Goal: Task Accomplishment & Management: Manage account settings

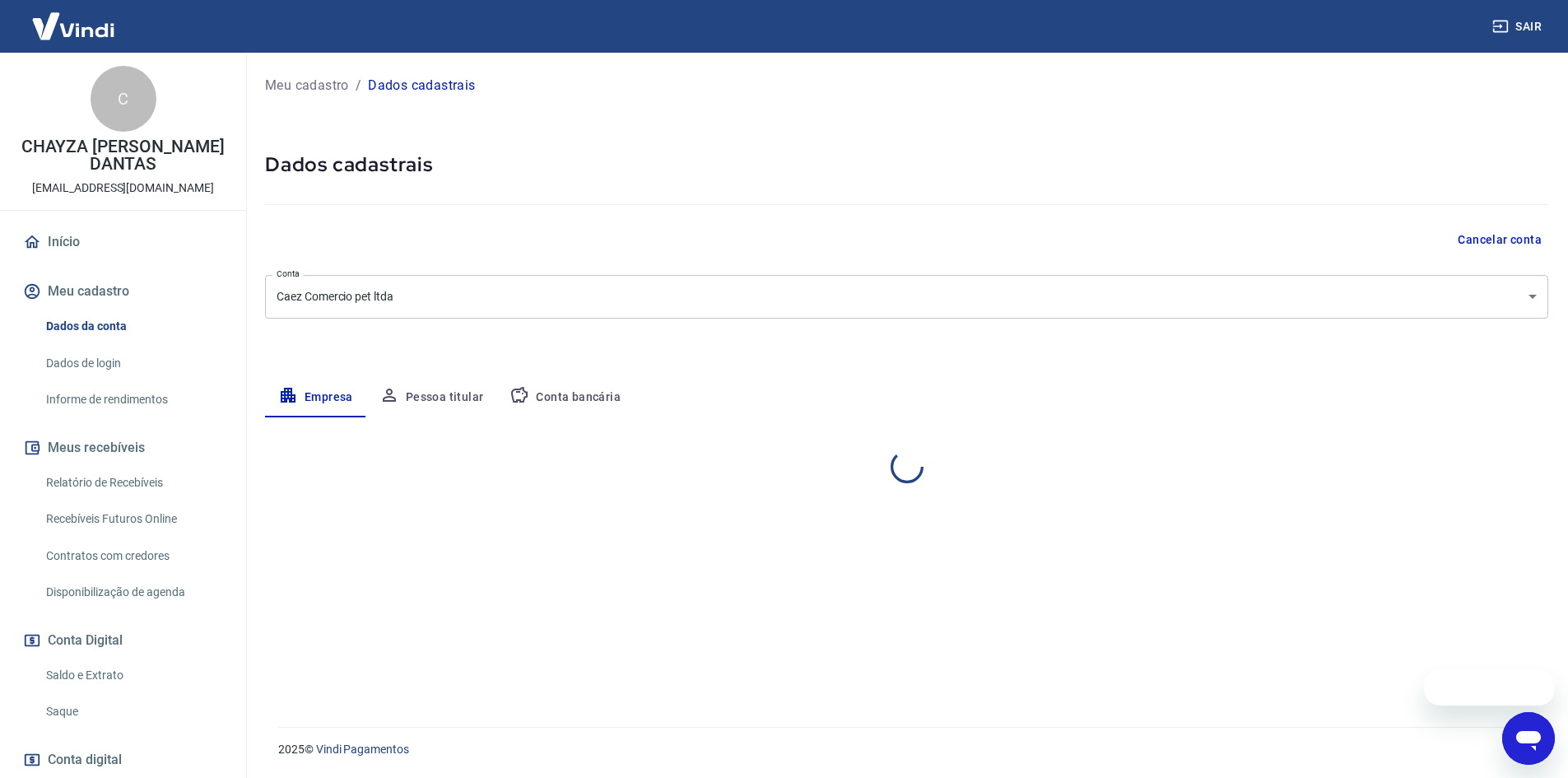
select select "PE"
select select "business"
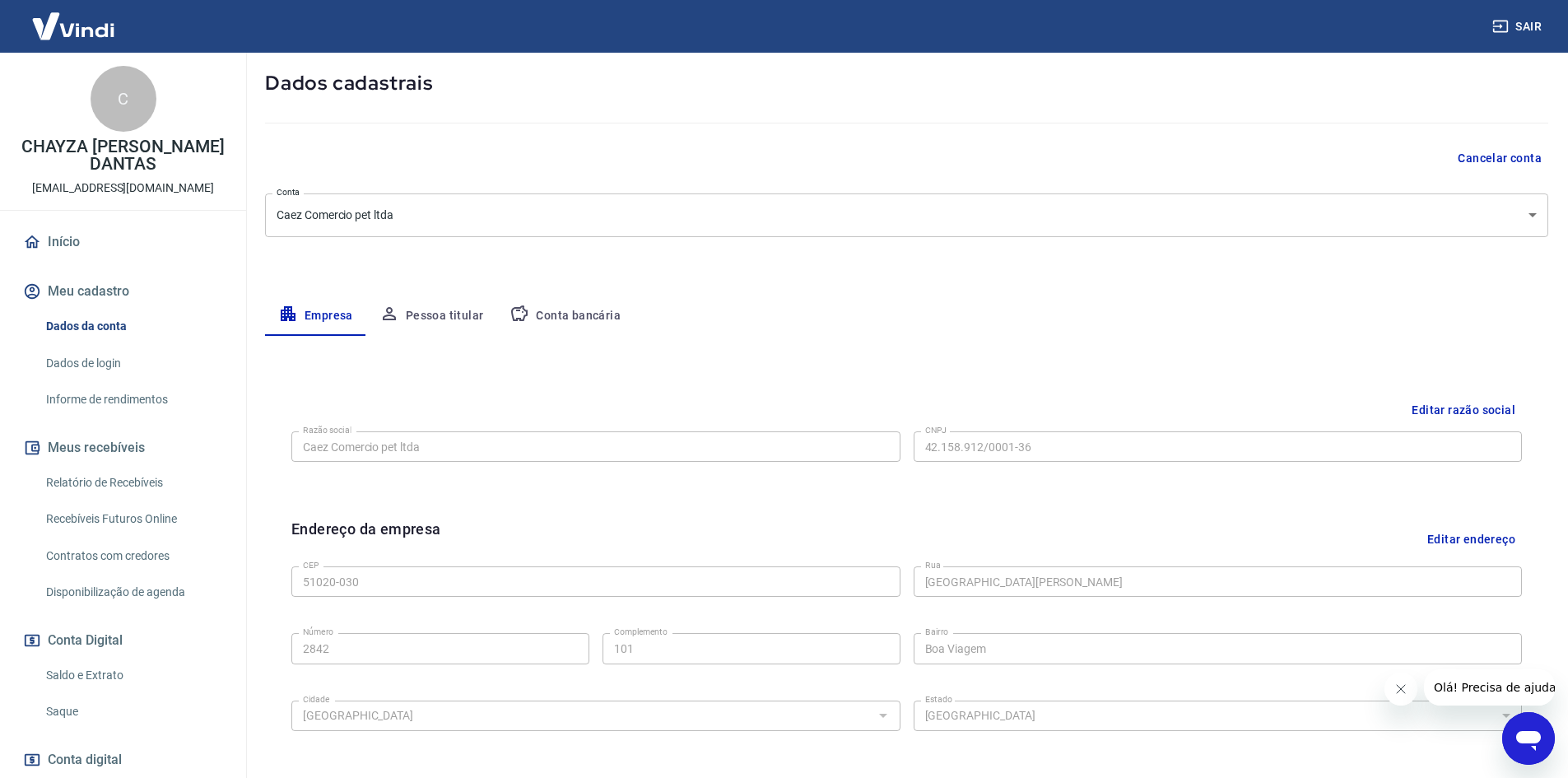
scroll to position [80, 0]
click at [445, 318] on button "Pessoa titular" at bounding box center [431, 317] width 130 height 40
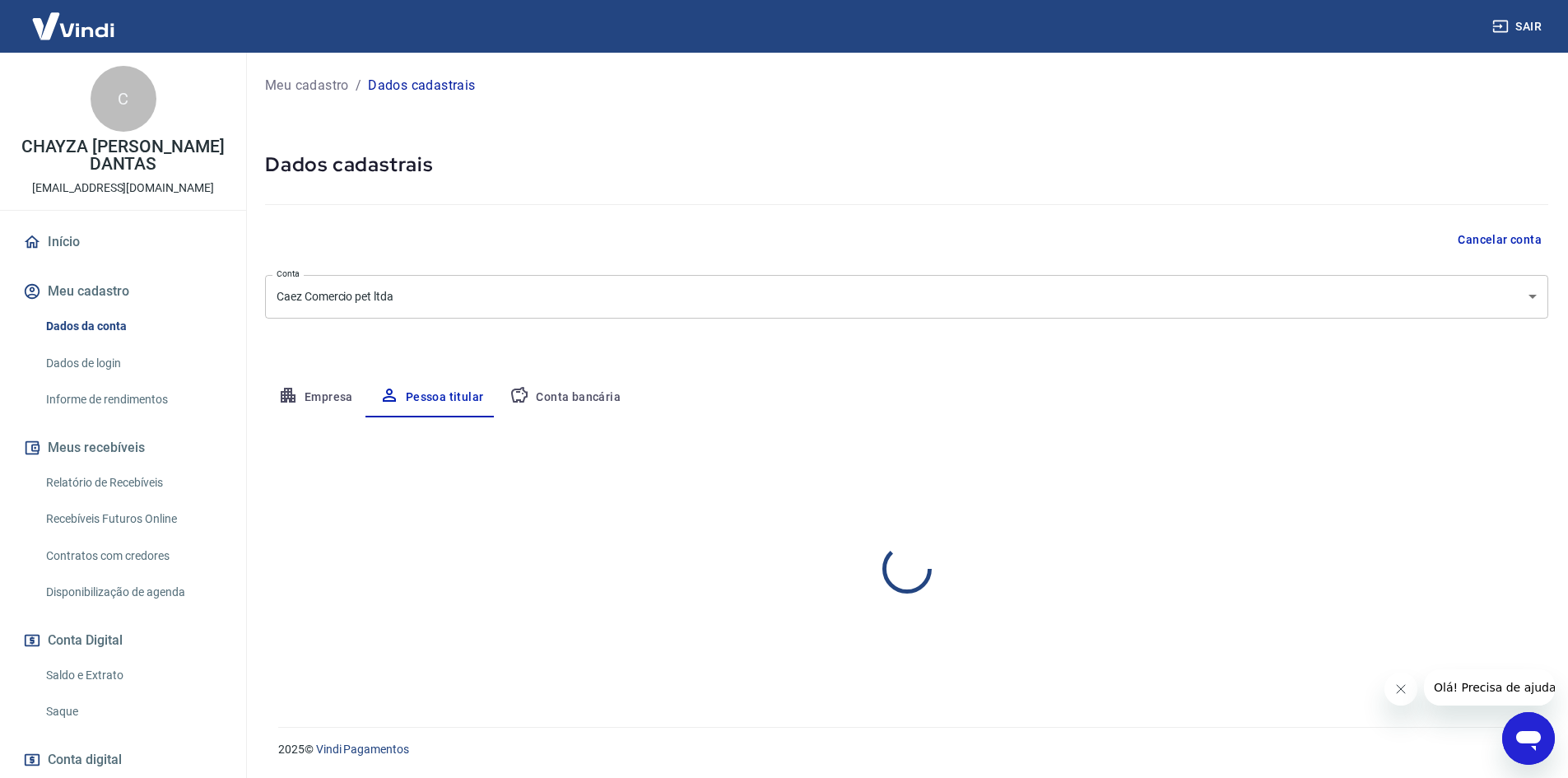
scroll to position [0, 0]
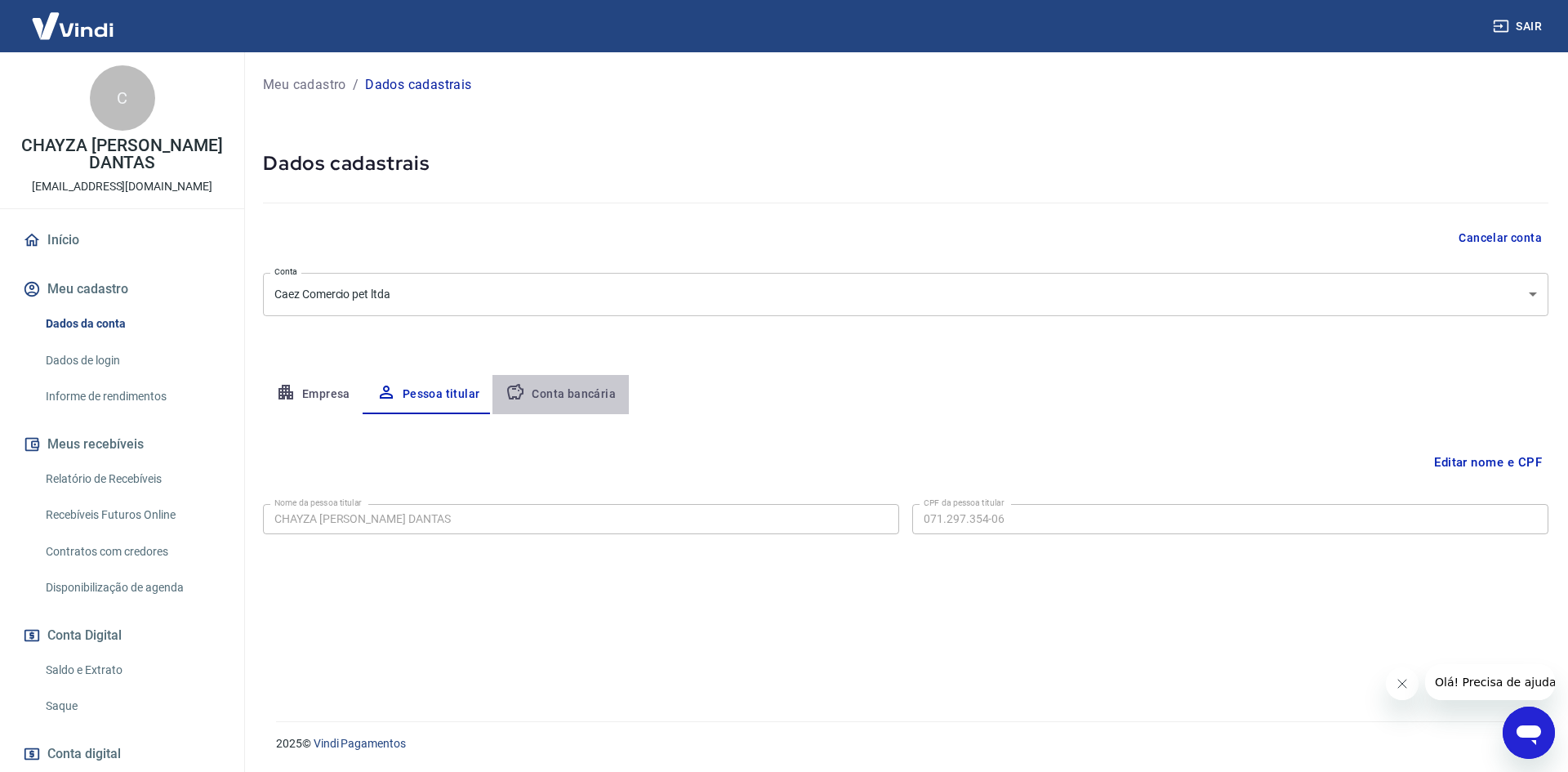
drag, startPoint x: 571, startPoint y: 403, endPoint x: 551, endPoint y: 417, distance: 24.4
click at [572, 403] on button "Conta bancária" at bounding box center [560, 394] width 137 height 39
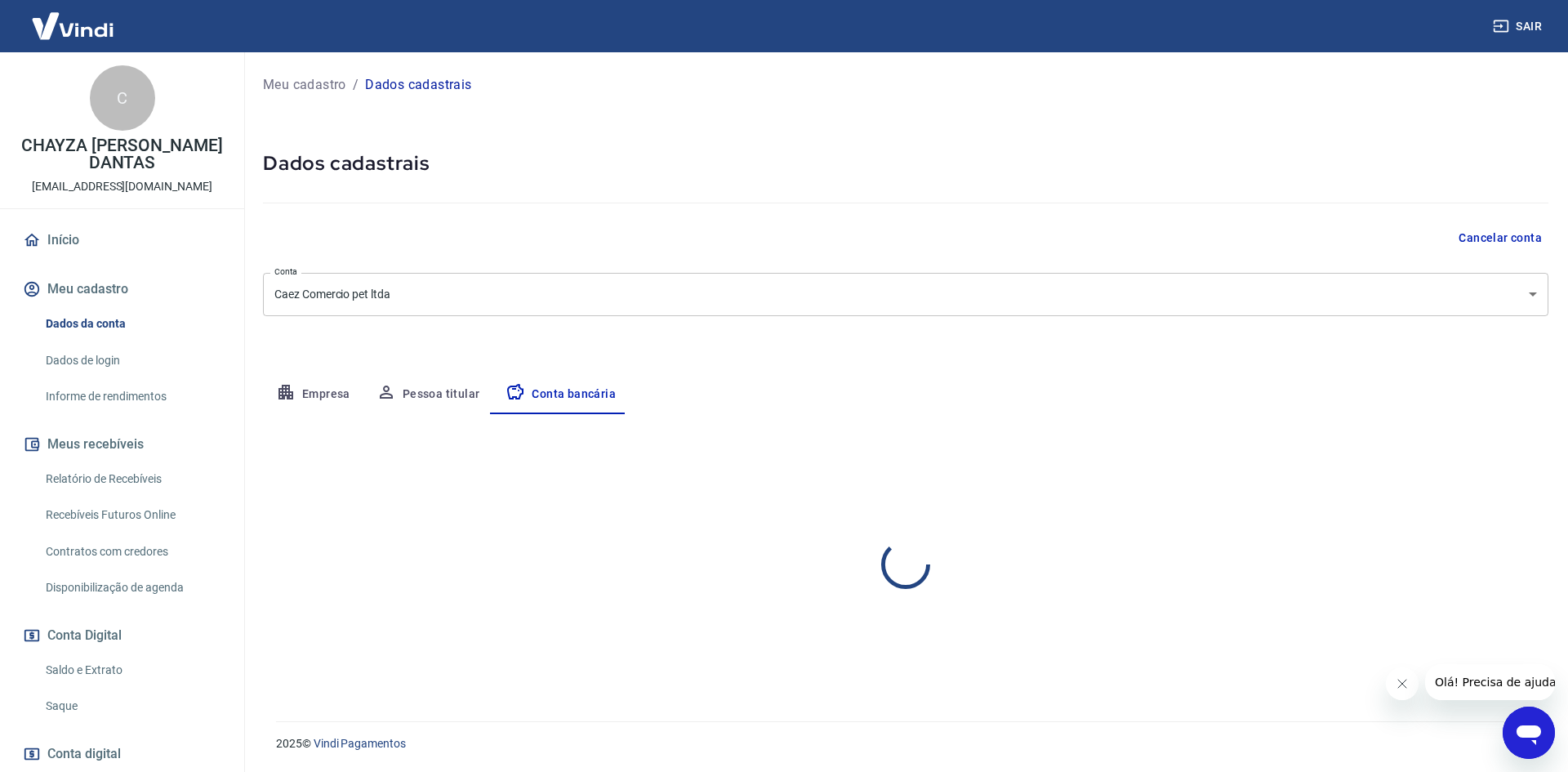
select select "1"
click at [297, 387] on button "Empresa" at bounding box center [312, 394] width 100 height 39
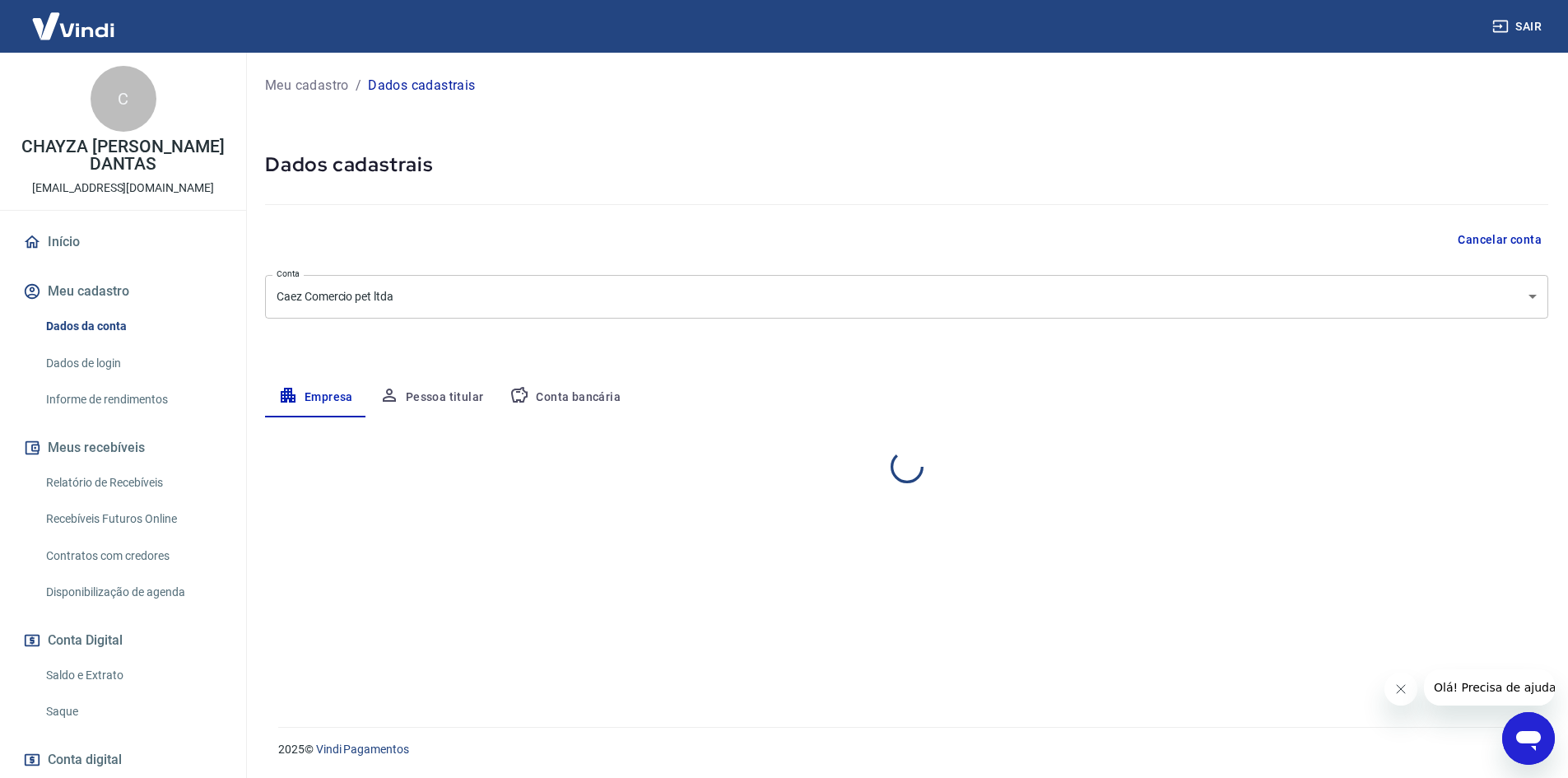
select select "PE"
select select "business"
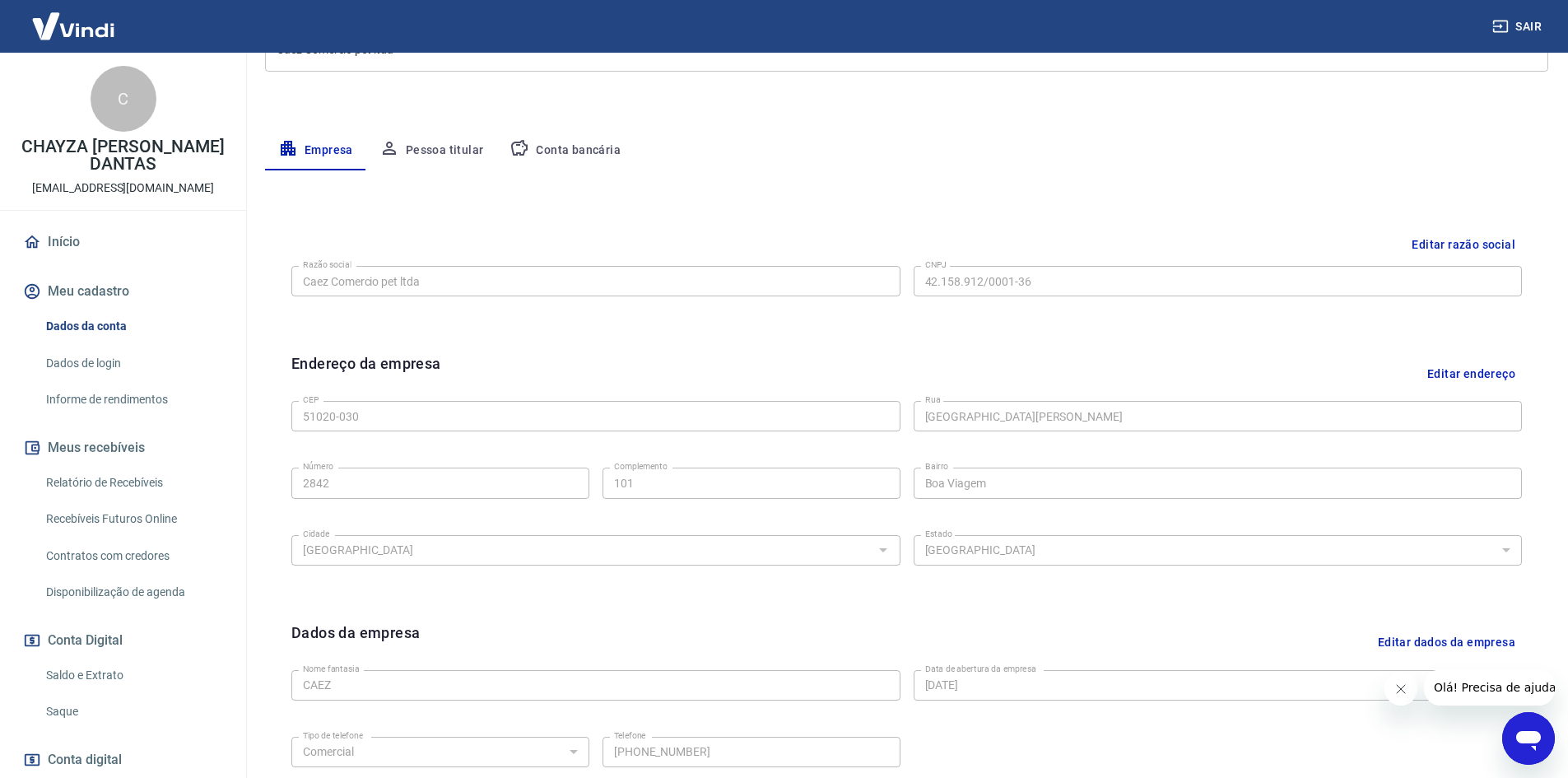
scroll to position [409, 0]
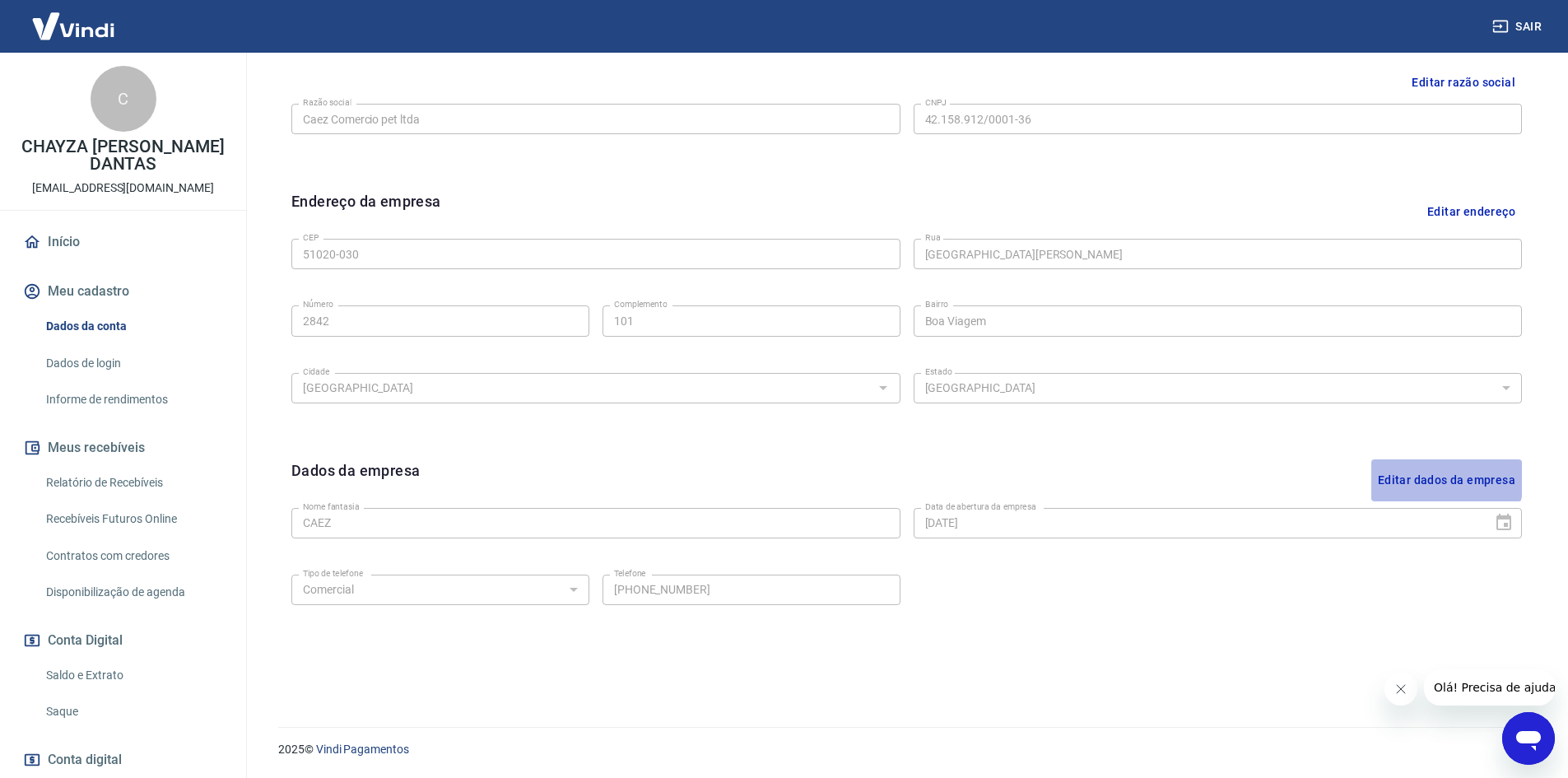
click at [1430, 479] on button "Editar dados da empresa" at bounding box center [1446, 479] width 151 height 42
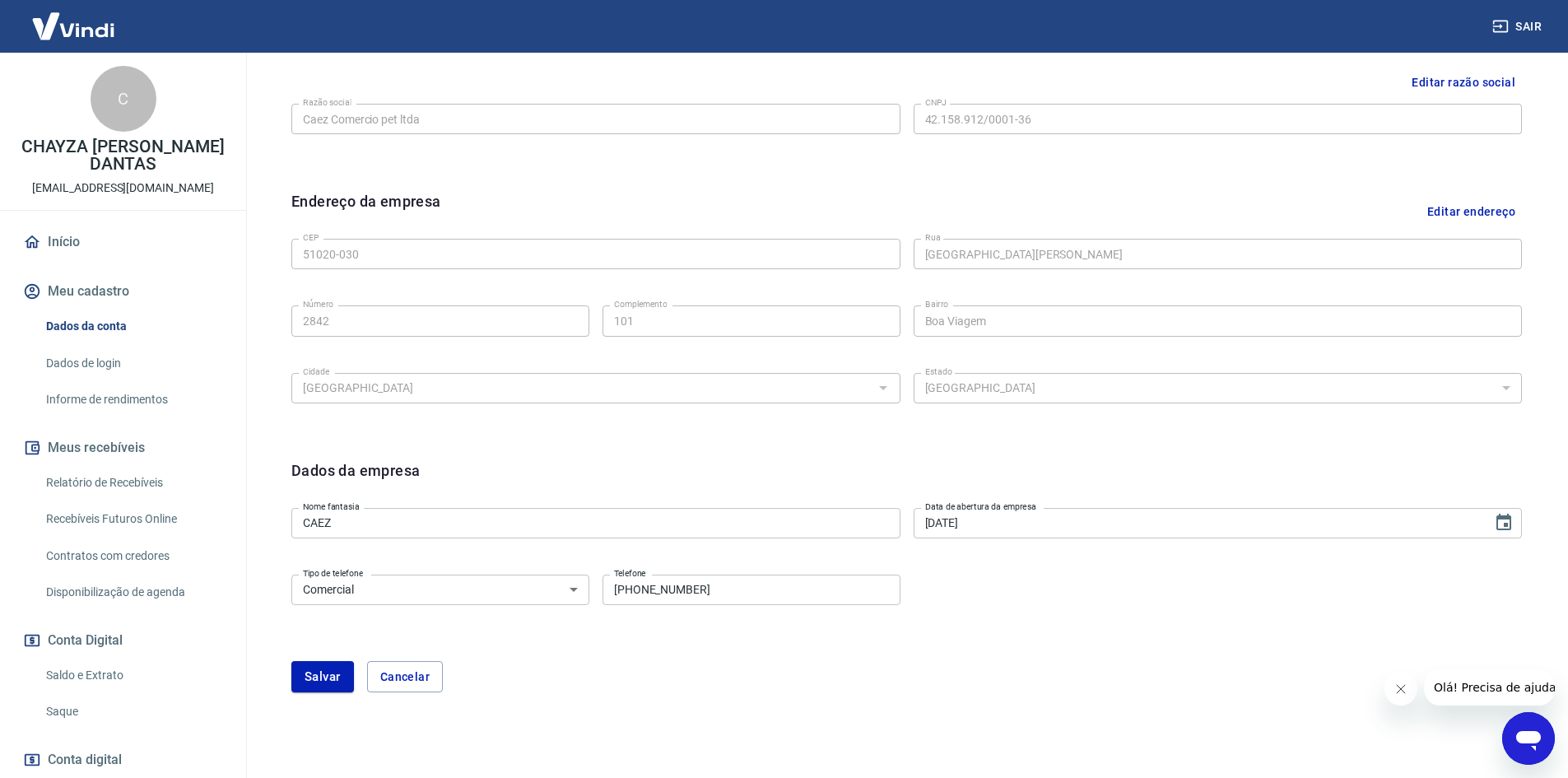
scroll to position [460, 0]
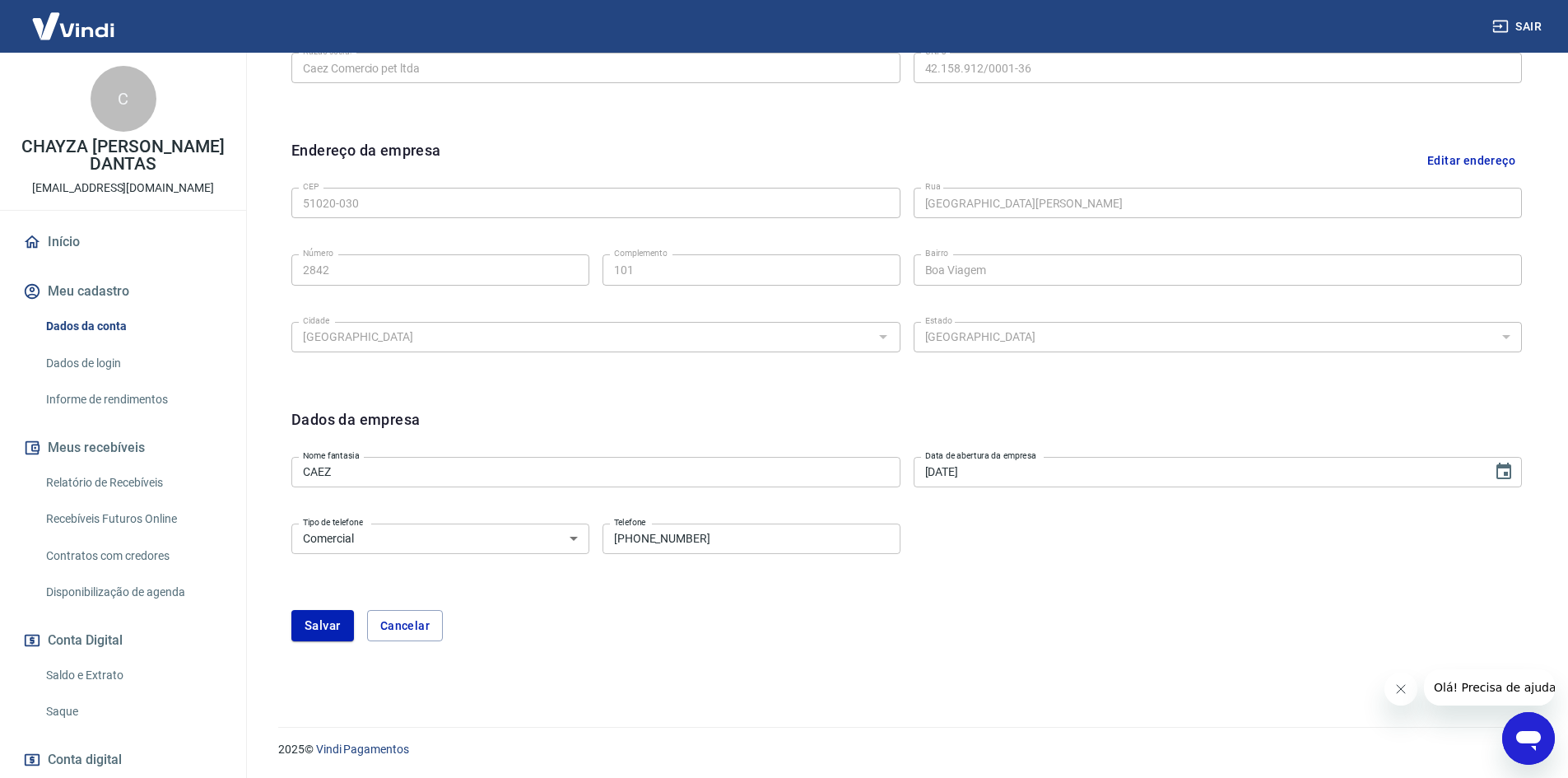
click at [764, 528] on input "[PHONE_NUMBER]" at bounding box center [751, 538] width 298 height 31
click at [757, 533] on input "[PHONE_NUMBER]" at bounding box center [751, 538] width 298 height 31
paste input ") 81733-6909"
drag, startPoint x: 718, startPoint y: 538, endPoint x: 636, endPoint y: 541, distance: 82.1
click at [636, 541] on input "[PHONE_NUMBER]" at bounding box center [751, 538] width 298 height 31
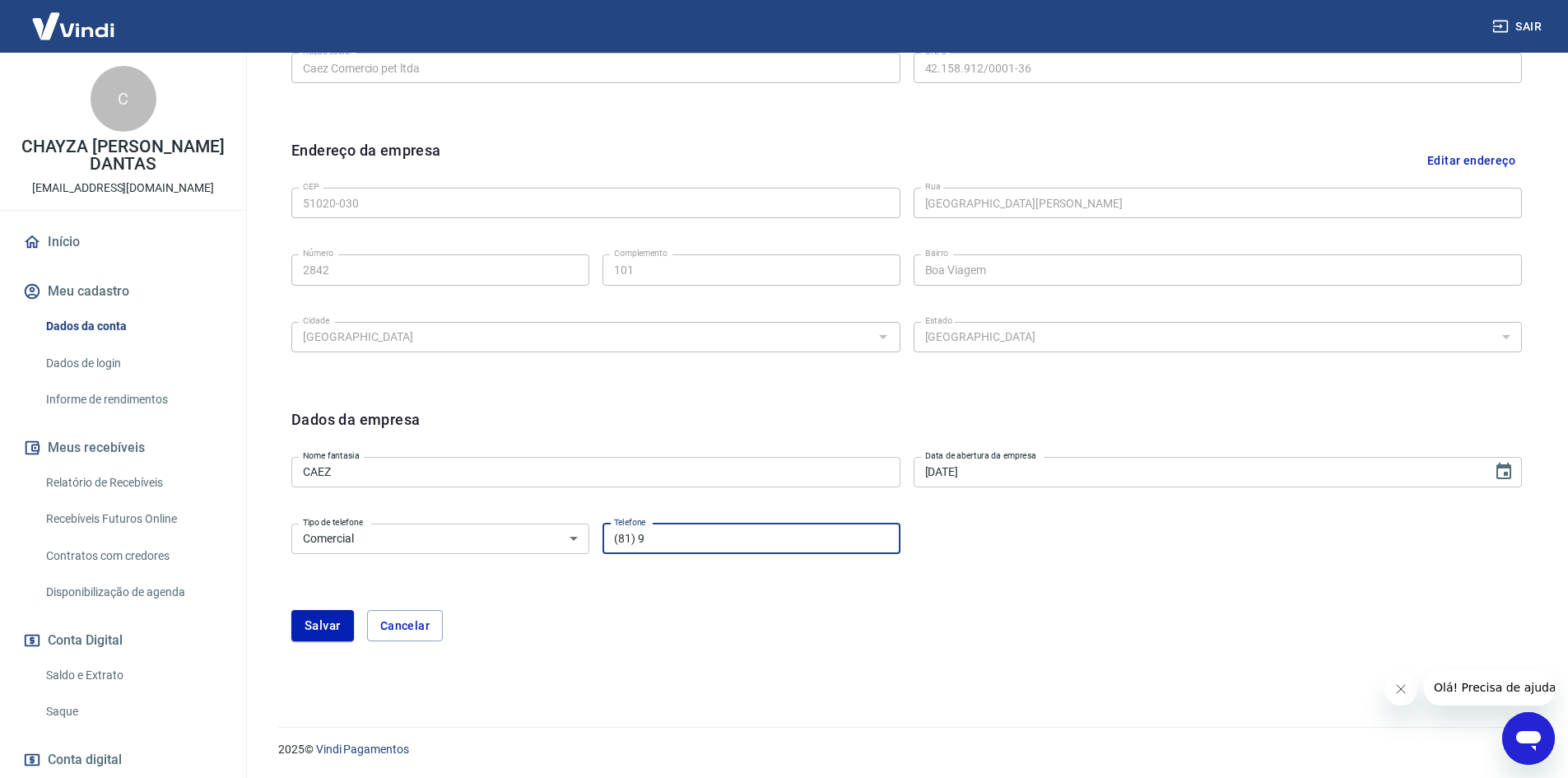
paste input "7336-9094"
type input "[PHONE_NUMBER]"
click at [600, 650] on div "Dados da empresa Nome fantasia CAEZ Nome fantasia Data de abertura da empresa […" at bounding box center [907, 535] width 1257 height 279
click at [298, 624] on button "Salvar" at bounding box center [323, 625] width 63 height 31
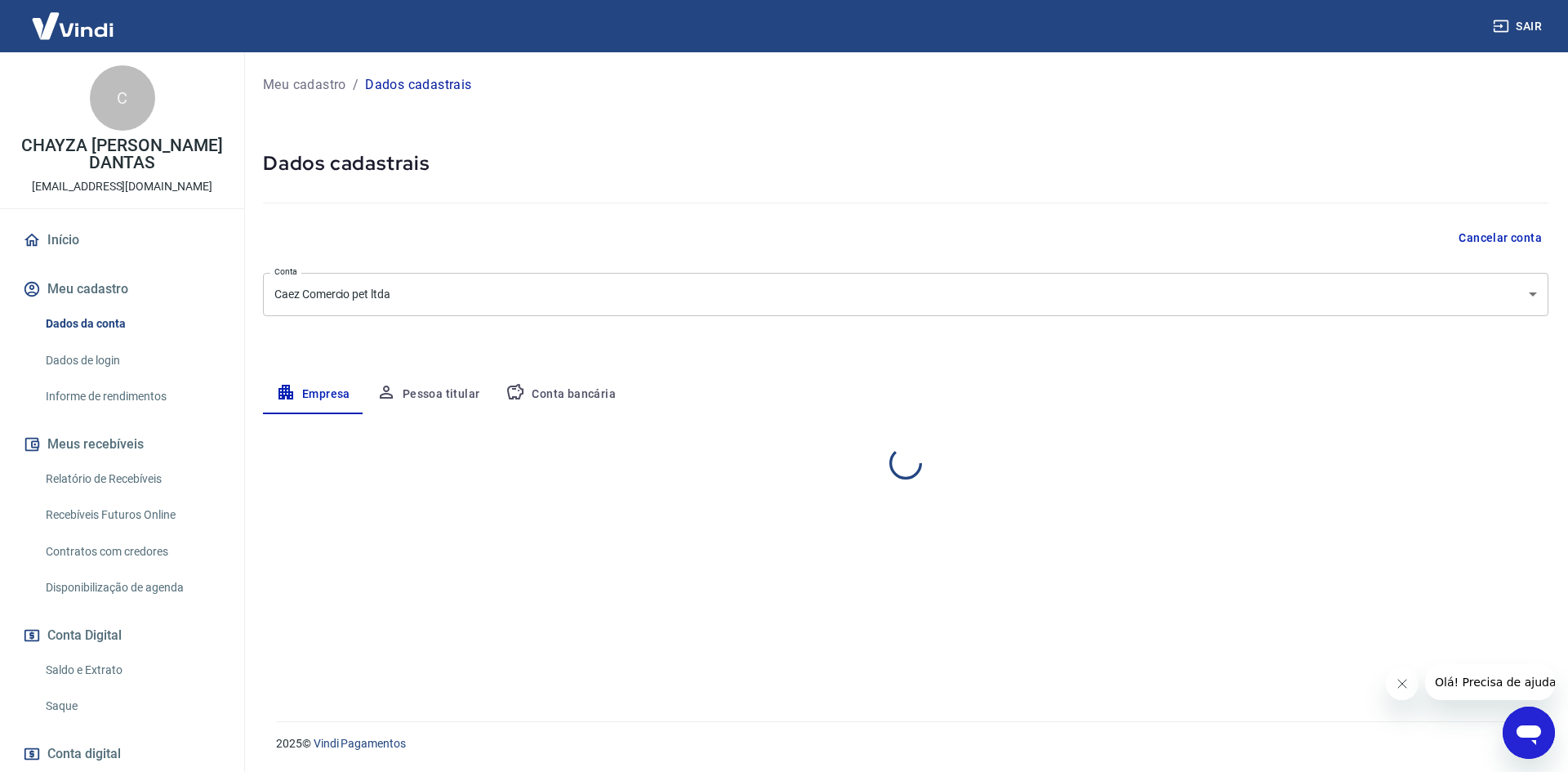
select select "PE"
select select "business"
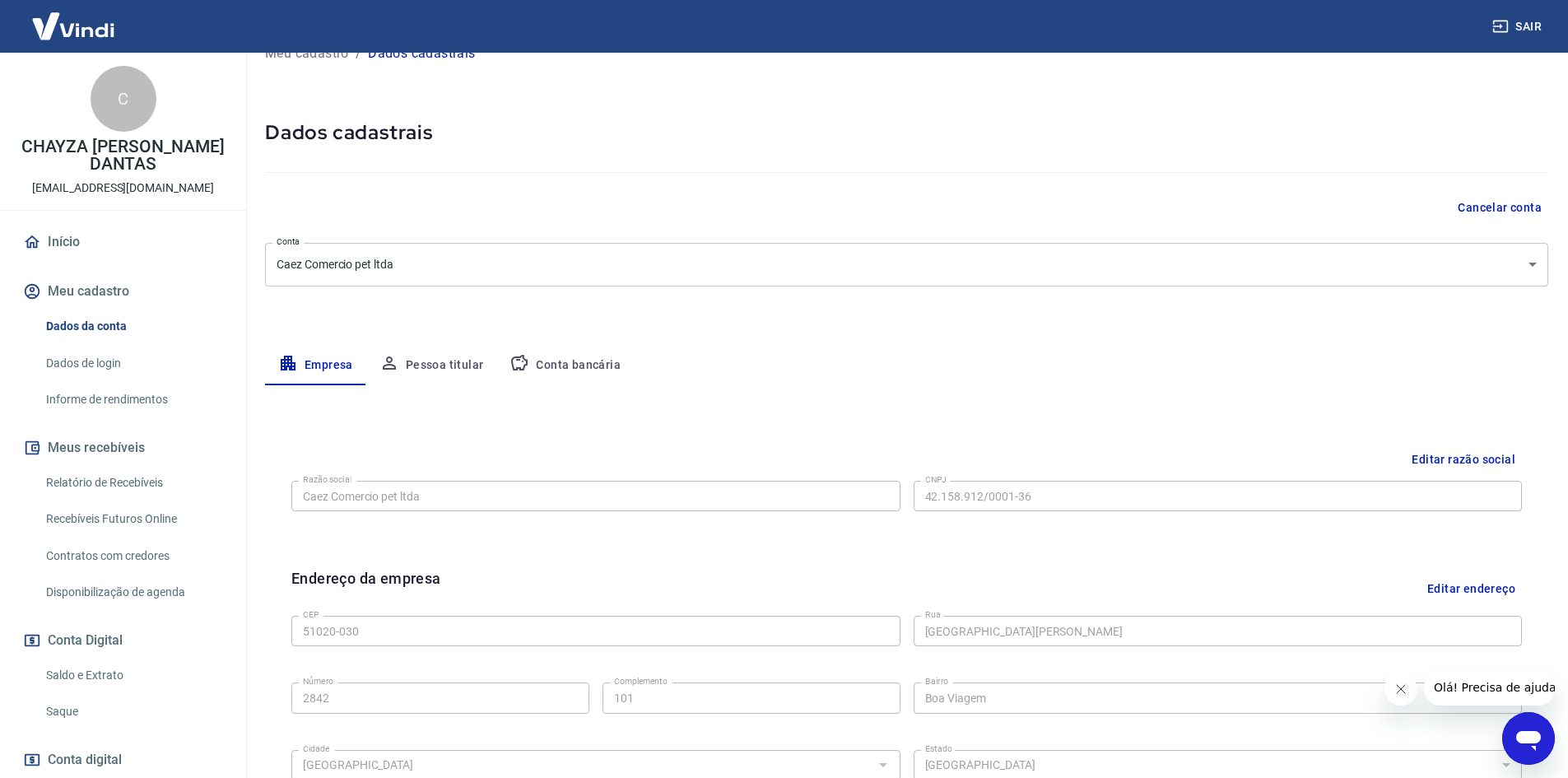
scroll to position [409, 0]
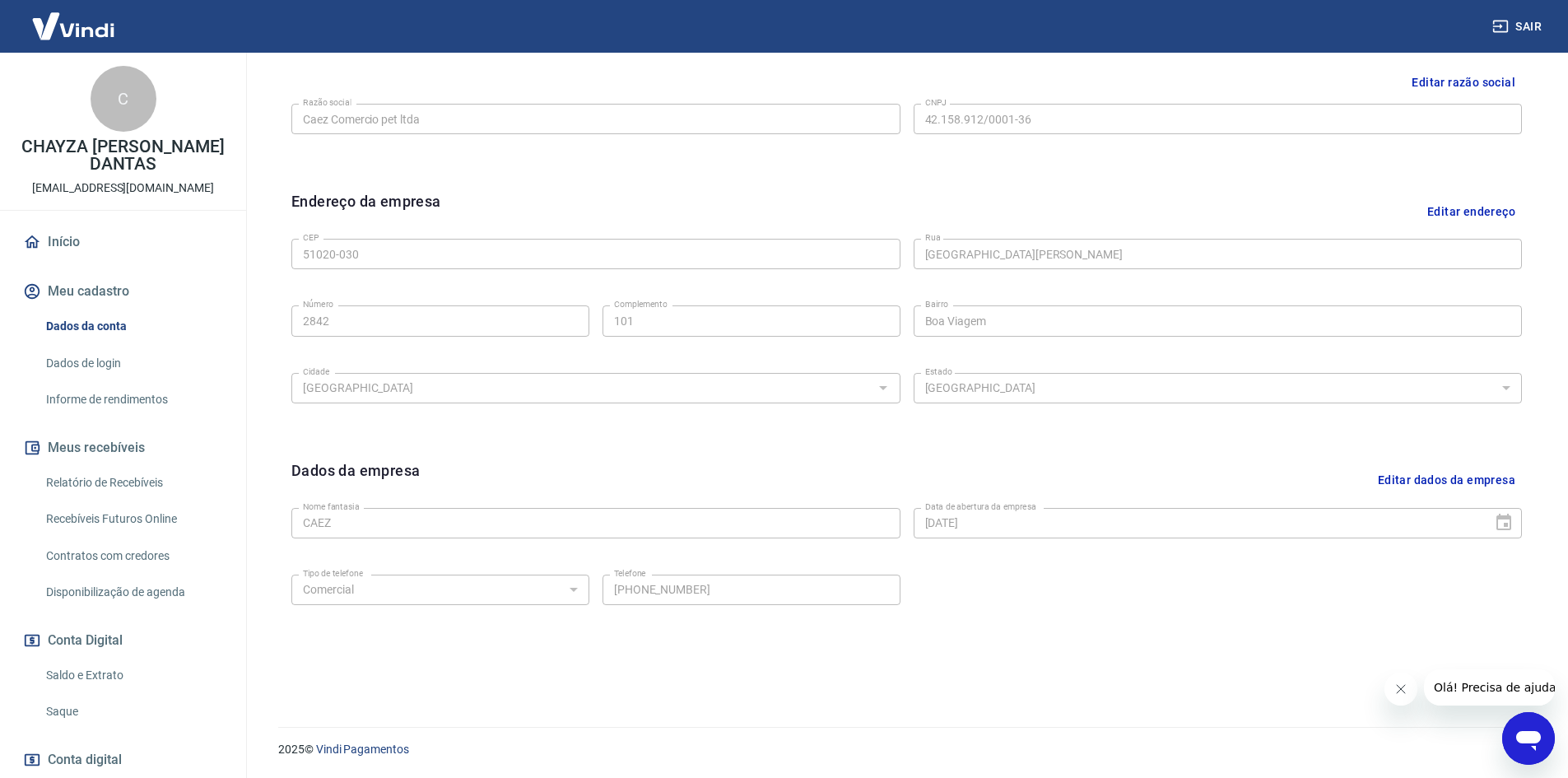
drag, startPoint x: 49, startPoint y: 3, endPoint x: 51, endPoint y: 13, distance: 10.2
click at [49, 3] on img at bounding box center [73, 26] width 107 height 50
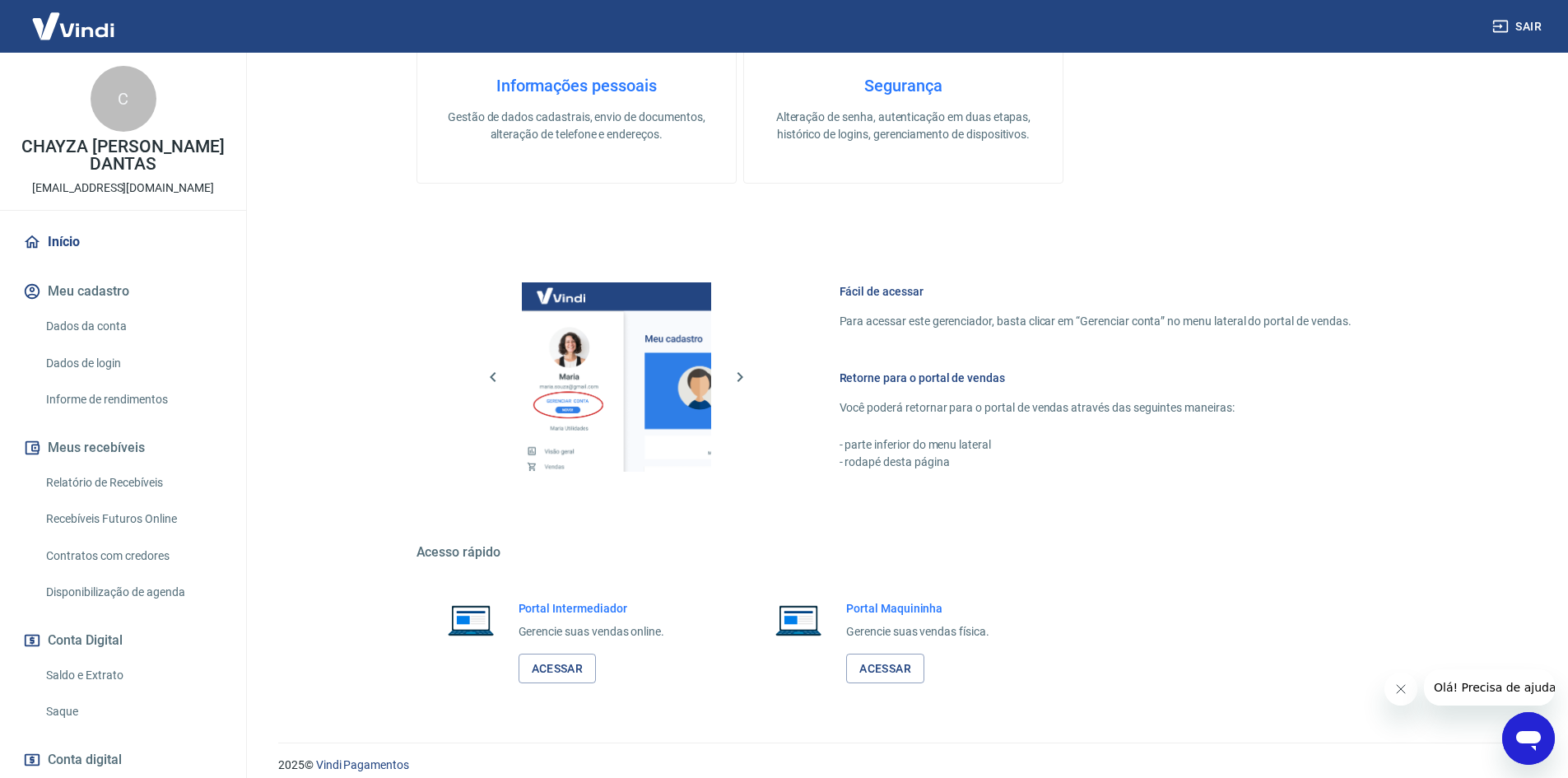
click at [51, 15] on img at bounding box center [73, 26] width 107 height 50
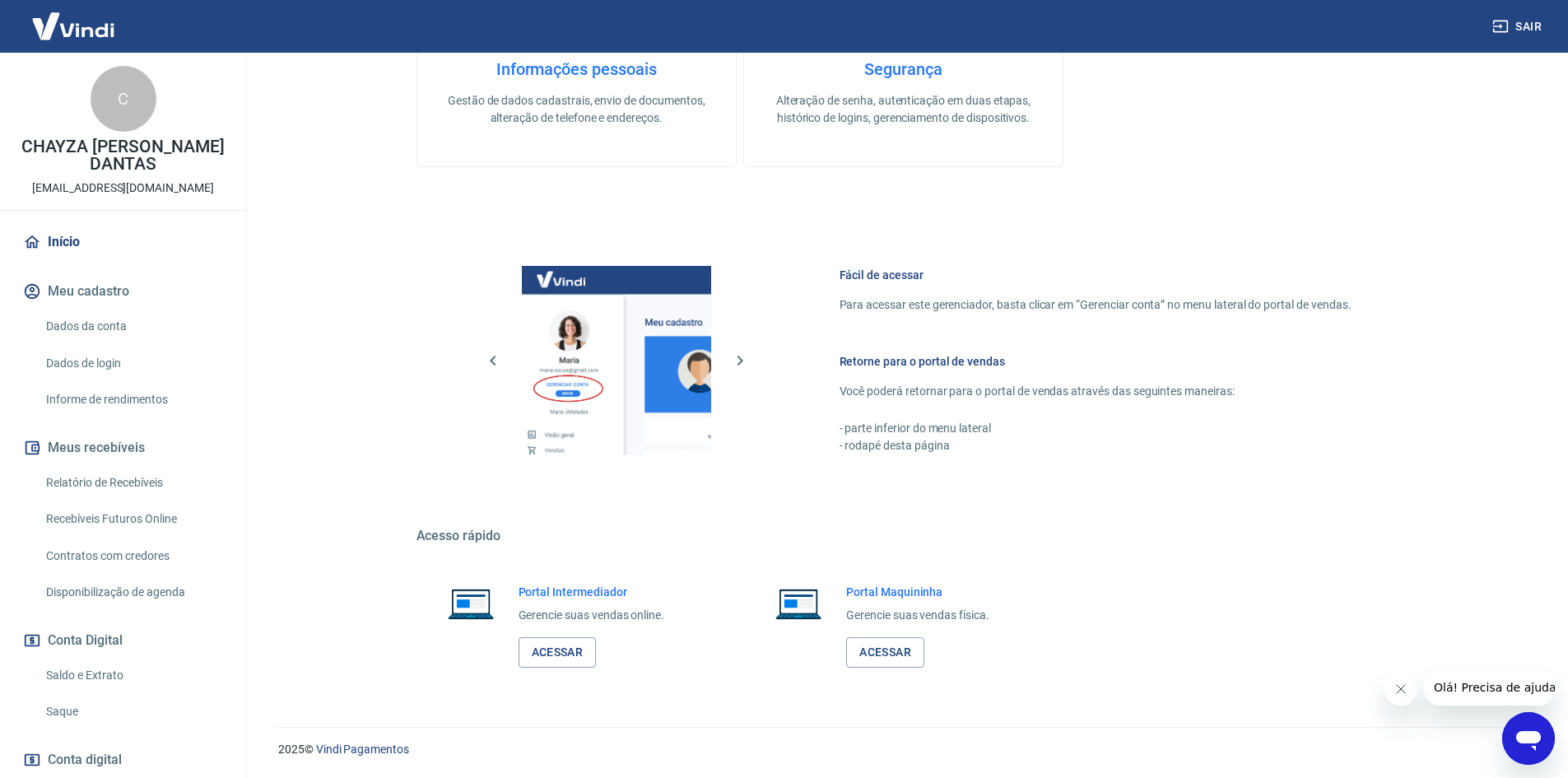
scroll to position [489, 0]
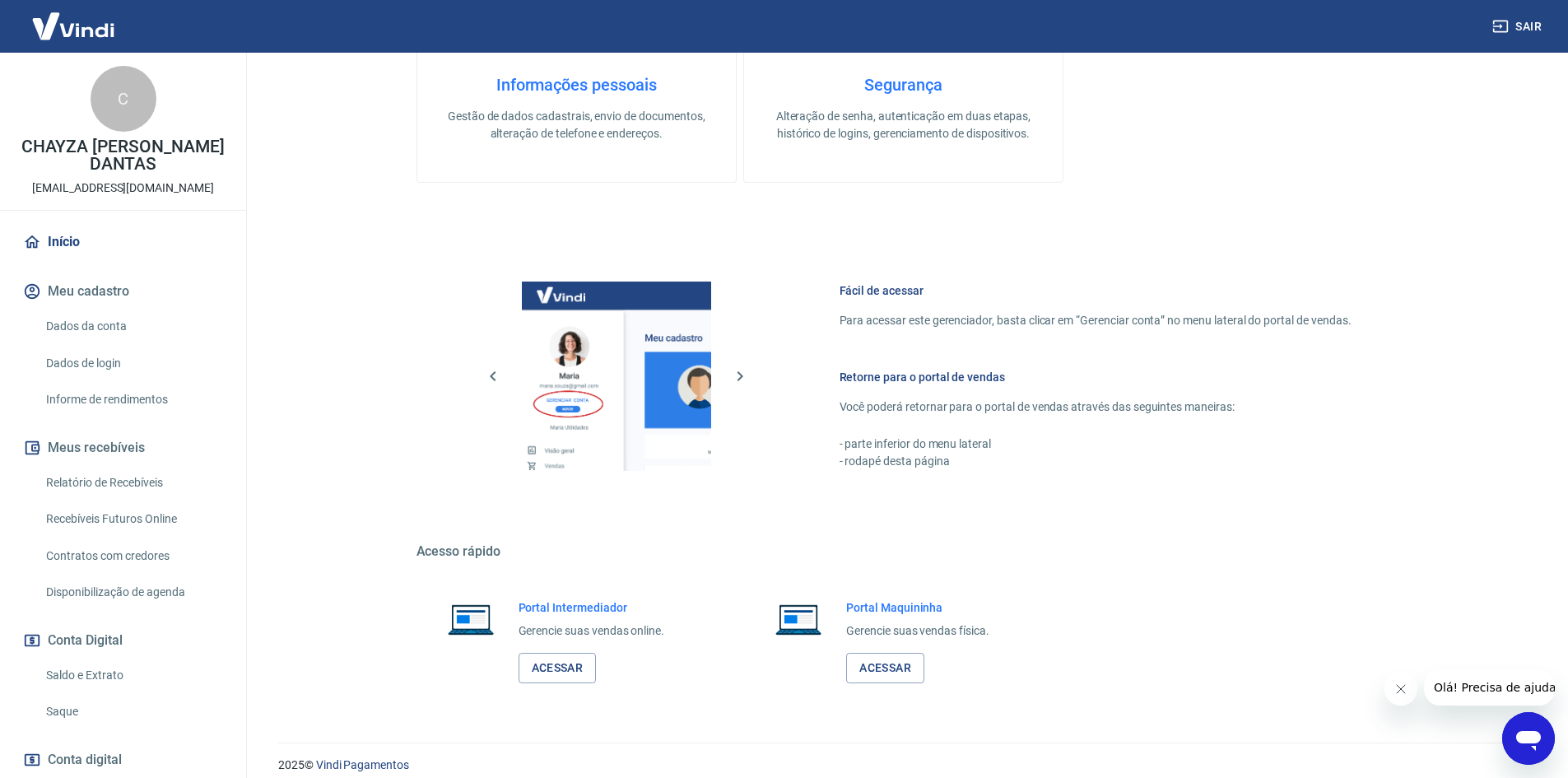
click at [87, 322] on link "Dados da conta" at bounding box center [133, 327] width 187 height 33
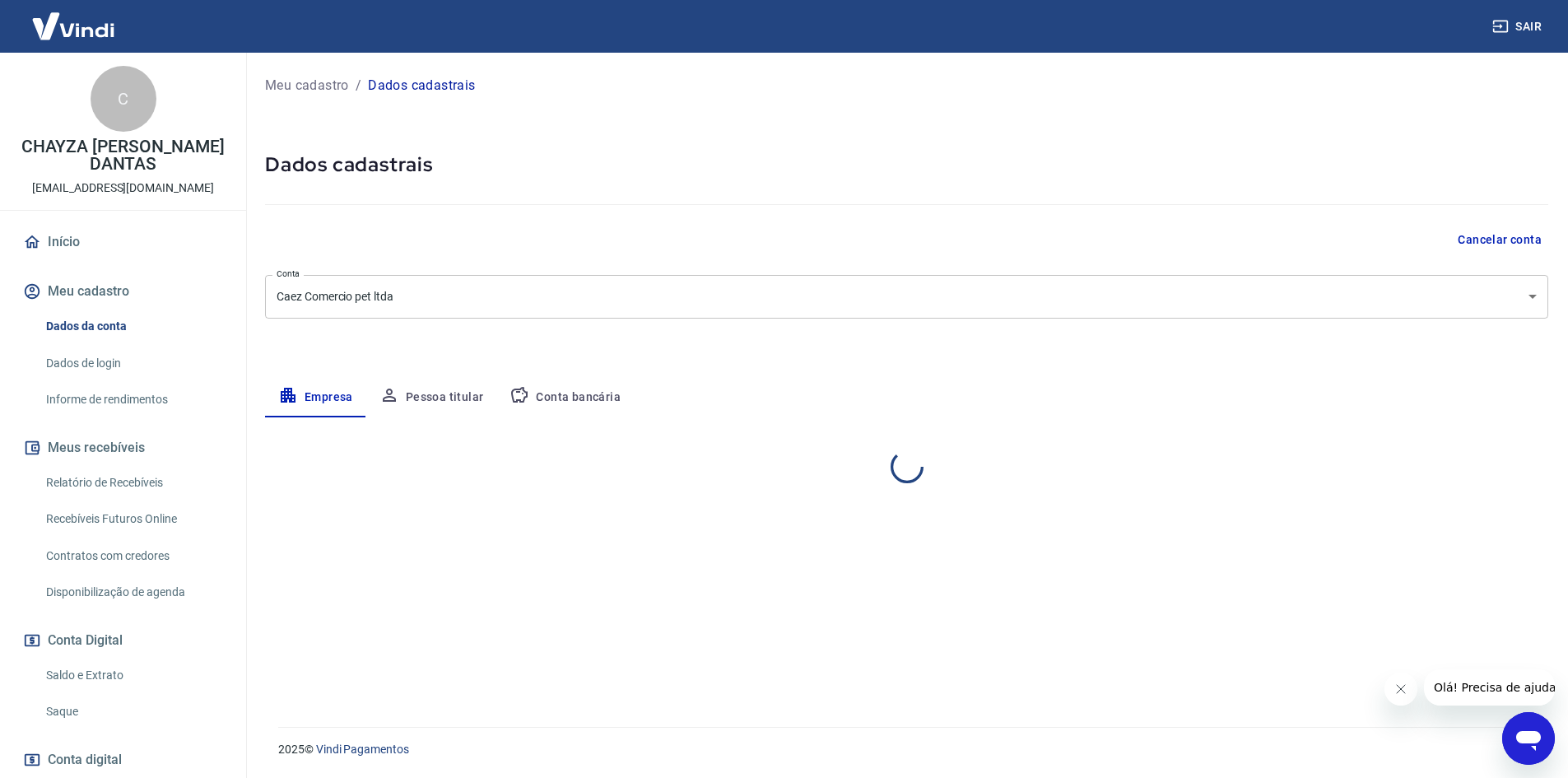
select select "PE"
select select "business"
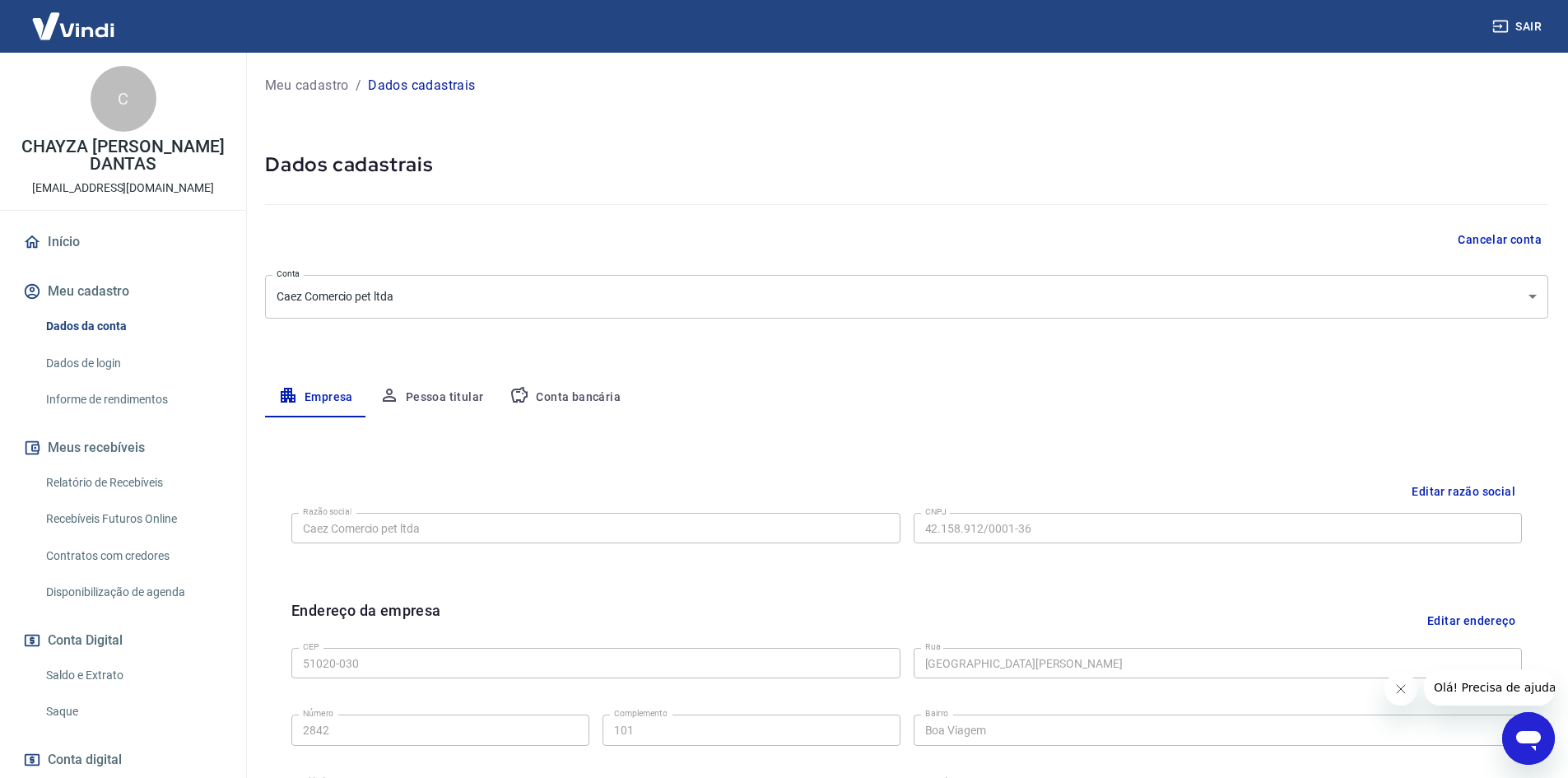
click at [78, 355] on link "Dados de login" at bounding box center [133, 364] width 187 height 33
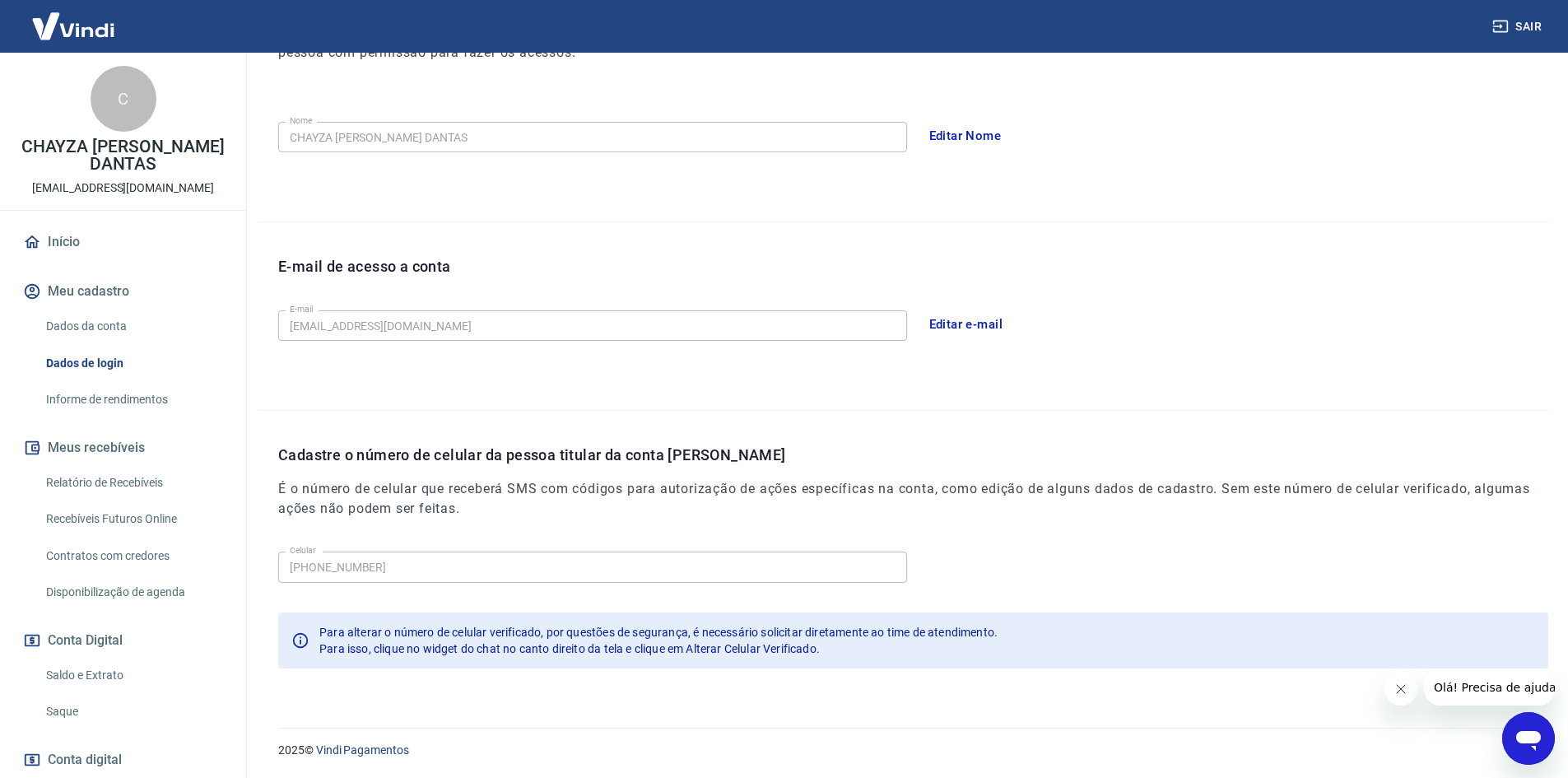
scroll to position [277, 0]
click at [1529, 734] on icon "Abrir janela de mensagens" at bounding box center [1528, 740] width 25 height 19
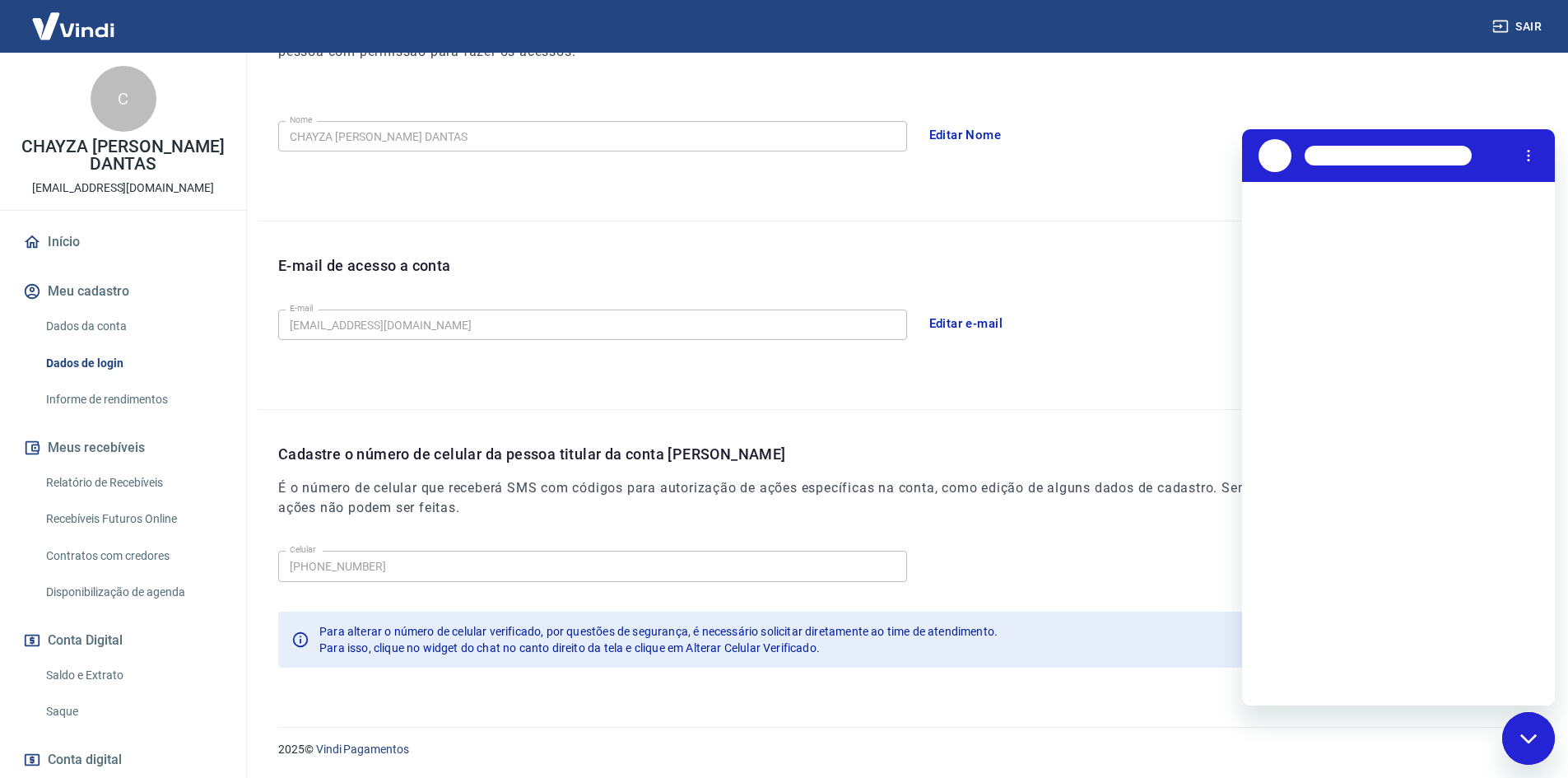
scroll to position [0, 0]
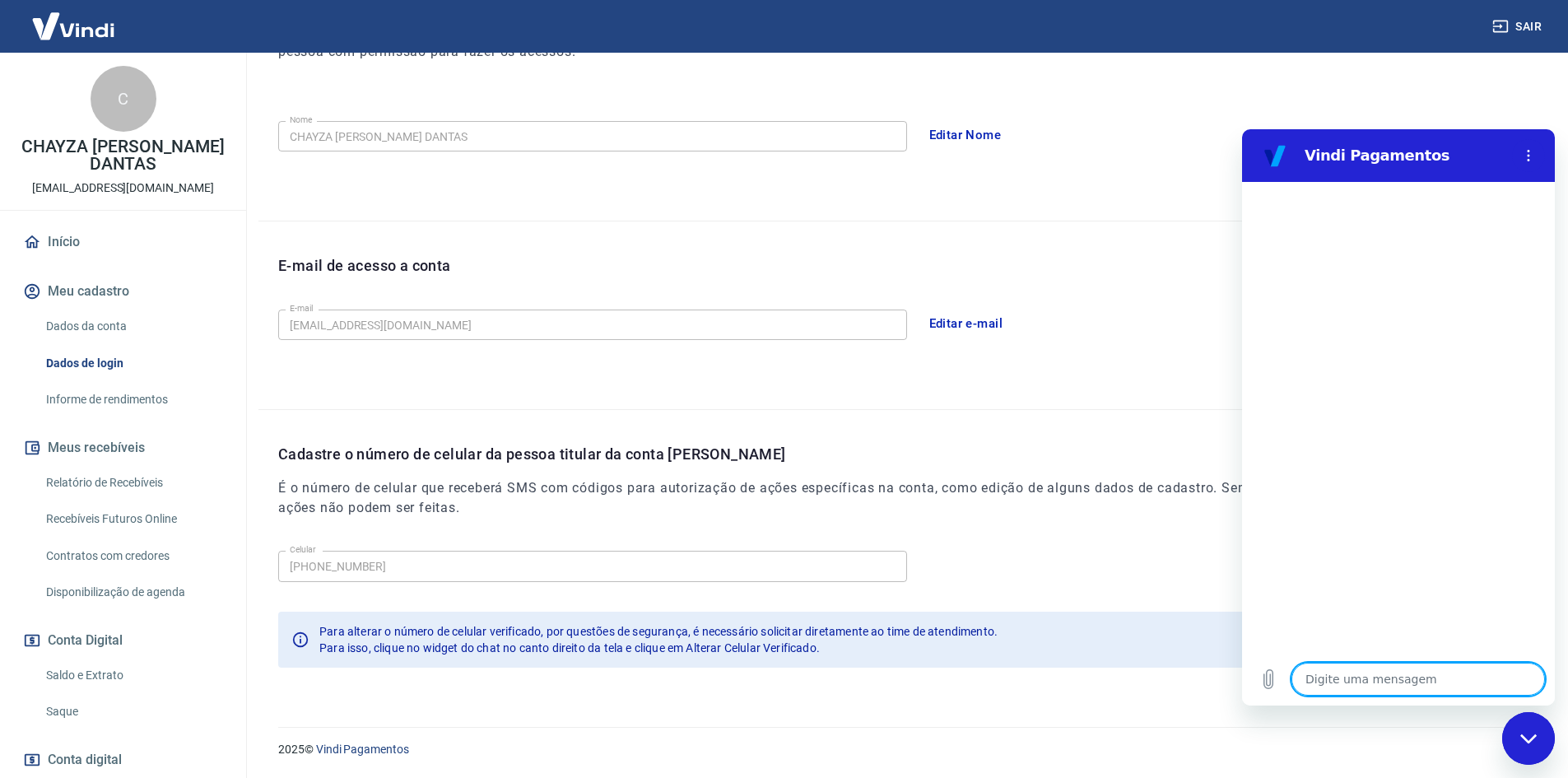
type textarea "a"
type textarea "x"
type textarea "al"
type textarea "x"
type textarea "alt"
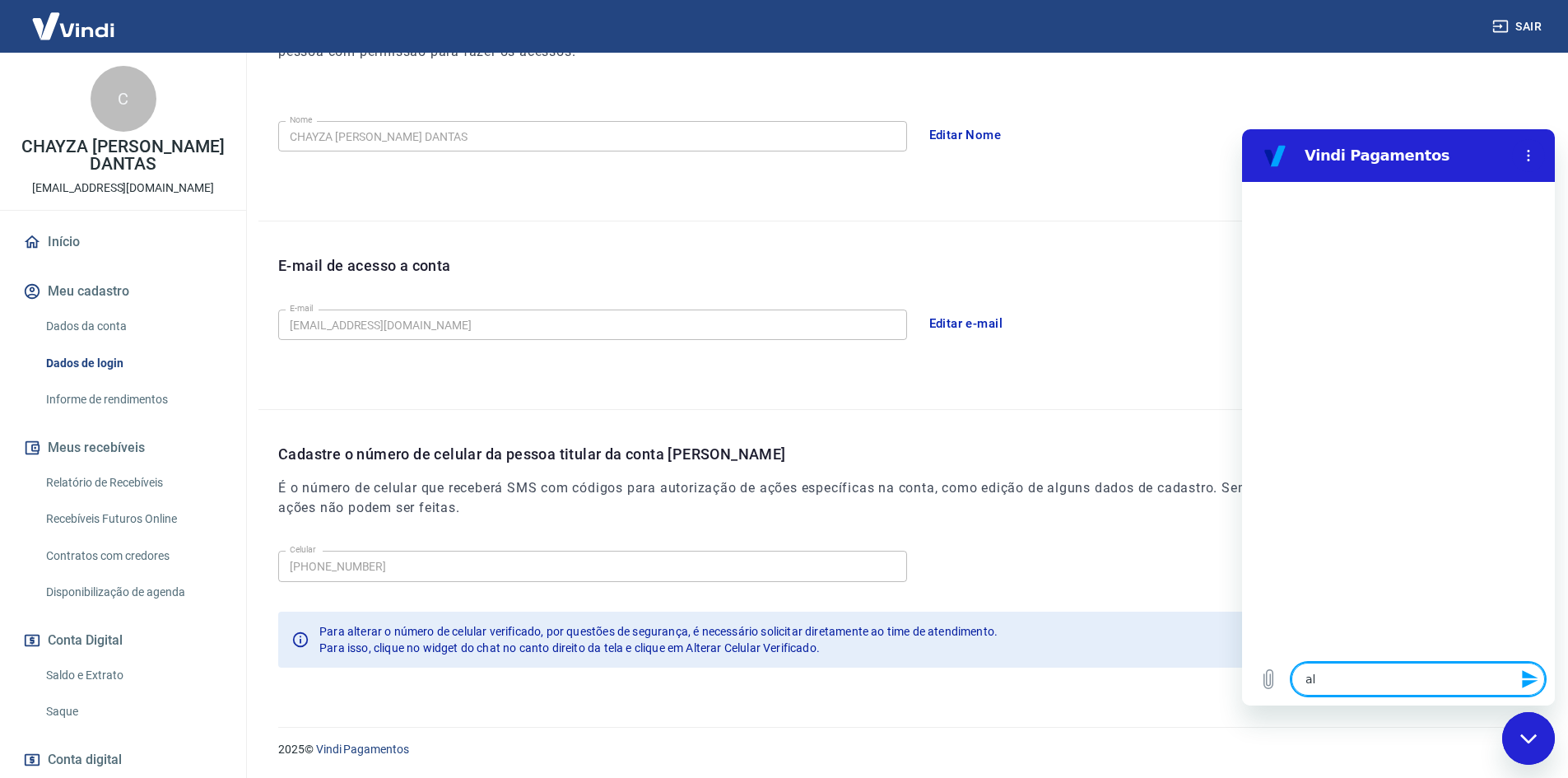
type textarea "x"
type textarea "alte"
type textarea "x"
type textarea "alter"
type textarea "x"
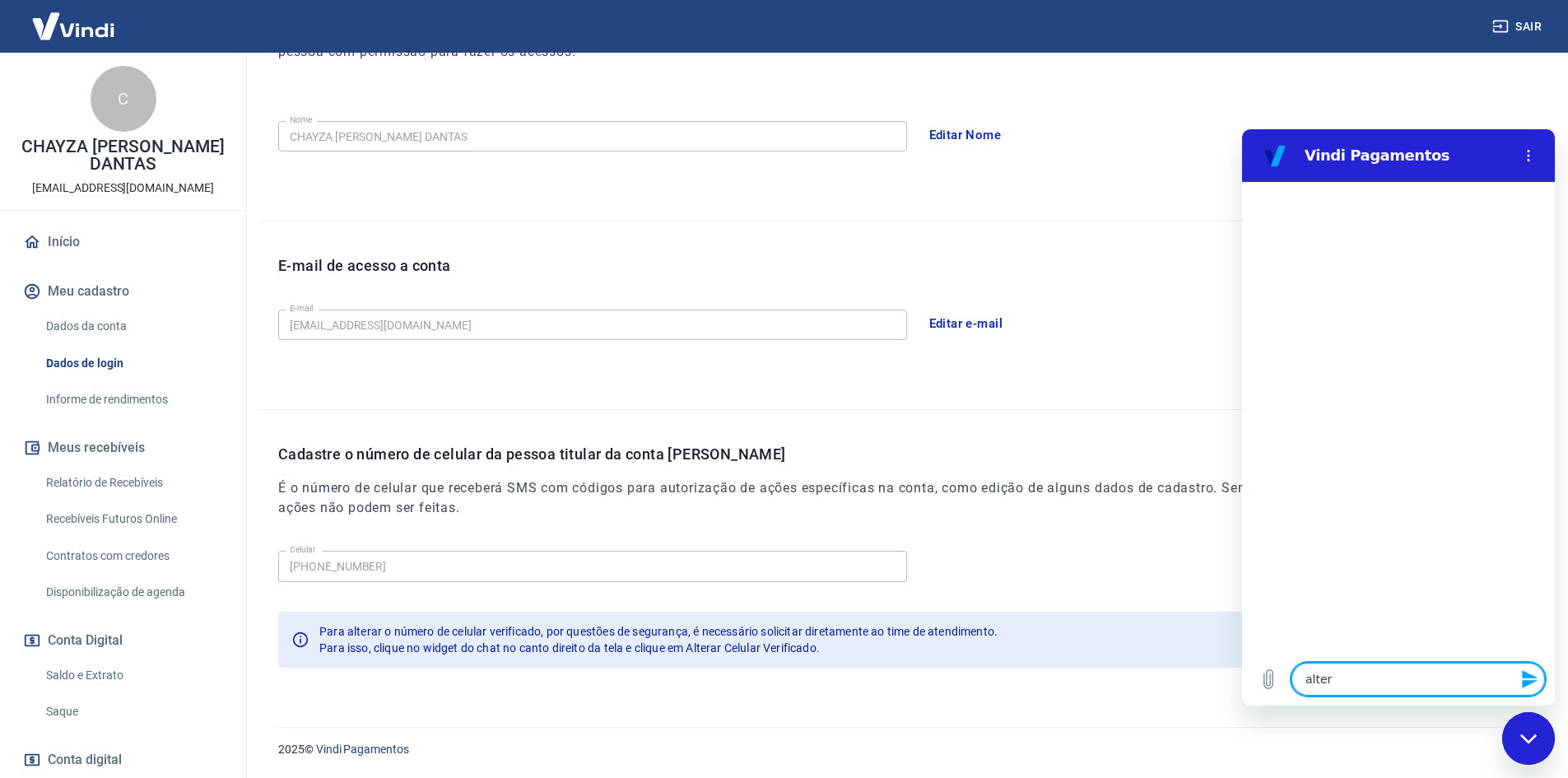
type textarea "alterr"
type textarea "x"
type textarea "alterr"
type textarea "x"
type textarea "alterr c"
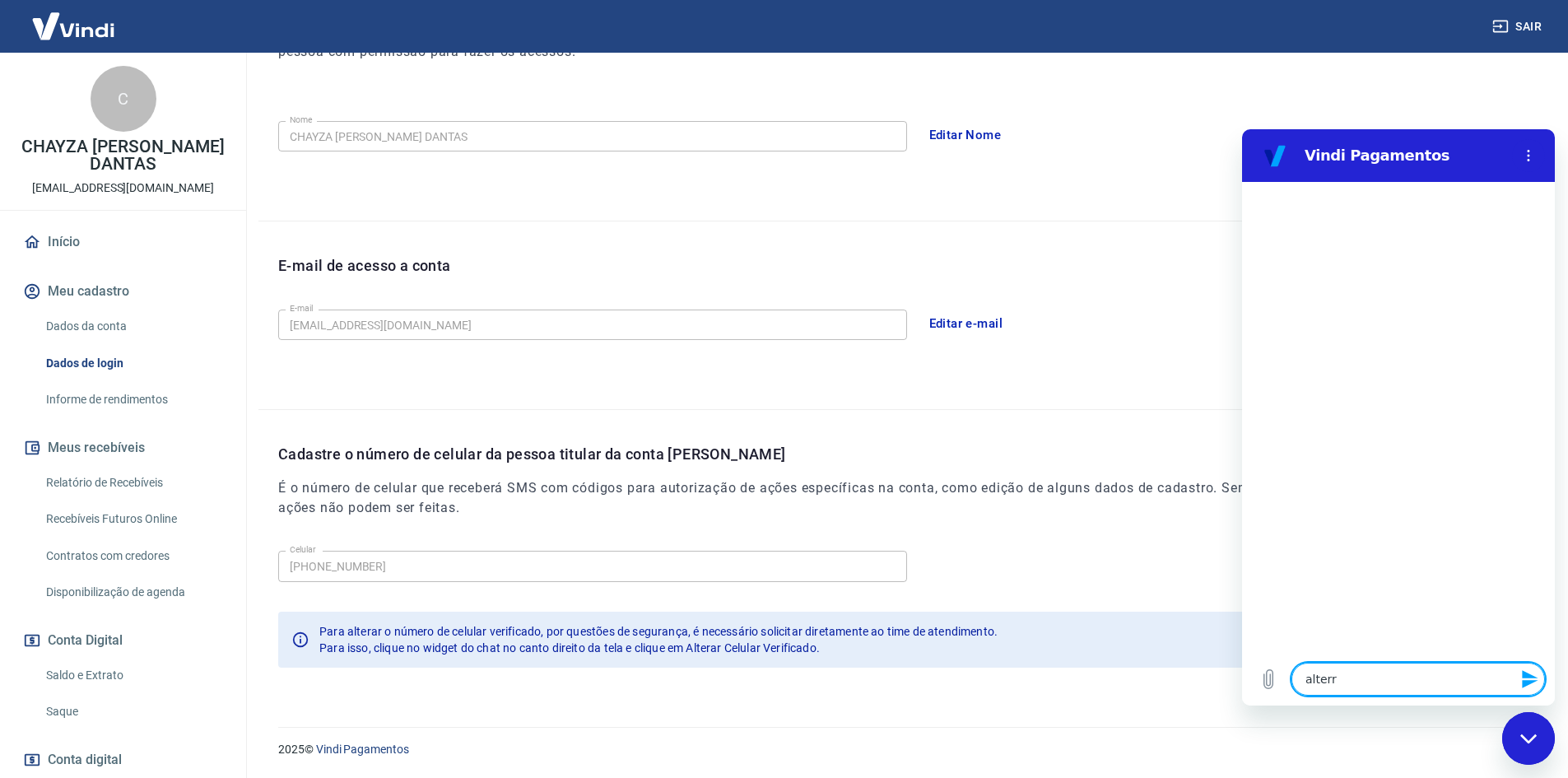
type textarea "x"
type textarea "alterr"
type textarea "x"
type textarea "alterr"
type textarea "x"
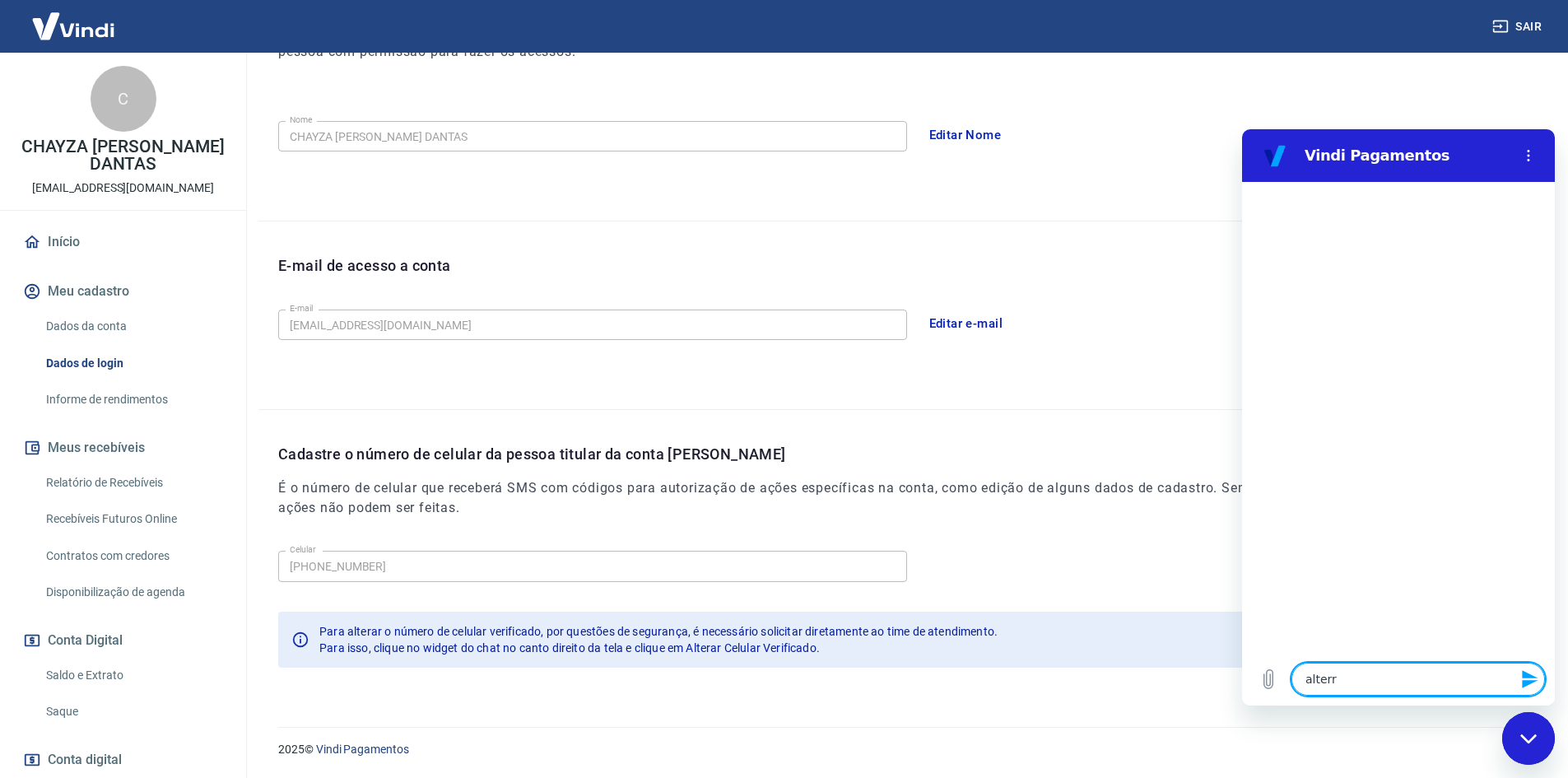
type textarea "alter"
type textarea "x"
type textarea "altera"
type textarea "x"
type textarea "alterar"
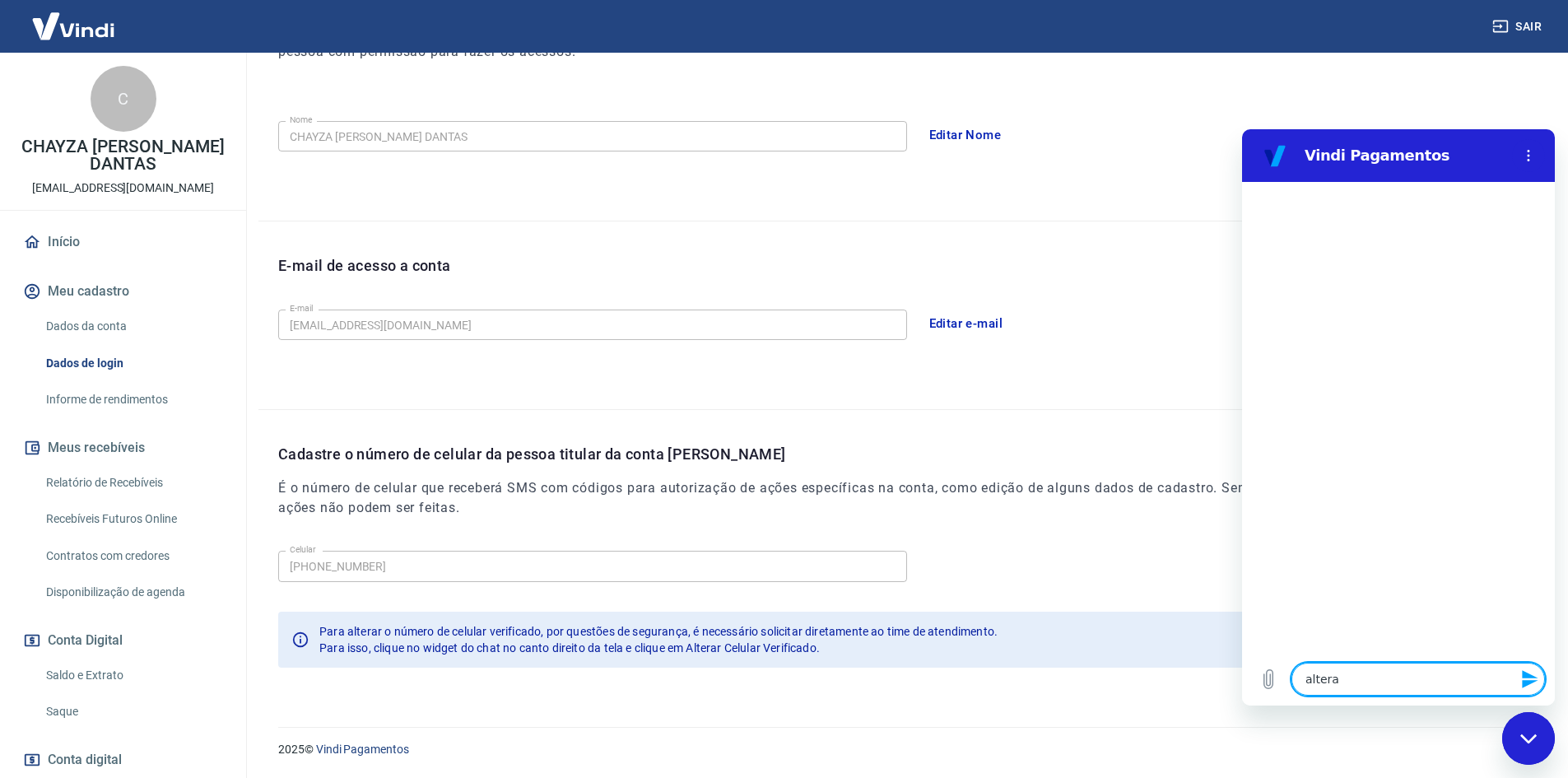
type textarea "x"
type textarea "alterar"
type textarea "x"
type textarea "alterar c"
type textarea "x"
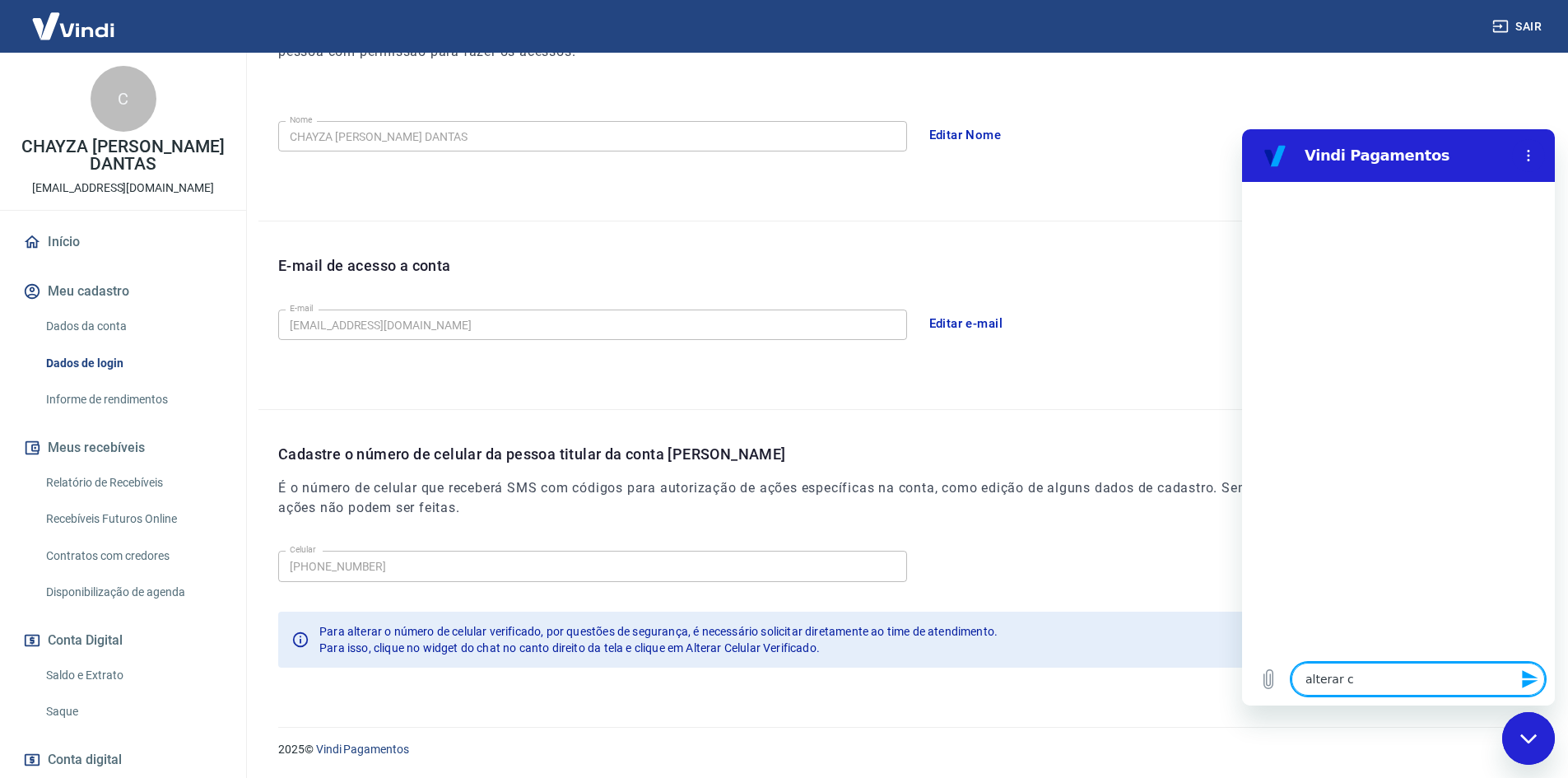
type textarea "alterar ce"
type textarea "x"
type textarea "alterar cel"
type textarea "x"
type textarea "alterar celu"
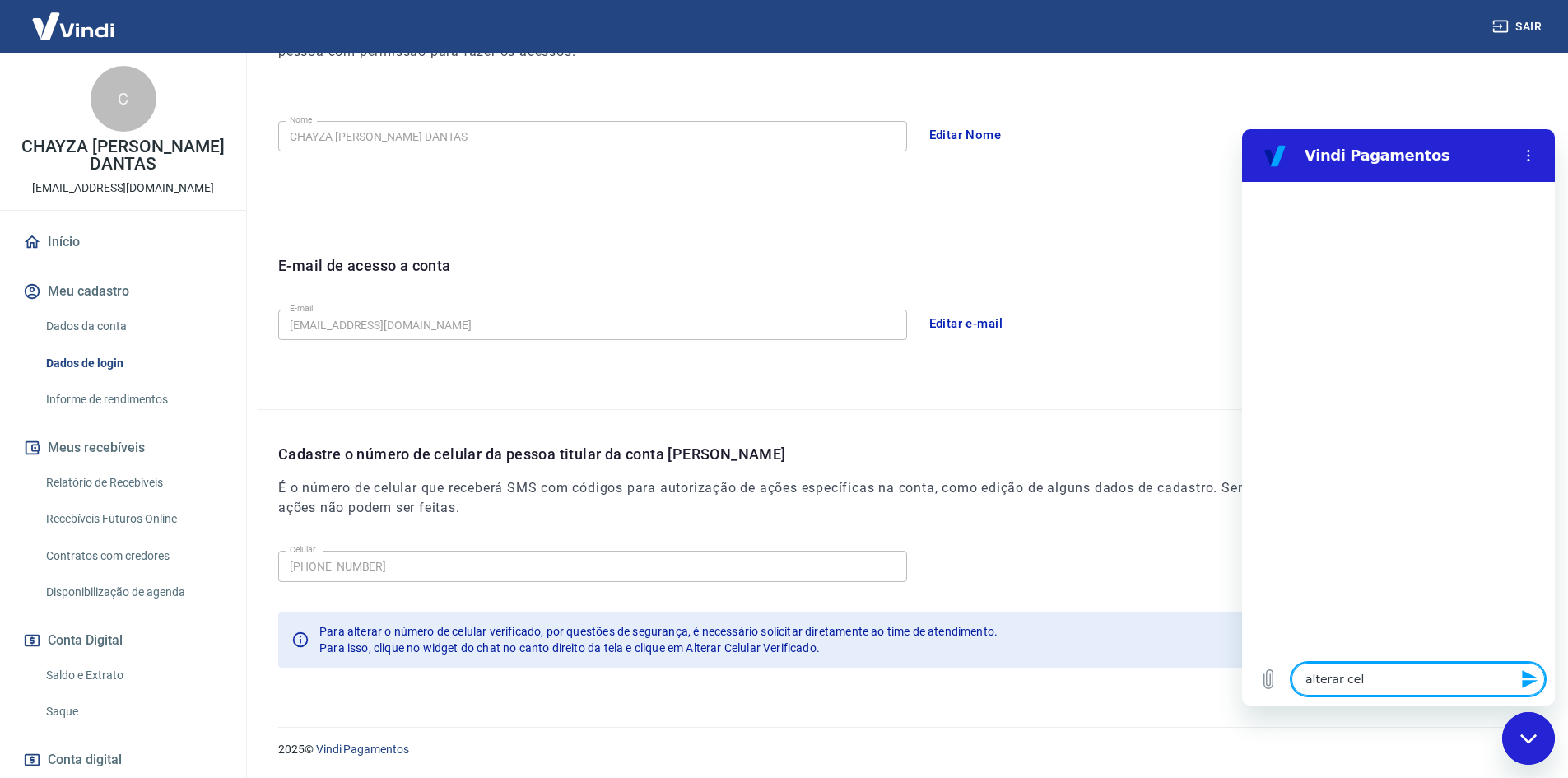
type textarea "x"
type textarea "alterar celul"
type textarea "x"
type textarea "alterar celula"
type textarea "x"
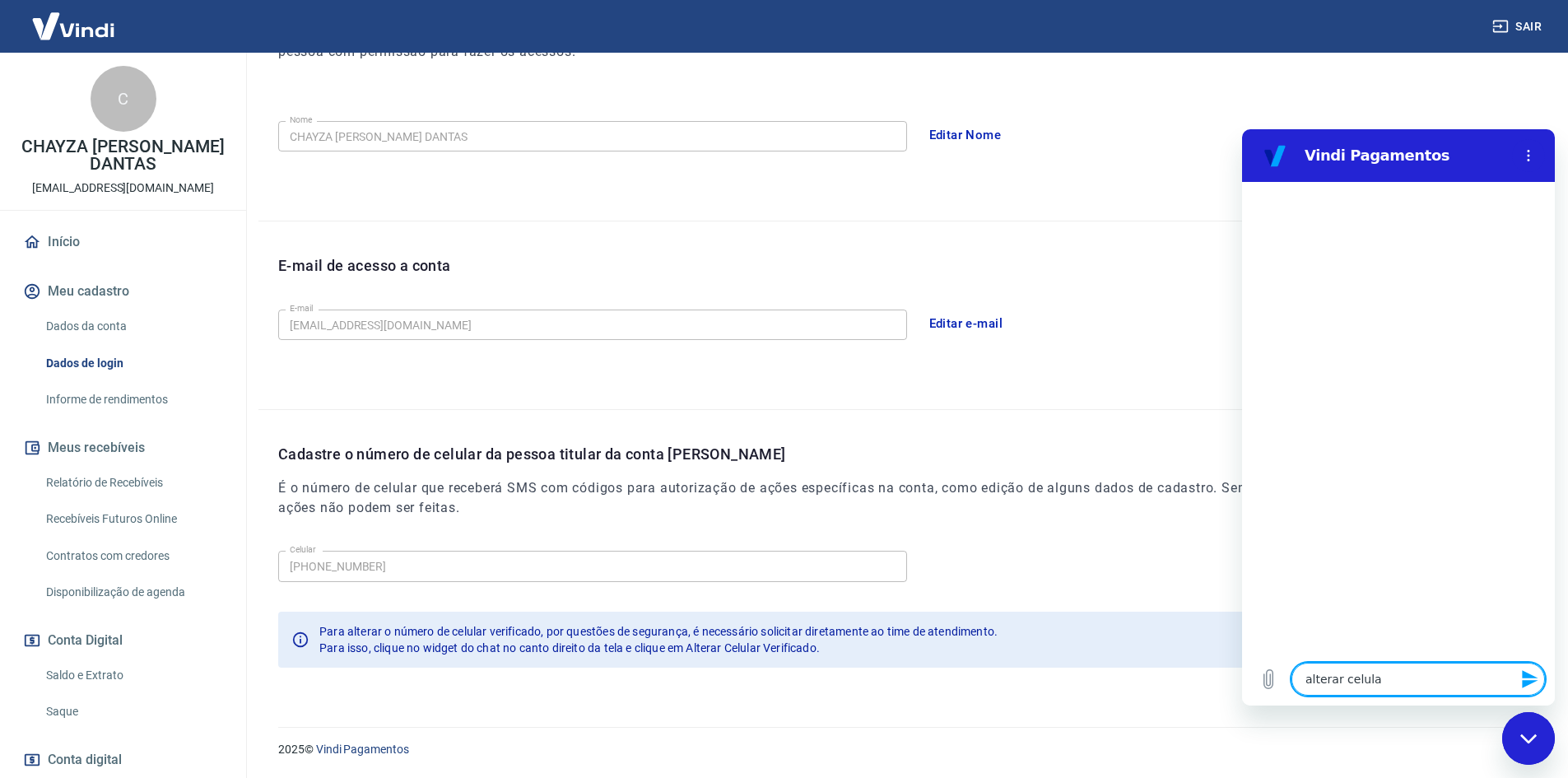
type textarea "alterar celular"
type textarea "x"
type textarea "alterar celular"
type textarea "x"
type textarea "alterar celular v"
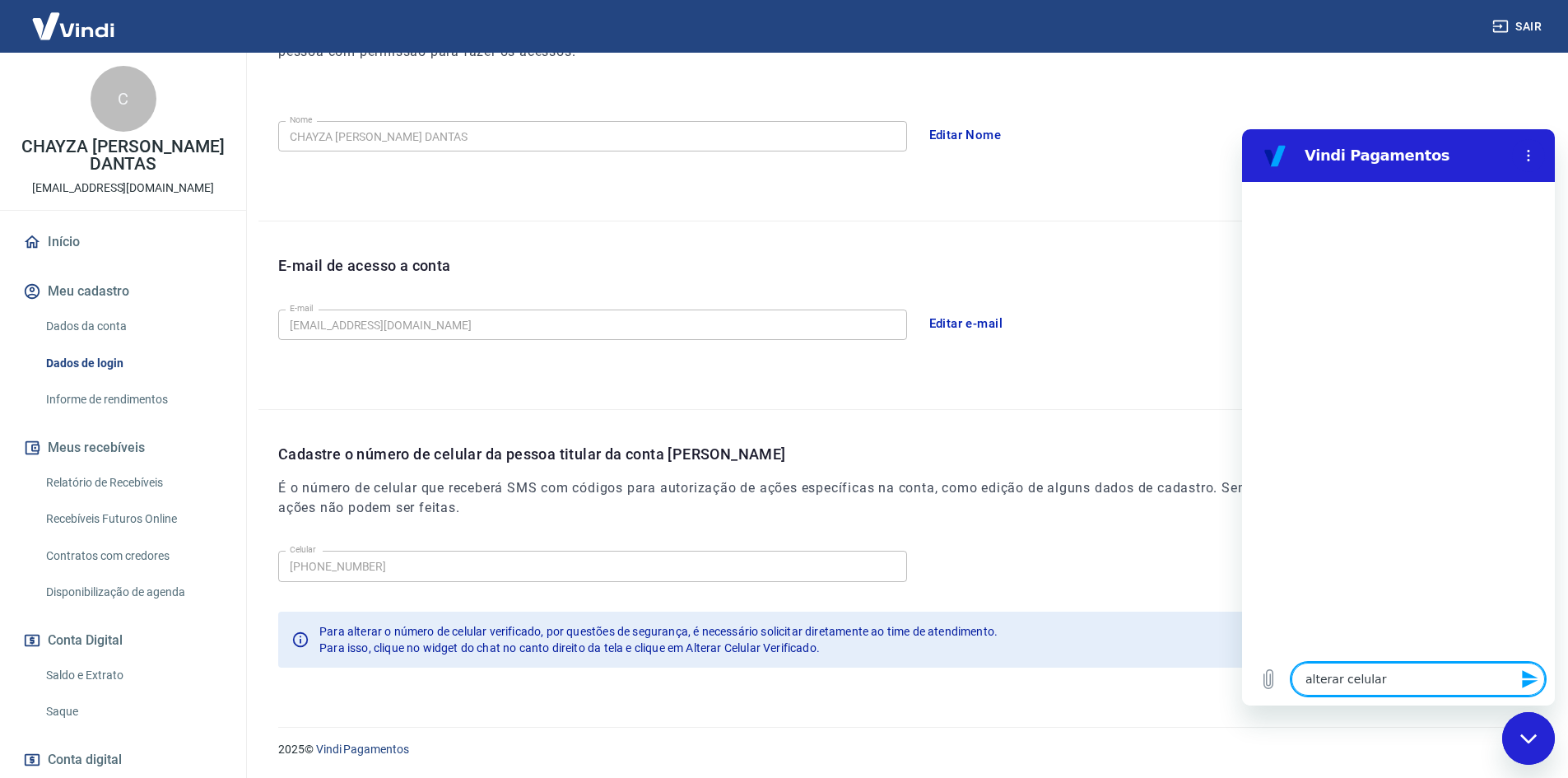
type textarea "x"
type textarea "alterar celular ve"
type textarea "x"
type textarea "alterar celular ver"
type textarea "x"
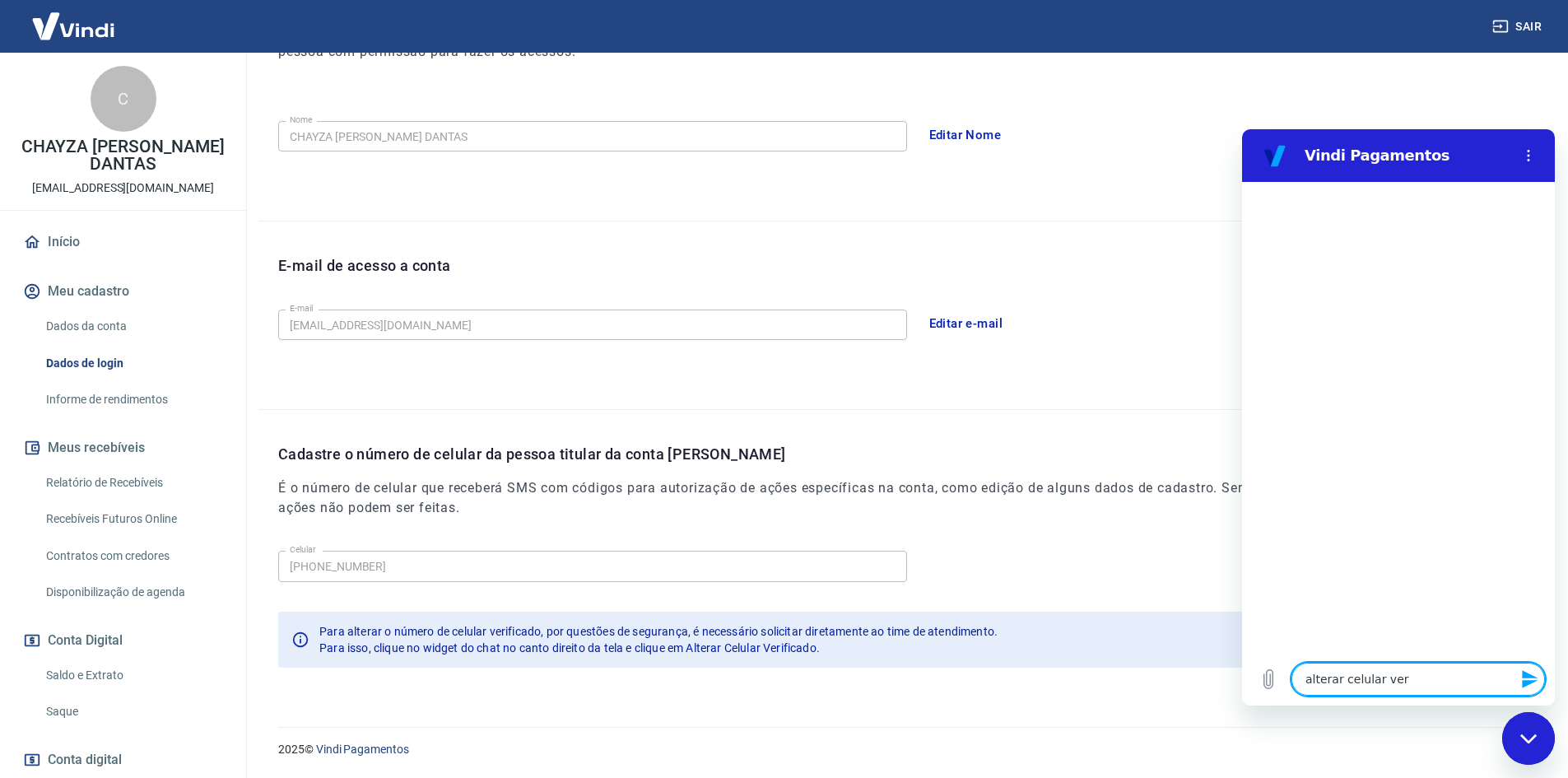
type textarea "alterar celular veri"
type textarea "x"
type textarea "alterar celular verif"
type textarea "x"
type textarea "alterar celular verifi"
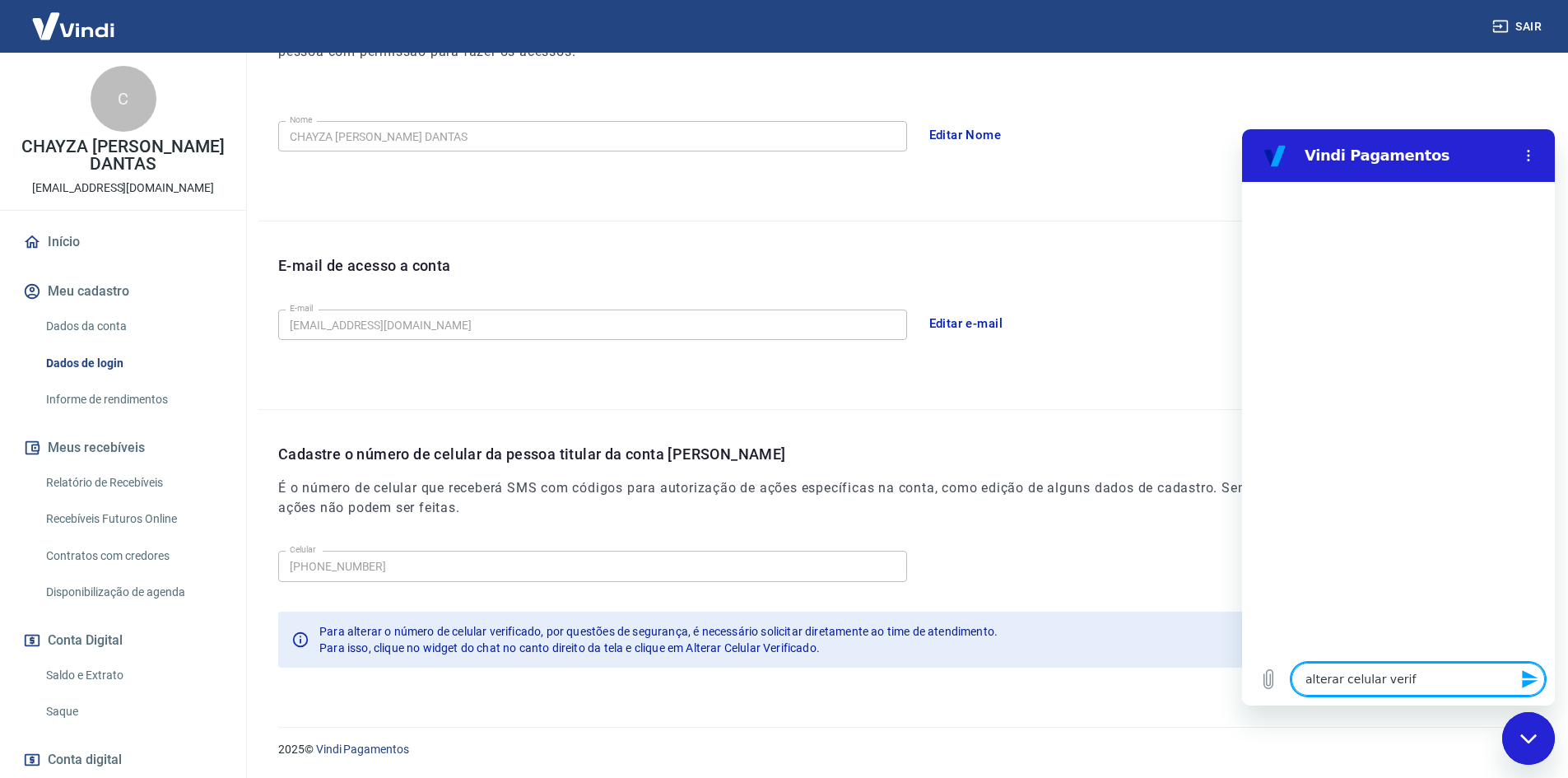
type textarea "x"
type textarea "alterar celular verific"
type textarea "x"
type textarea "alterar celular verifica"
type textarea "x"
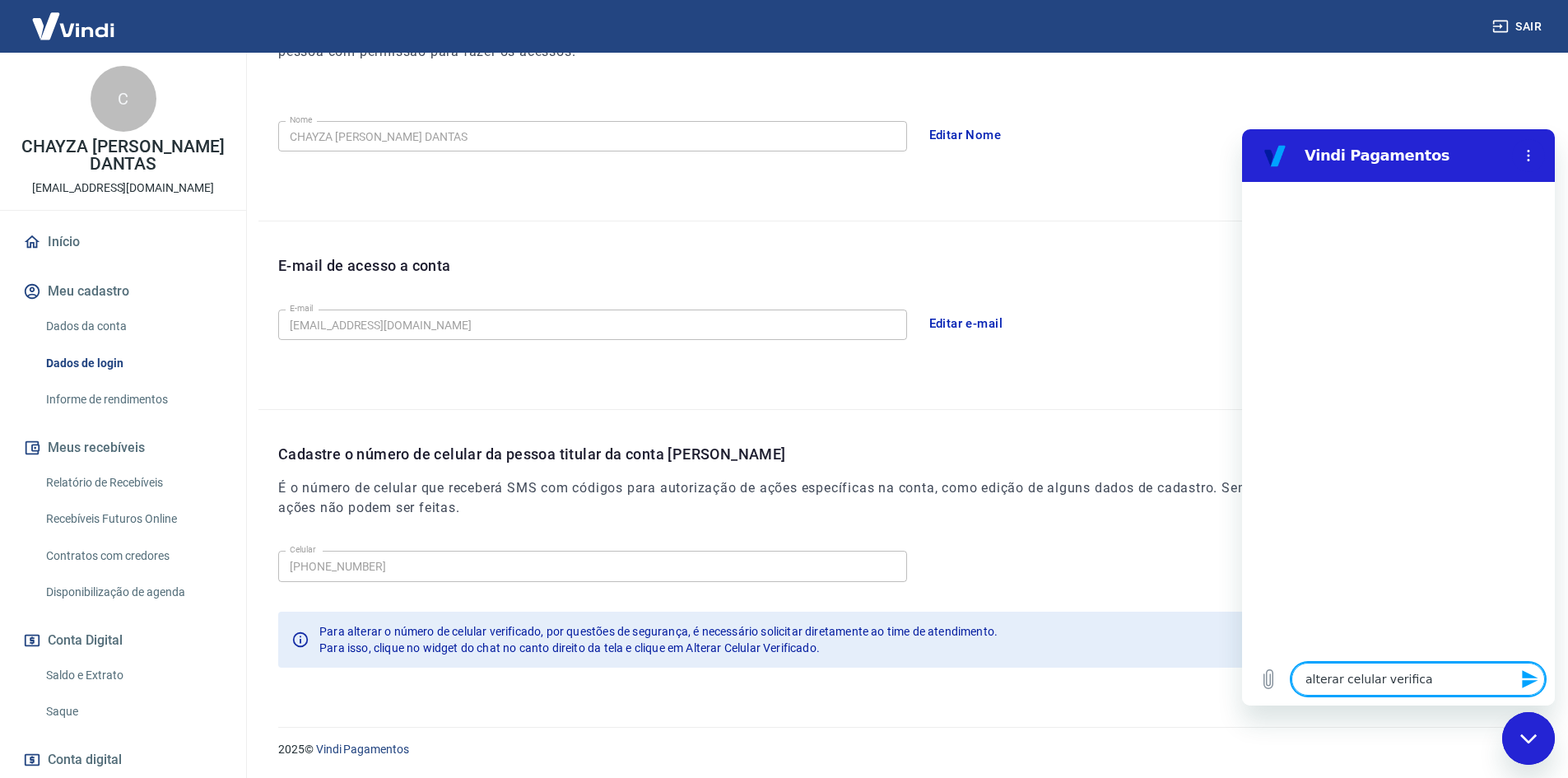
type textarea "alterar celular verificad"
type textarea "x"
type textarea "alterar celular verificado"
type textarea "x"
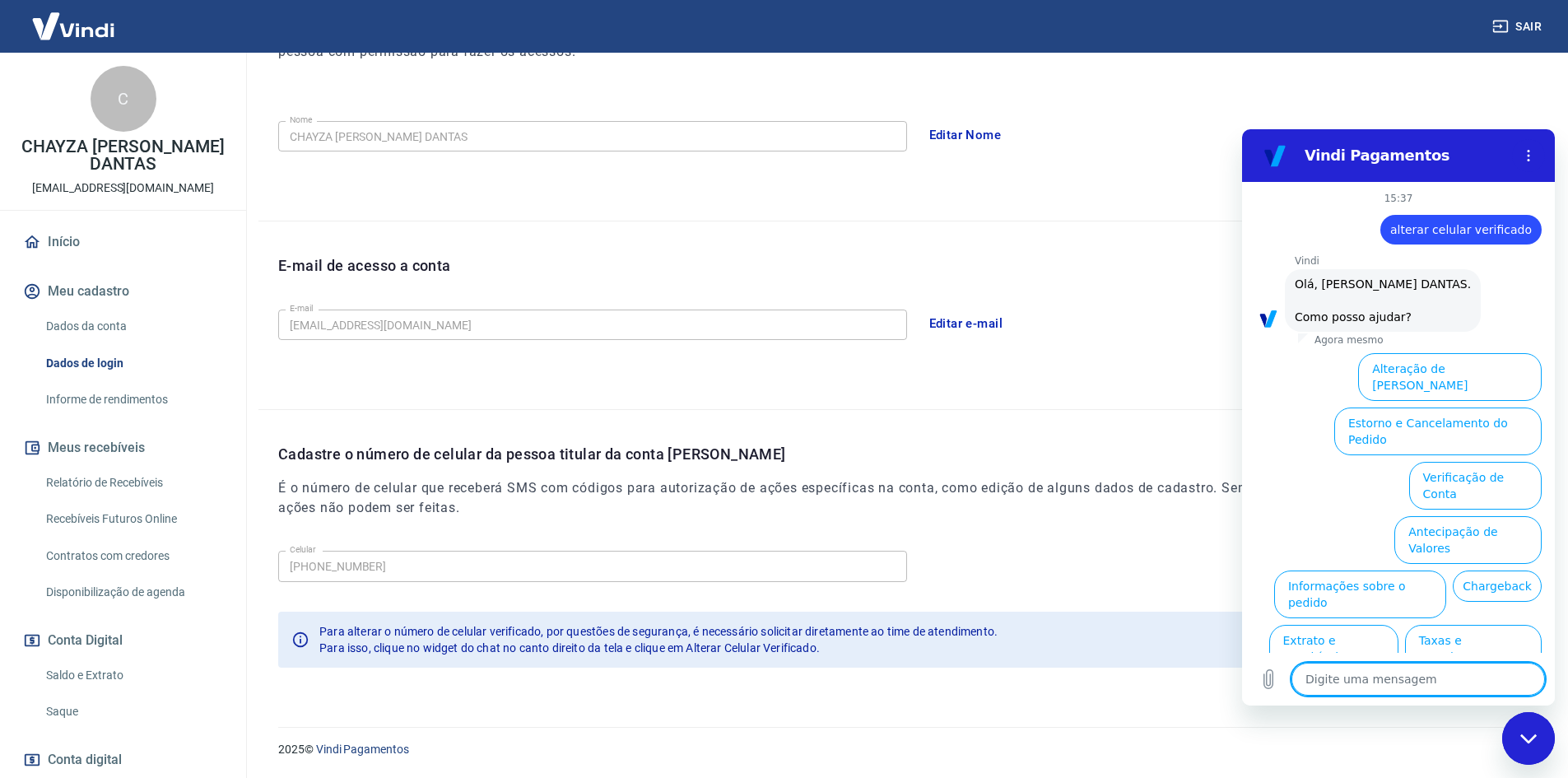
scroll to position [39, 0]
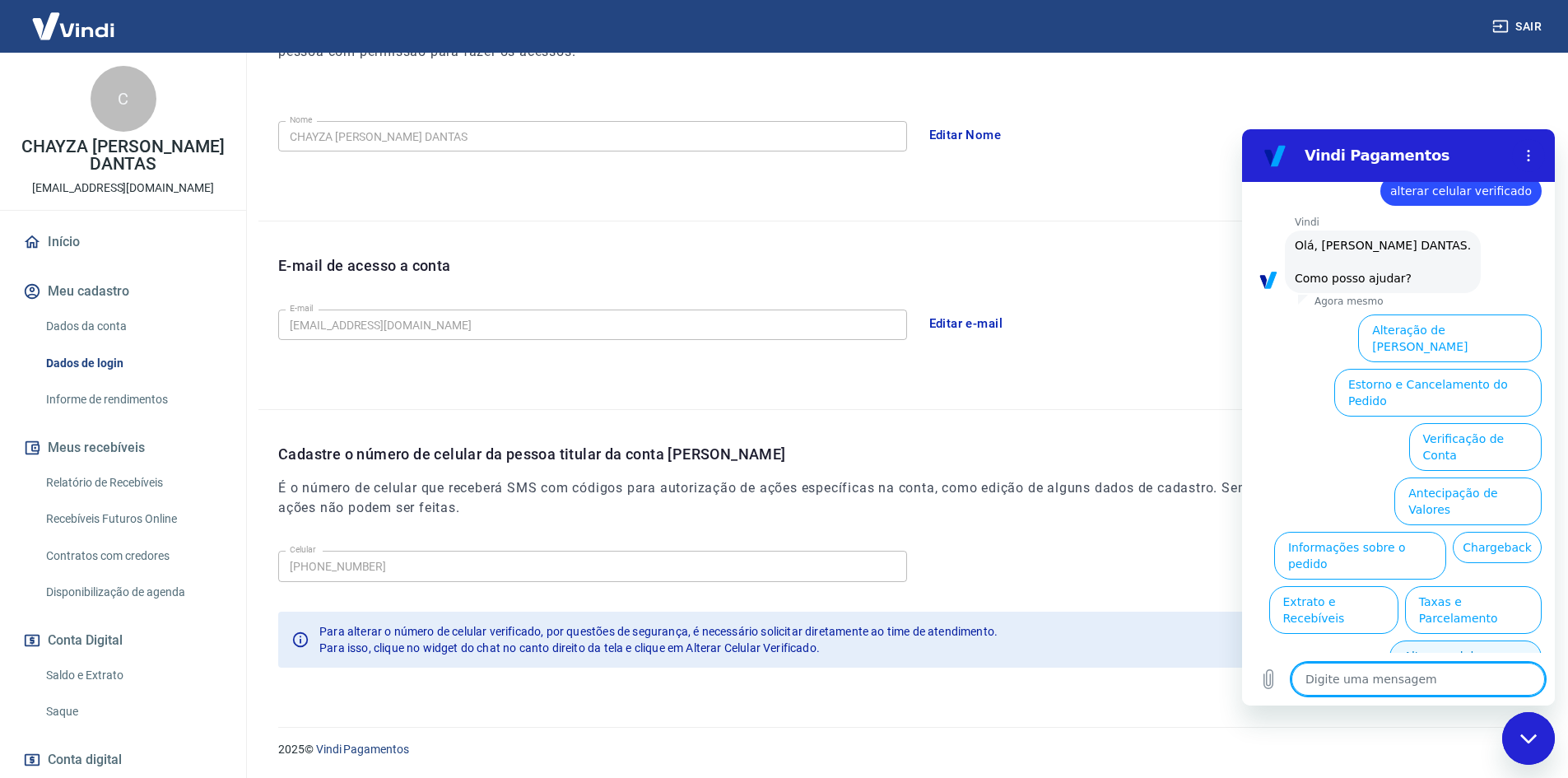
click at [1413, 640] on button "Alterar celular verificado" at bounding box center [1465, 664] width 153 height 48
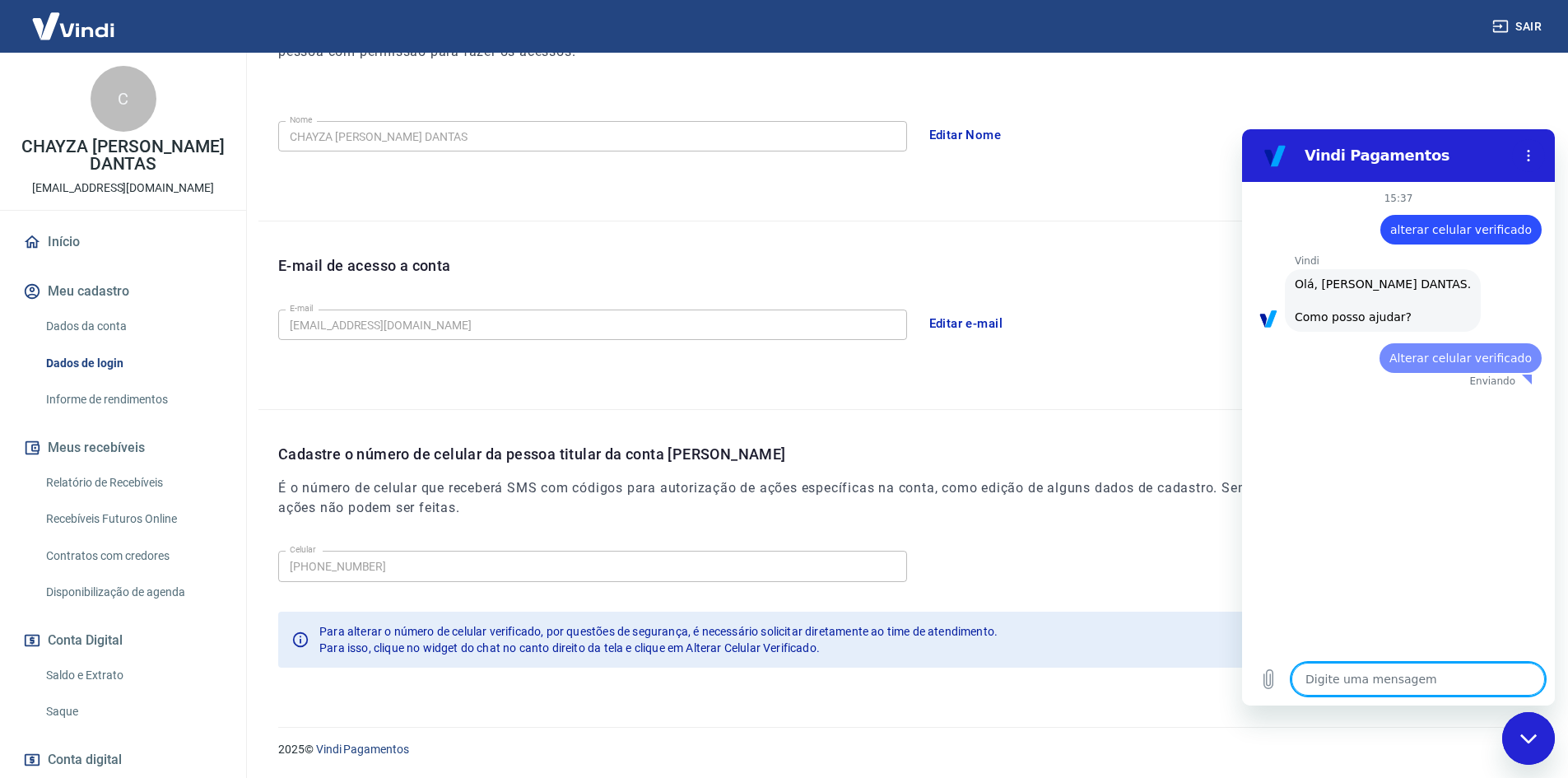
scroll to position [0, 0]
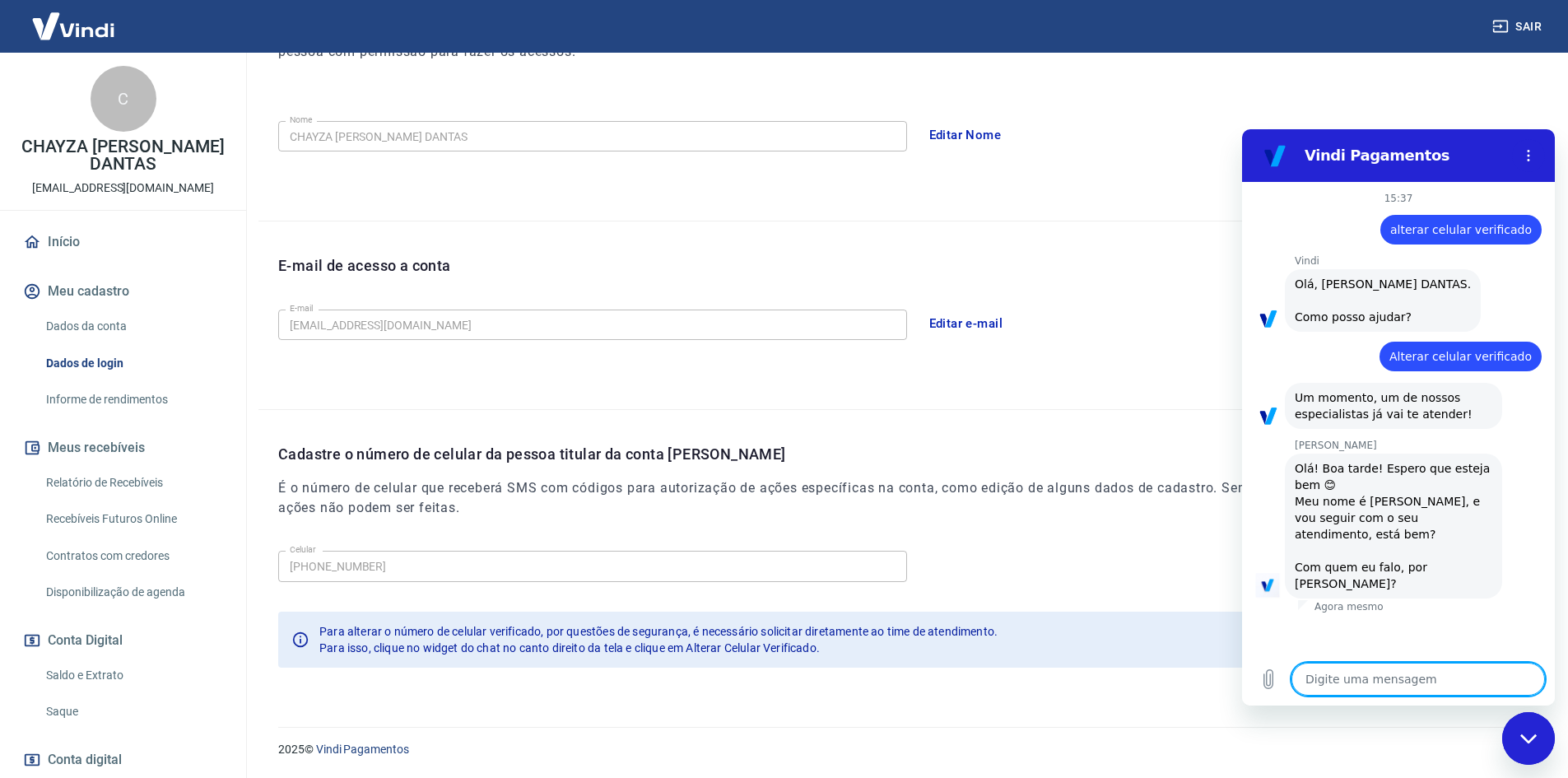
type textarea "x"
type textarea "b"
type textarea "x"
type textarea "bo"
type textarea "x"
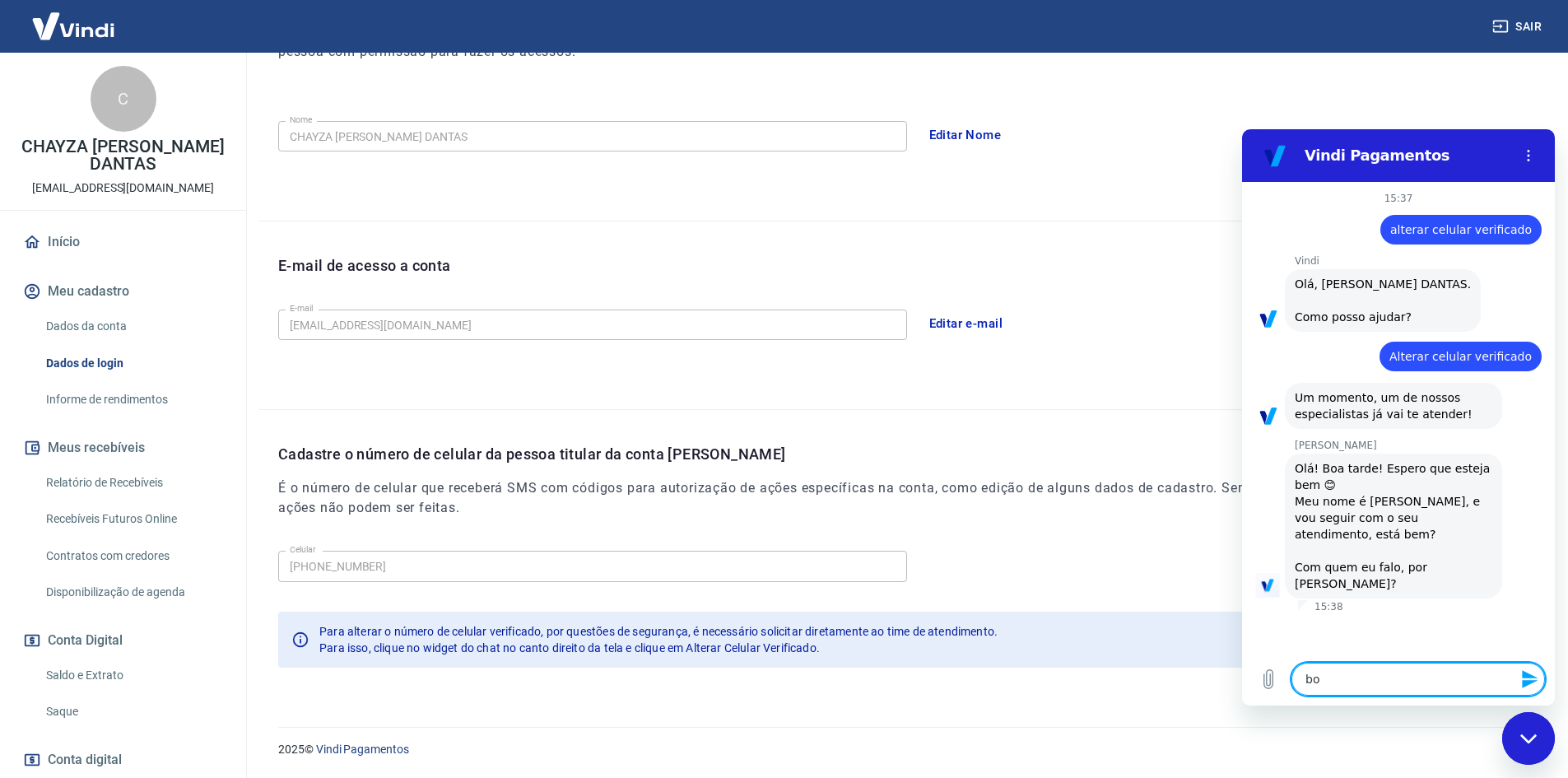
type textarea "boa"
type textarea "x"
type textarea "boat"
type textarea "x"
type textarea "boata"
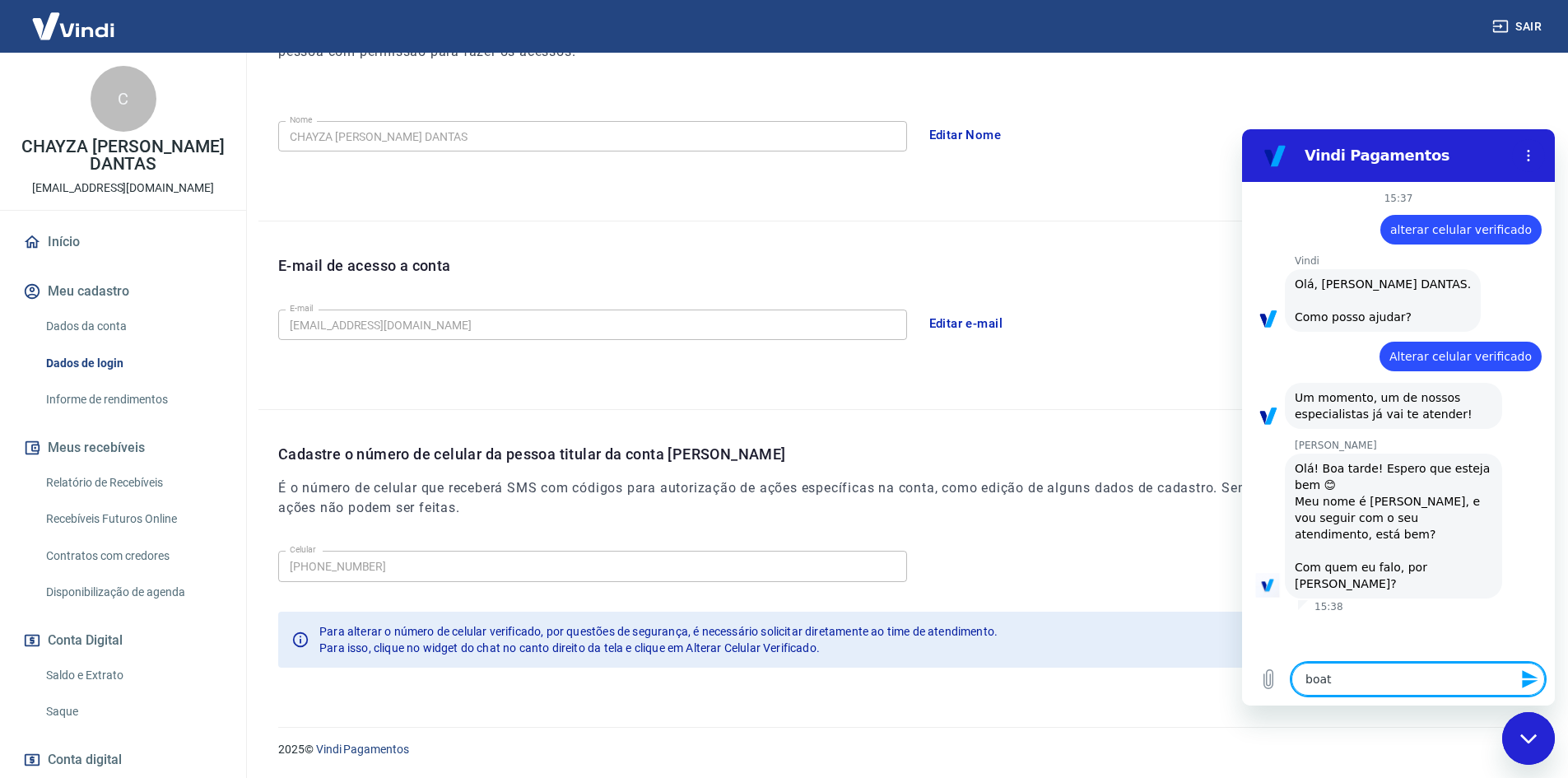
type textarea "x"
type textarea "boatar"
type textarea "x"
type textarea "boatard"
type textarea "x"
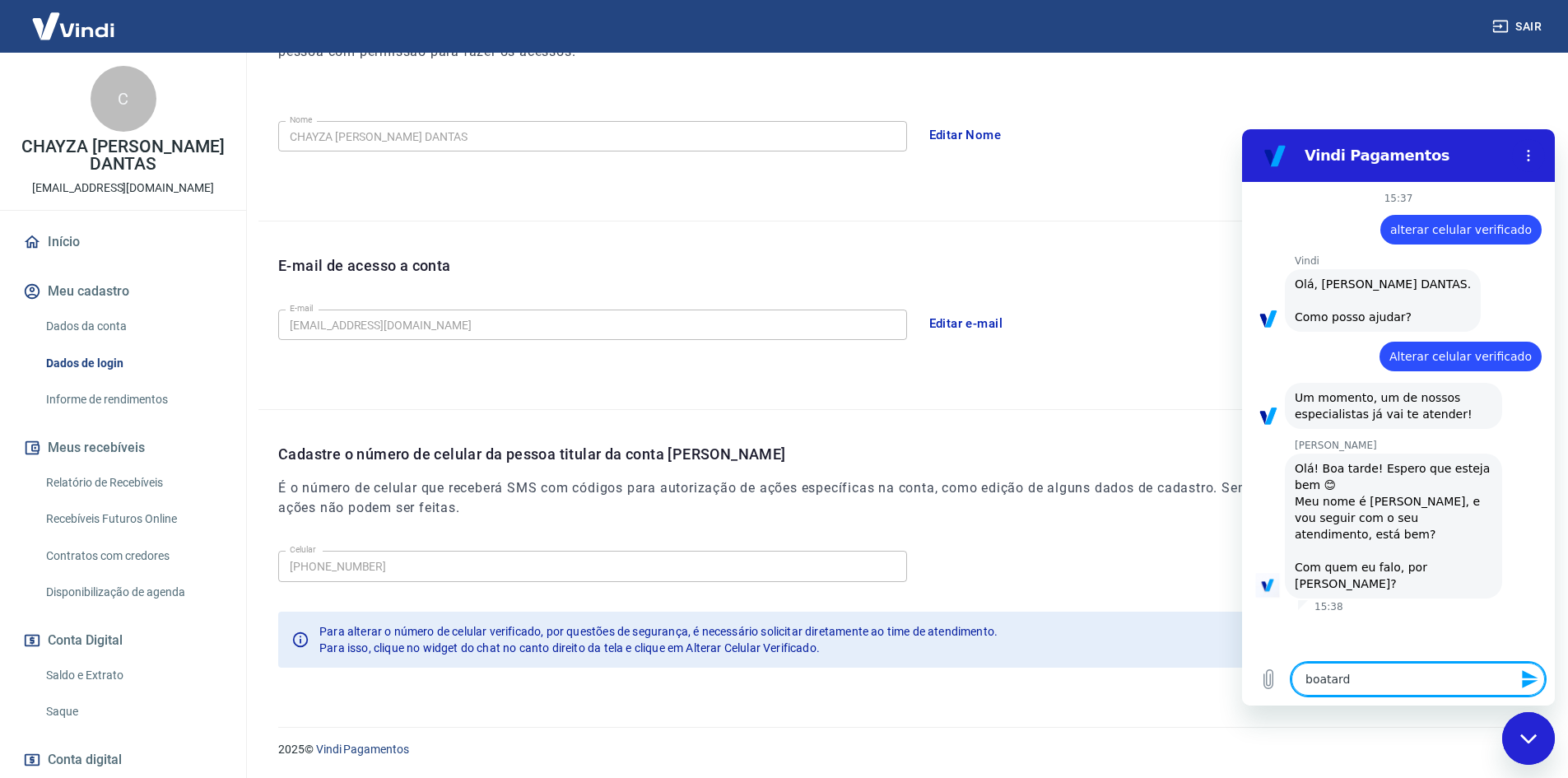
type textarea "boatarde"
type textarea "x"
type textarea "C"
type textarea "x"
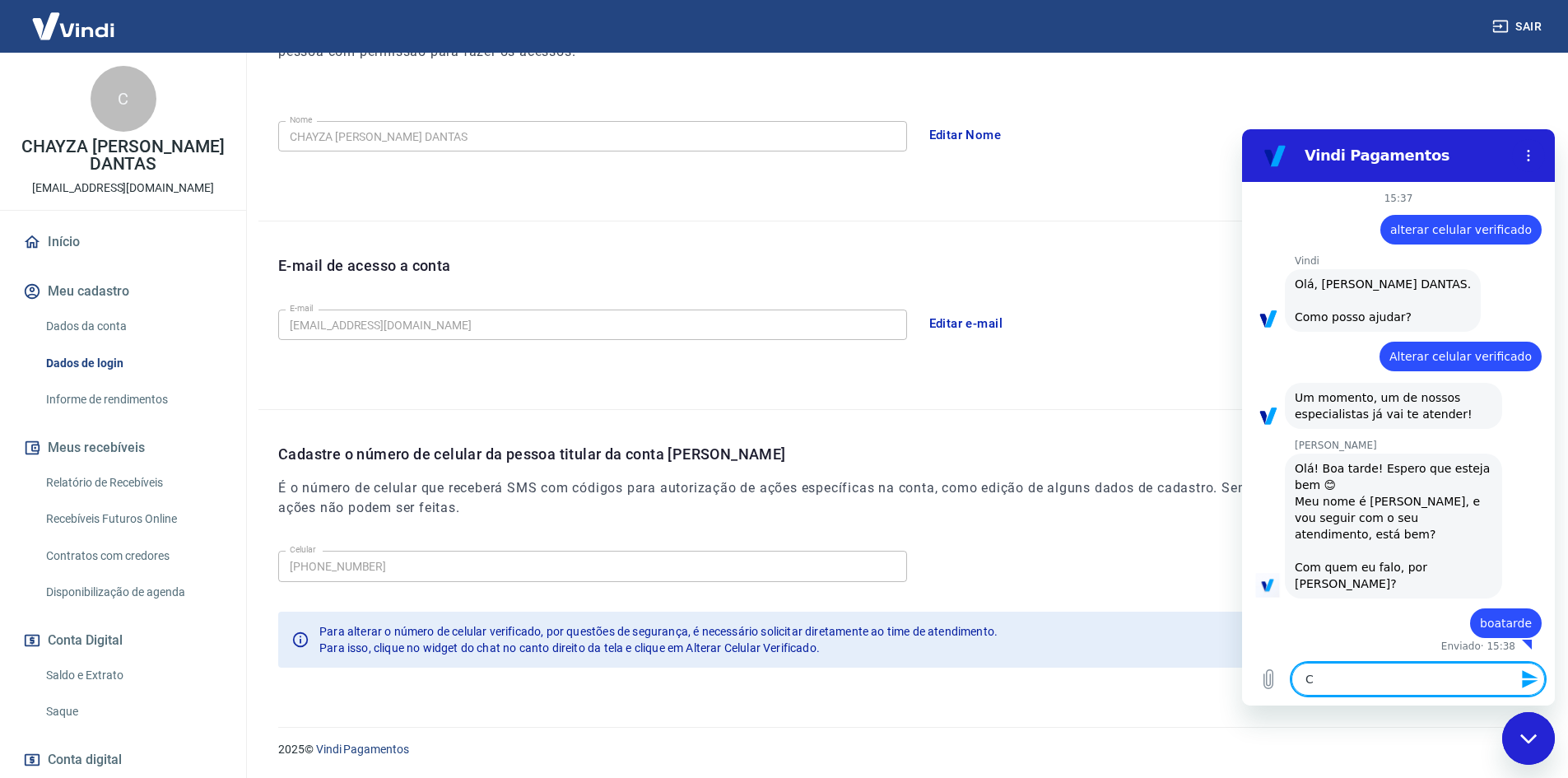
type textarea "Ch"
type textarea "x"
type textarea "Cha"
type textarea "x"
type textarea "Chay"
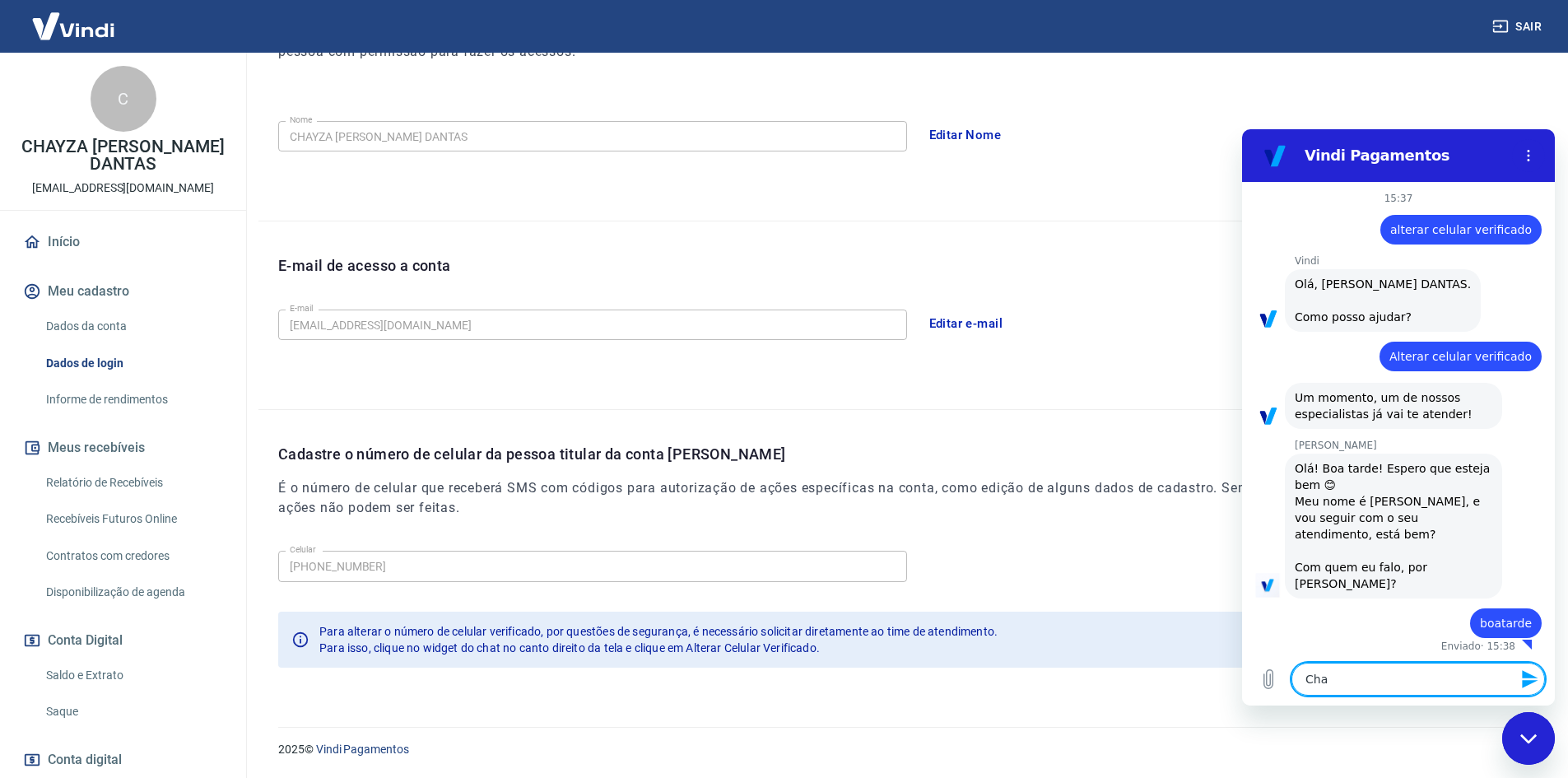
type textarea "x"
type textarea "[DEMOGRAPHIC_DATA]"
type textarea "x"
type textarea "Chayza"
type textarea "x"
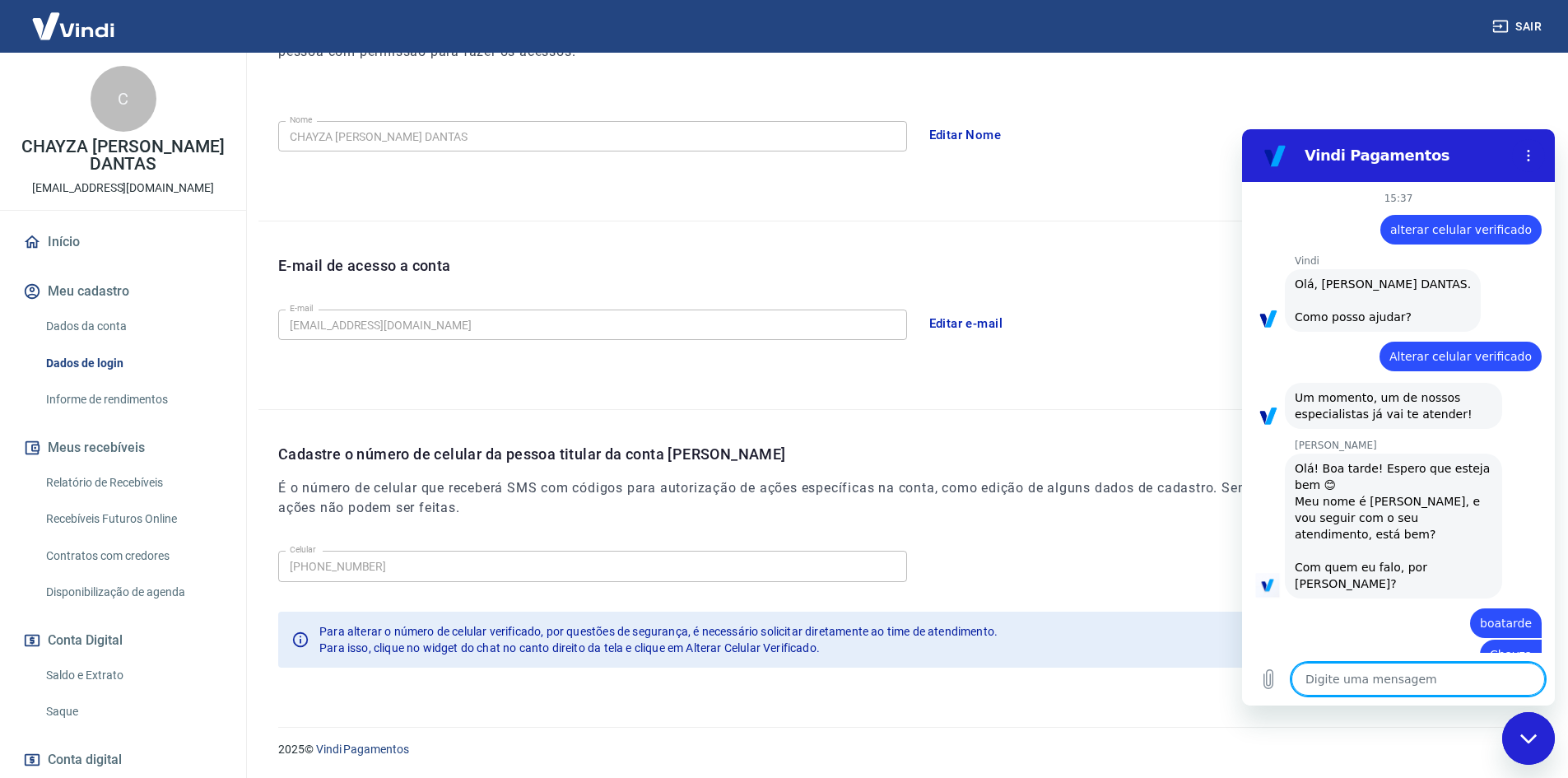
type textarea "x"
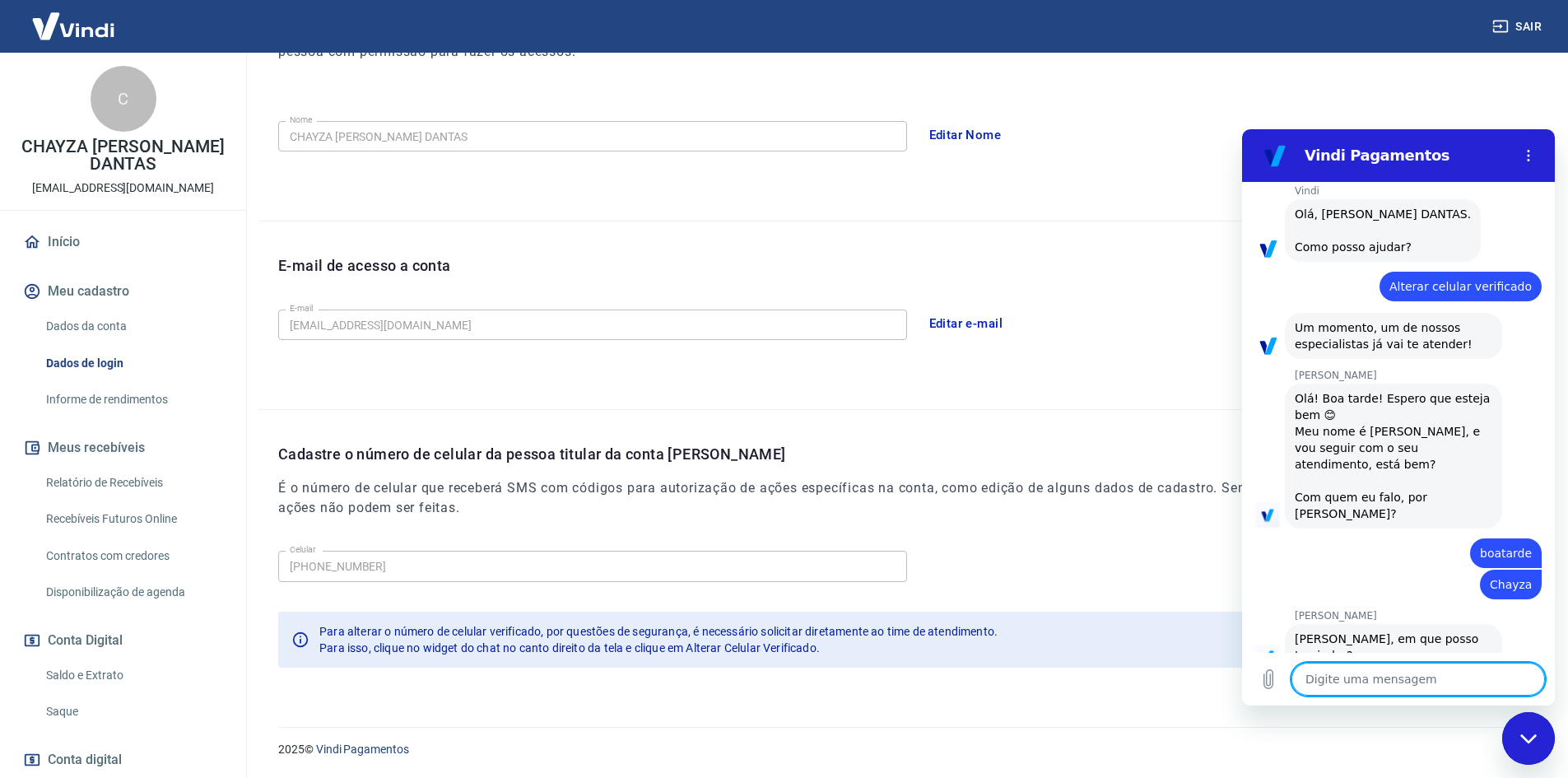
scroll to position [73, 0]
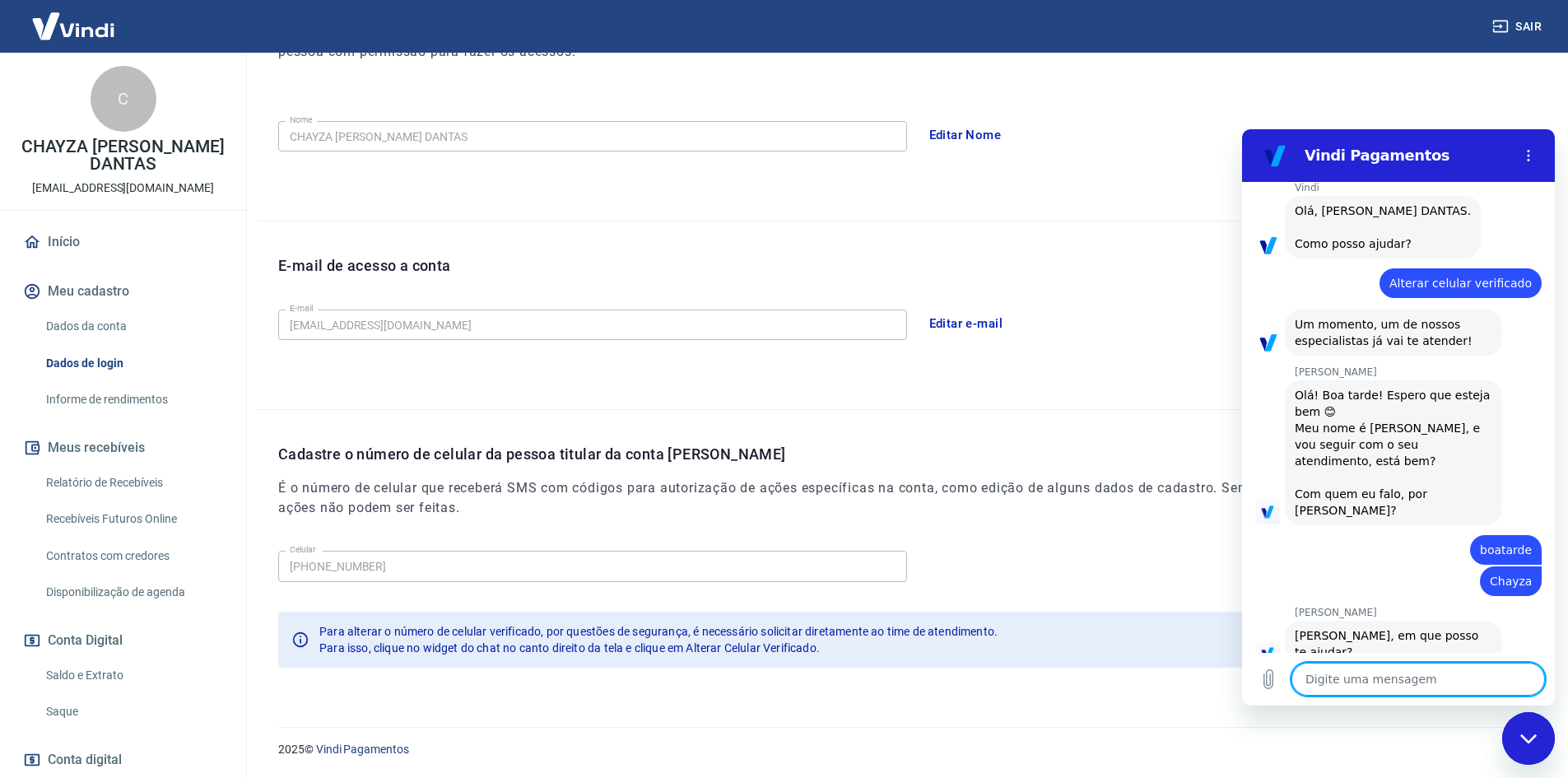
type textarea "g"
type textarea "x"
type textarea "go"
type textarea "x"
type textarea "gos"
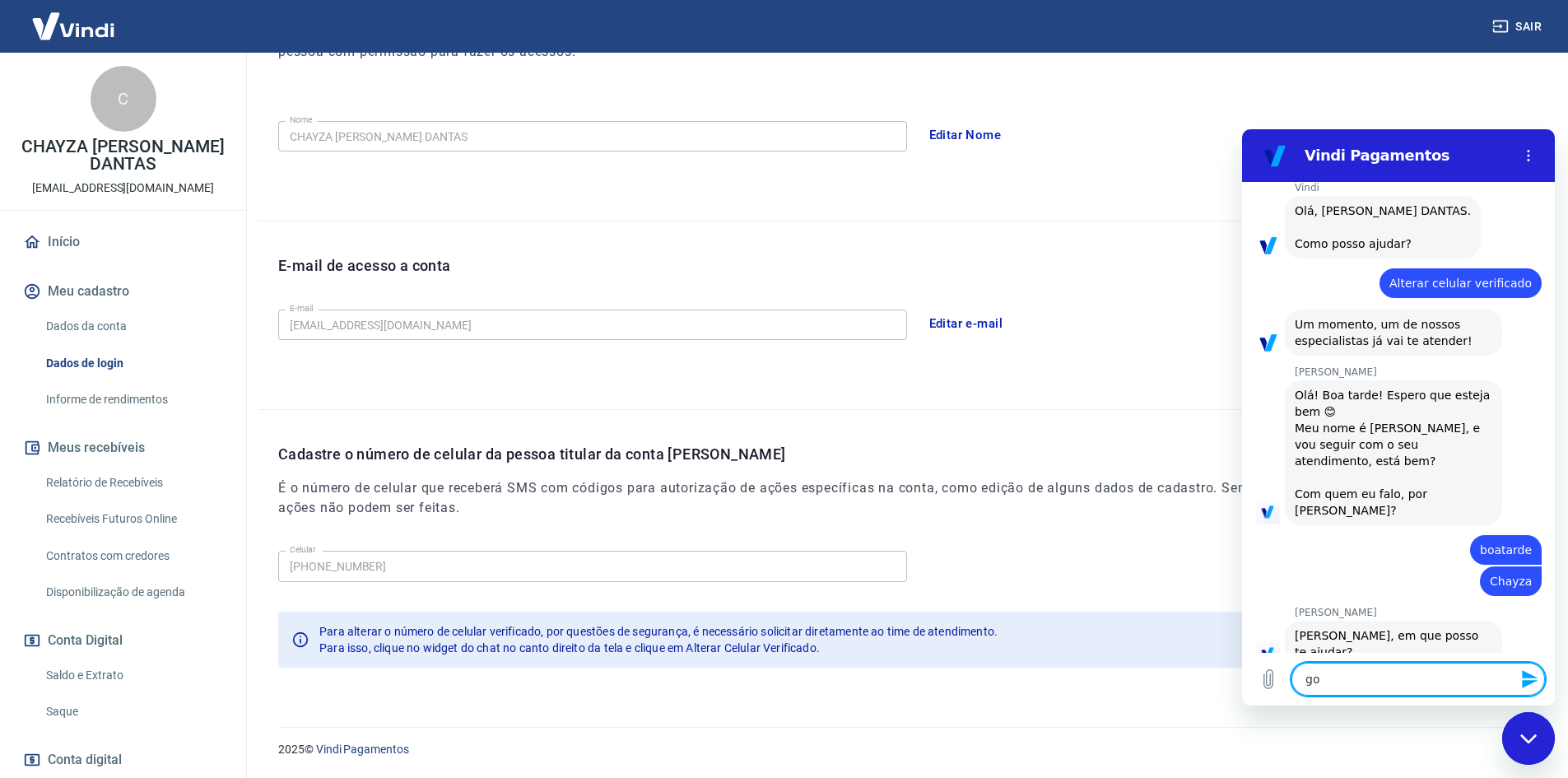
type textarea "x"
type textarea "gost"
type textarea "x"
type textarea "gosta"
type textarea "x"
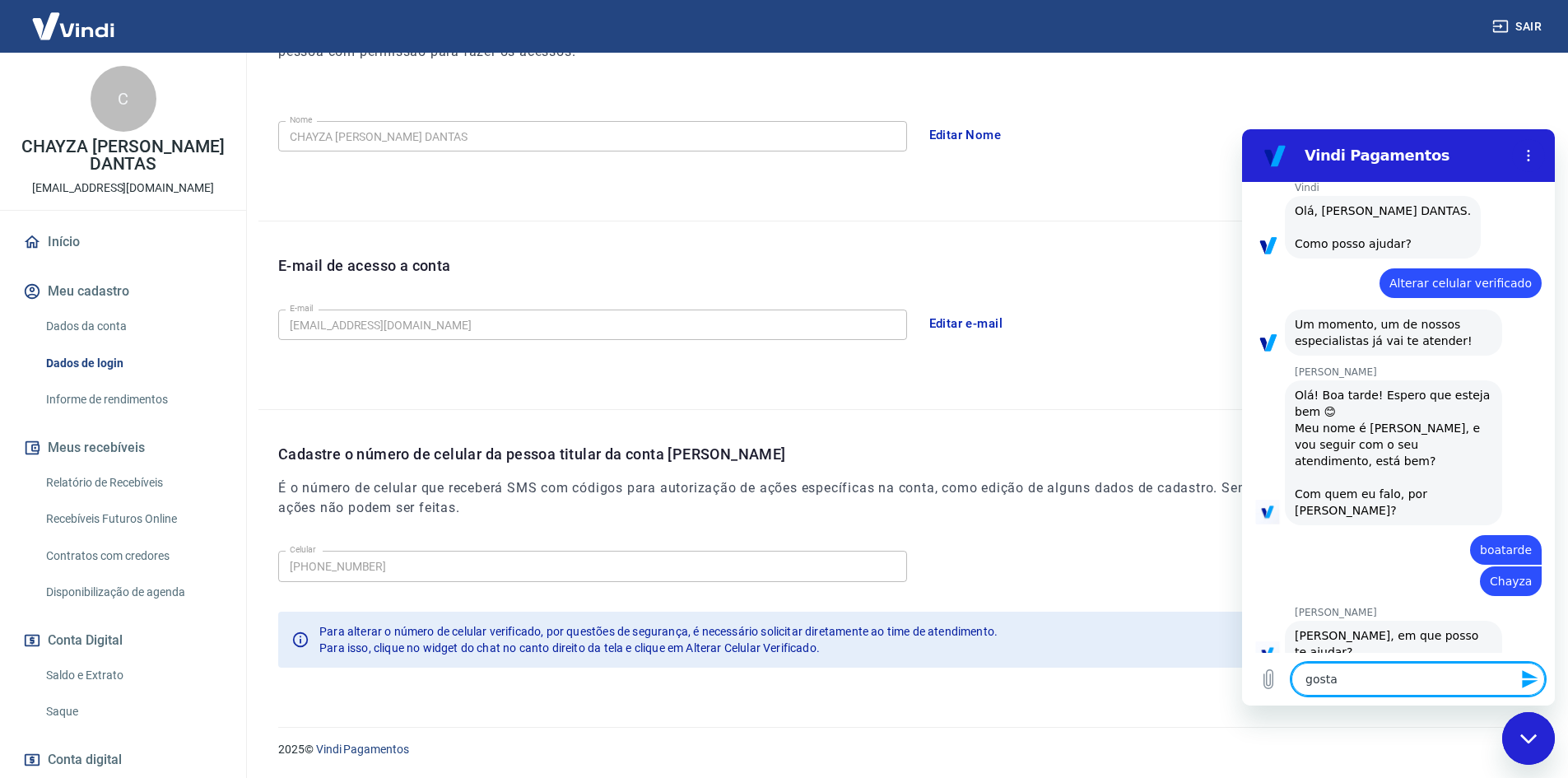
type textarea "gostar"
type textarea "x"
type textarea "gostari"
type textarea "x"
type textarea "gostaria"
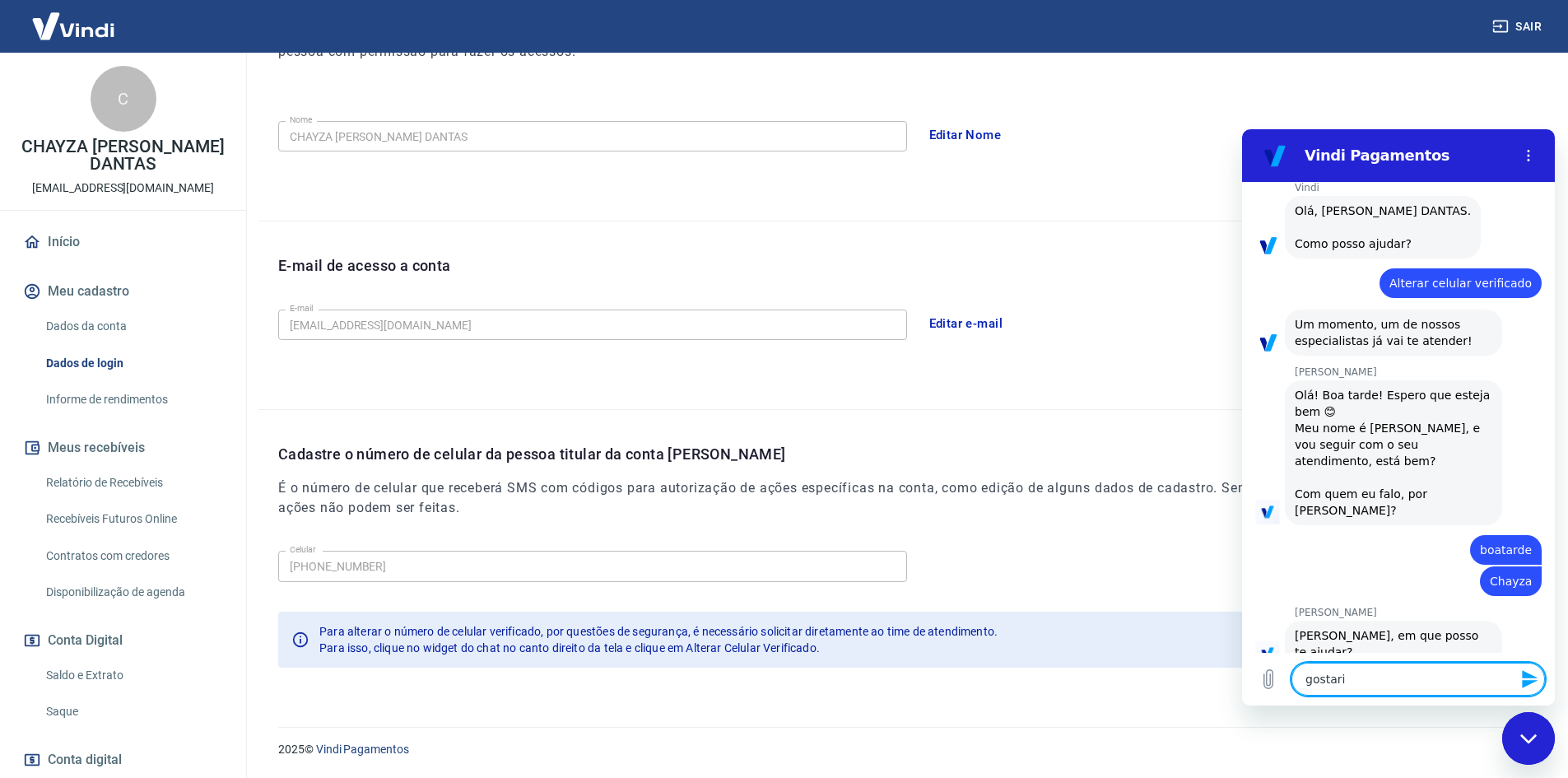
type textarea "x"
type textarea "gostaria"
type textarea "x"
type textarea "gostaria d"
type textarea "x"
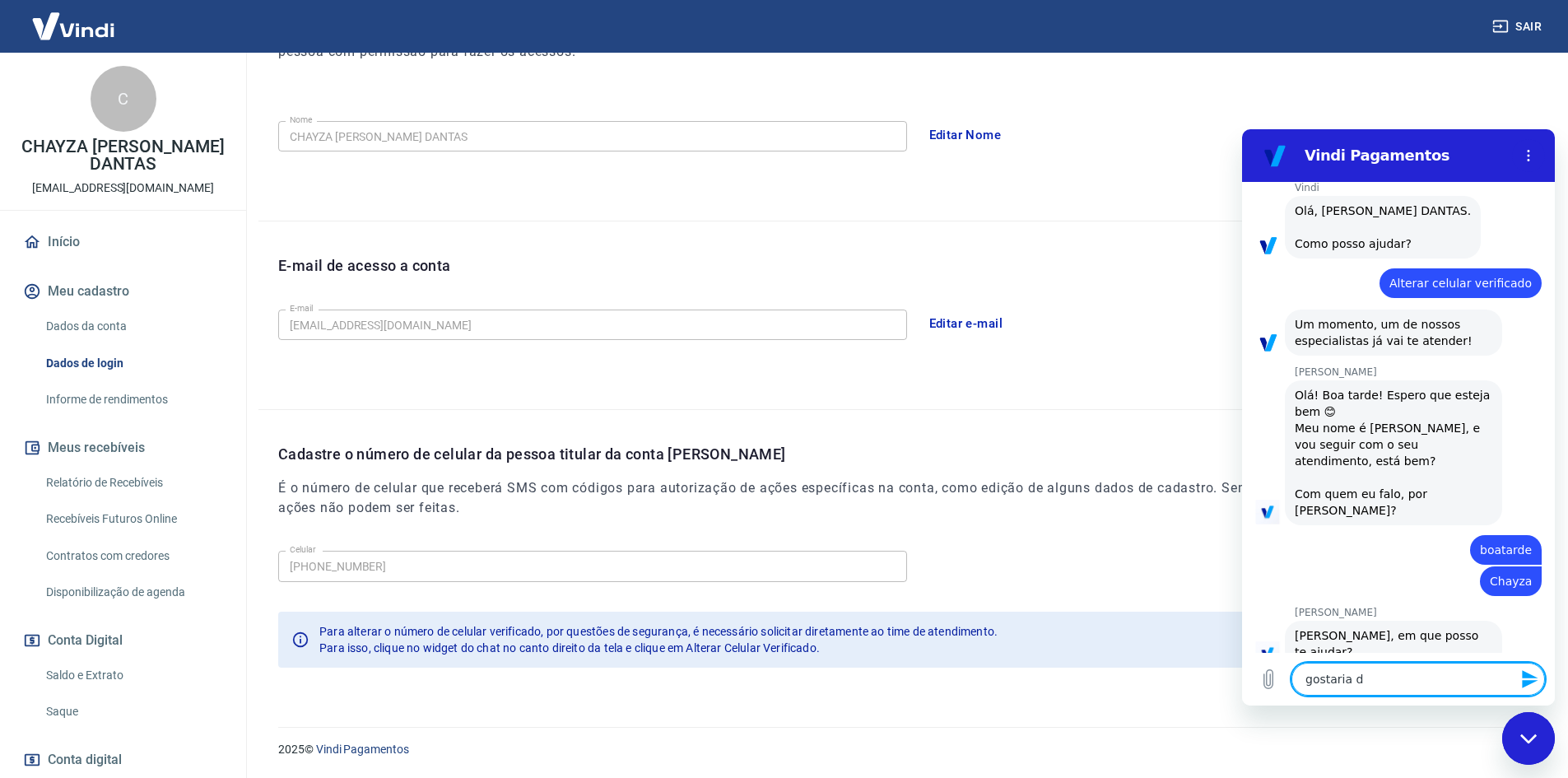
type textarea "gostaria de"
type textarea "x"
type textarea "gostaria de"
type textarea "x"
type textarea "gostaria de s"
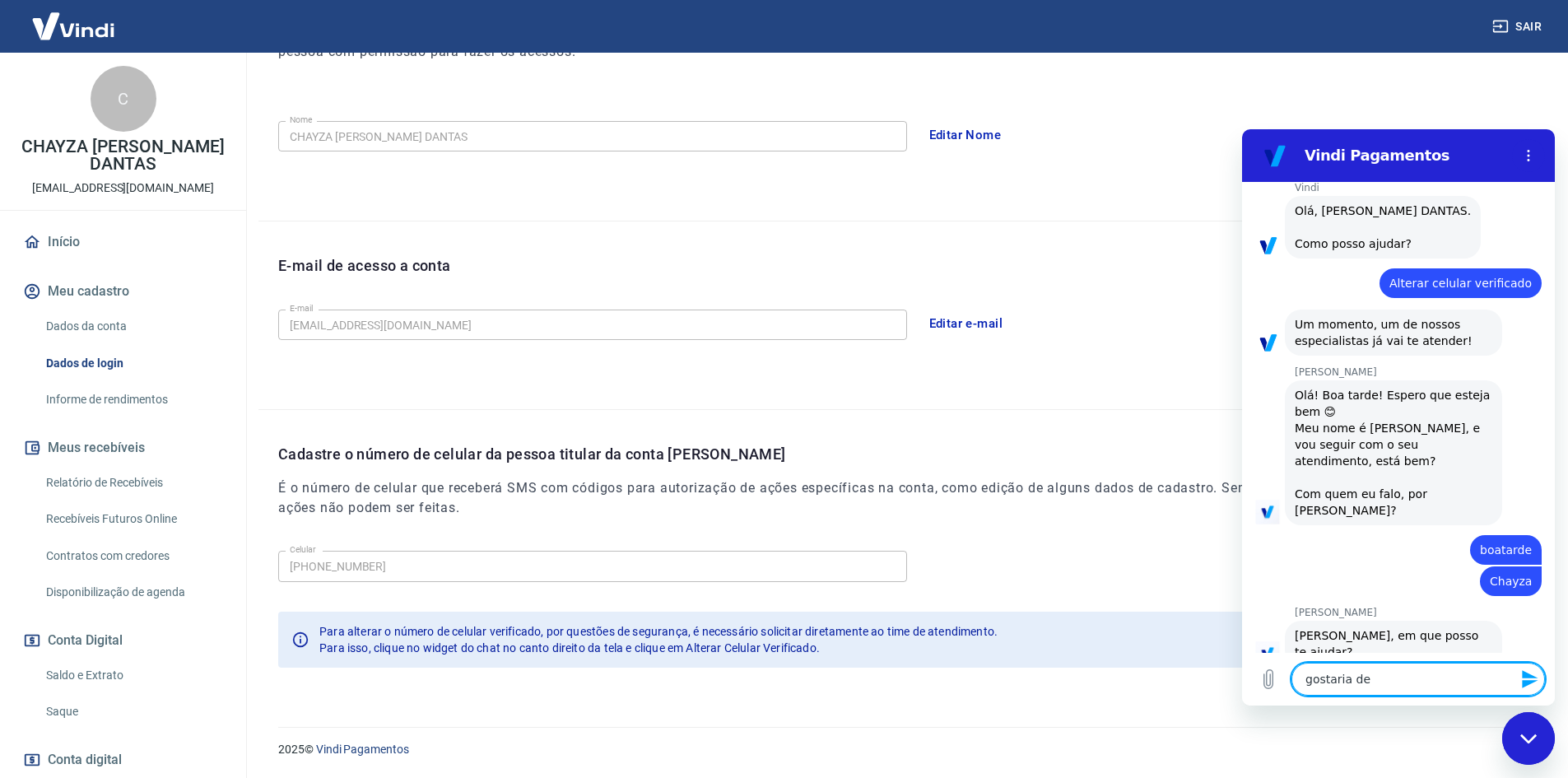
type textarea "x"
type textarea "gostaria de sa"
type textarea "x"
type textarea "gostaria de sab"
type textarea "x"
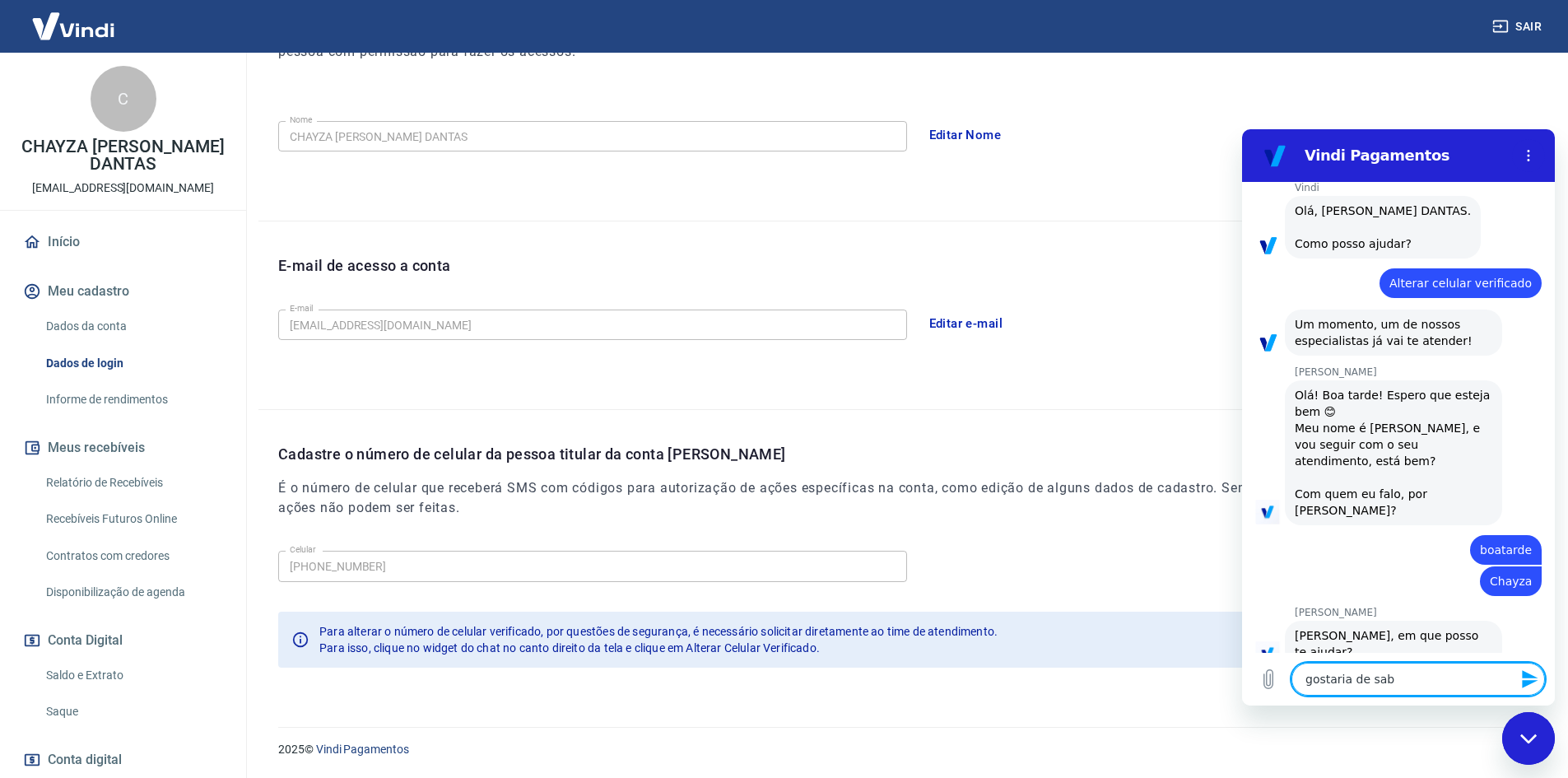
type textarea "gostaria de sabe"
type textarea "x"
type textarea "gostaria de saber"
type textarea "x"
type textarea "gostaria de saber"
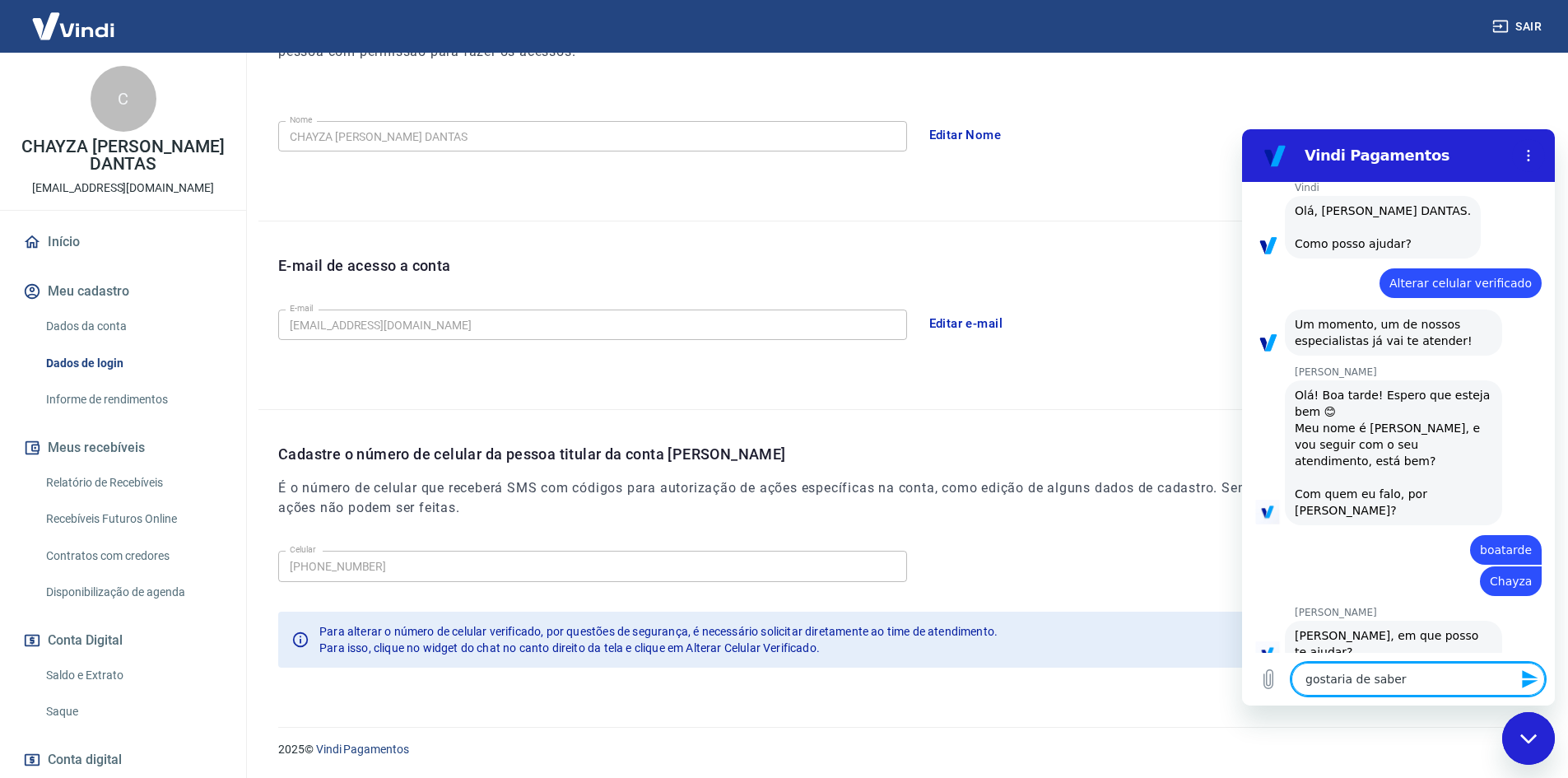
type textarea "x"
type textarea "gostaria de saber"
type textarea "x"
type textarea "gostaria de sabe"
type textarea "x"
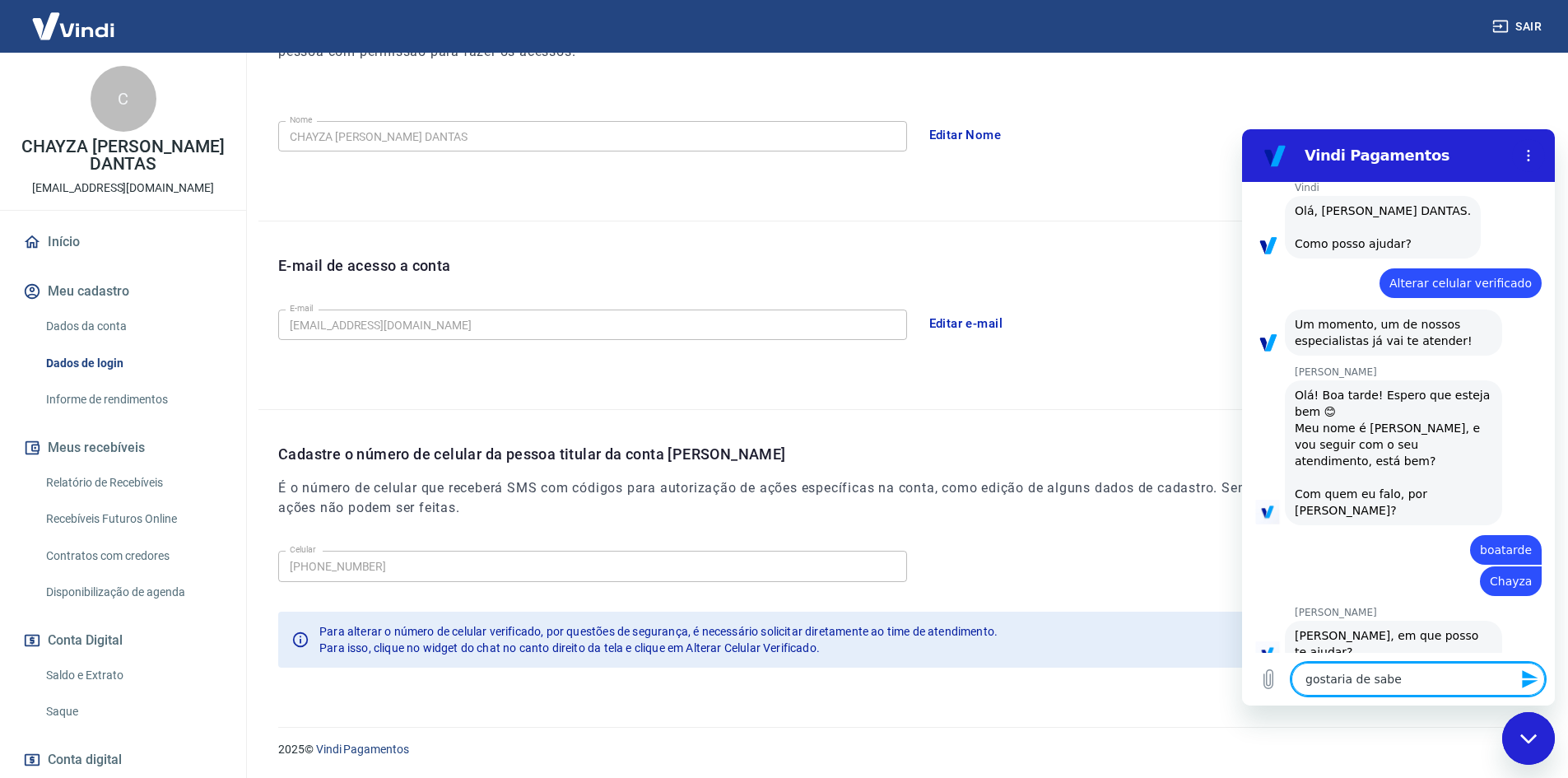
type textarea "gostaria de sab"
type textarea "x"
type textarea "gostaria de sa"
type textarea "x"
type textarea "gostaria de s"
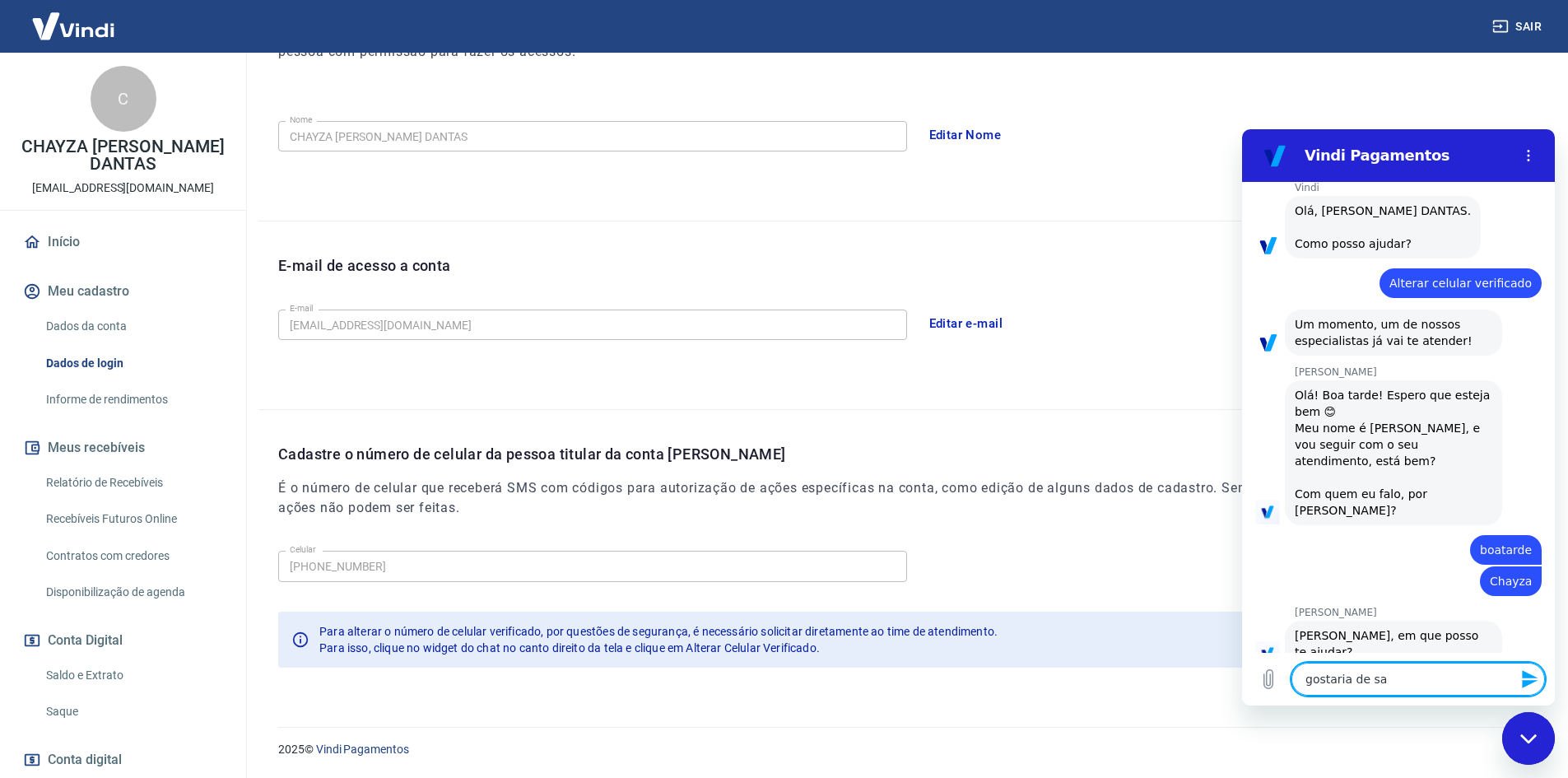
type textarea "x"
type textarea "gostaria de"
type textarea "x"
type textarea "gostaria de a"
type textarea "x"
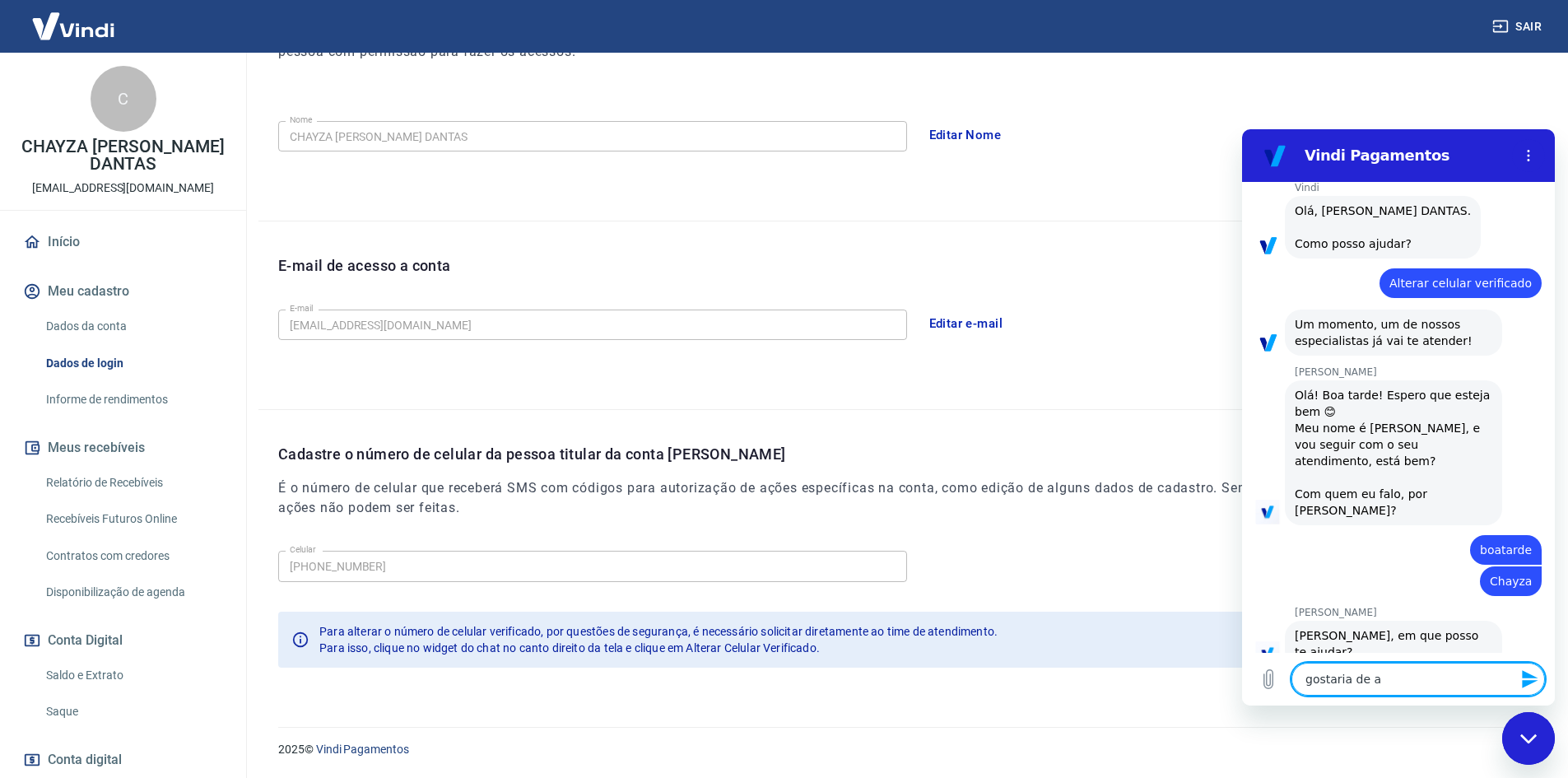
type textarea "gostaria de at"
type textarea "x"
type textarea "gostaria de a"
type textarea "x"
type textarea "gostaria de al"
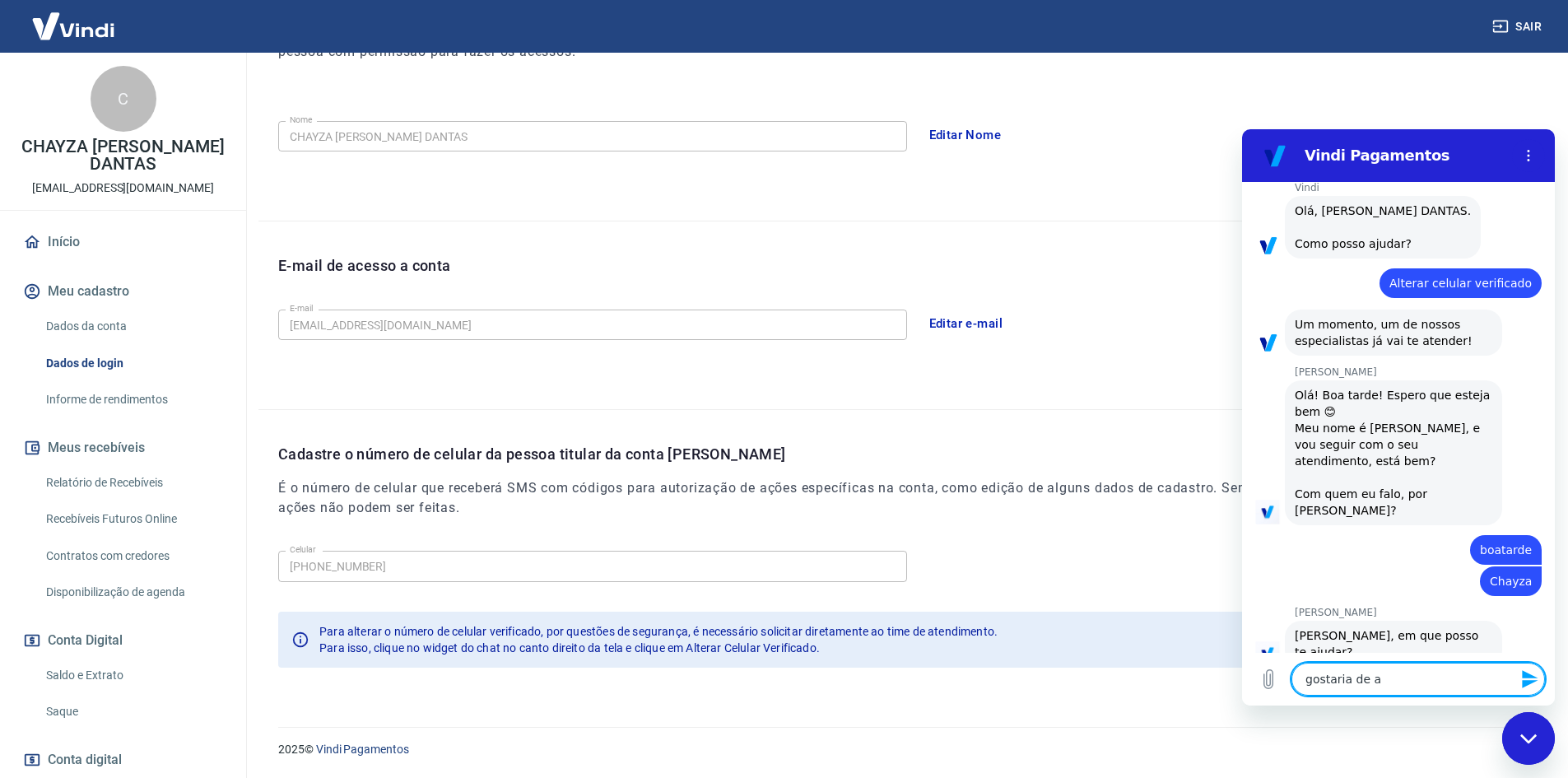
type textarea "x"
type textarea "gostaria de alt"
type textarea "x"
type textarea "gostaria de alte"
type textarea "x"
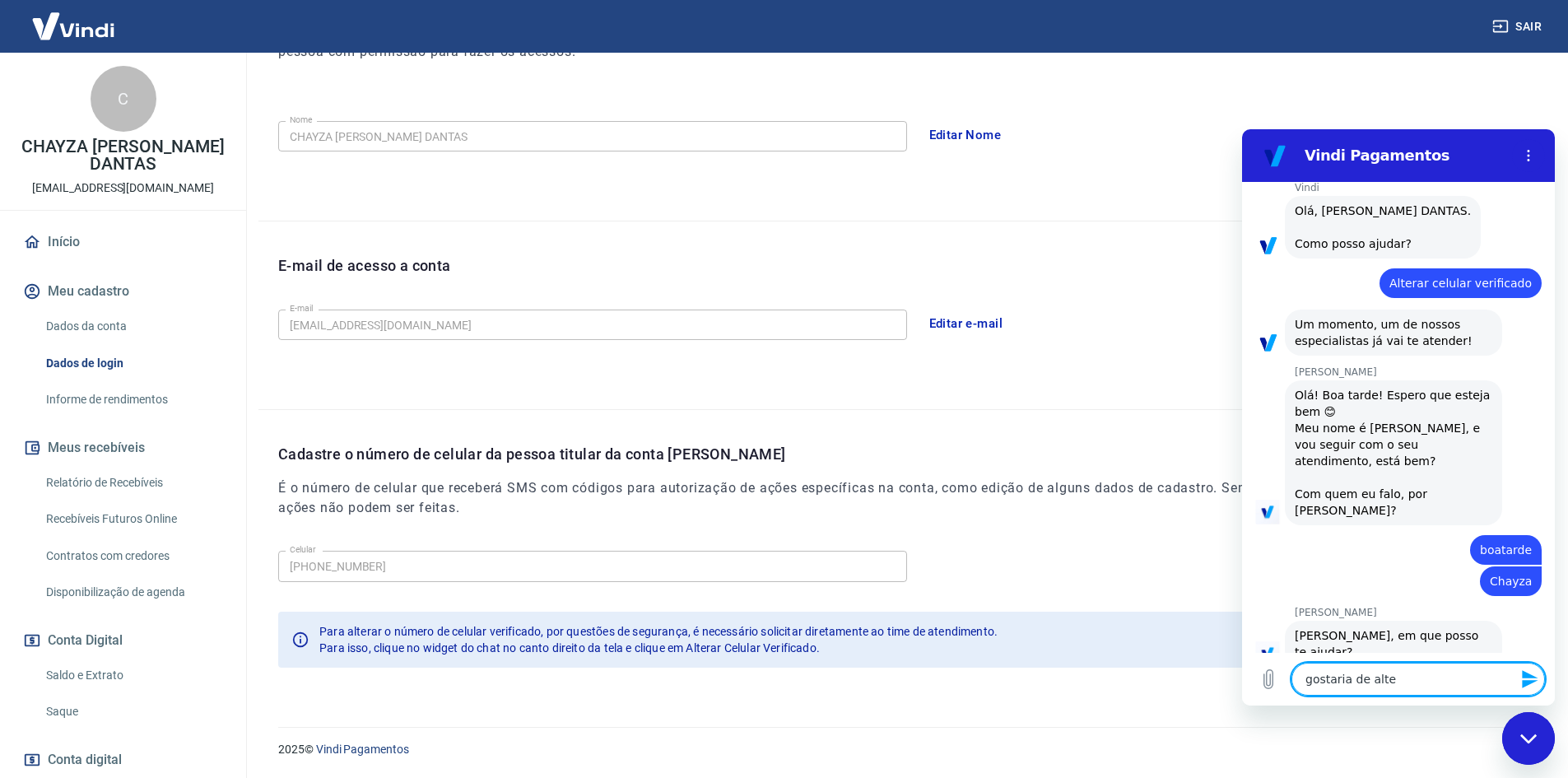
type textarea "gostaria de alter"
type textarea "x"
type textarea "gostaria de altera"
type textarea "x"
type textarea "gostaria de alterar"
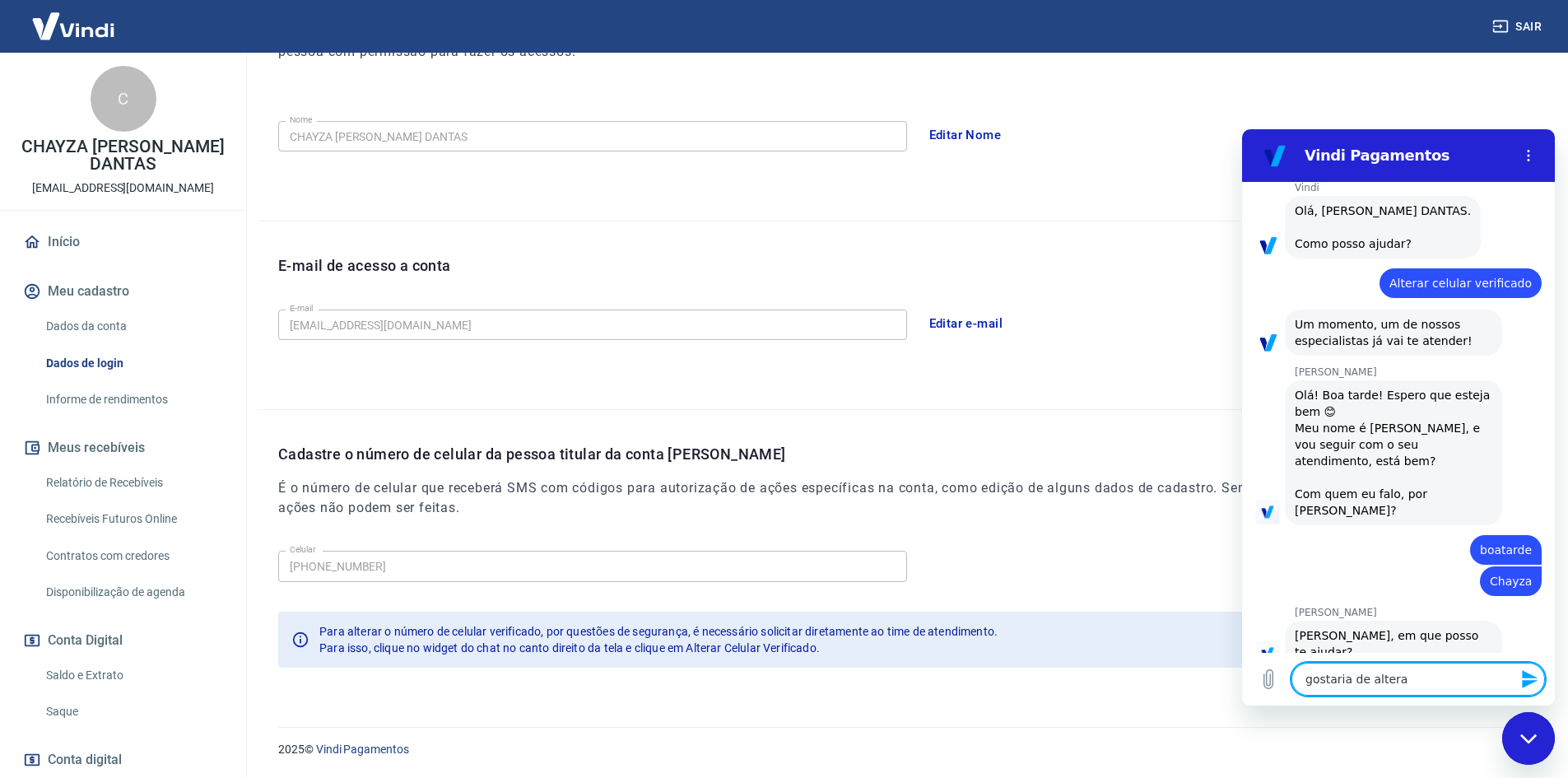
type textarea "x"
type textarea "gostaria de alterar"
type textarea "x"
type textarea "gostaria de alterar o"
type textarea "x"
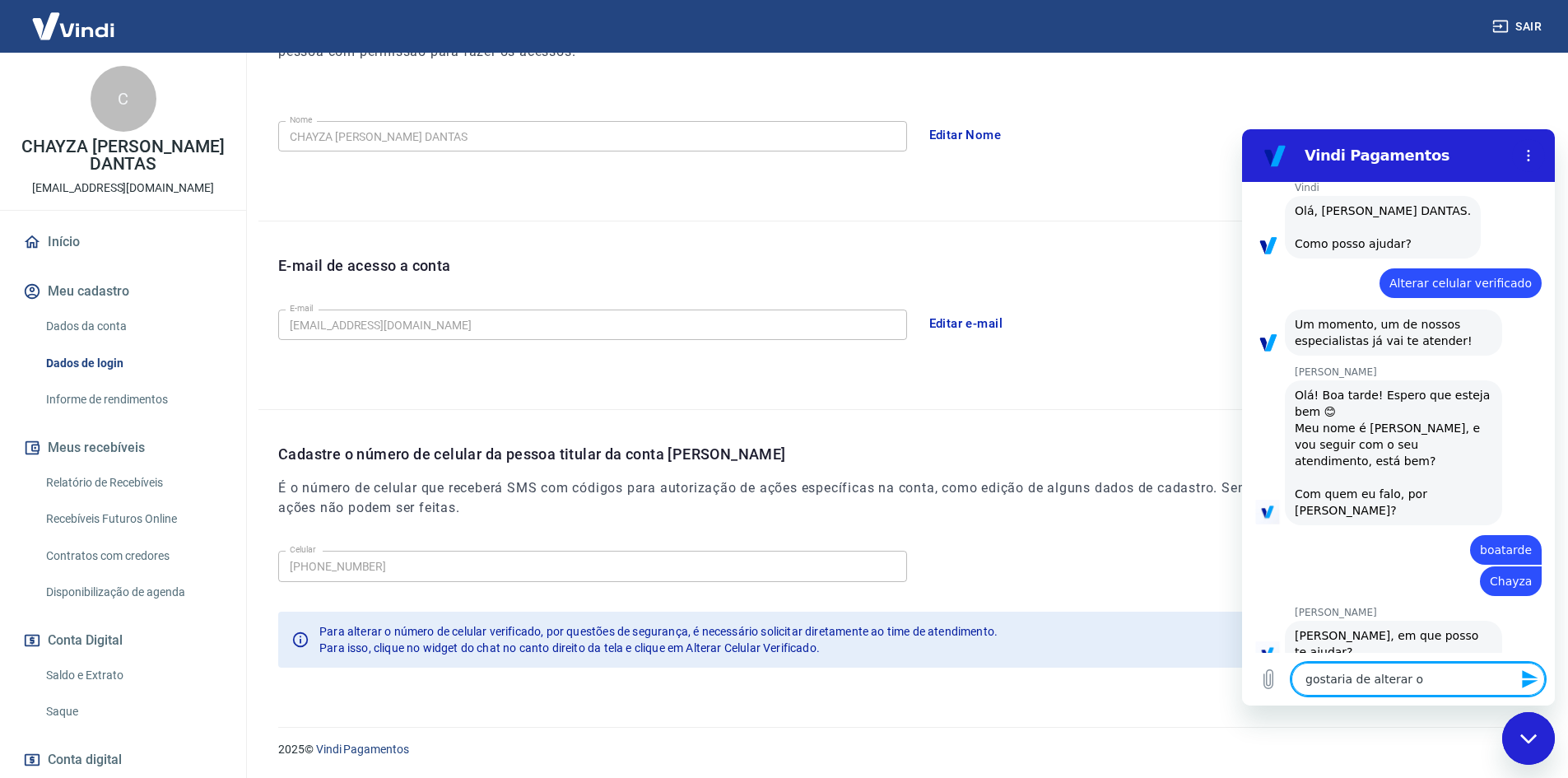
type textarea "gostaria de alterar o"
type textarea "x"
type textarea "gostaria de alterar o t"
type textarea "x"
type textarea "gostaria de alterar o"
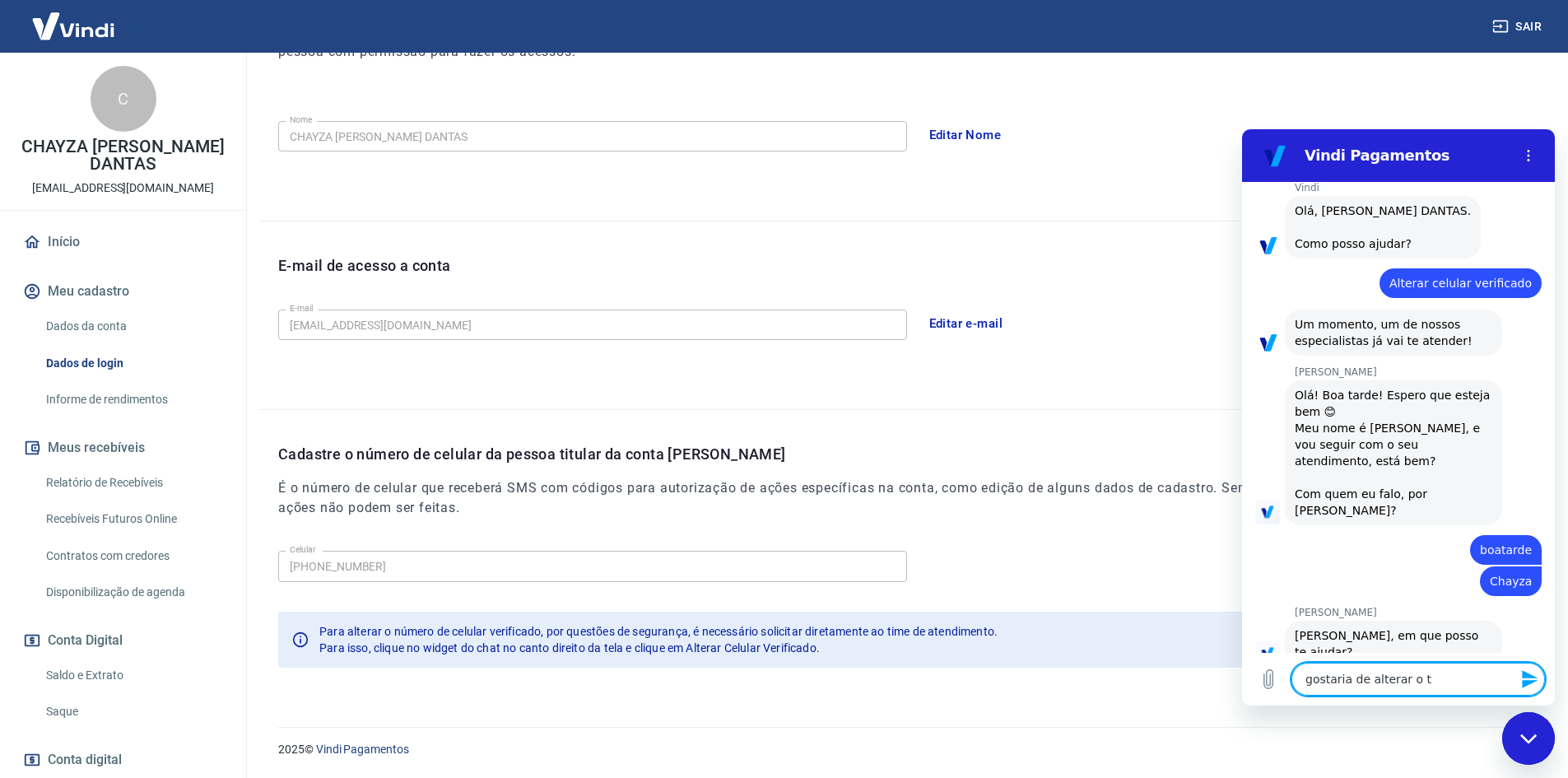
type textarea "x"
type textarea "gostaria de alterar o t"
type textarea "x"
type textarea "gostaria de alterar o te"
type textarea "x"
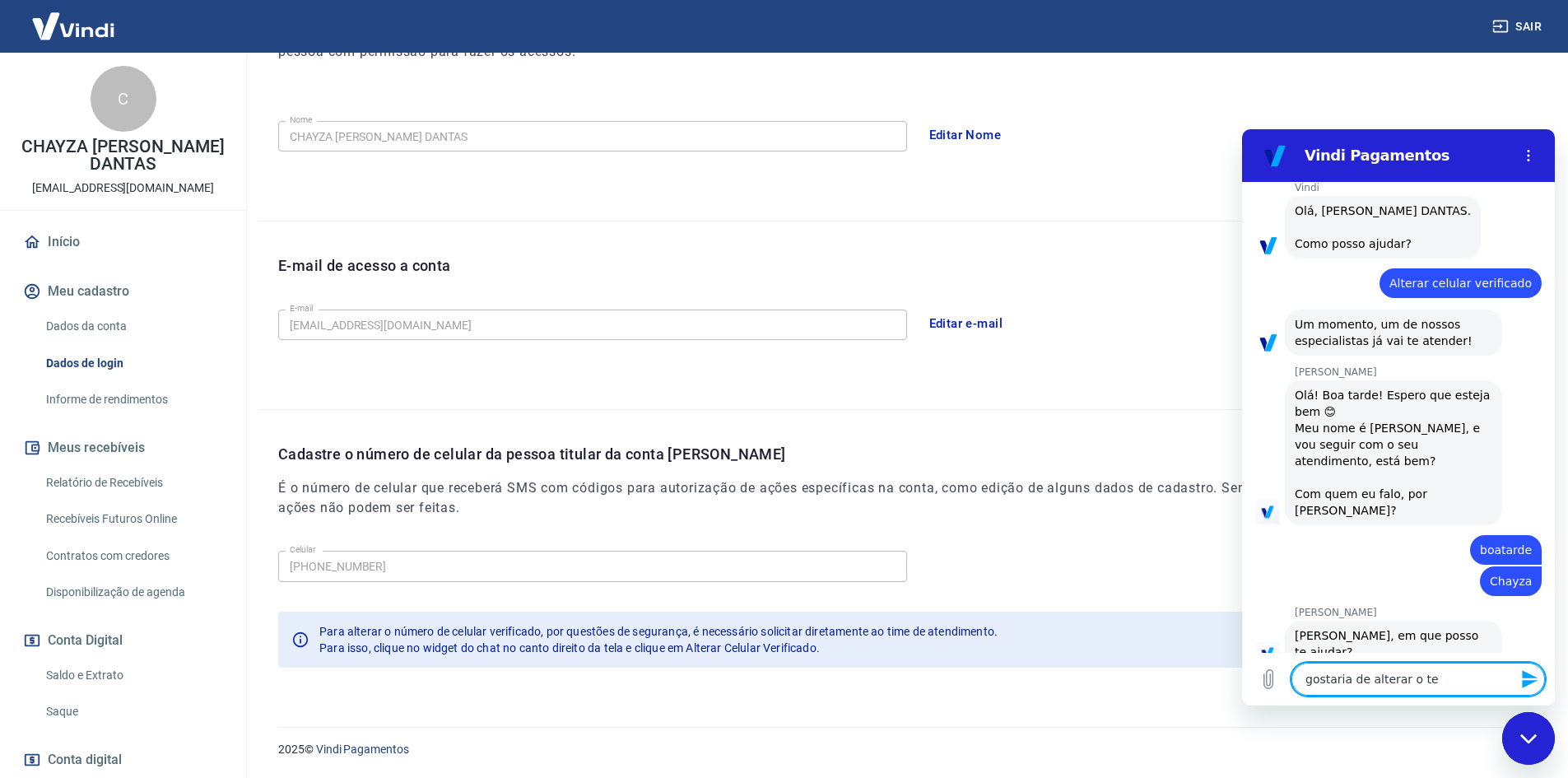
type textarea "gostaria de alterar o t"
type textarea "x"
type textarea "gostaria de alterar o"
type textarea "x"
type textarea "gostaria de alterar o c"
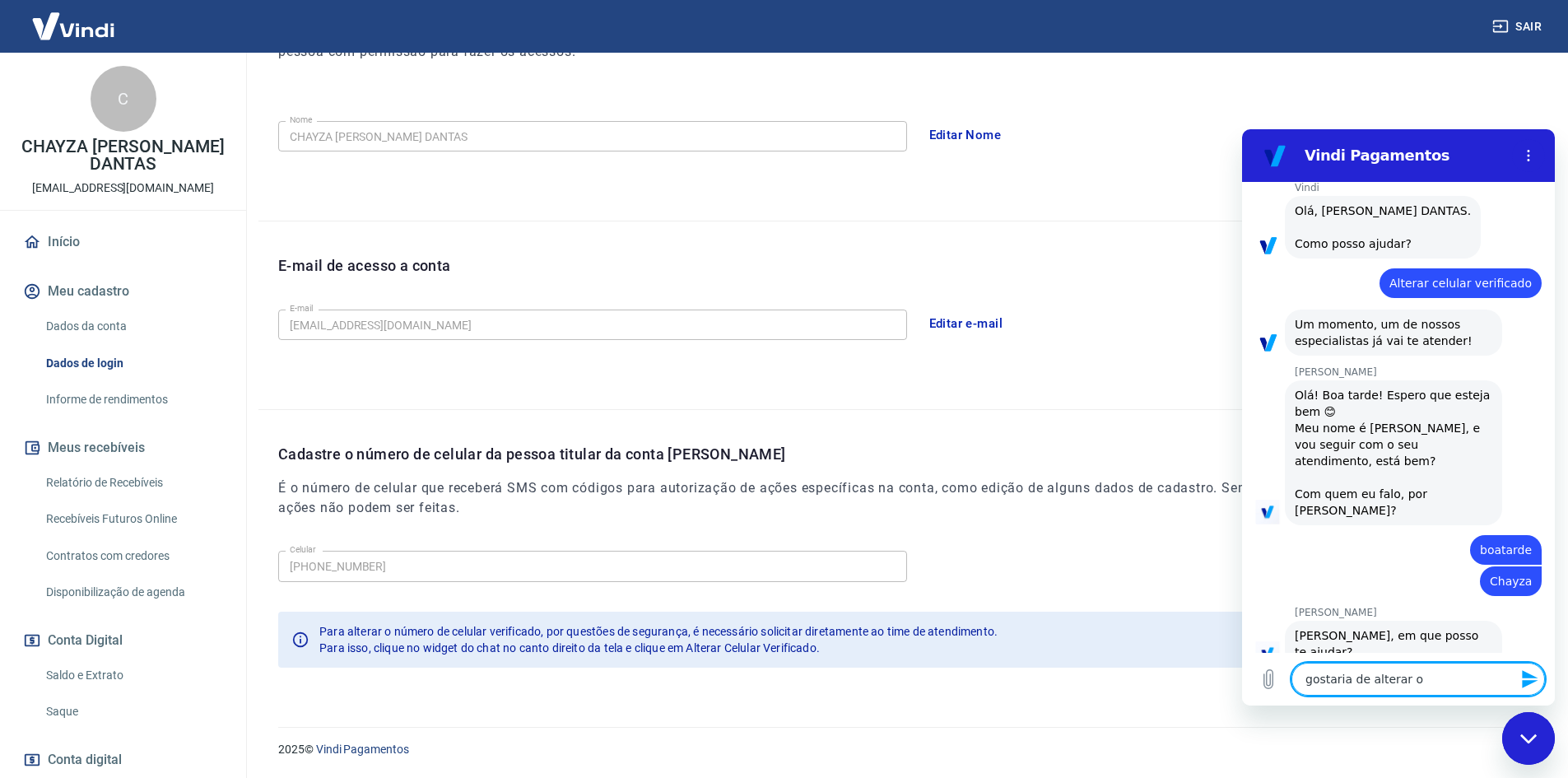
type textarea "x"
type textarea "gostaria de alterar o ce"
type textarea "x"
type textarea "gostaria de alterar o cel"
type textarea "x"
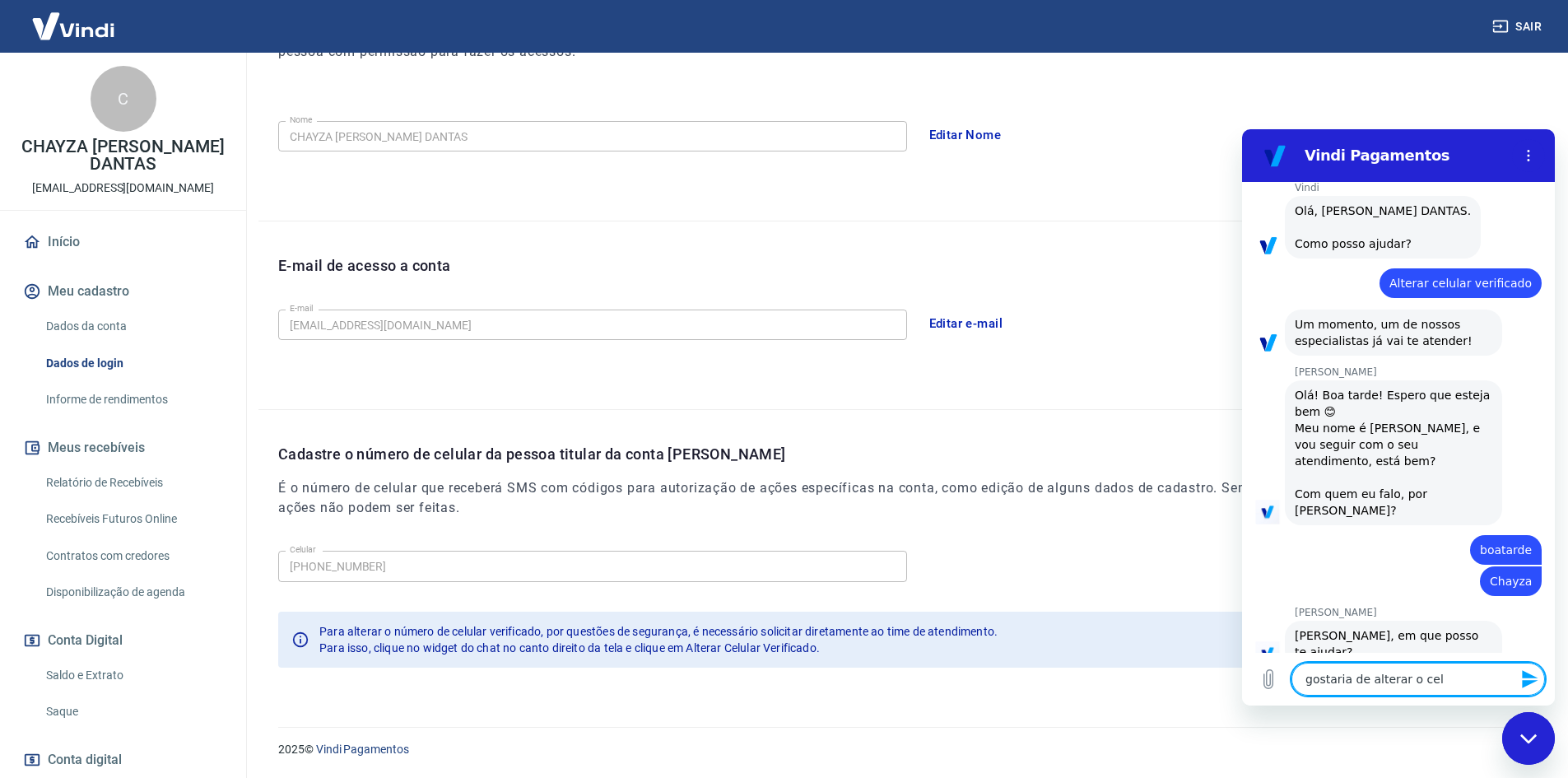
type textarea "gostaria de alterar o celu"
type textarea "x"
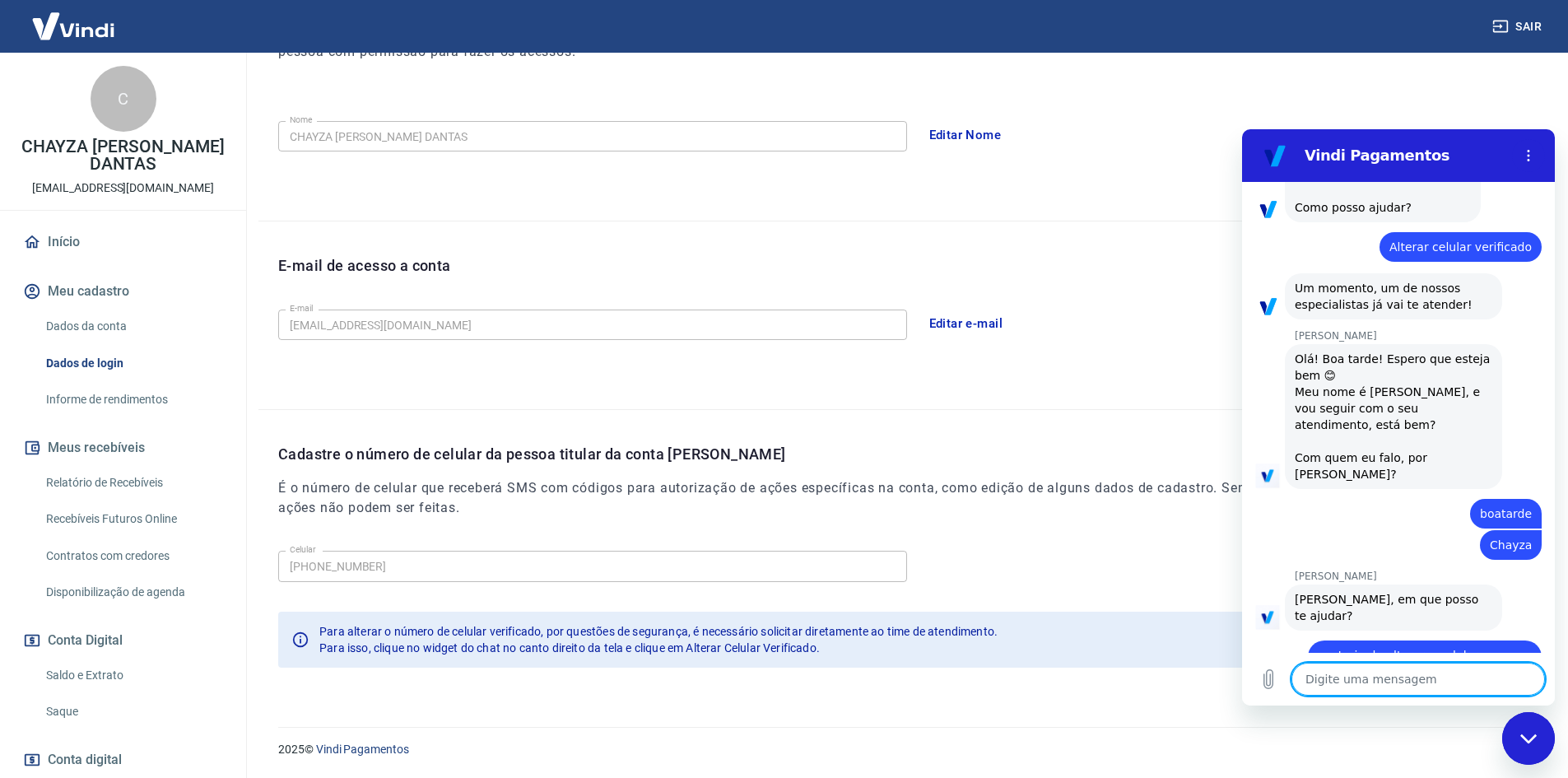
scroll to position [113, 0]
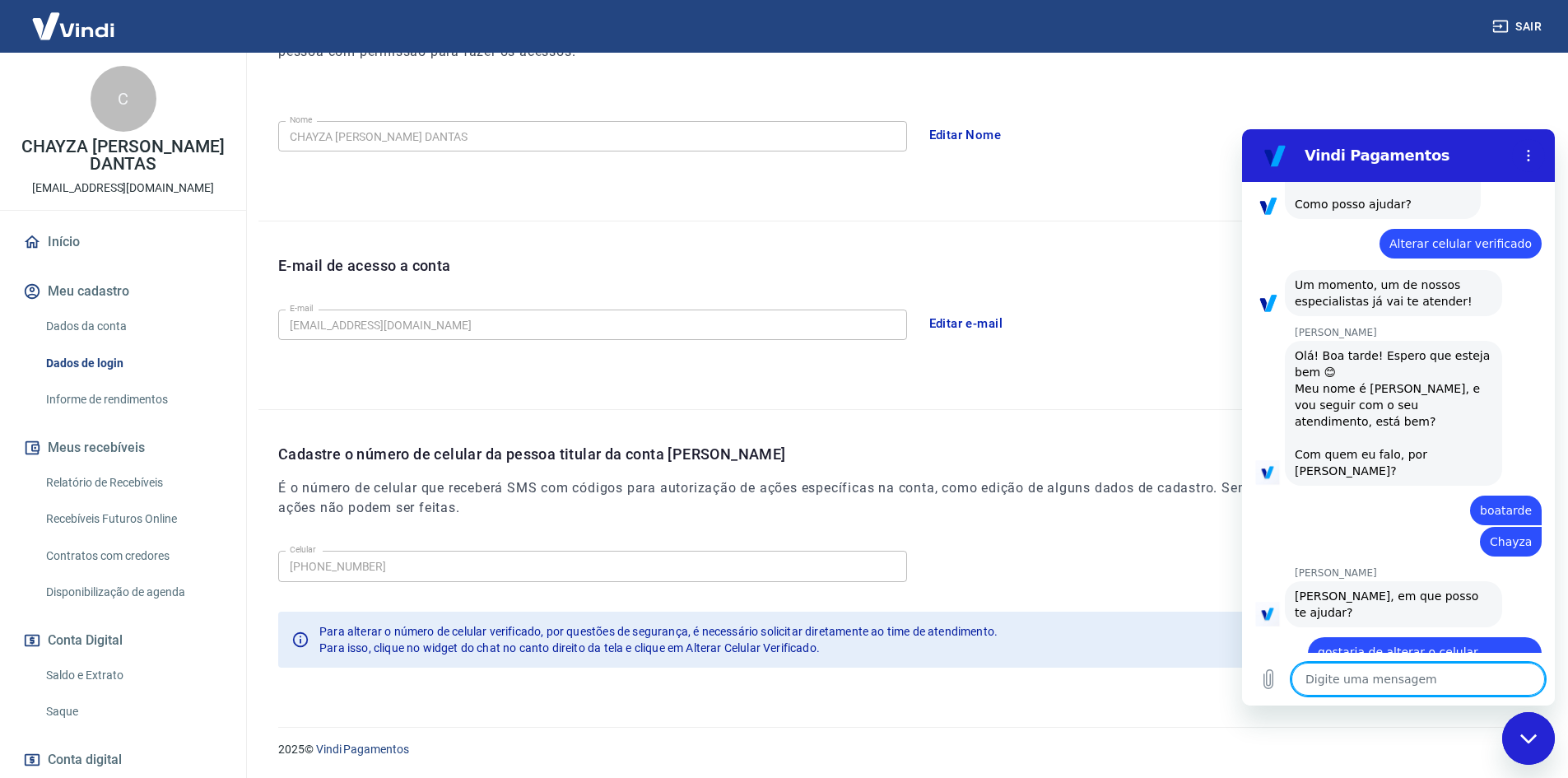
click at [1319, 679] on textarea at bounding box center [1418, 679] width 253 height 33
click at [1271, 678] on icon "Carregar arquivo" at bounding box center [1269, 679] width 9 height 19
click at [1342, 684] on textarea at bounding box center [1418, 679] width 253 height 33
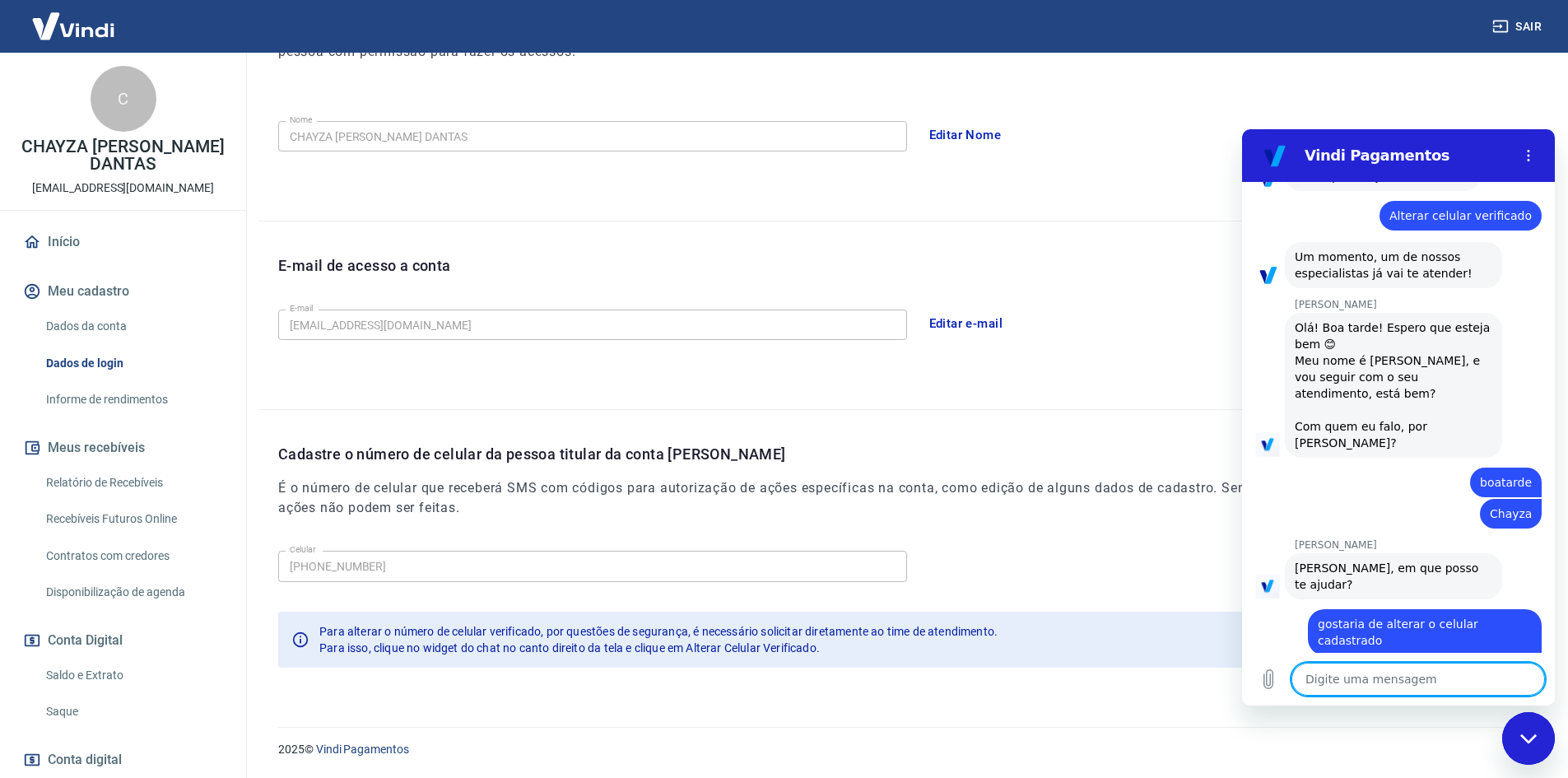
scroll to position [144, 0]
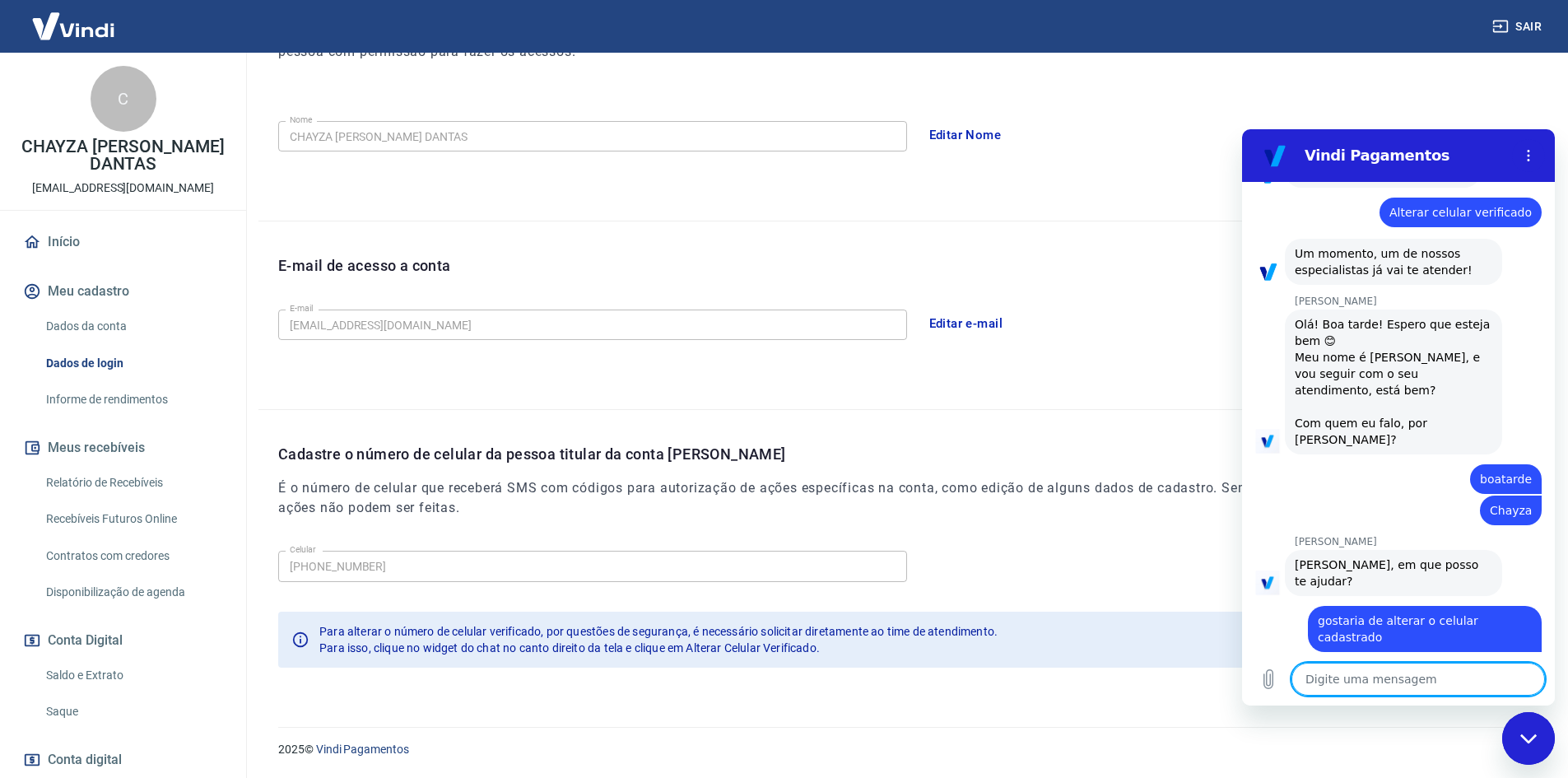
click at [1397, 676] on textarea at bounding box center [1418, 679] width 253 height 33
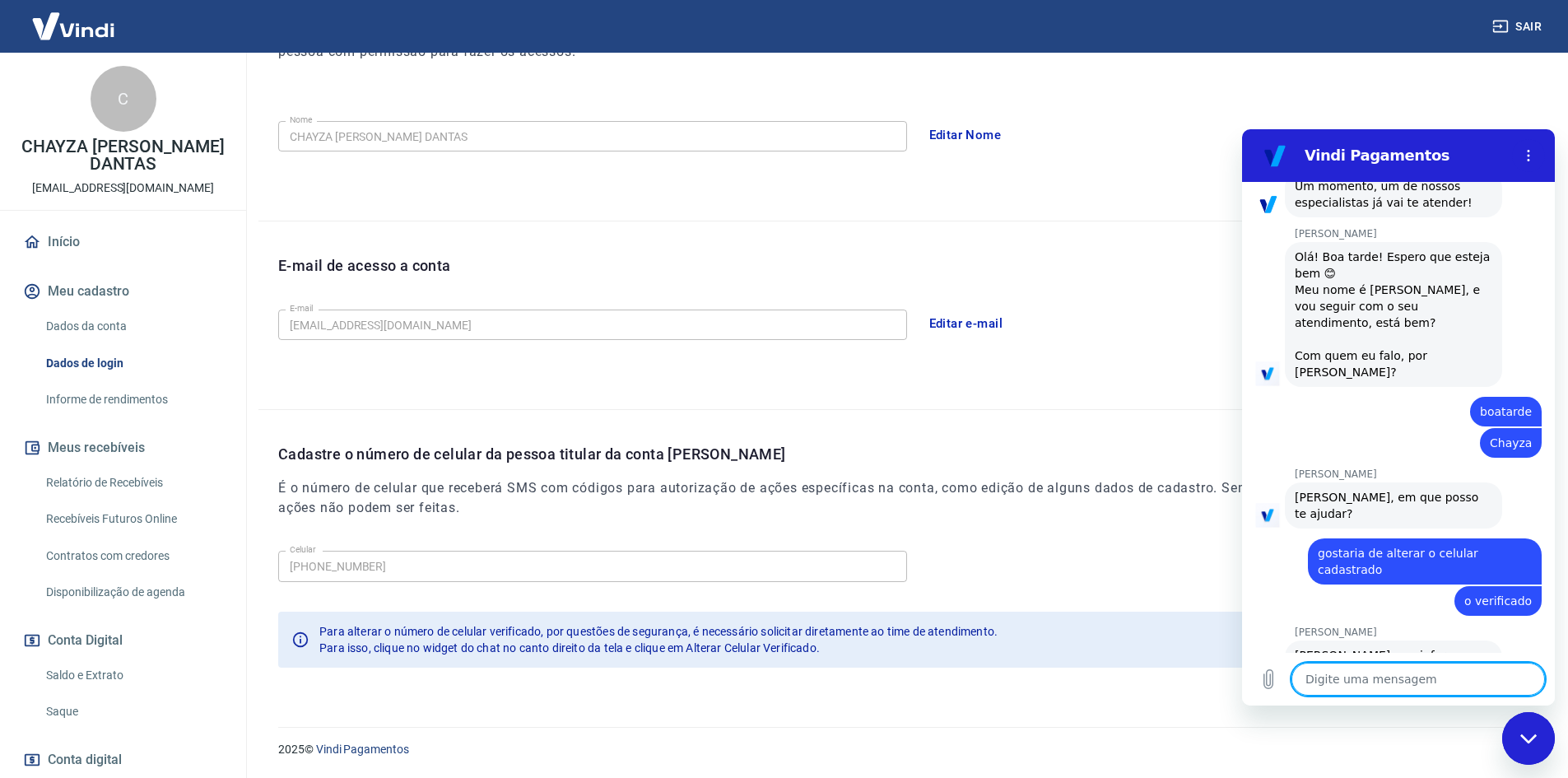
scroll to position [215, 0]
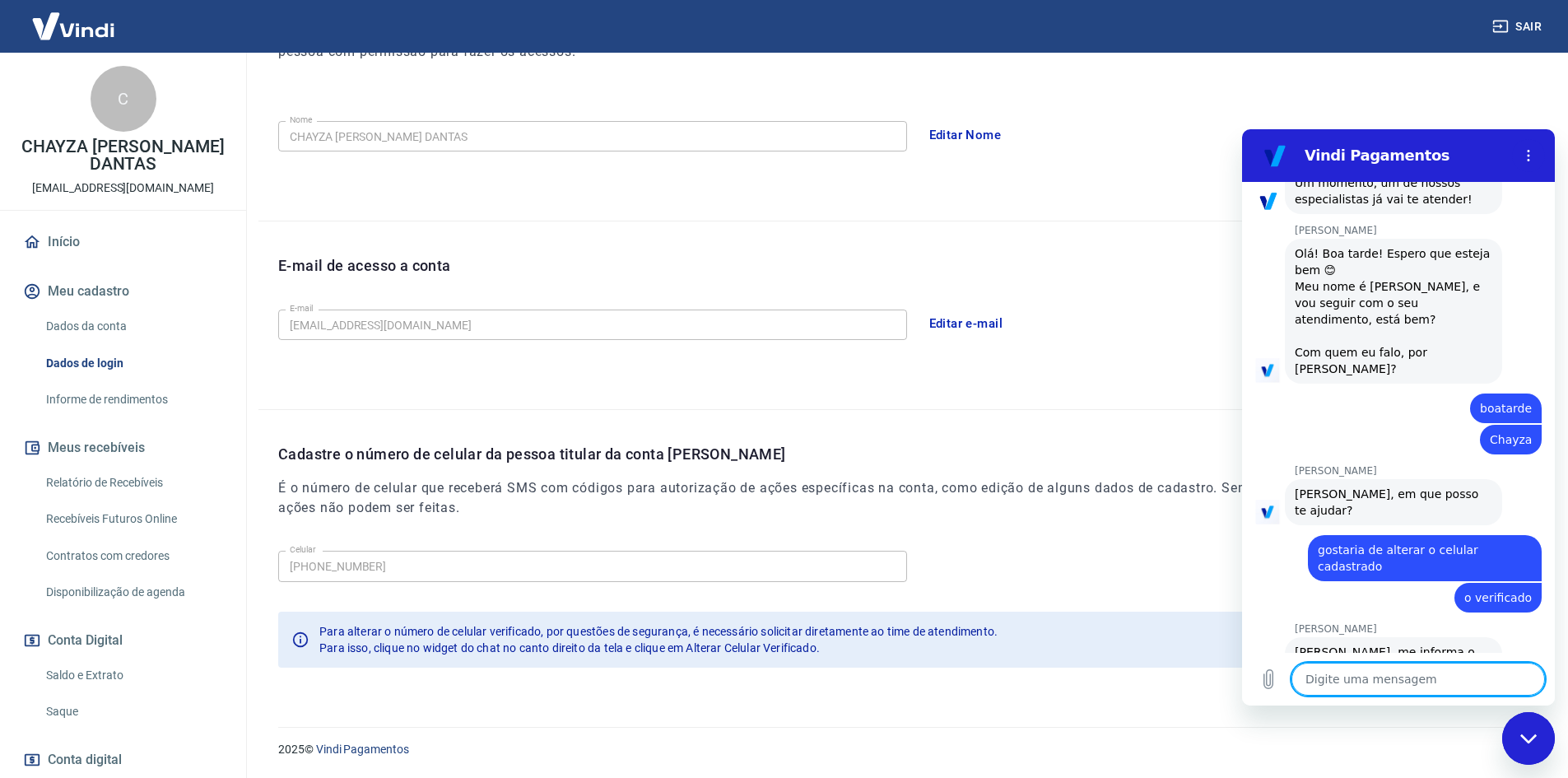
click at [1331, 682] on textarea at bounding box center [1418, 679] width 253 height 33
click at [1333, 673] on textarea at bounding box center [1418, 679] width 253 height 33
paste textarea "[PHONE_NUMBER]"
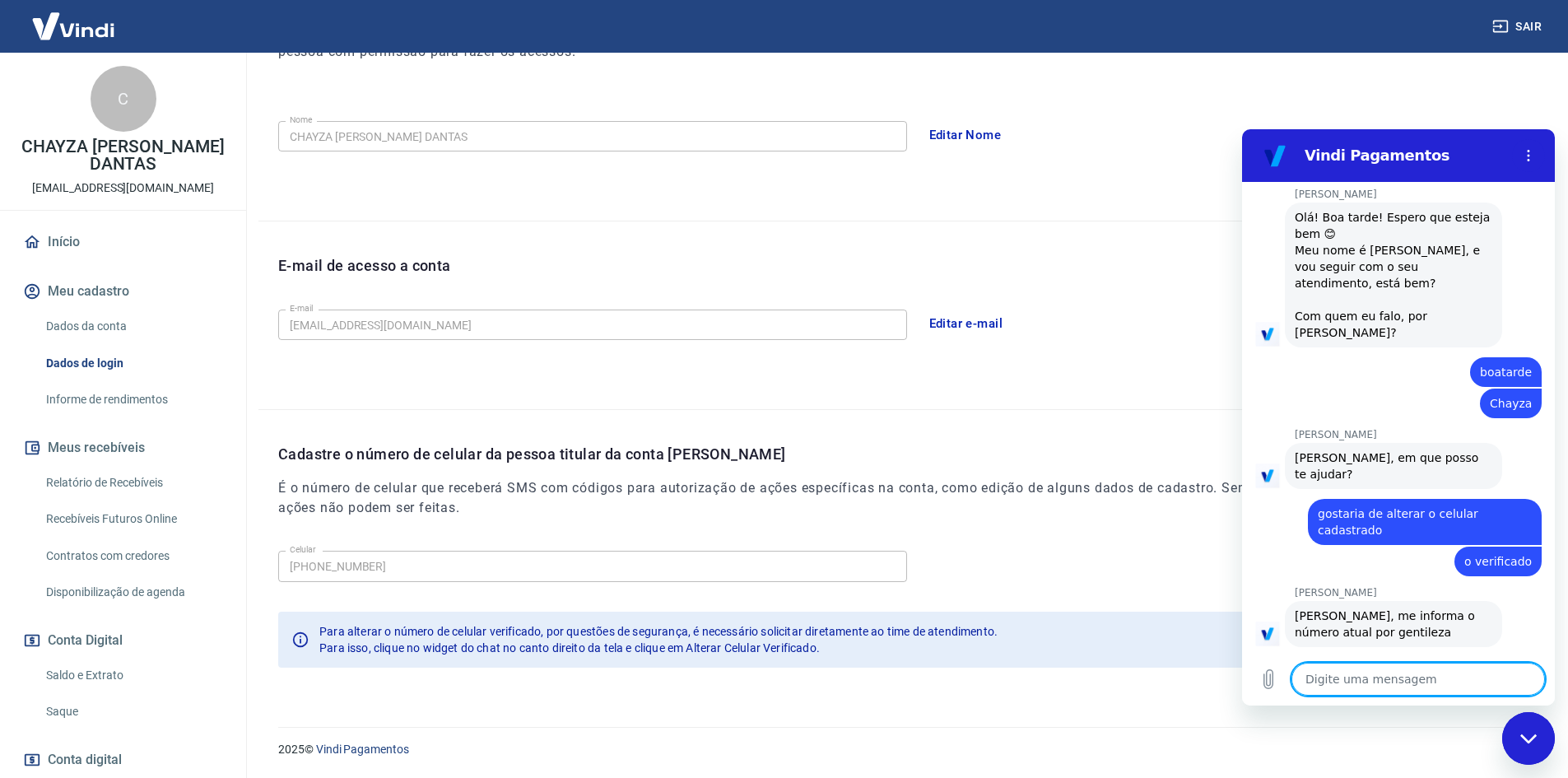
scroll to position [254, 0]
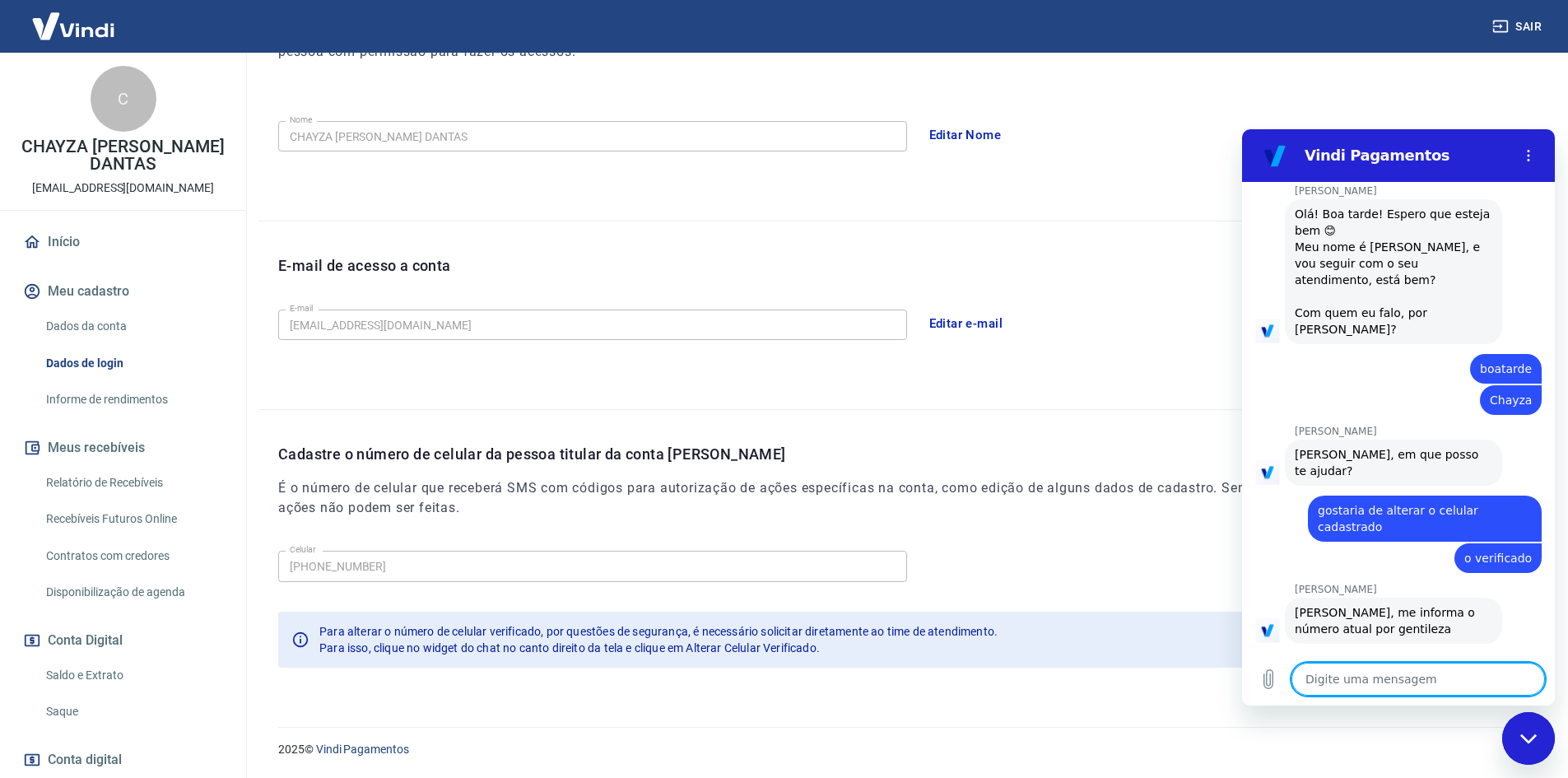
click at [1439, 676] on textarea at bounding box center [1418, 679] width 253 height 33
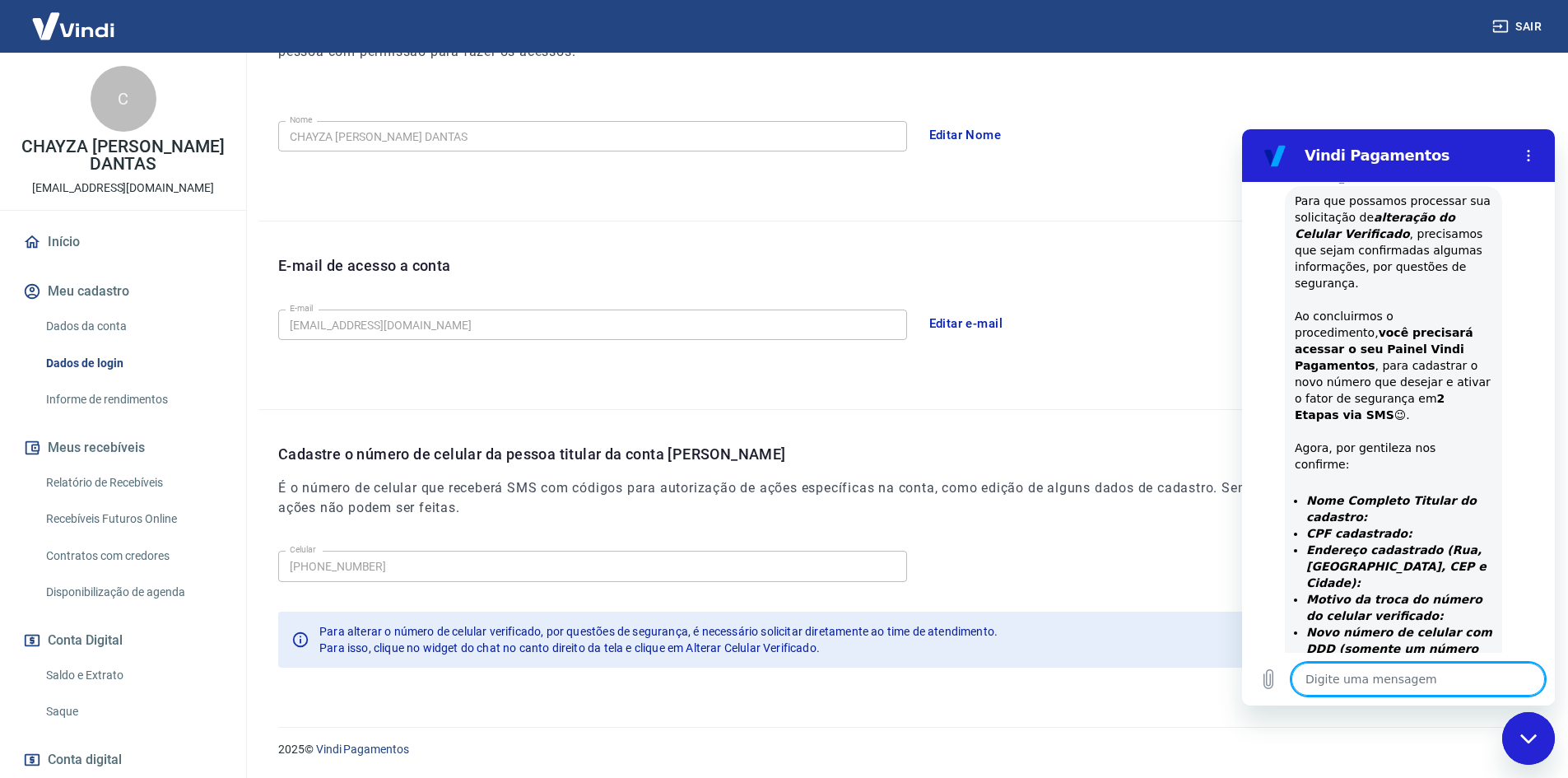
scroll to position [780, 0]
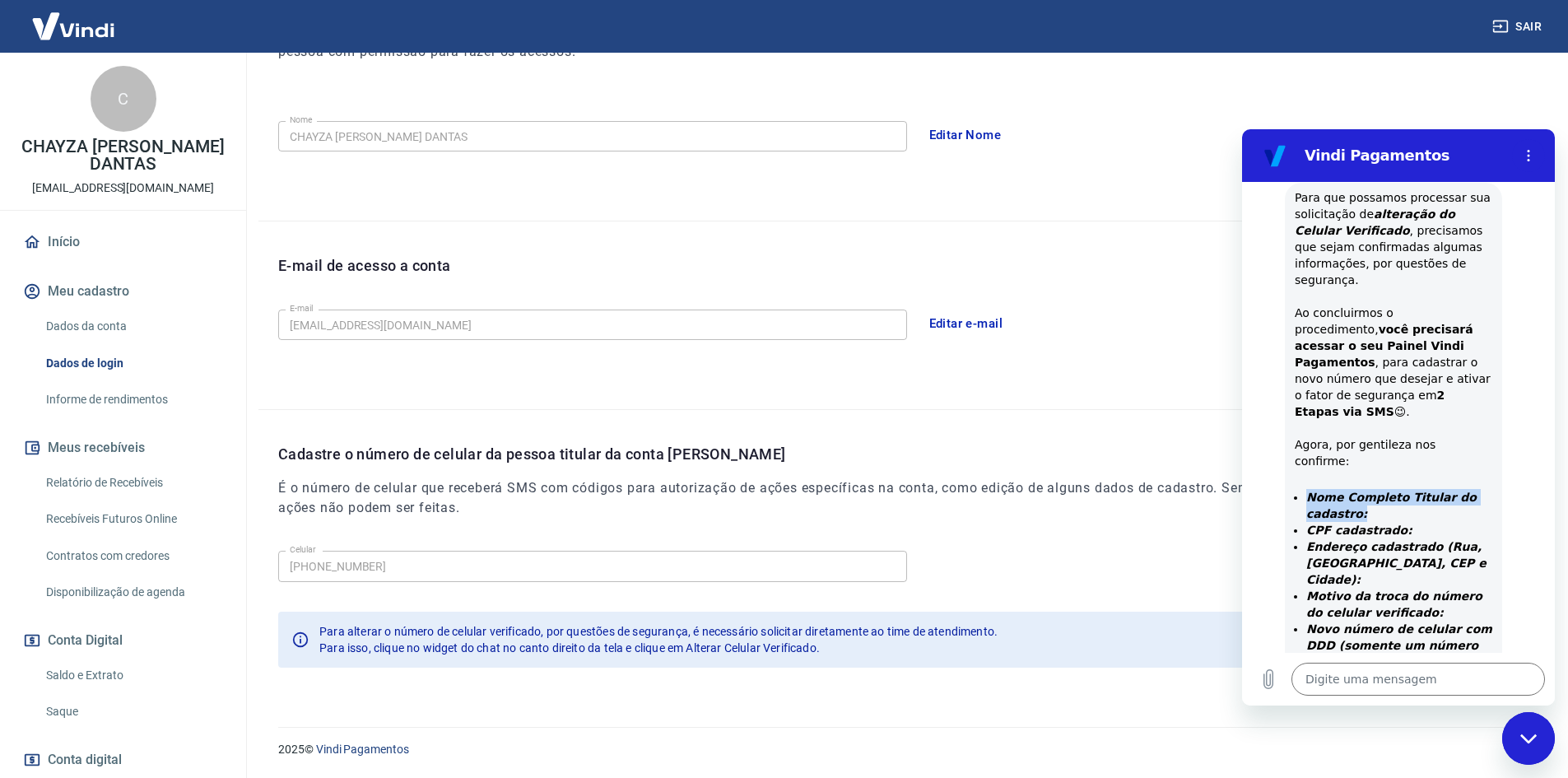
drag, startPoint x: 1302, startPoint y: 392, endPoint x: 1358, endPoint y: 410, distance: 58.8
click at [1358, 488] on ul "Nome Completo Titular do cadastro: CPF cadastrado: Endereço cadastrado (Rua, Ba…" at bounding box center [1393, 587] width 198 height 198
click at [1372, 689] on textarea at bounding box center [1418, 679] width 253 height 33
drag, startPoint x: 1302, startPoint y: 398, endPoint x: 1371, endPoint y: 414, distance: 70.8
click at [1371, 488] on ul "Nome Completo Titular do cadastro: CPF cadastrado: Endereço cadastrado (Rua, Ba…" at bounding box center [1393, 587] width 198 height 198
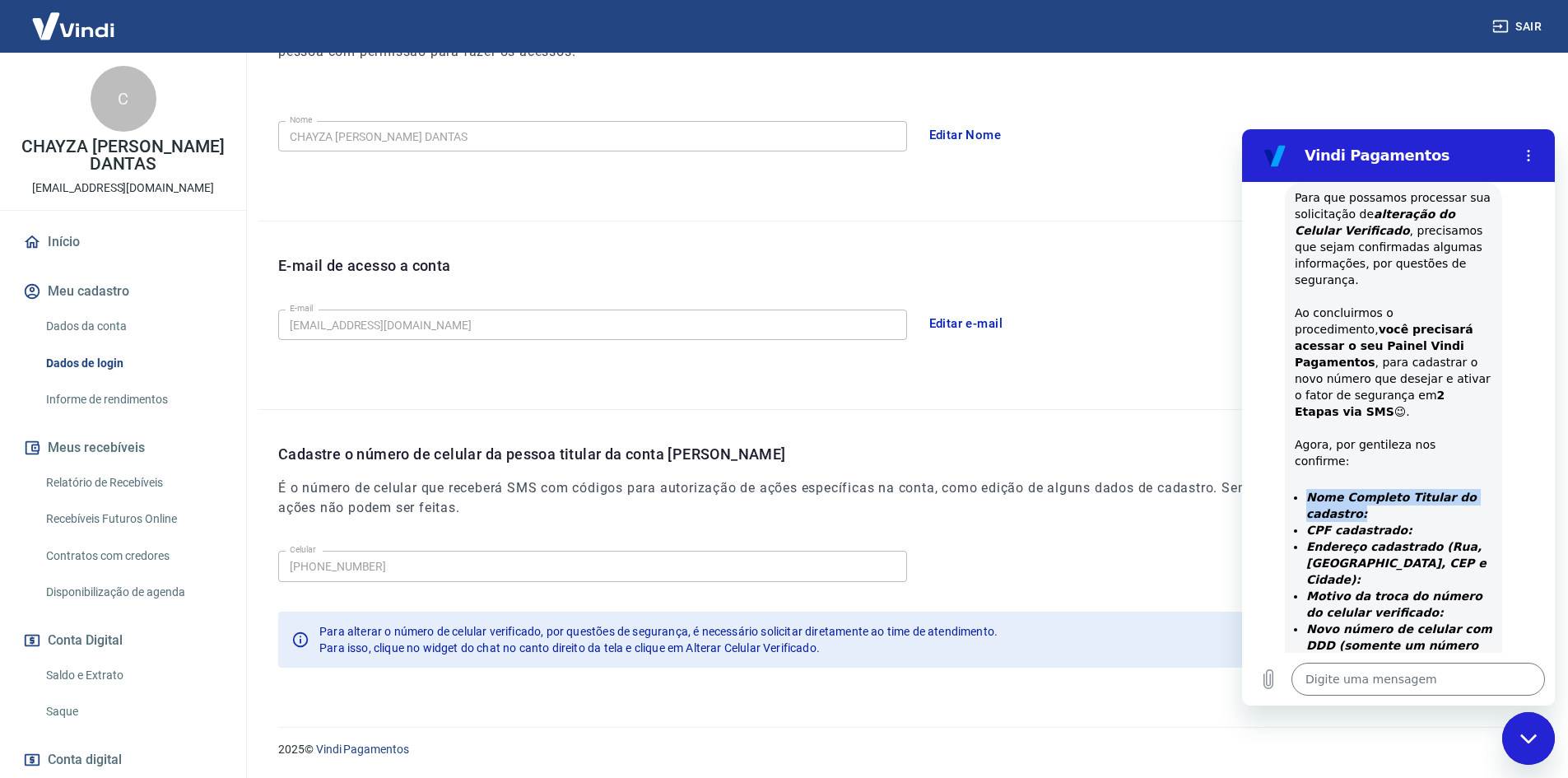
copy strong "Nome Completo Titular do cadastro:"
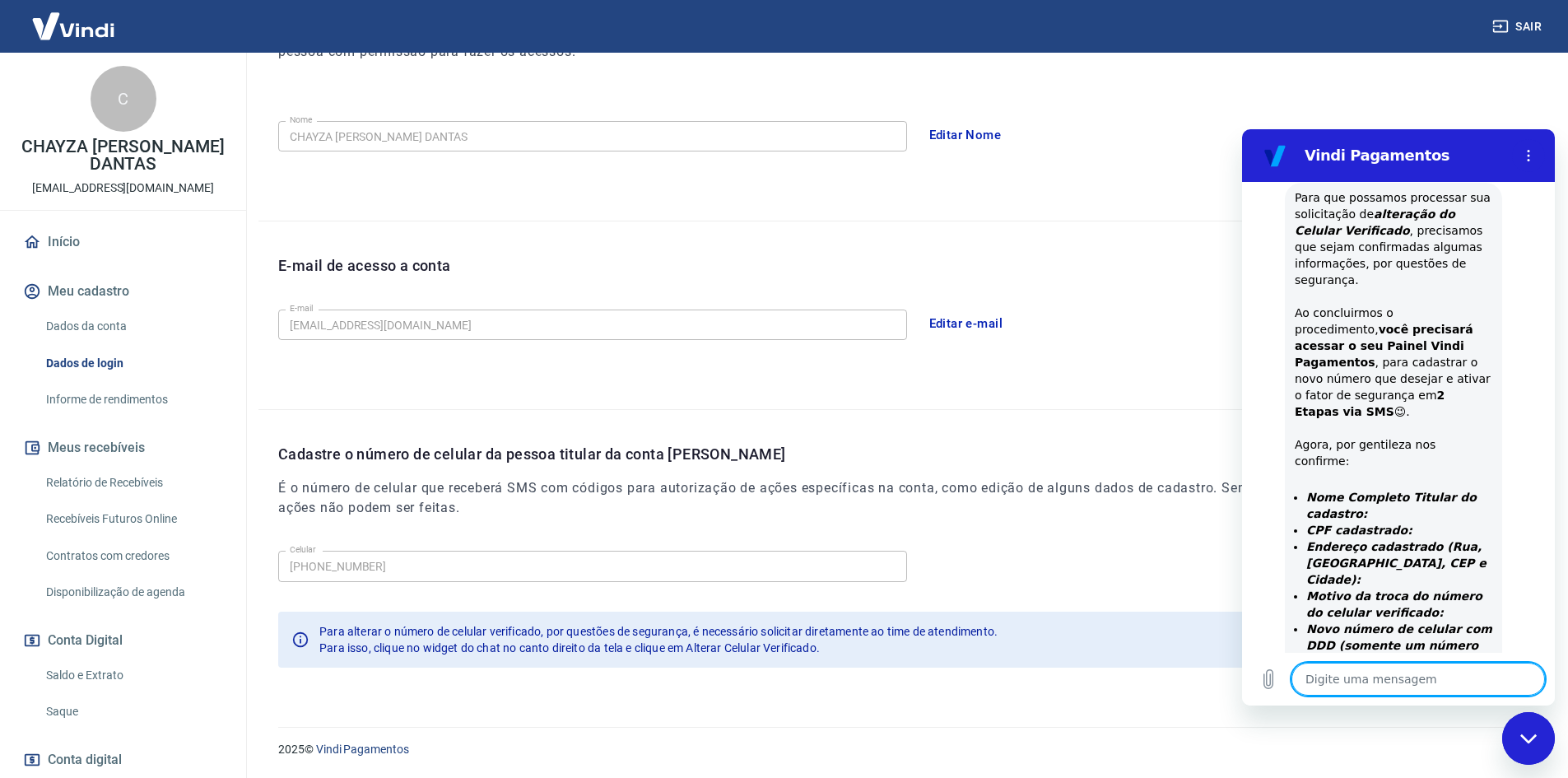
click at [1350, 681] on textarea at bounding box center [1418, 679] width 253 height 33
paste textarea "Nome Completo Titular do cadastro:"
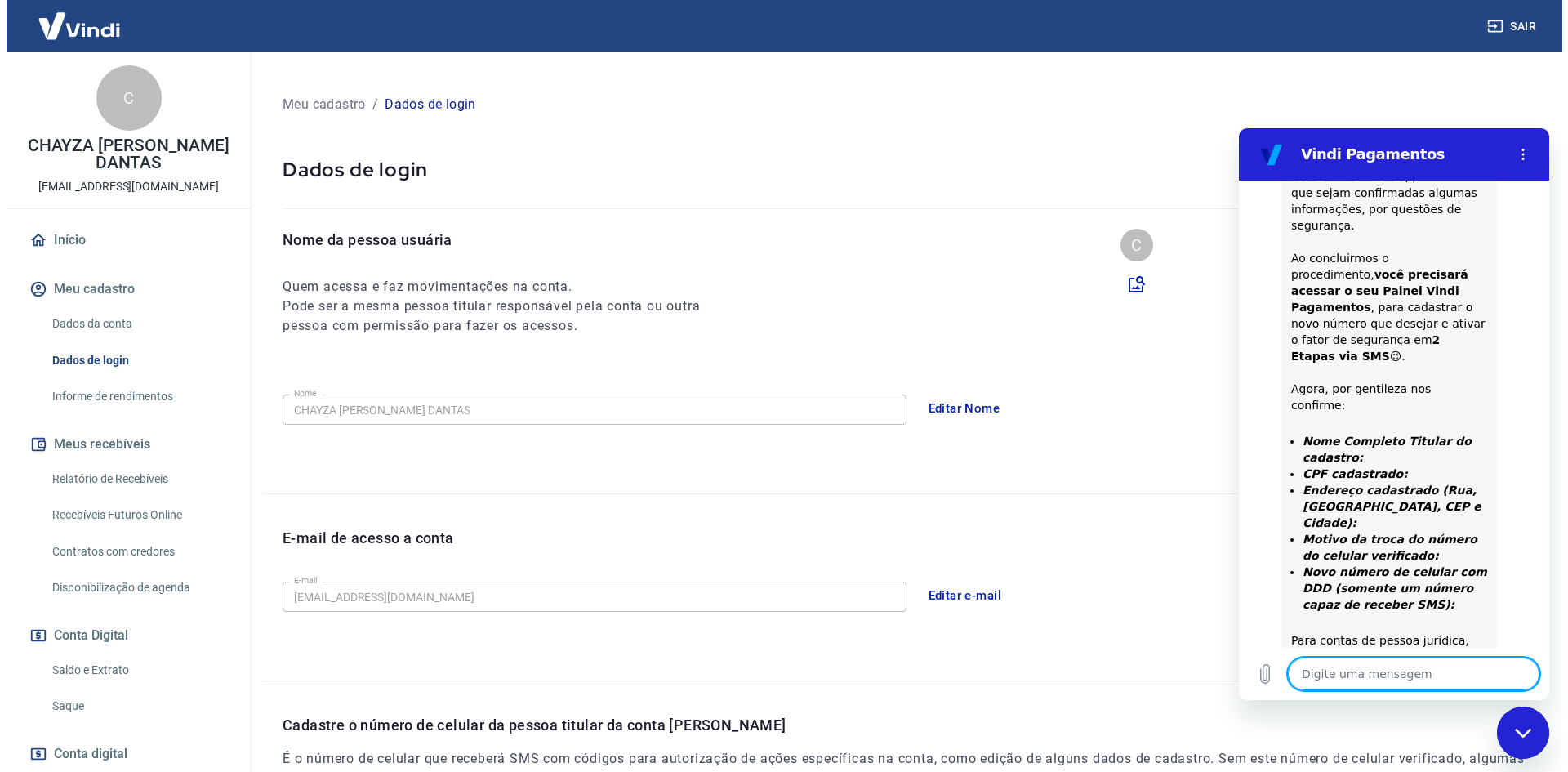
scroll to position [829, 0]
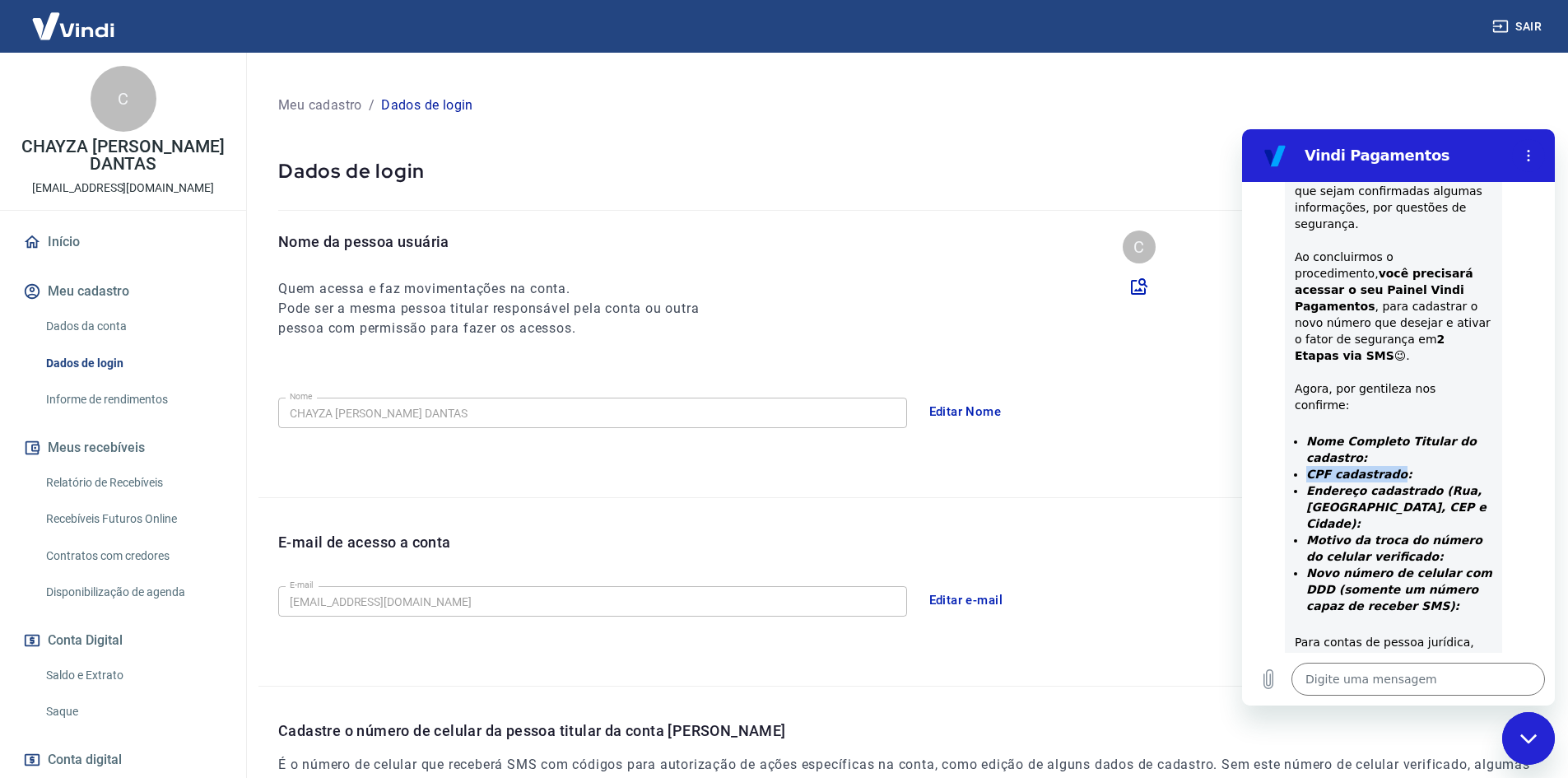
drag, startPoint x: 1299, startPoint y: 379, endPoint x: 1390, endPoint y: 376, distance: 91.0
click at [1390, 433] on ul "Nome Completo Titular do cadastro: CPF cadastrado: Endereço cadastrado (Rua, Ba…" at bounding box center [1393, 532] width 198 height 198
copy strong "CPF cadastrado"
click at [1360, 690] on textarea at bounding box center [1418, 679] width 253 height 33
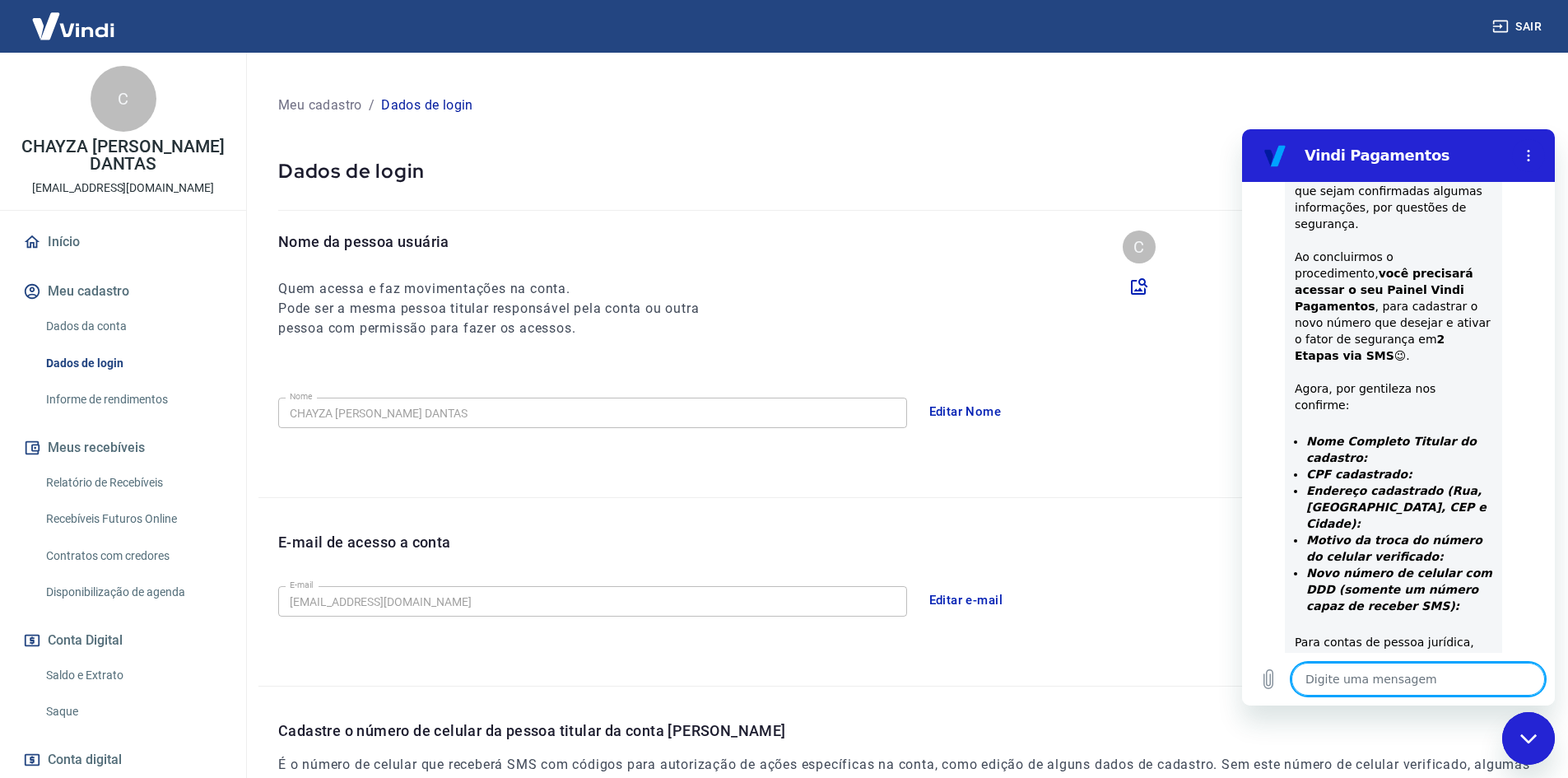
paste textarea "CPF cadastrado"
click at [123, 331] on link "Dados da conta" at bounding box center [133, 327] width 187 height 33
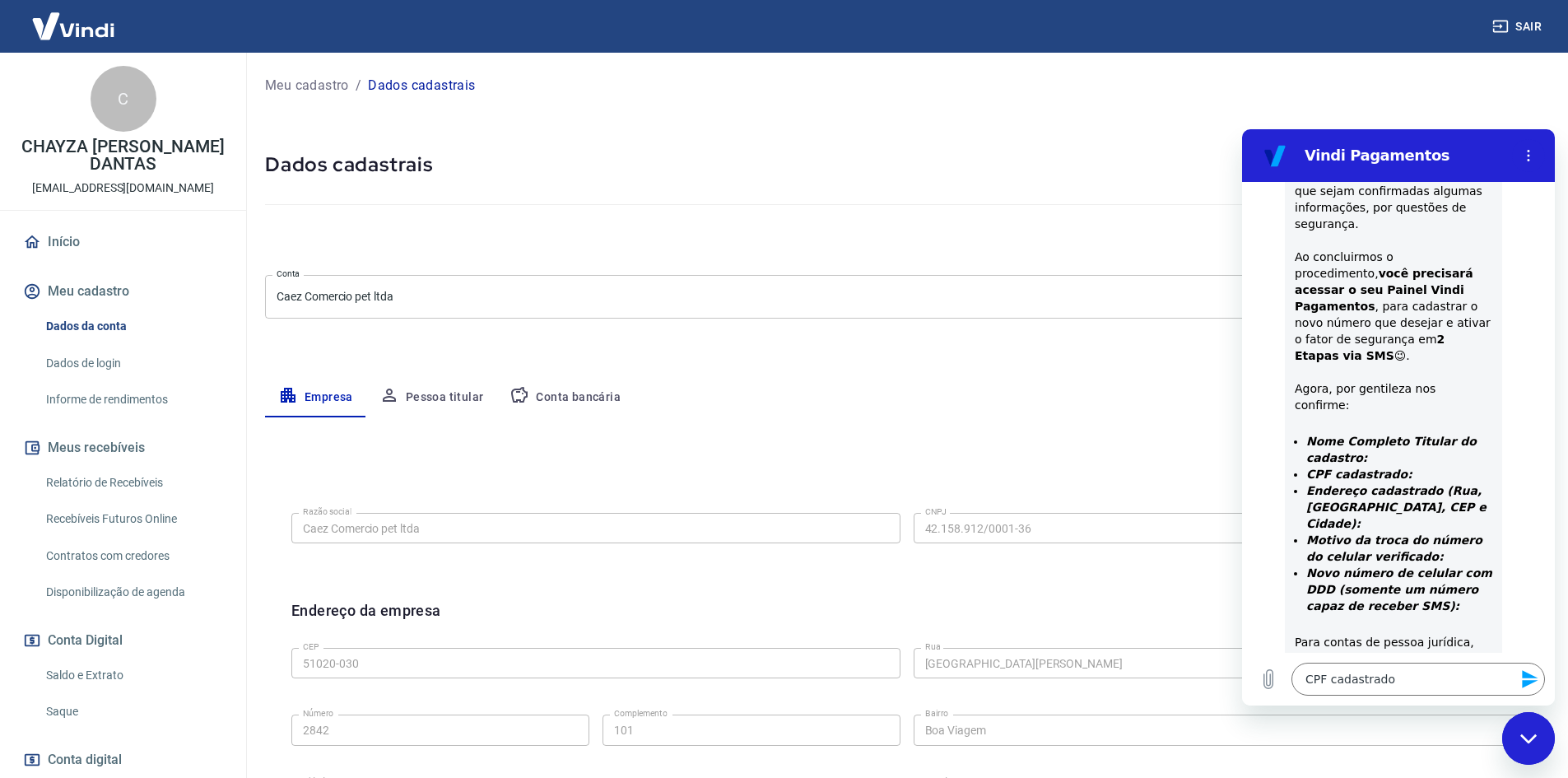
click at [412, 399] on button "Pessoa titular" at bounding box center [431, 397] width 130 height 40
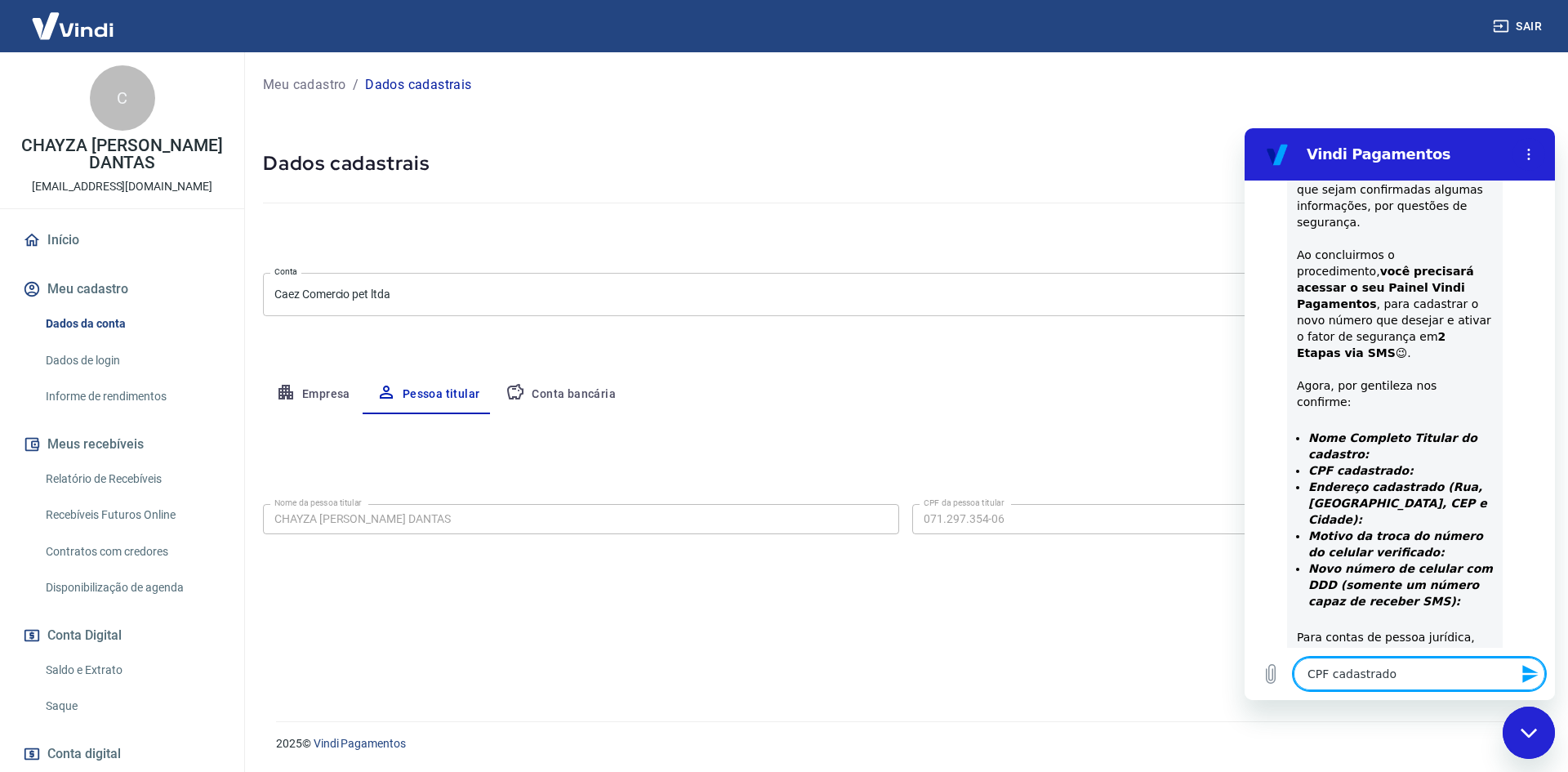
click at [1437, 666] on textarea "CPF cadastrado" at bounding box center [1419, 674] width 252 height 33
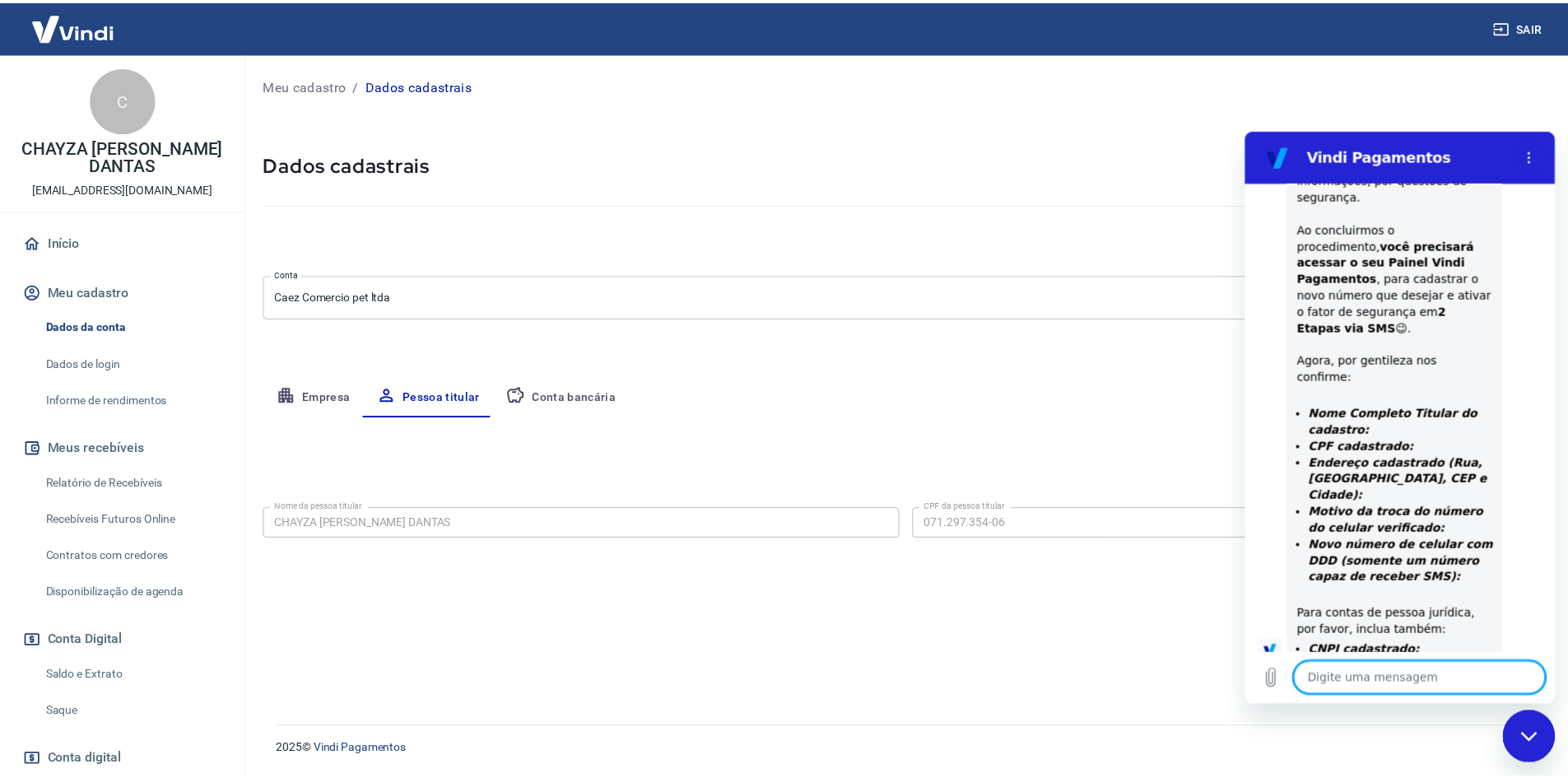
scroll to position [867, 0]
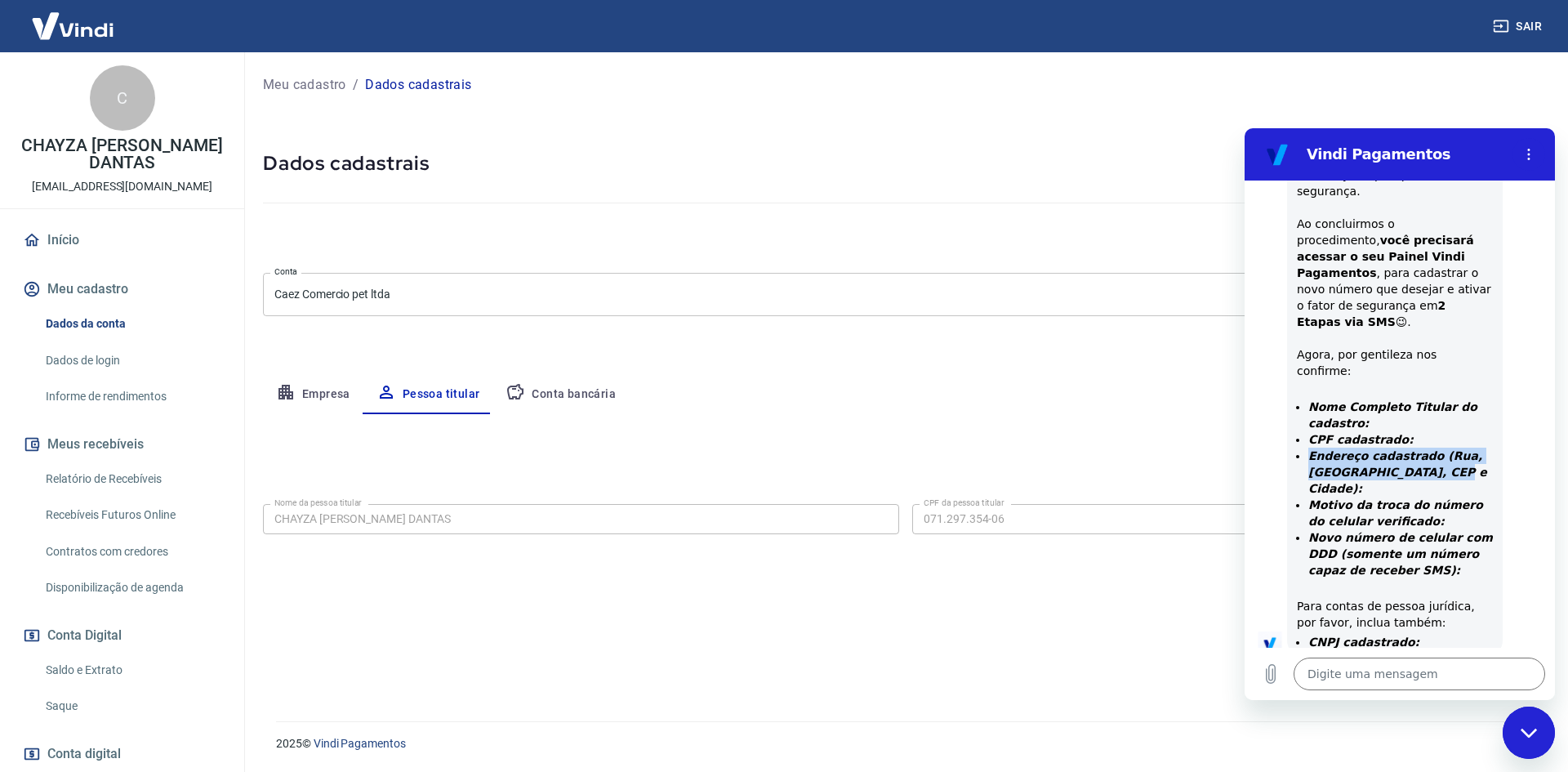
copy strong "Endereço cadastrado (Rua, [GEOGRAPHIC_DATA], CEP e Cidade):"
drag, startPoint x: 1306, startPoint y: 353, endPoint x: 1431, endPoint y: 372, distance: 126.4
click at [1431, 398] on ul "Nome Completo Titular do cadastro: CPF cadastrado: Endereço cadastrado (Rua, Ba…" at bounding box center [1395, 497] width 196 height 196
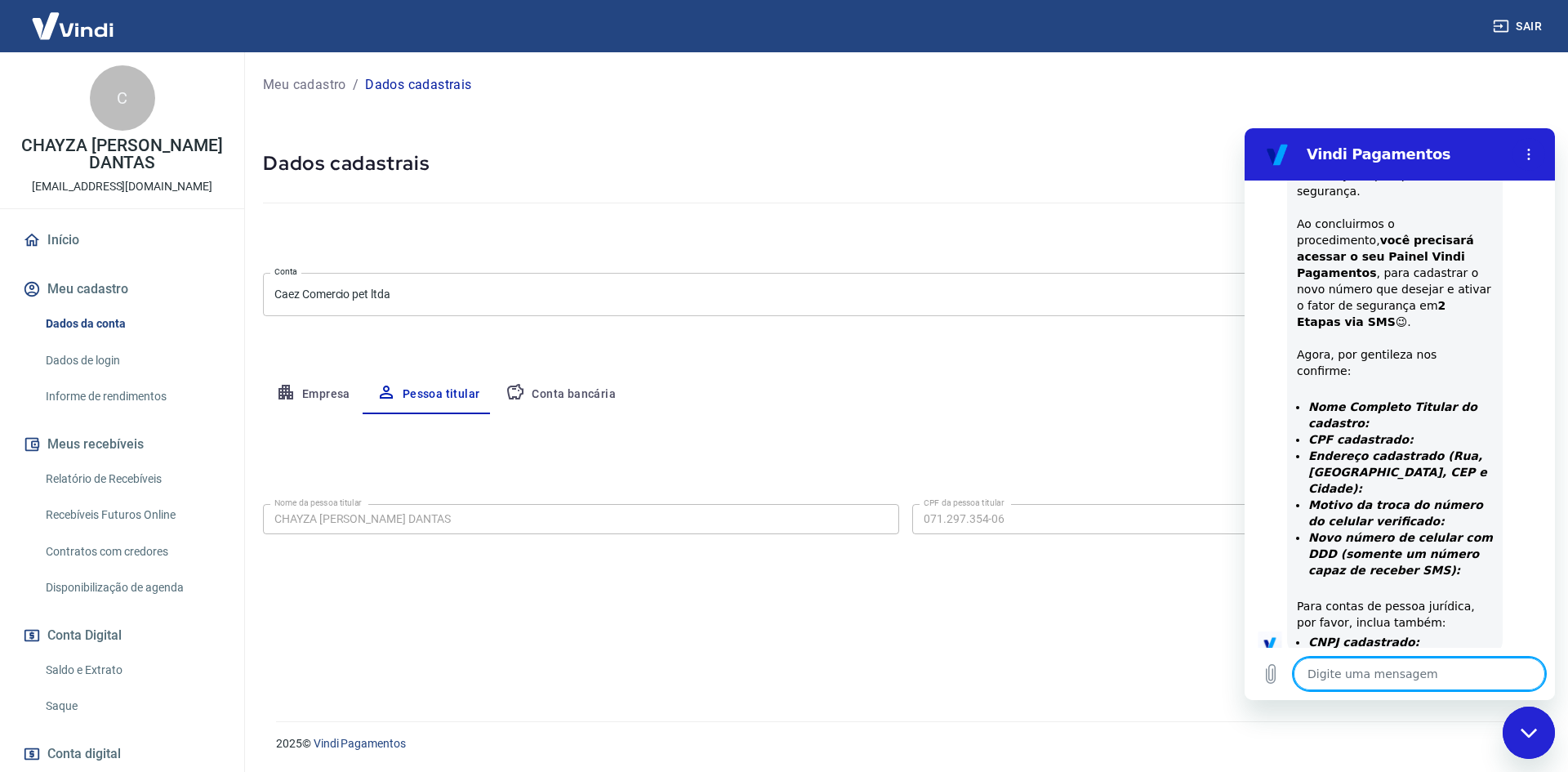
click at [1325, 670] on textarea at bounding box center [1419, 674] width 252 height 33
paste textarea "Endereço cadastrado (Rua, [GEOGRAPHIC_DATA], CEP e Cidade):"
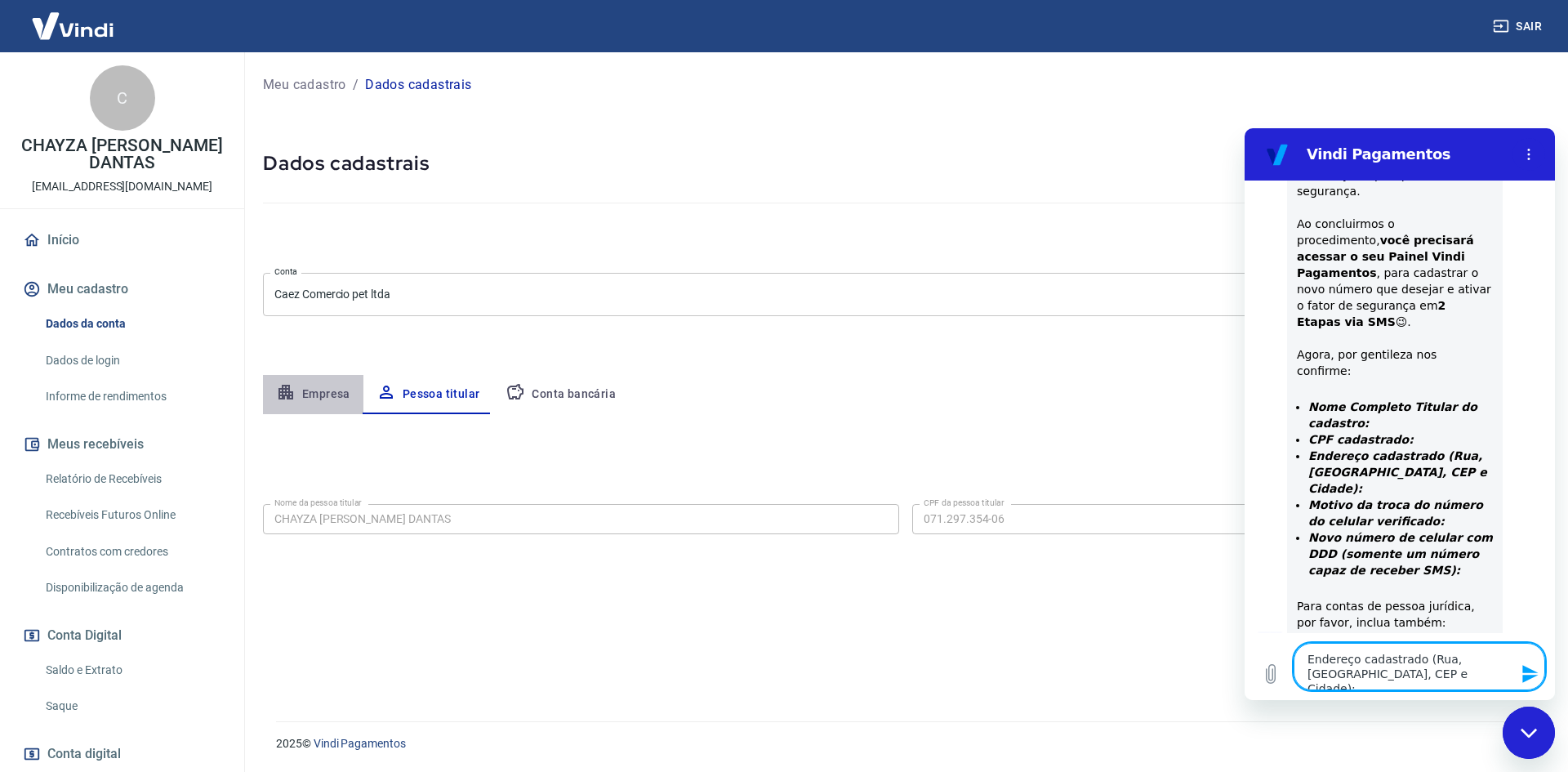
click at [306, 410] on button "Empresa" at bounding box center [312, 394] width 100 height 39
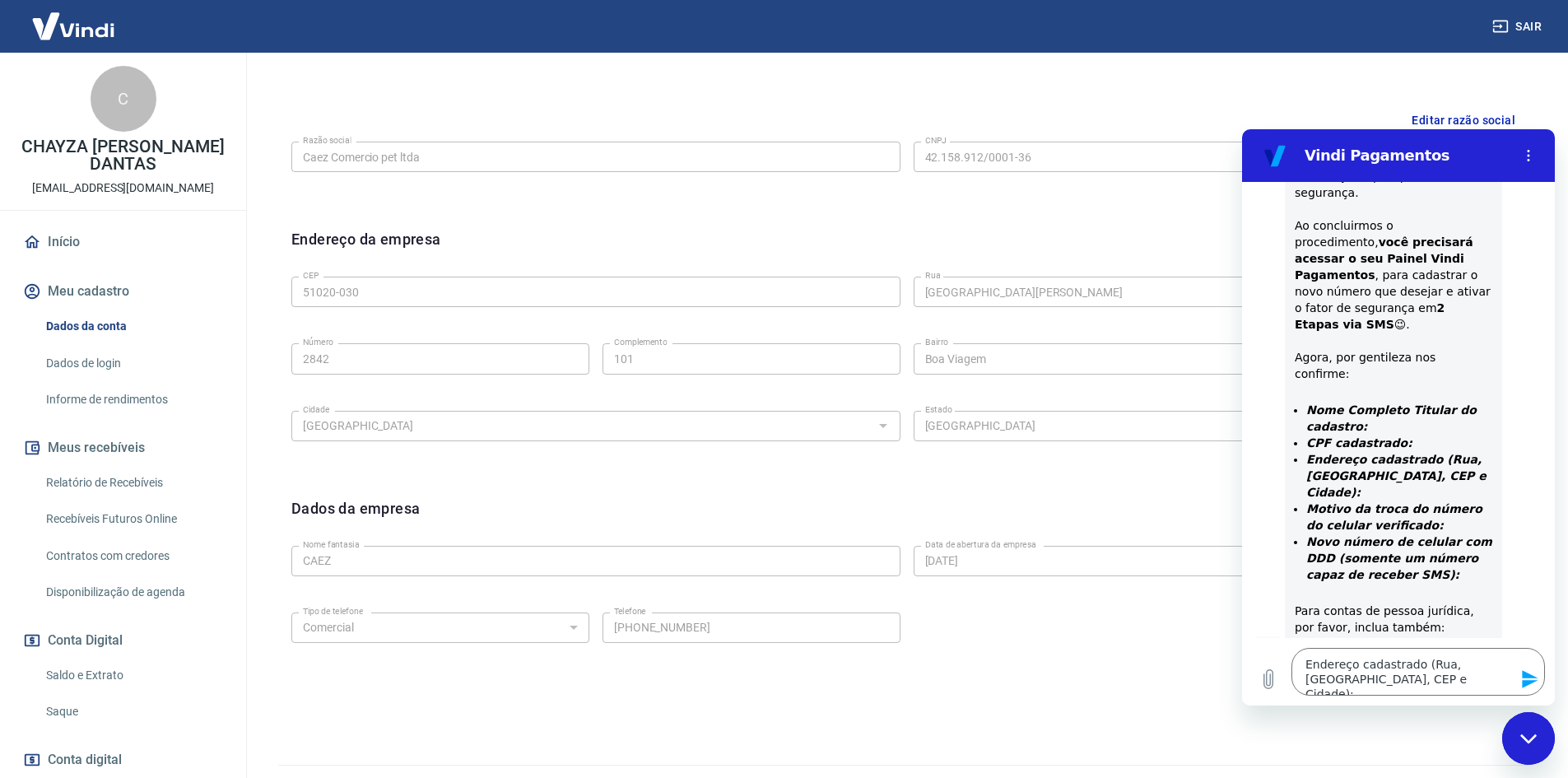
scroll to position [409, 0]
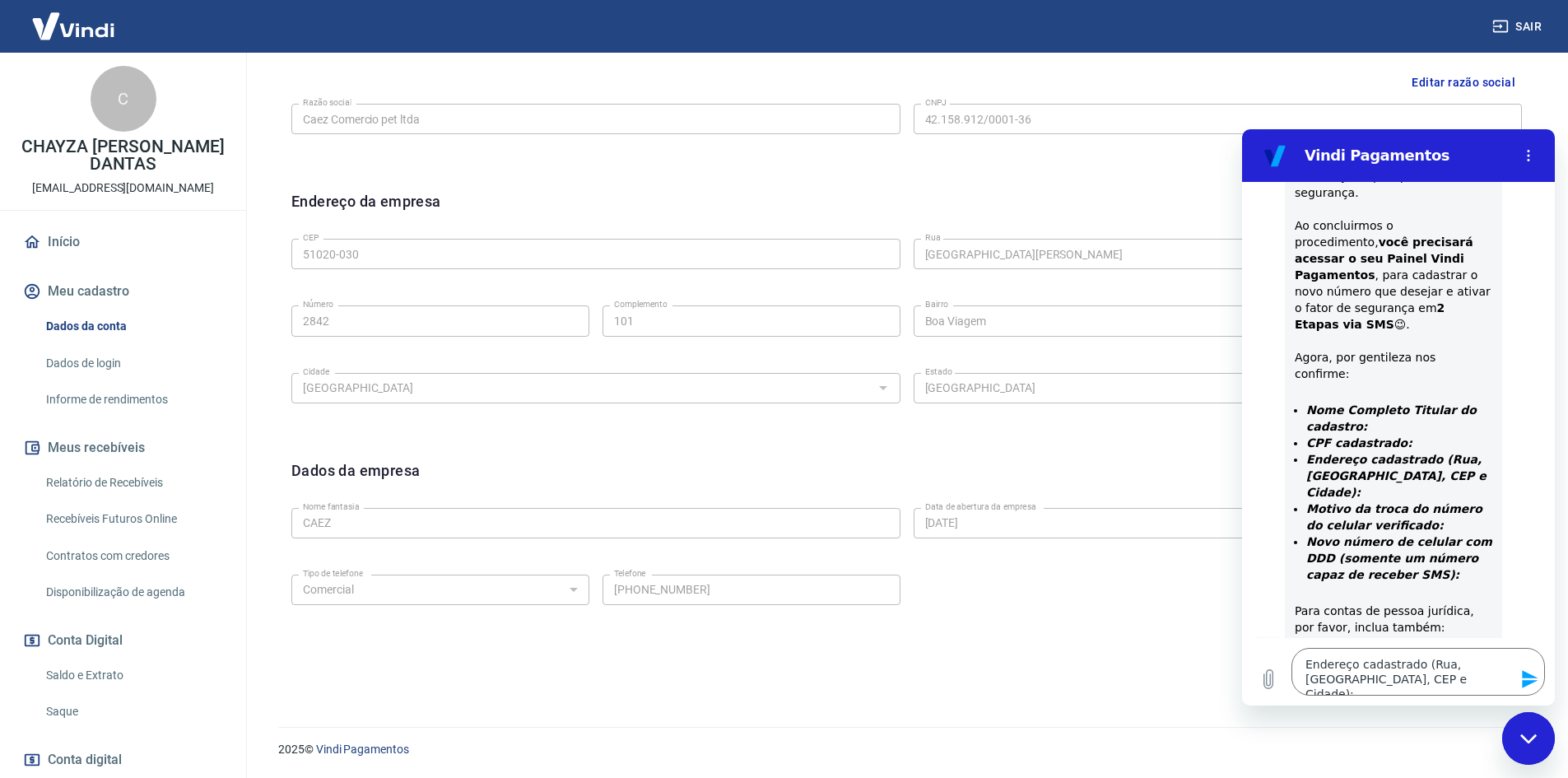
click at [1386, 687] on textarea "Endereço cadastrado (Rua, [GEOGRAPHIC_DATA], CEP e Cidade):" at bounding box center [1418, 672] width 253 height 48
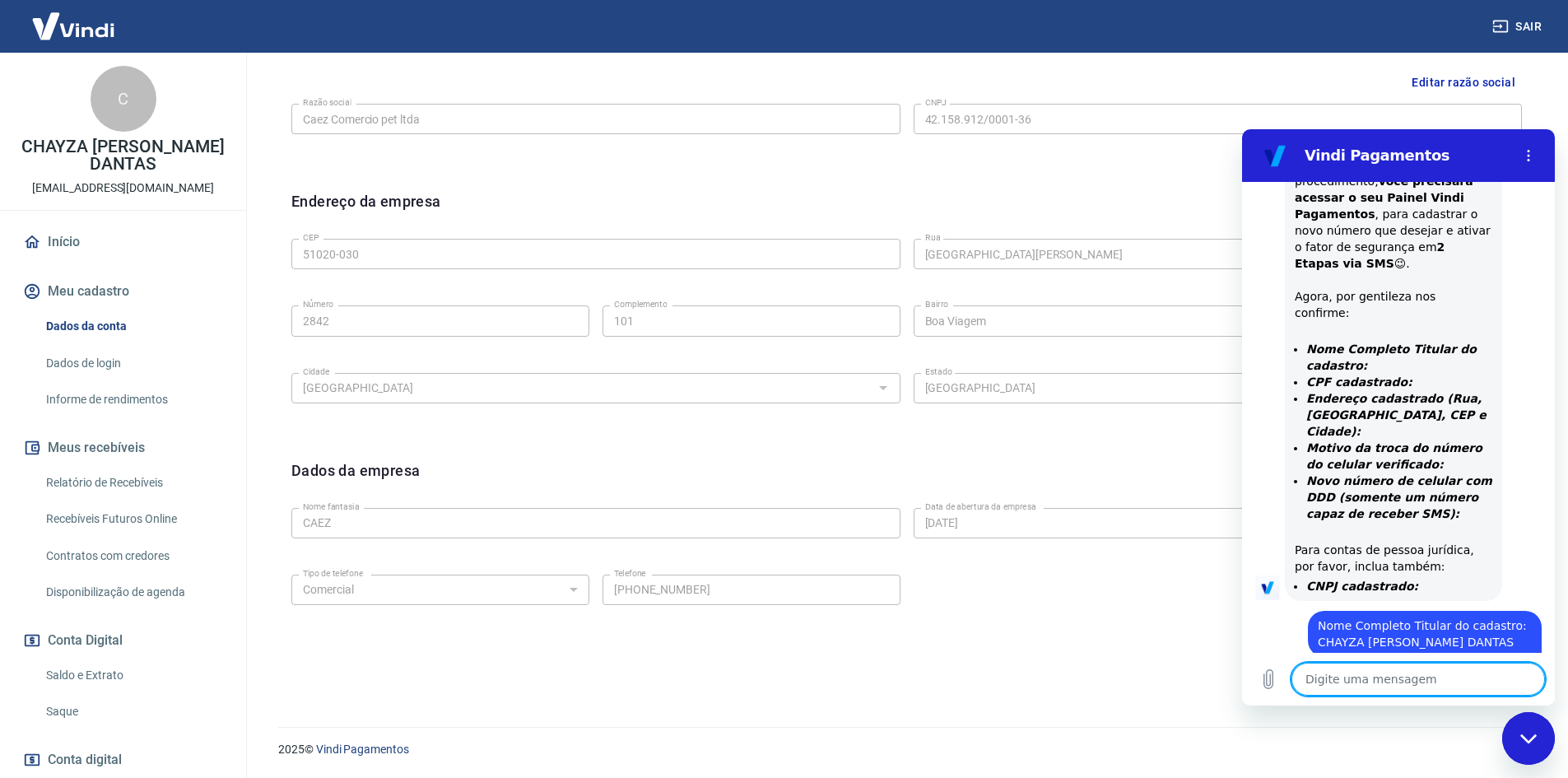
scroll to position [931, 0]
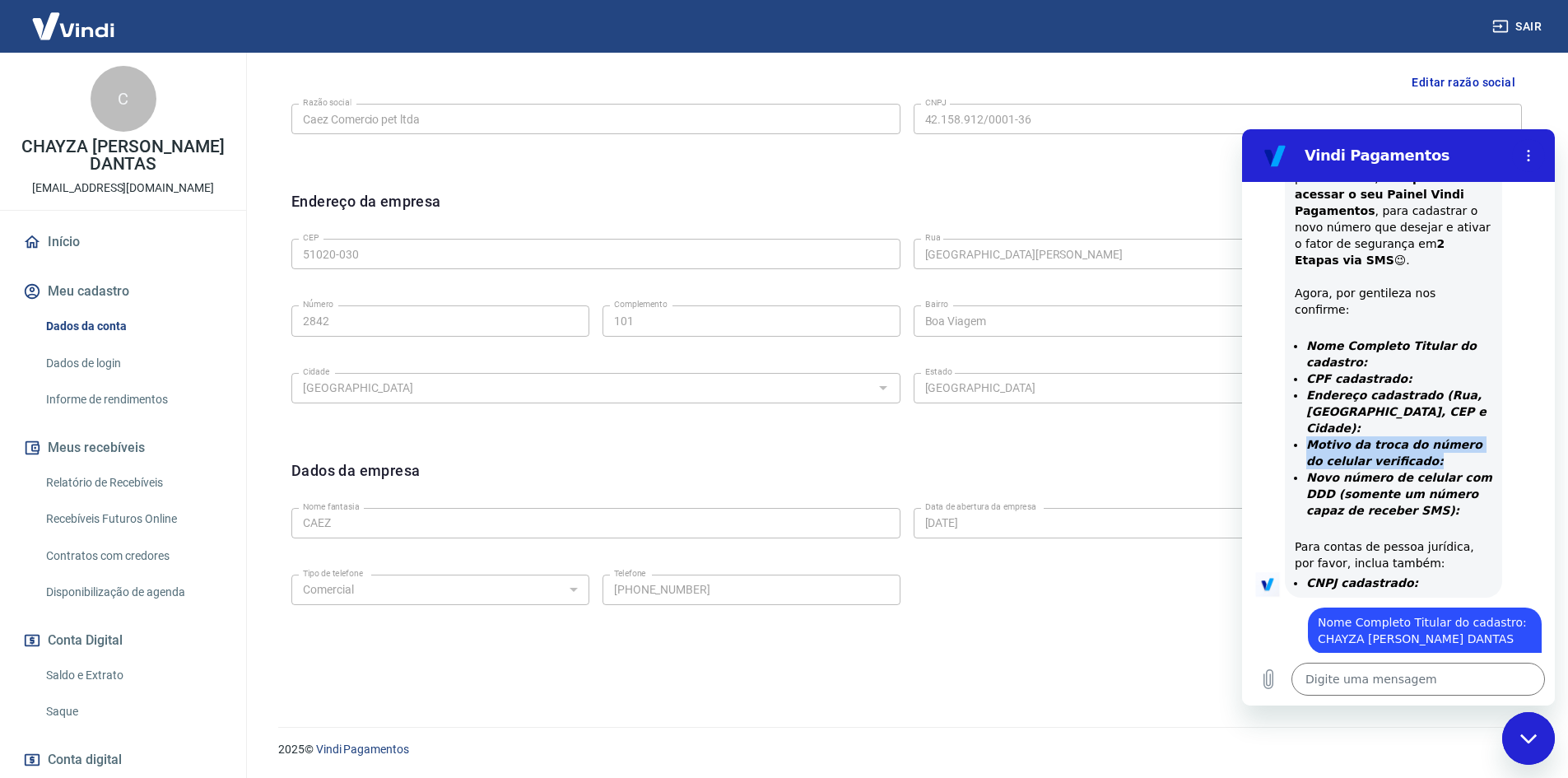
drag, startPoint x: 1307, startPoint y: 330, endPoint x: 1415, endPoint y: 349, distance: 109.7
click at [1415, 437] on li "Motivo da troca do número do celular verificado:" at bounding box center [1399, 453] width 186 height 33
copy strong "Motivo da troca do número do celular verificado:"
click at [1353, 677] on textarea at bounding box center [1418, 679] width 253 height 33
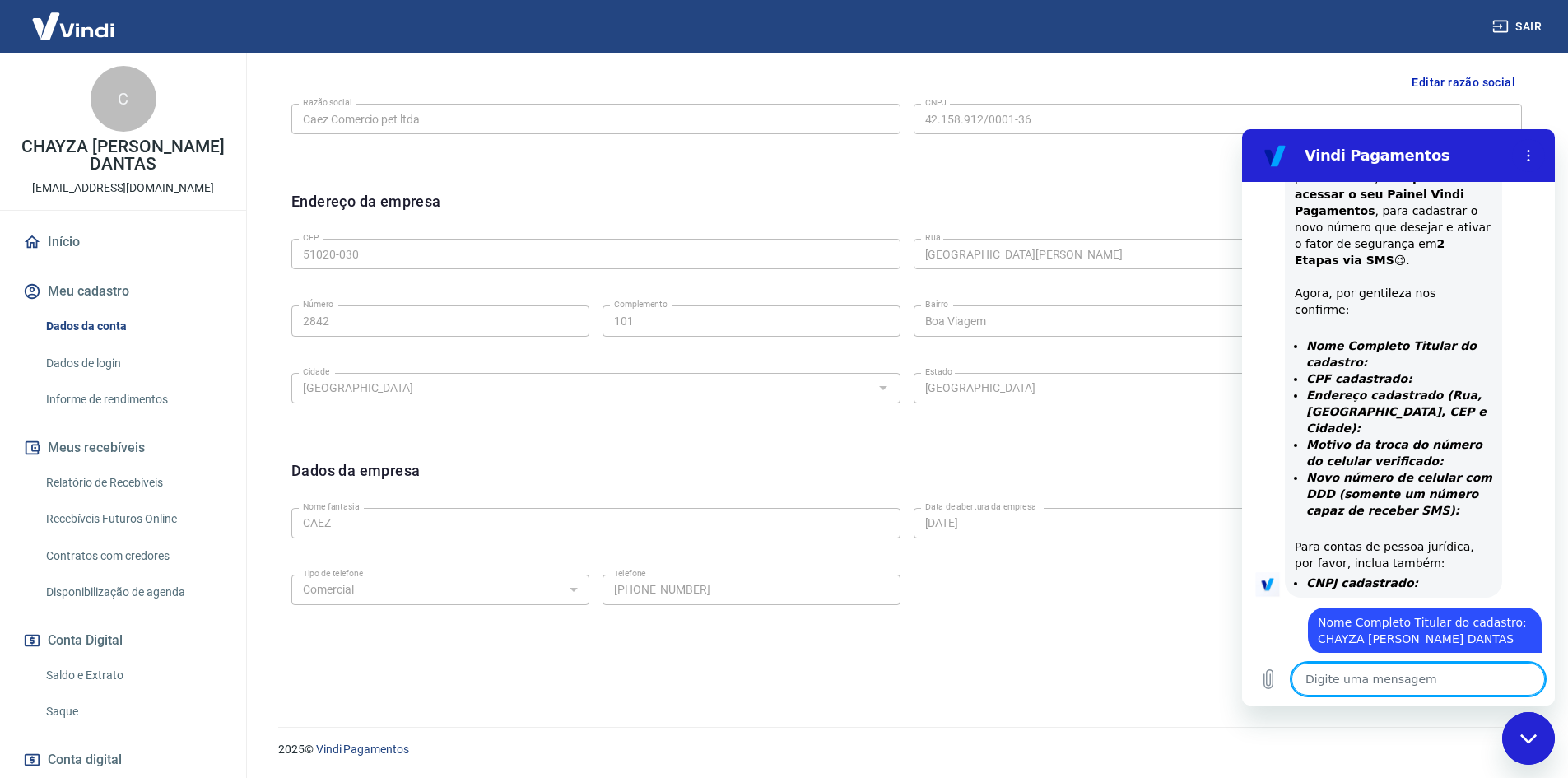
paste textarea "Motivo da troca do número do celular verificado:"
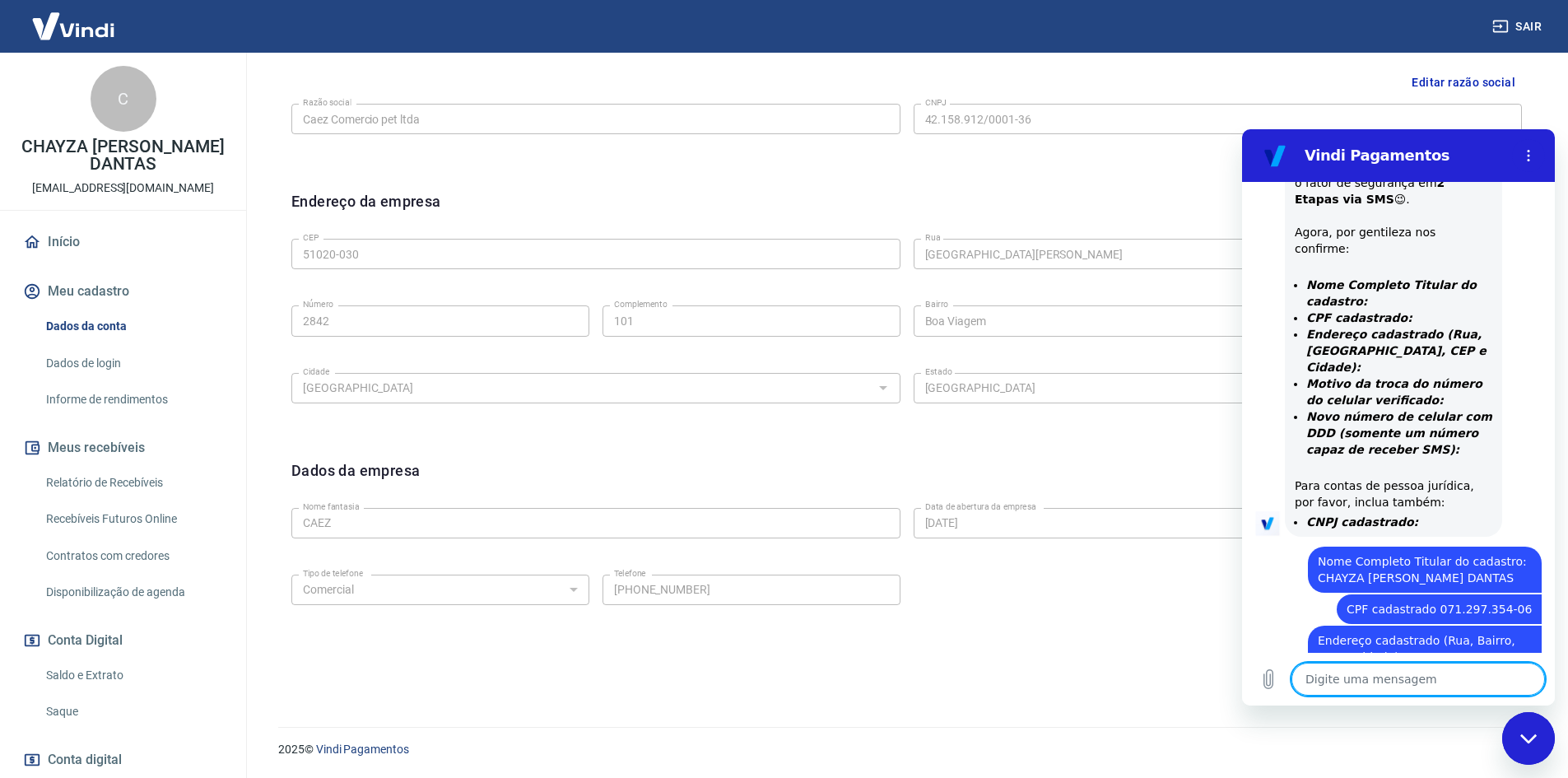
scroll to position [995, 0]
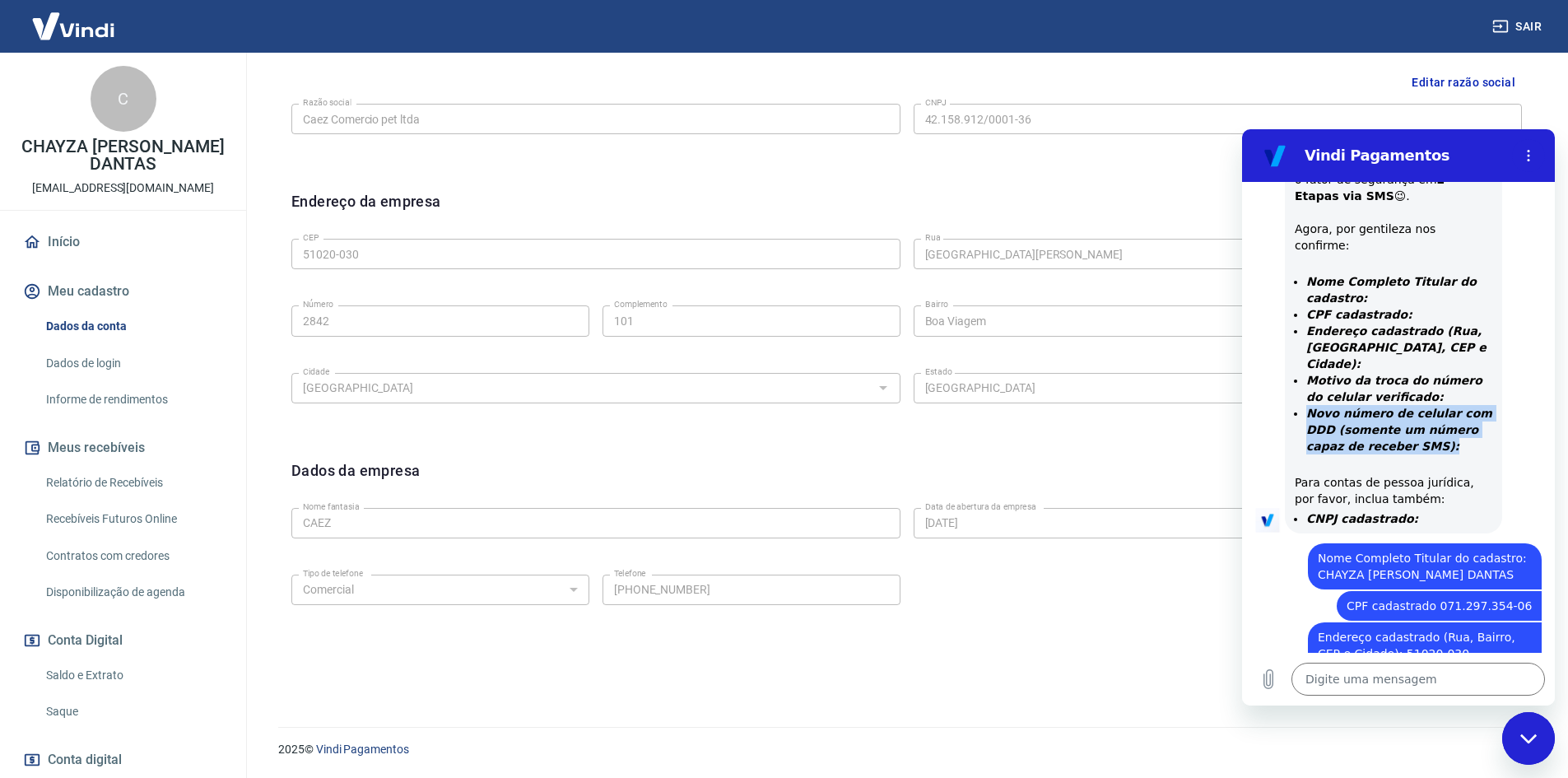
drag, startPoint x: 1300, startPoint y: 298, endPoint x: 1428, endPoint y: 331, distance: 132.2
click at [1428, 331] on ul "Nome Completo Titular do cadastro: CPF cadastrado: Endereço cadastrado (Rua, Ba…" at bounding box center [1393, 372] width 198 height 198
copy strong "Novo número de celular com DDD (somente um número capaz de receber SMS):"
click at [1327, 685] on textarea at bounding box center [1418, 679] width 253 height 33
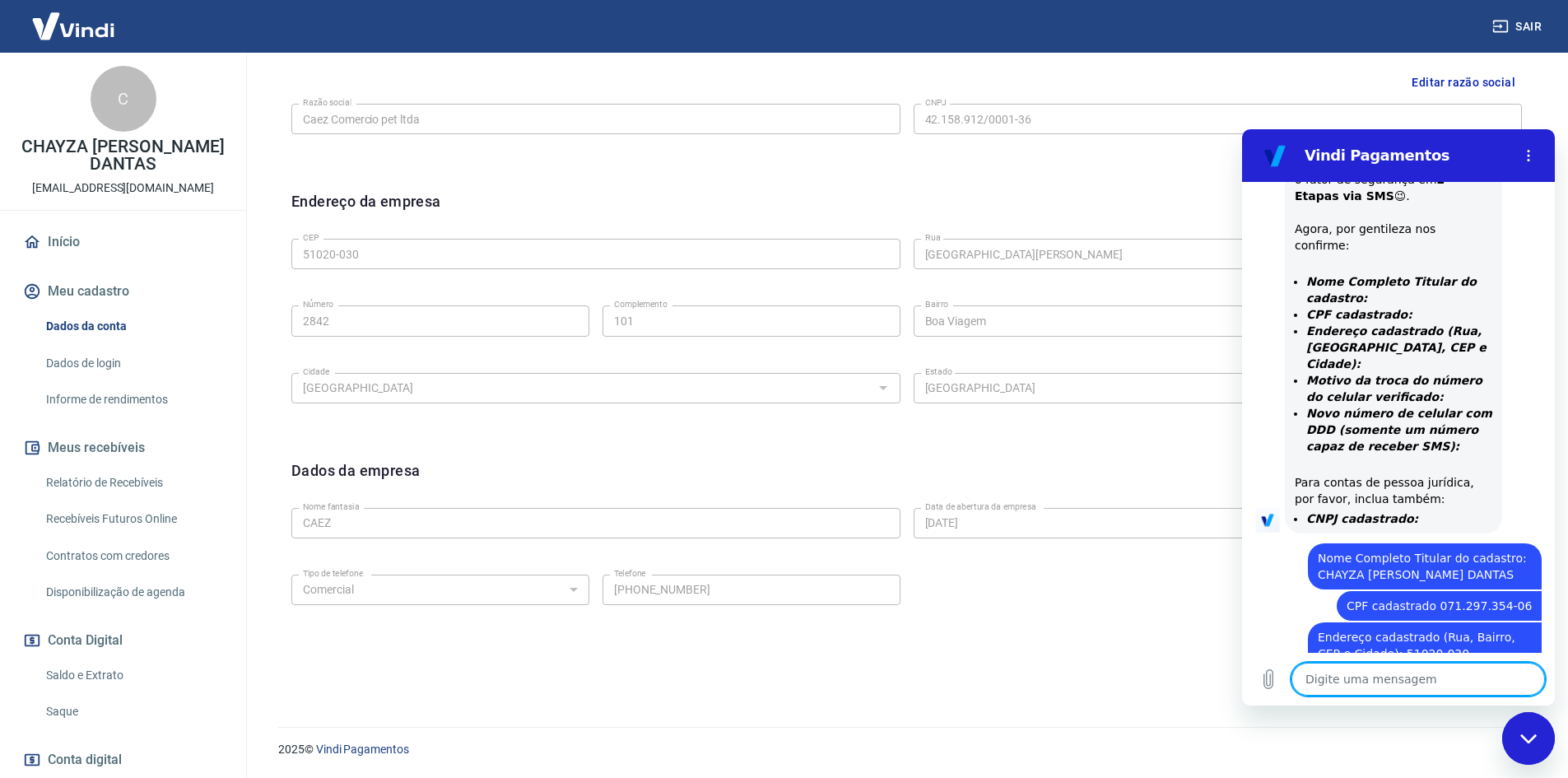
paste textarea "Novo número de celular com DDD (somente um número capaz de receber SMS):"
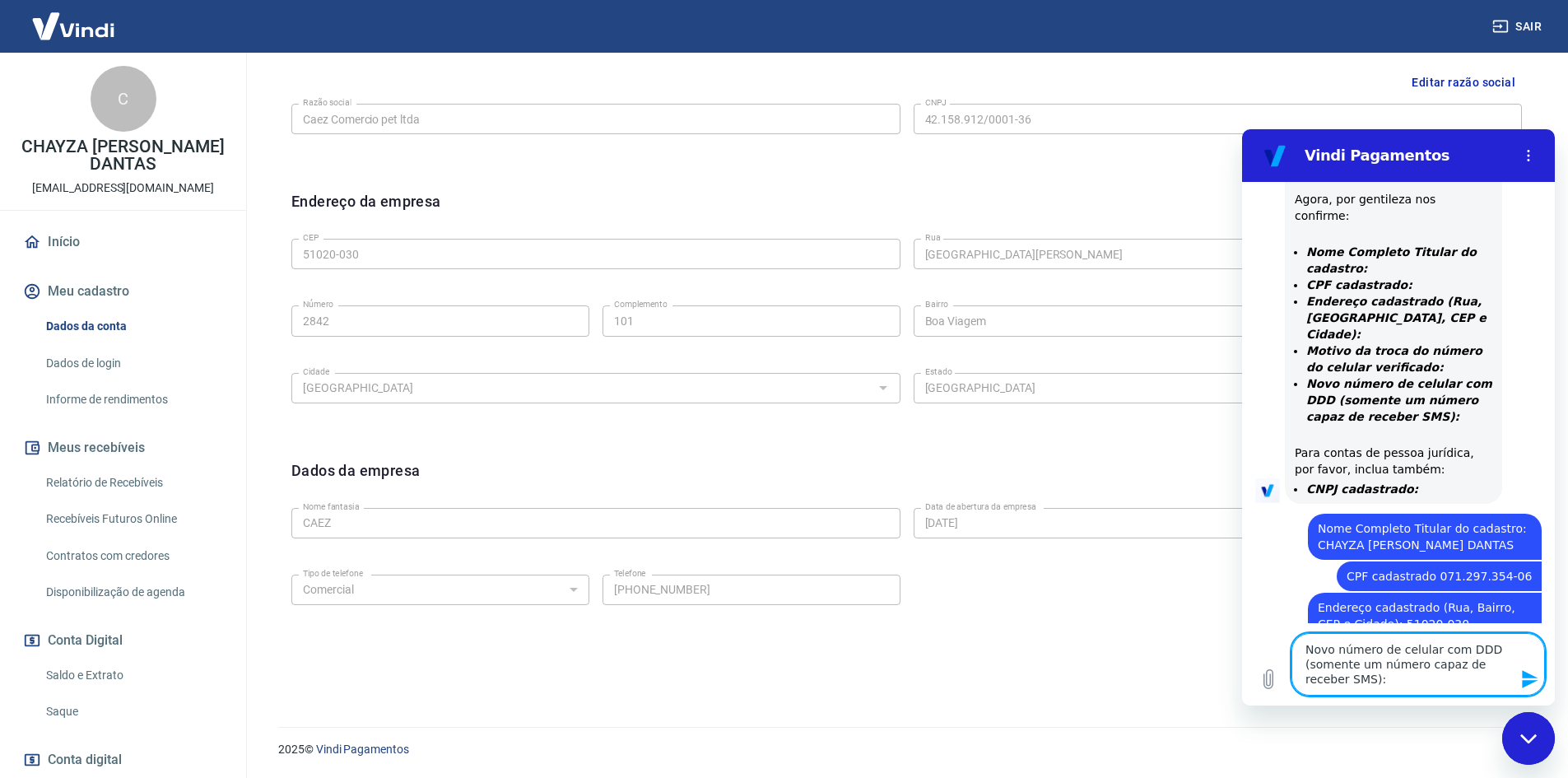
paste textarea "[PHONE_NUMBER]"
click at [1353, 675] on textarea "Novo número de celular com DDD (somente um número capaz de receber SMS): [PHONE…" at bounding box center [1418, 664] width 253 height 63
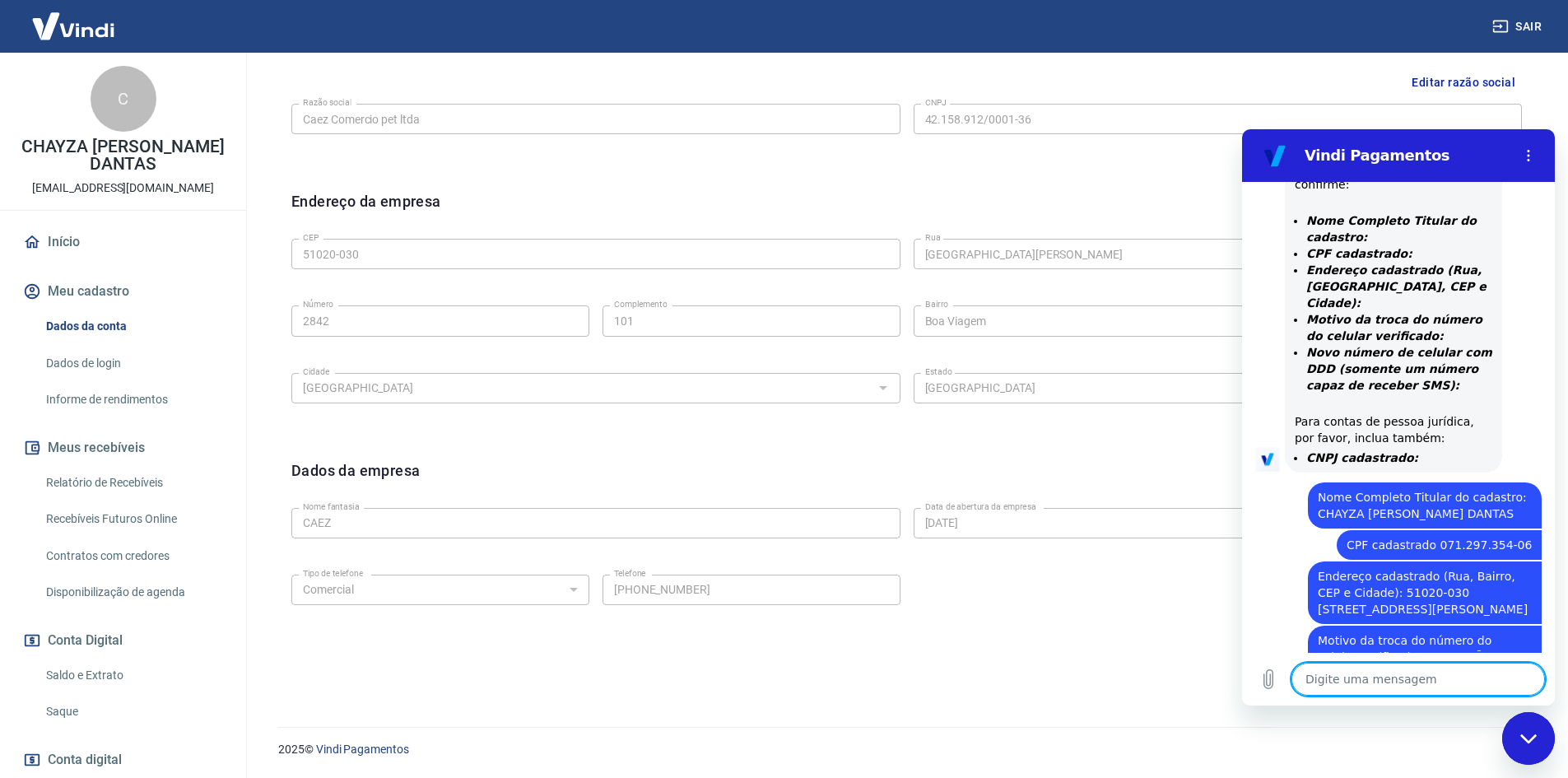
scroll to position [1059, 0]
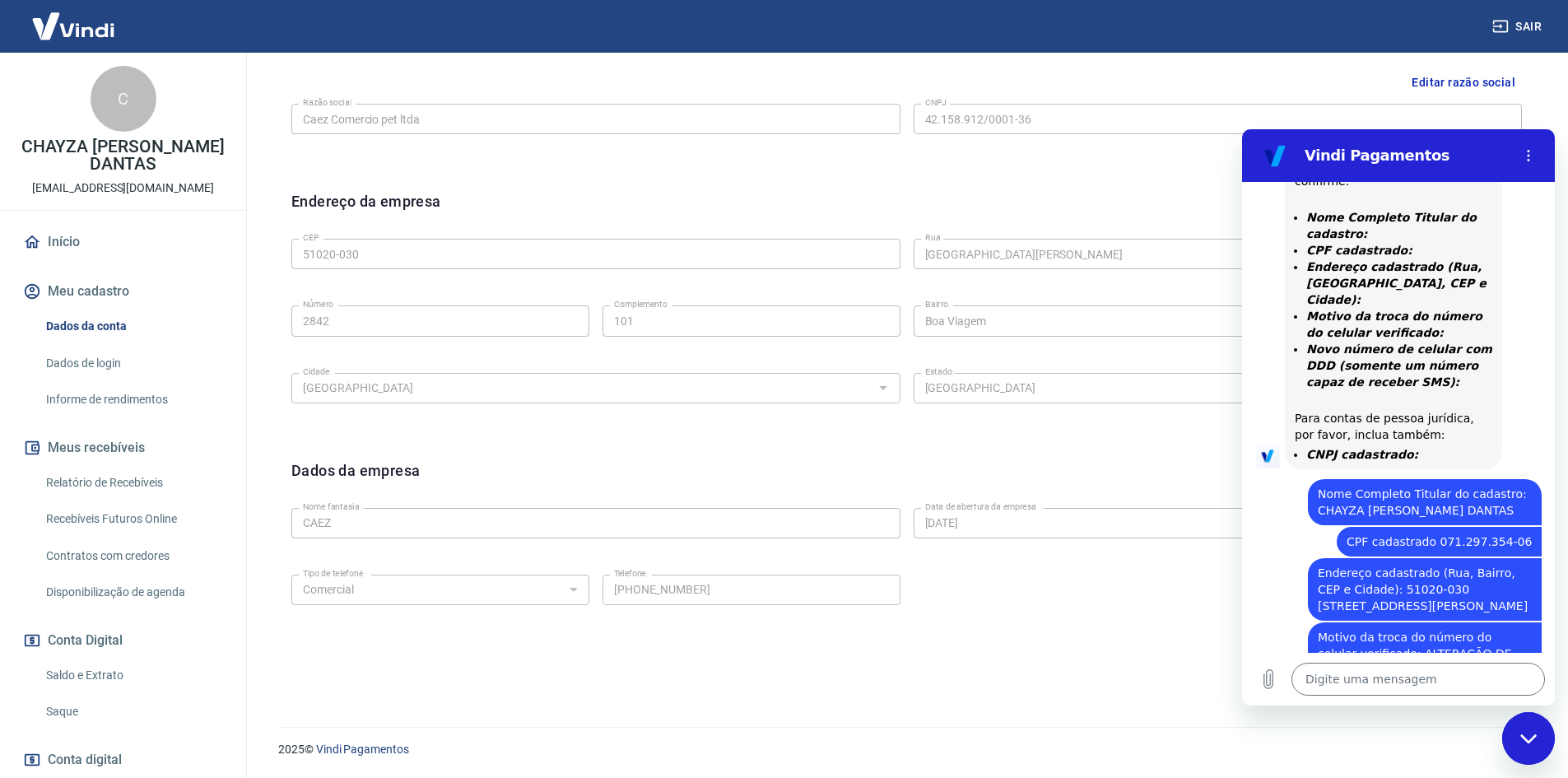
click at [1370, 448] on strong "CNPJ cadastrado:" at bounding box center [1362, 454] width 112 height 13
copy strong "CNPJ cadastrado:"
click at [1383, 686] on textarea at bounding box center [1418, 679] width 253 height 33
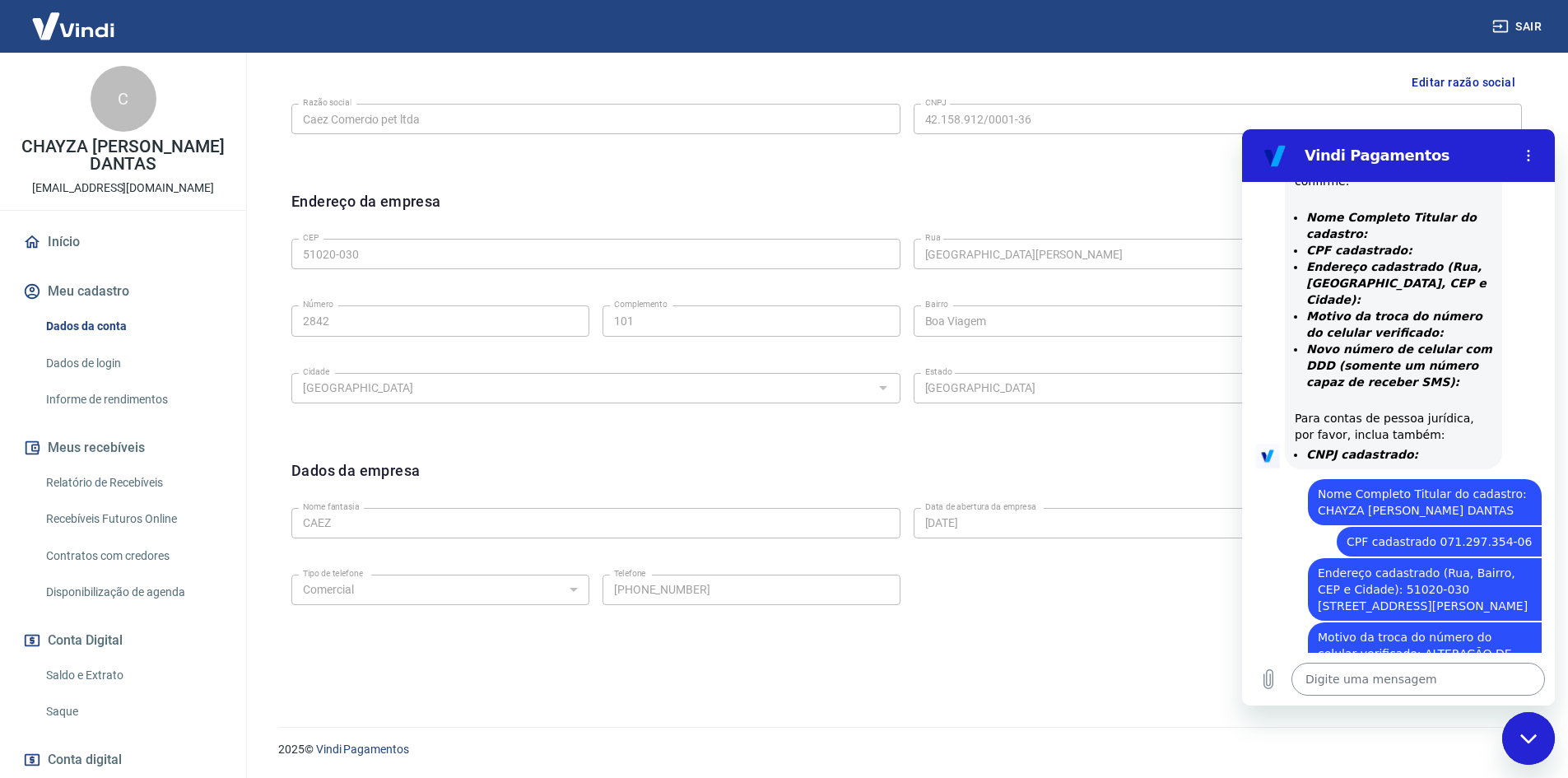
paste textarea "CNPJ cadastrado:"
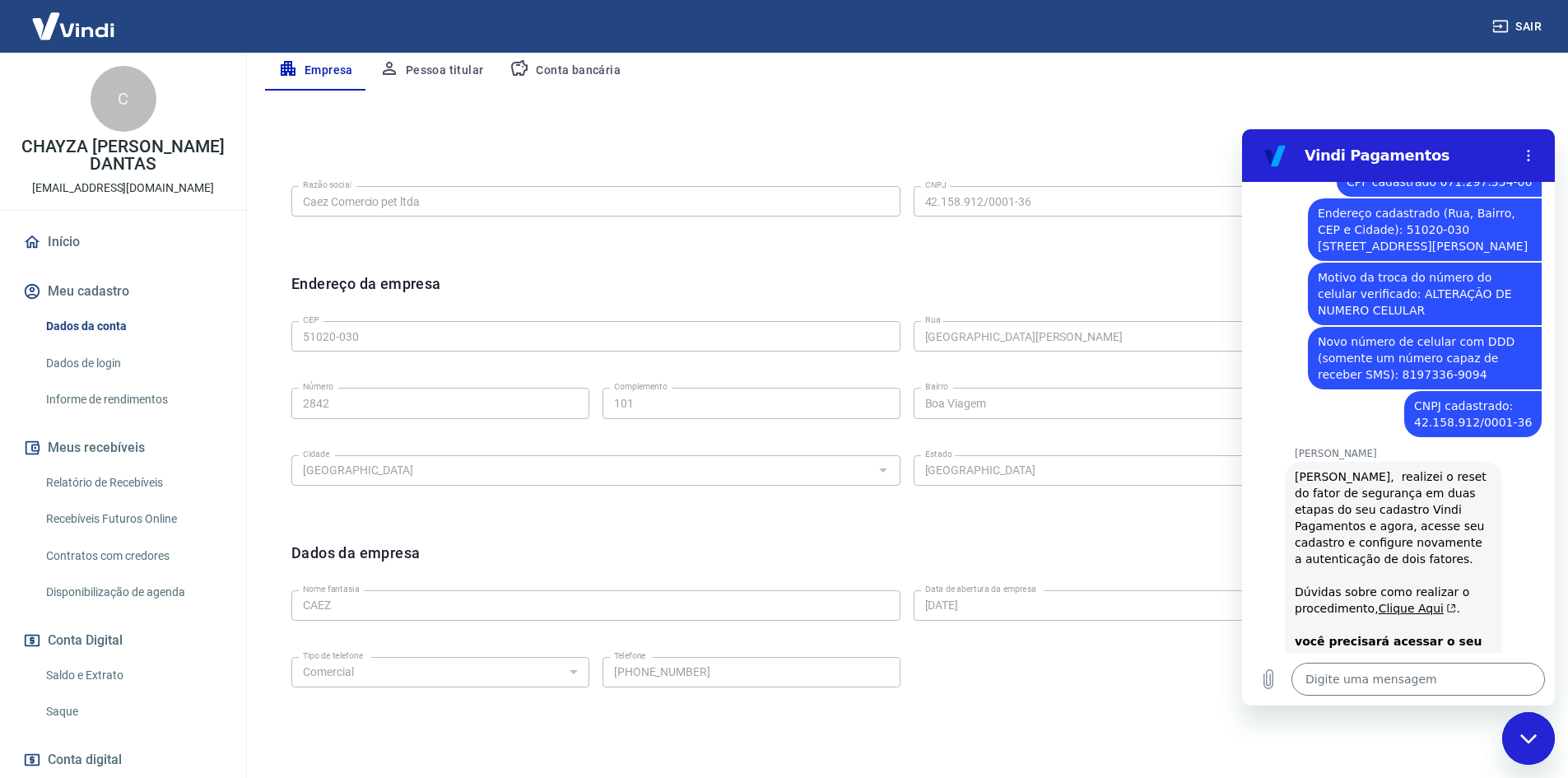
scroll to position [1423, 0]
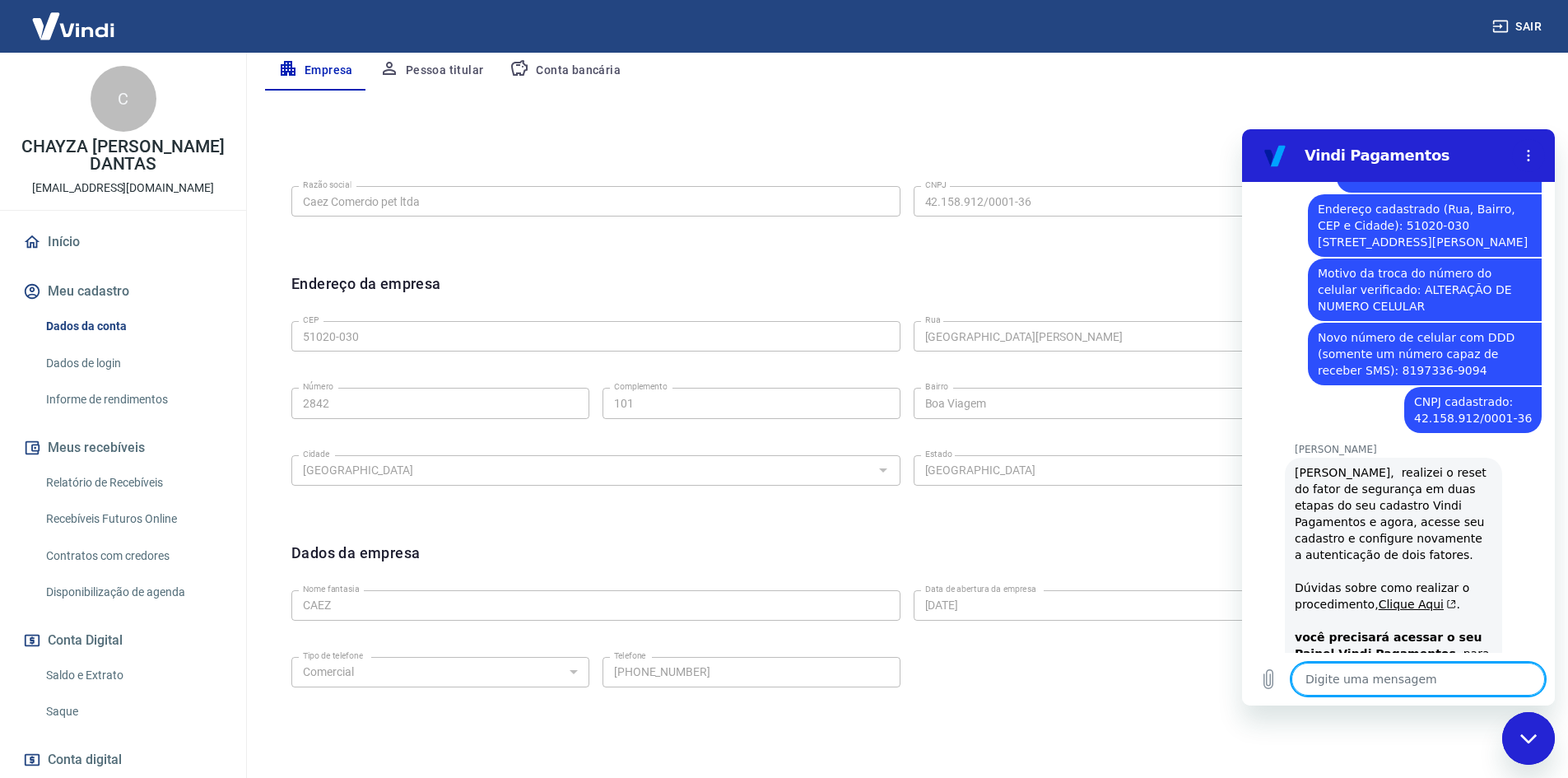
click at [1380, 681] on textarea at bounding box center [1418, 679] width 253 height 33
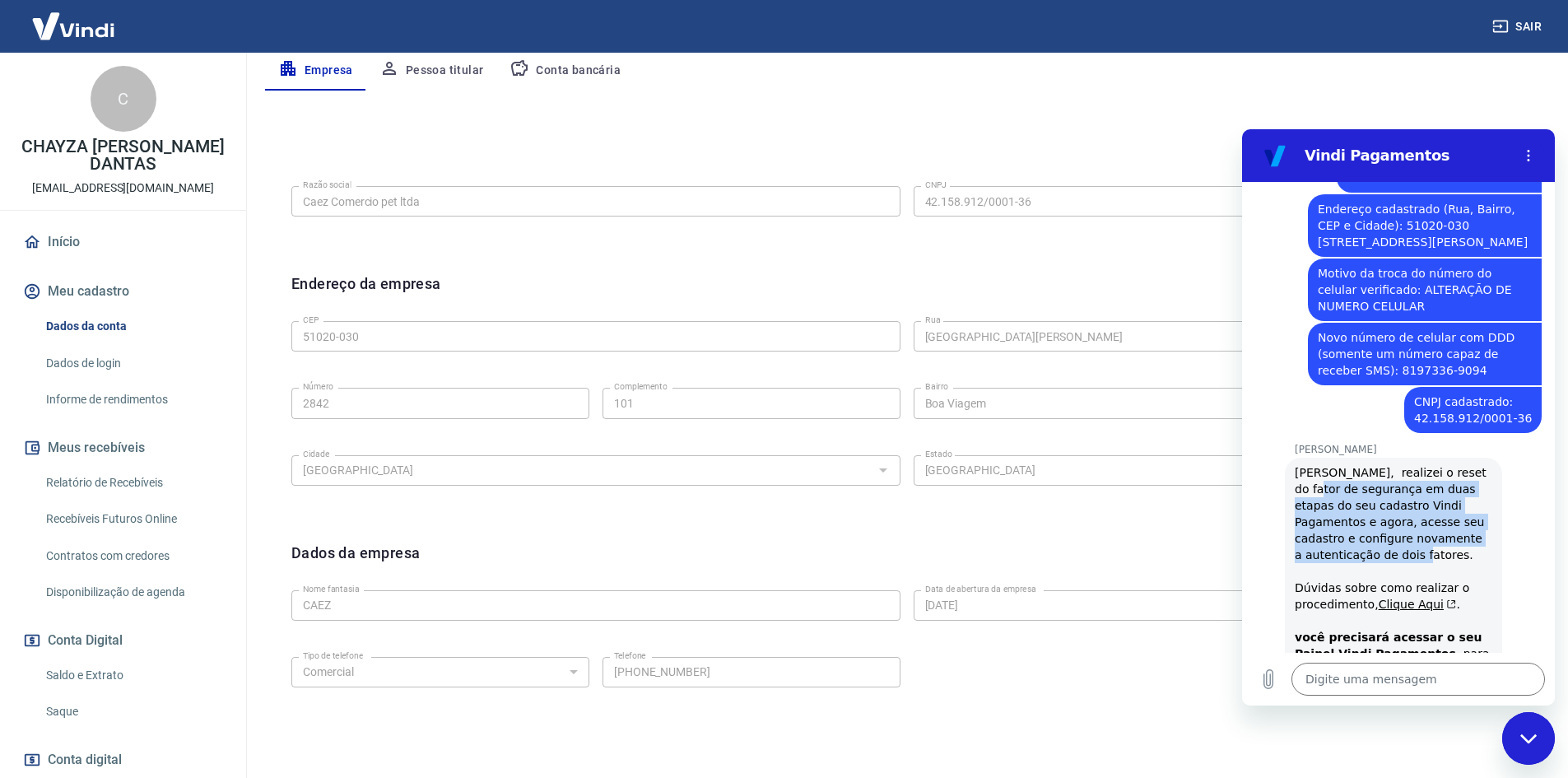
drag, startPoint x: 1296, startPoint y: 370, endPoint x: 1377, endPoint y: 434, distance: 103.2
click at [1401, 464] on div "[PERSON_NAME], realizei o reset do fator de segurança em duas etapas do seu cad…" at bounding box center [1393, 596] width 198 height 264
click at [1367, 464] on div "[PERSON_NAME], realizei o reset do fator de segurança em duas etapas do seu cad…" at bounding box center [1393, 596] width 198 height 264
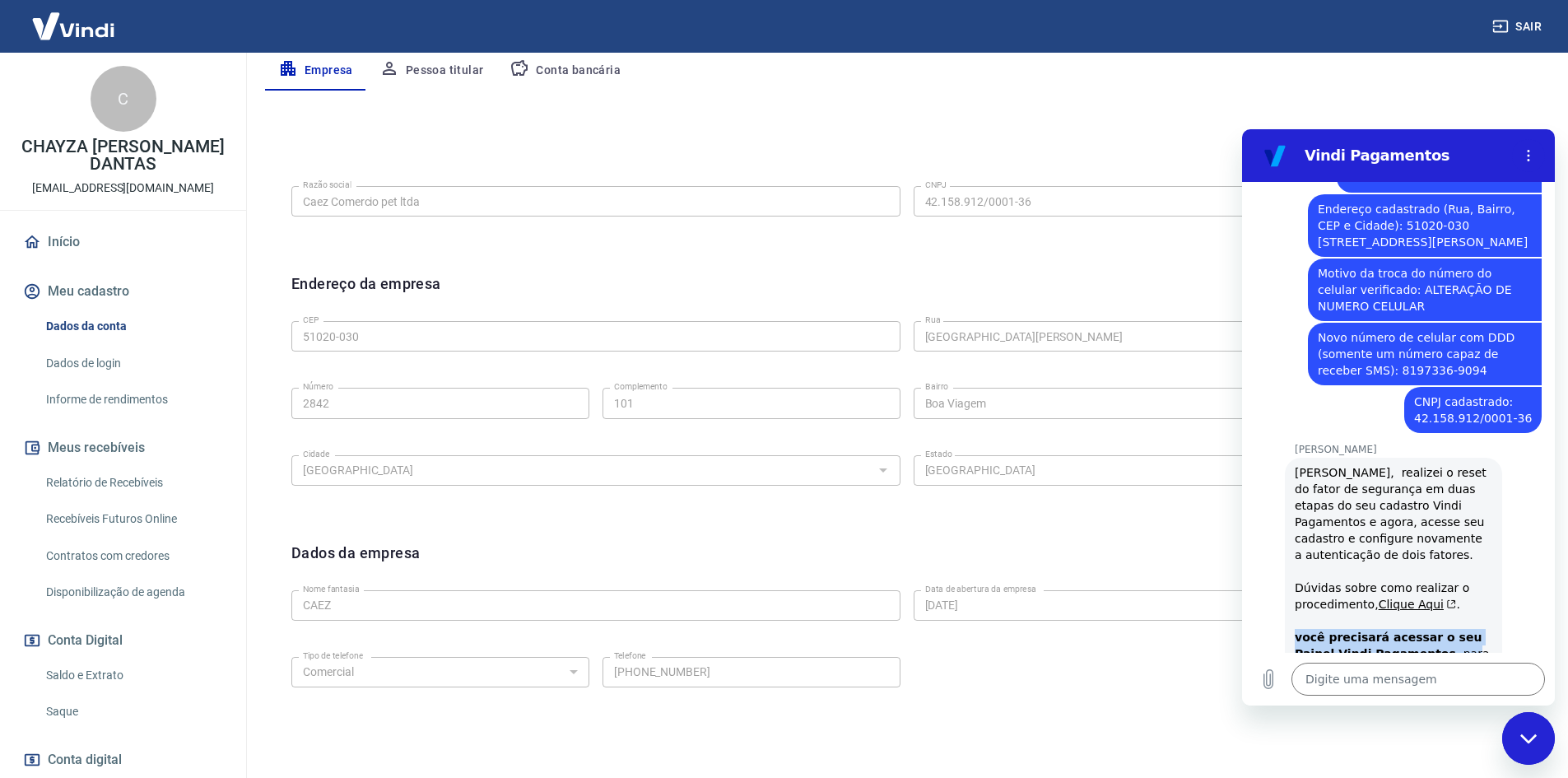
drag, startPoint x: 1288, startPoint y: 529, endPoint x: 1455, endPoint y: 553, distance: 168.7
click at [1452, 550] on div "[PERSON_NAME] diz: [PERSON_NAME], realizei o reset do fator de segurança em dua…" at bounding box center [1393, 596] width 217 height 277
click at [1368, 574] on div "[PERSON_NAME], realizei o reset do fator de segurança em duas etapas do seu cad…" at bounding box center [1393, 596] width 198 height 264
click at [1368, 573] on div "[PERSON_NAME], realizei o reset do fator de segurança em duas etapas do seu cad…" at bounding box center [1393, 596] width 198 height 264
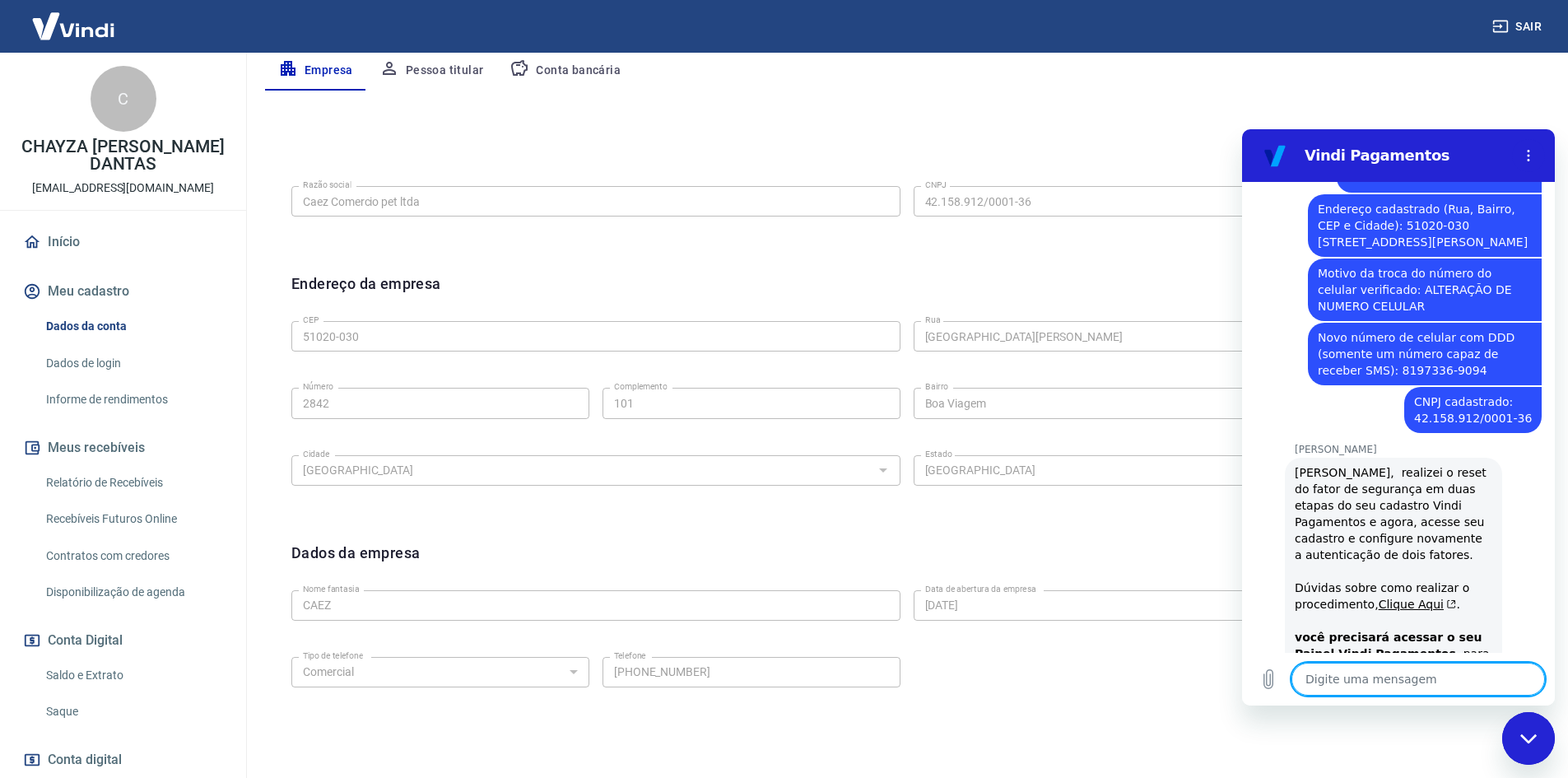
click at [1384, 689] on textarea at bounding box center [1418, 679] width 253 height 33
click at [1369, 685] on textarea at bounding box center [1418, 679] width 253 height 33
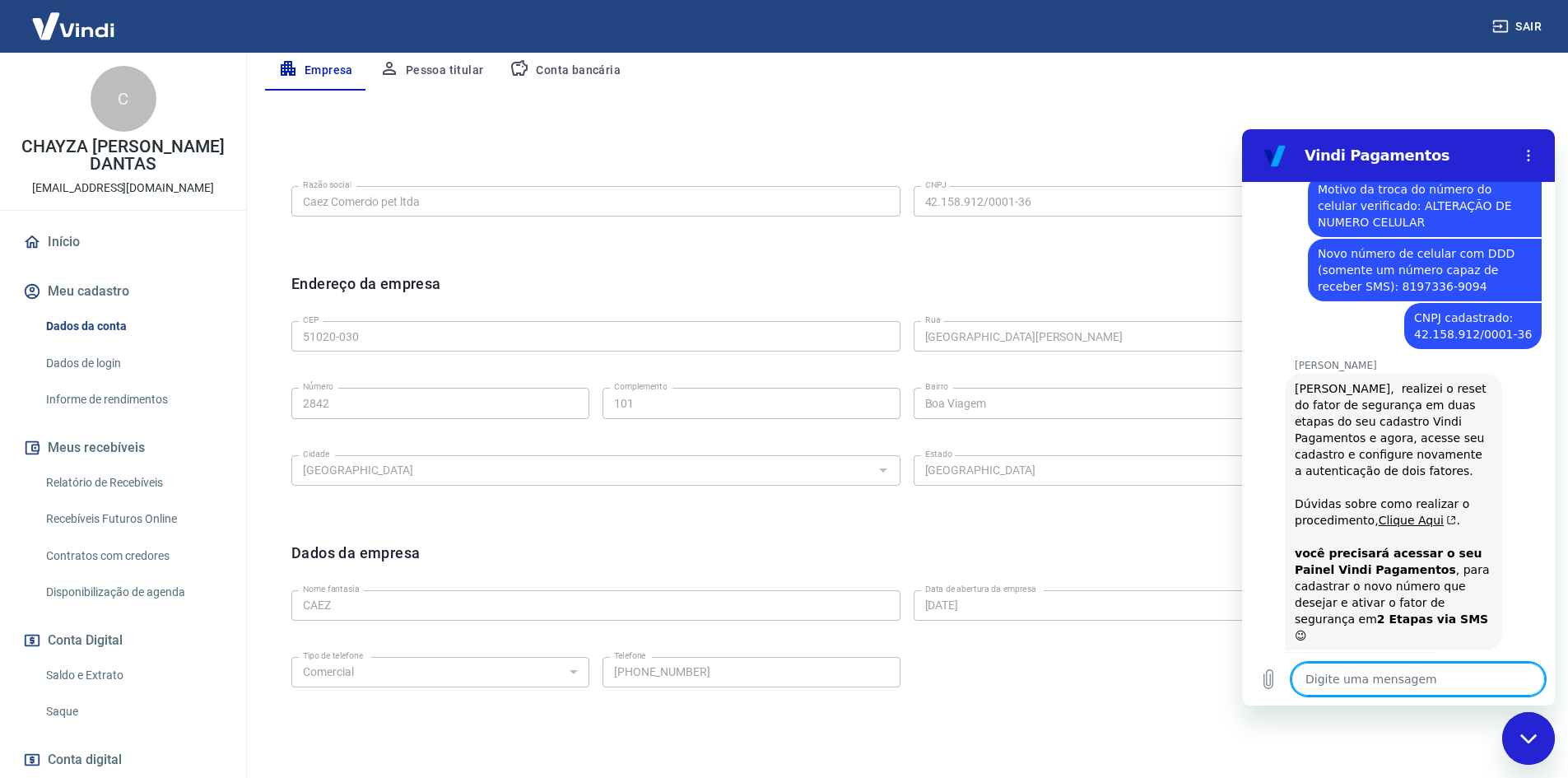
scroll to position [1511, 0]
click at [93, 366] on link "Dados de login" at bounding box center [133, 364] width 187 height 33
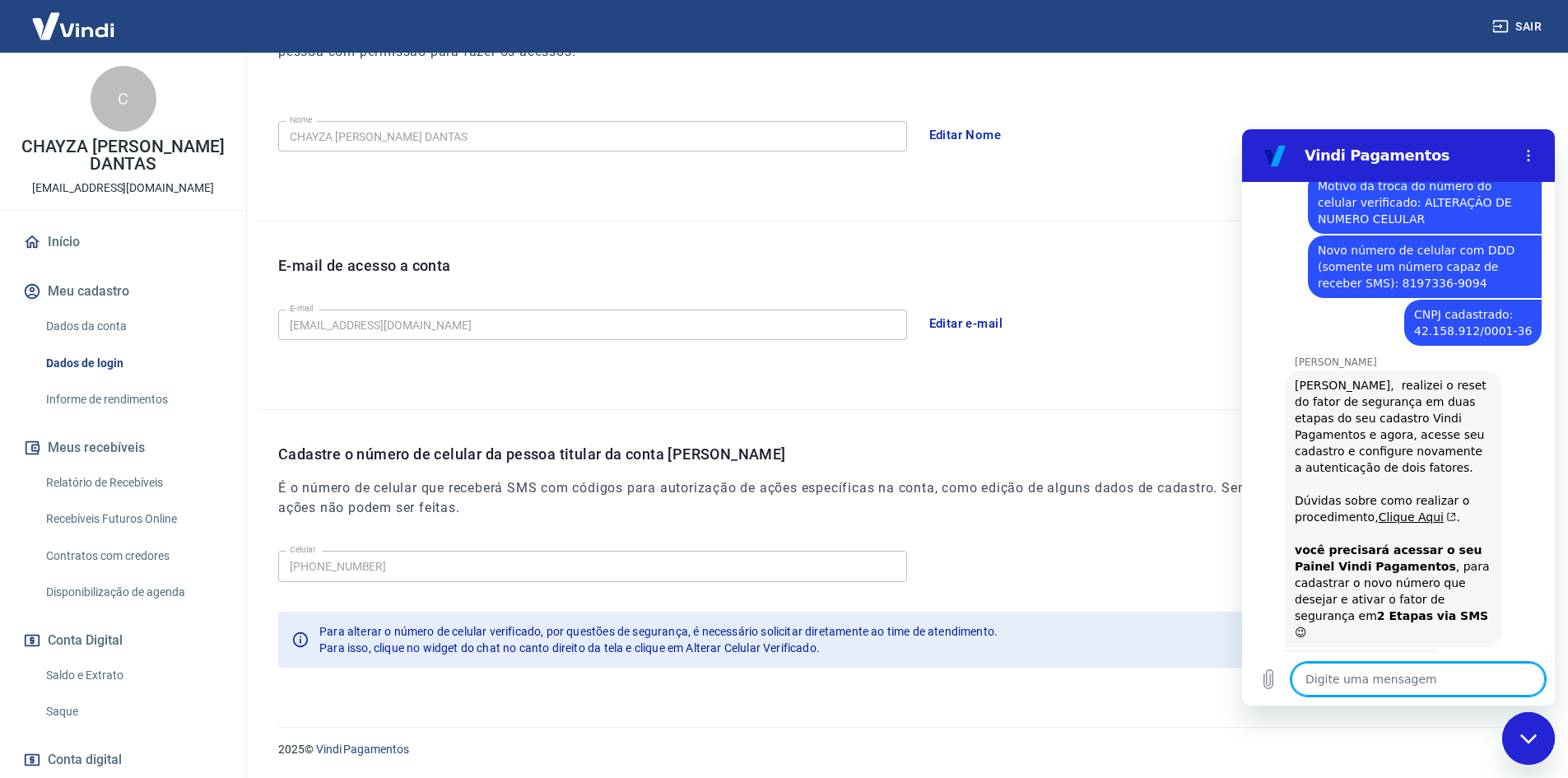
scroll to position [277, 0]
click at [118, 96] on div "C" at bounding box center [123, 98] width 66 height 66
click at [94, 23] on img at bounding box center [73, 26] width 107 height 50
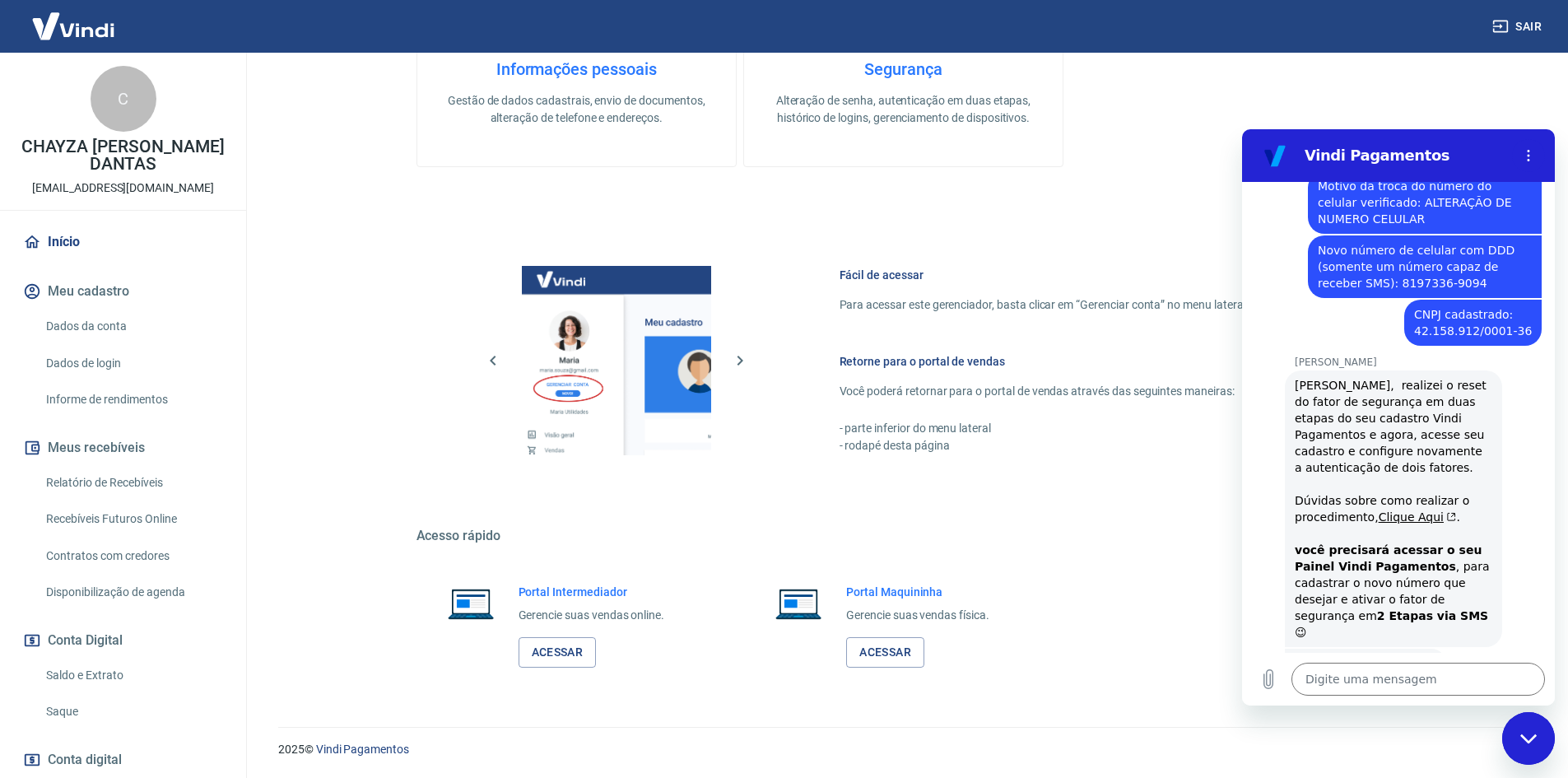
scroll to position [505, 0]
click at [133, 38] on div "Sair" at bounding box center [784, 26] width 1568 height 53
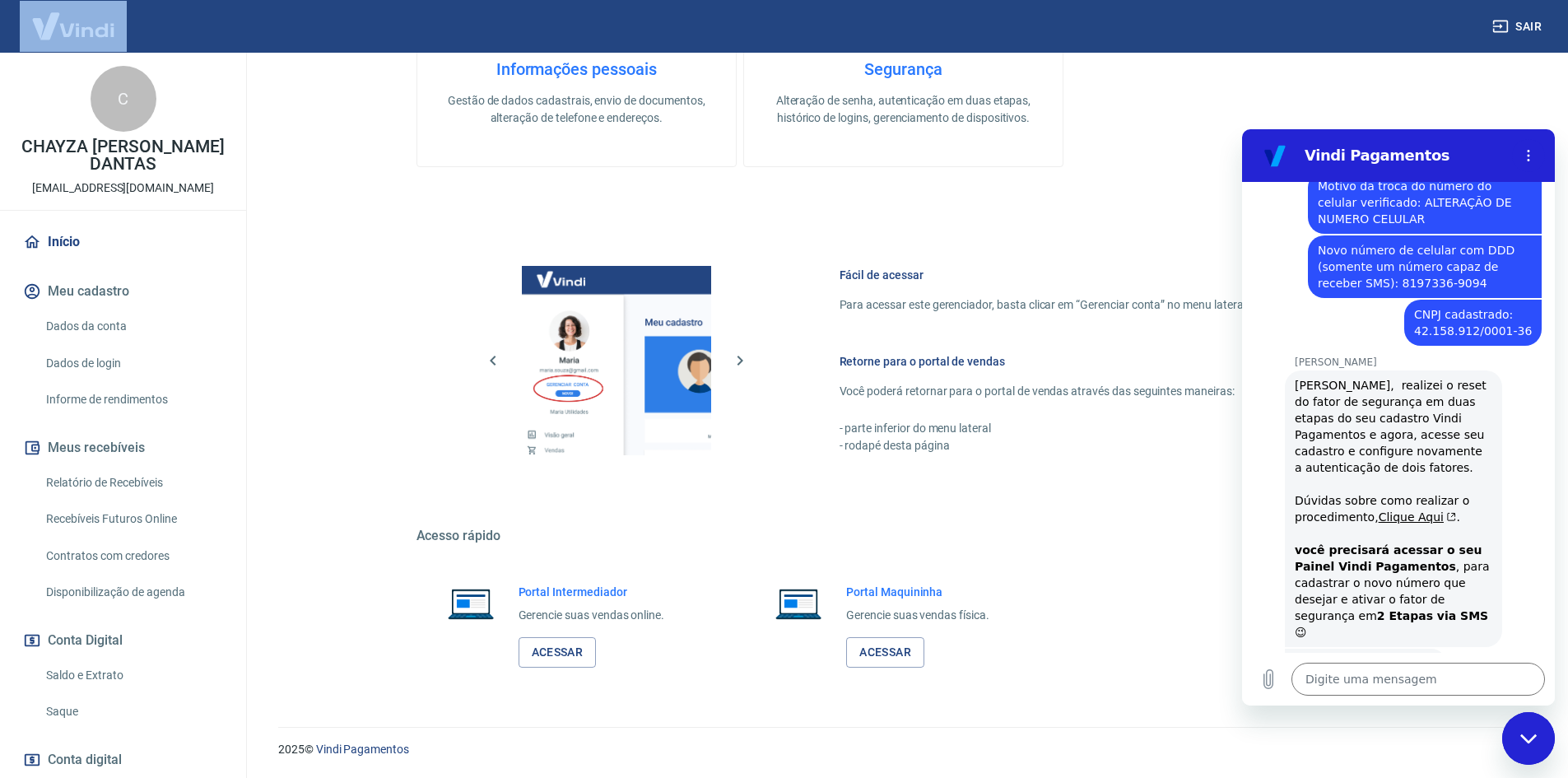
click at [133, 39] on div "Sair" at bounding box center [784, 26] width 1568 height 53
click at [114, 366] on link "Dados de login" at bounding box center [133, 364] width 187 height 33
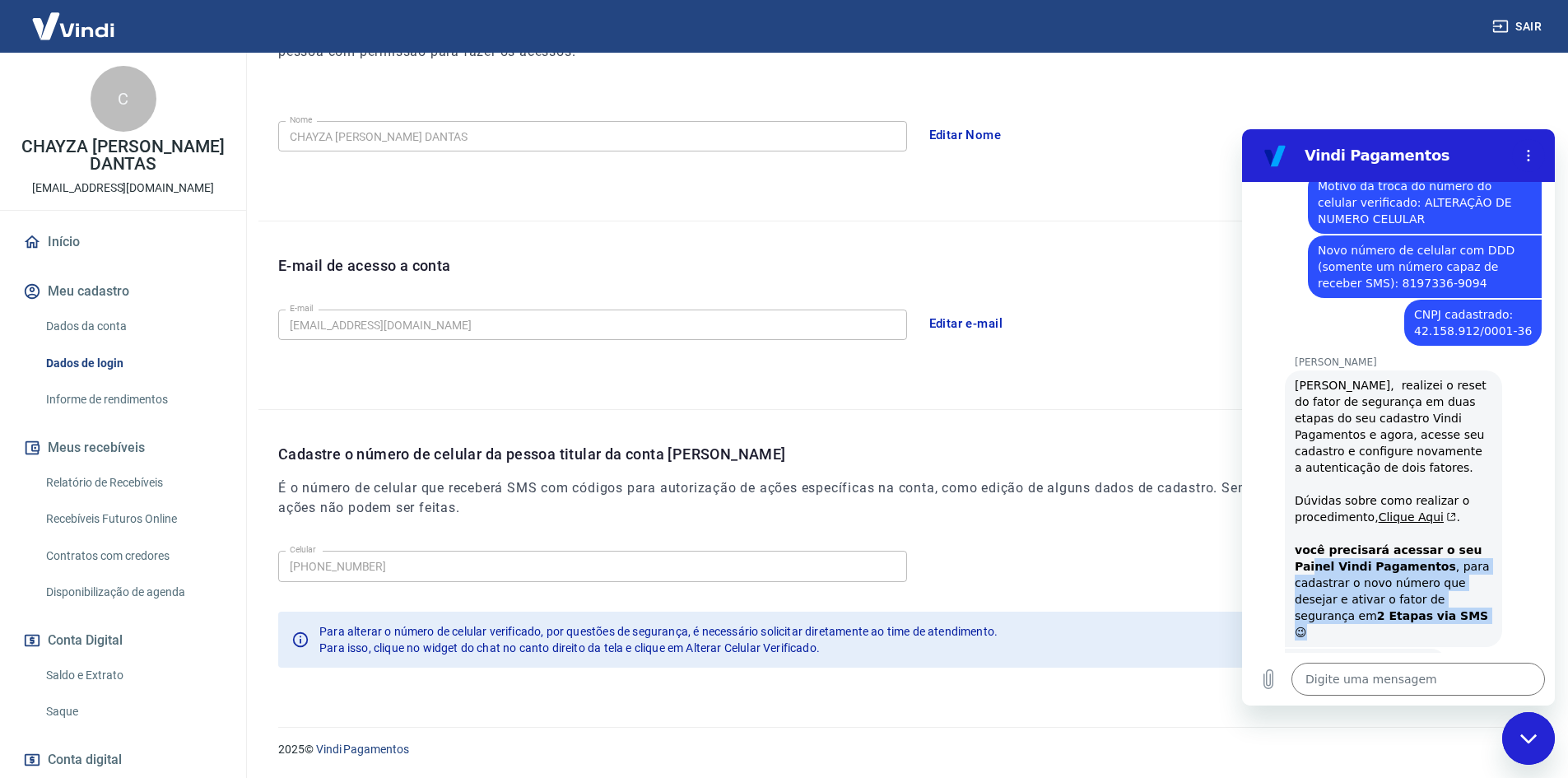
drag, startPoint x: 1336, startPoint y: 451, endPoint x: 1481, endPoint y: 494, distance: 151.2
click at [1481, 494] on div "[PERSON_NAME] diz: [PERSON_NAME], realizei o reset do fator de segurança em dua…" at bounding box center [1393, 508] width 217 height 277
click at [1483, 493] on div "[PERSON_NAME] diz: [PERSON_NAME], realizei o reset do fator de segurança em dua…" at bounding box center [1393, 508] width 217 height 277
click at [446, 547] on div "Celular [PHONE_NUMBER] Celular" at bounding box center [913, 564] width 1270 height 41
drag, startPoint x: 707, startPoint y: 410, endPoint x: 832, endPoint y: 498, distance: 152.9
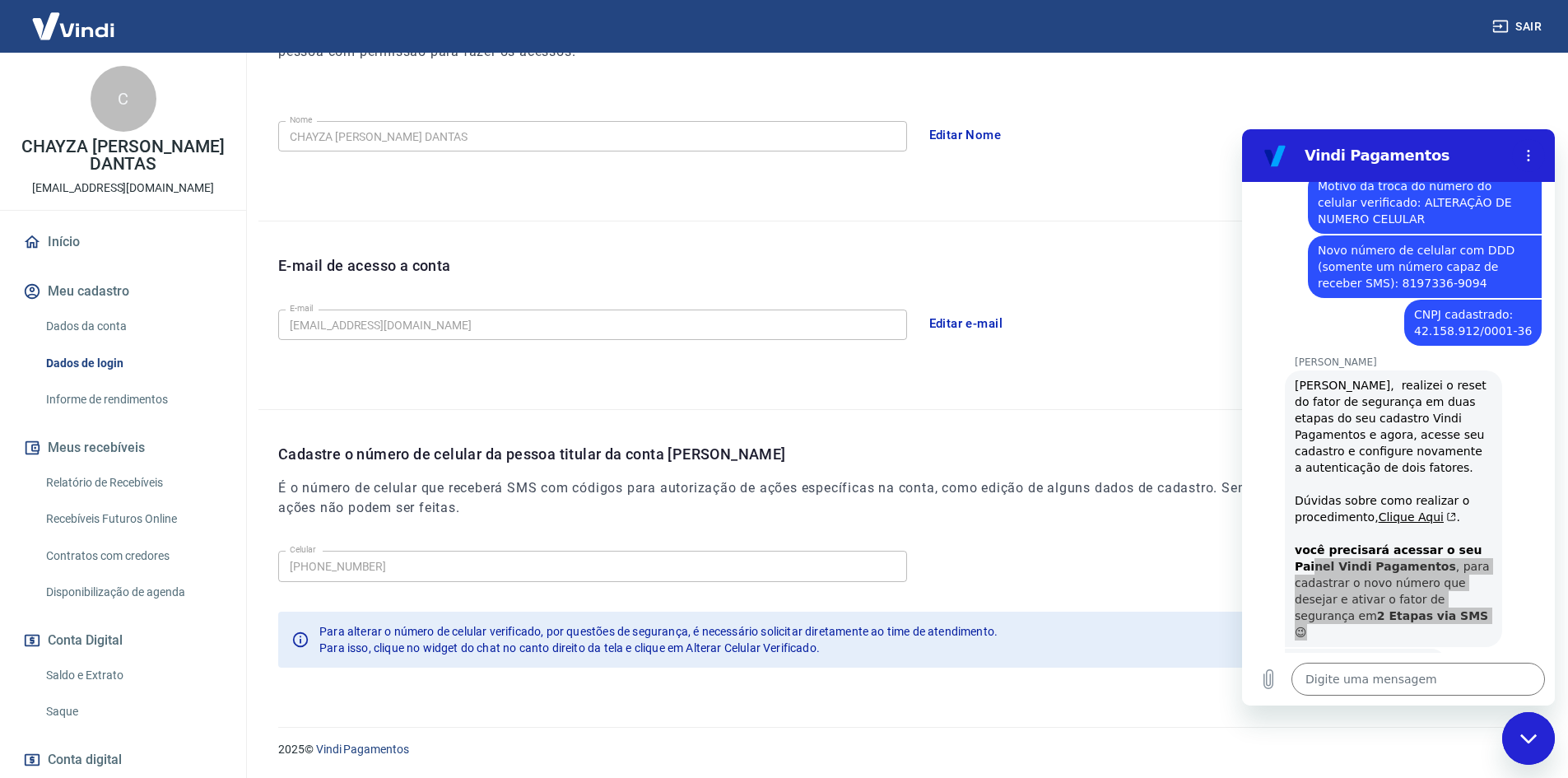
click at [718, 410] on div "Cadastre o número de celular da pessoa titular da conta [PERSON_NAME] É o númer…" at bounding box center [903, 548] width 1290 height 277
click at [422, 644] on span "Para isso, clique no widget do chat no canto direito da tela e clique em Altera…" at bounding box center [569, 648] width 500 height 13
click at [422, 642] on span "Para isso, clique no widget do chat no canto direito da tela e clique em Altera…" at bounding box center [569, 648] width 500 height 13
click at [438, 631] on span "Para alterar o número de celular verificado, por questões de segurança, é neces…" at bounding box center [658, 631] width 678 height 13
click at [439, 630] on span "Para alterar o número de celular verificado, por questões de segurança, é neces…" at bounding box center [658, 631] width 678 height 13
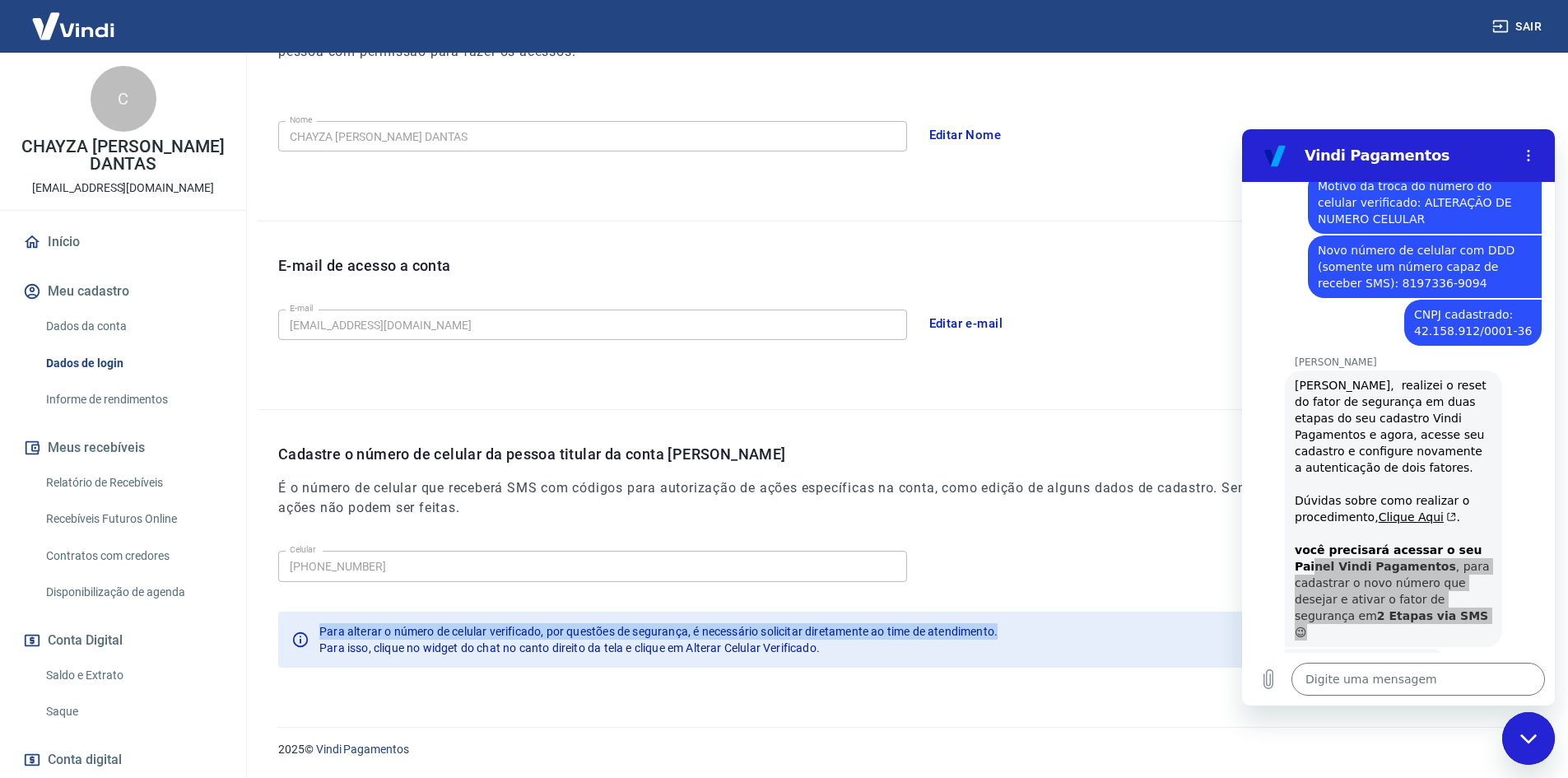
click at [440, 630] on span "Para alterar o número de celular verificado, por questões de segurança, é neces…" at bounding box center [658, 631] width 678 height 13
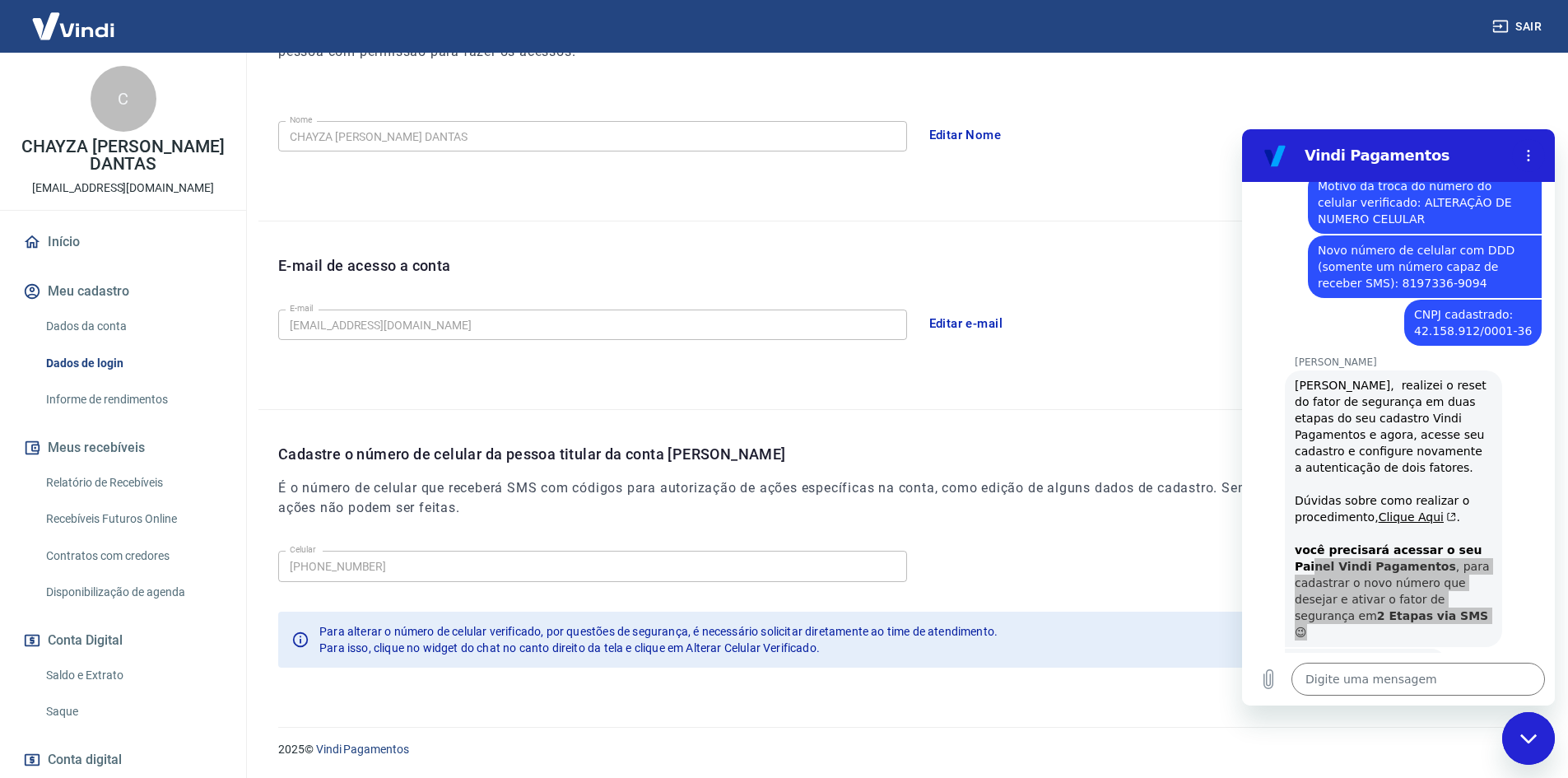
drag, startPoint x: 744, startPoint y: 640, endPoint x: 756, endPoint y: 642, distance: 12.2
click at [750, 642] on span "Para isso, clique no widget do chat no canto direito da tela e clique em Altera…" at bounding box center [569, 648] width 500 height 13
click at [839, 642] on div "Para isso, clique no widget do chat no canto direito da tela e clique em Altera…" at bounding box center [658, 648] width 678 height 17
click at [839, 643] on div "Para isso, clique no widget do chat no canto direito da tela e clique em Altera…" at bounding box center [658, 648] width 678 height 17
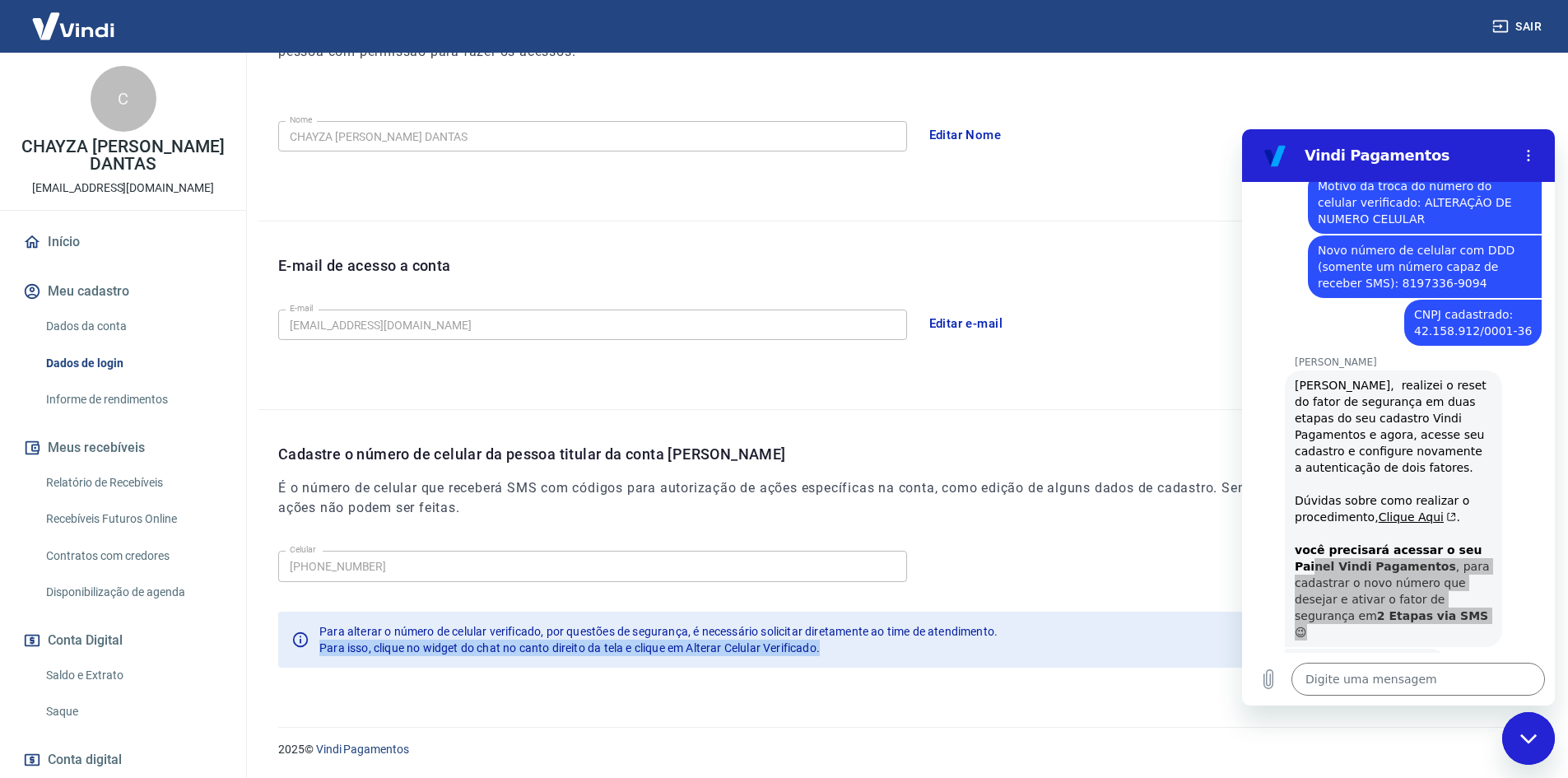
click at [70, 26] on img at bounding box center [73, 26] width 107 height 50
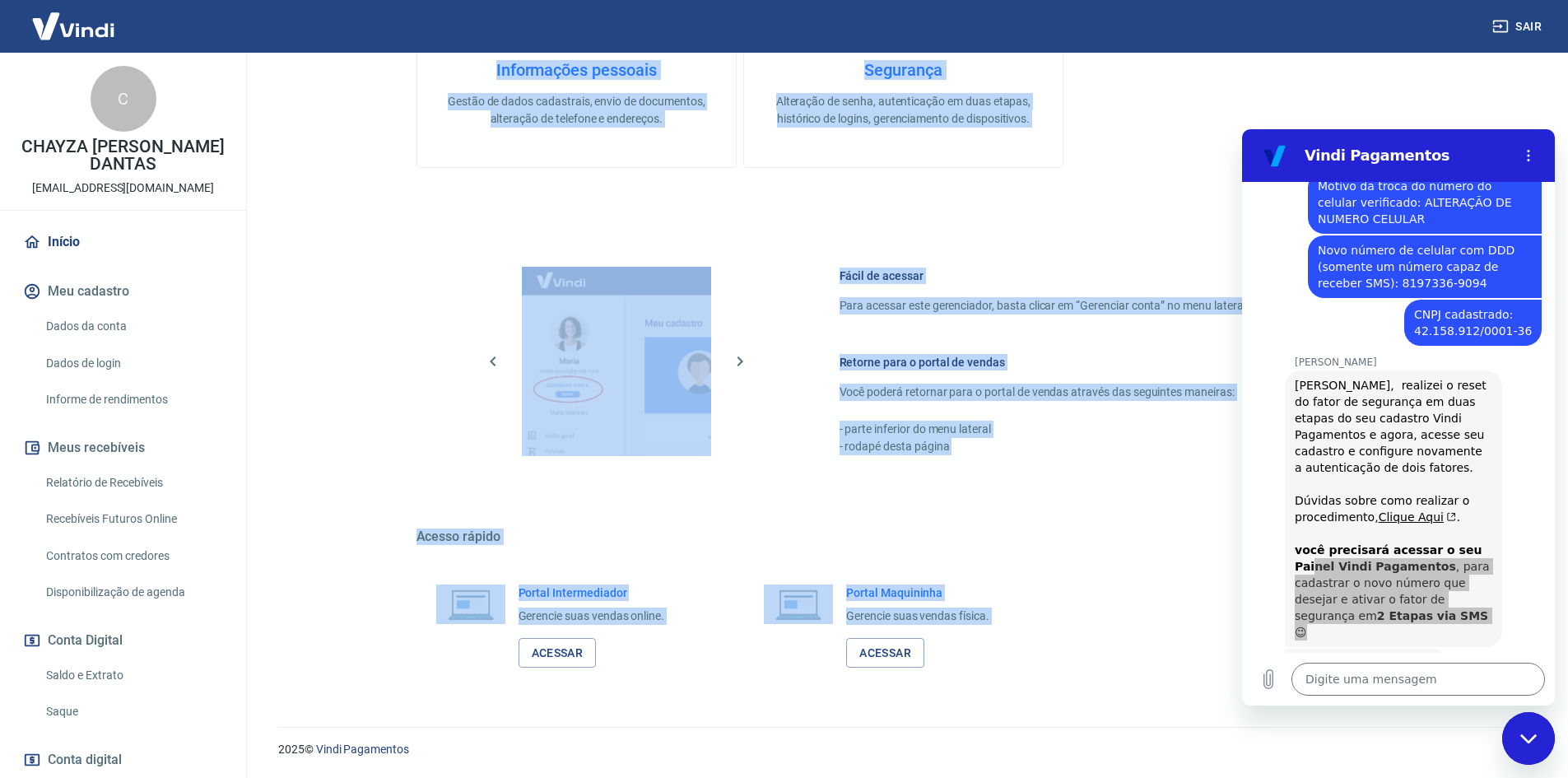
scroll to position [505, 0]
click at [127, 31] on div "Sair" at bounding box center [784, 26] width 1568 height 53
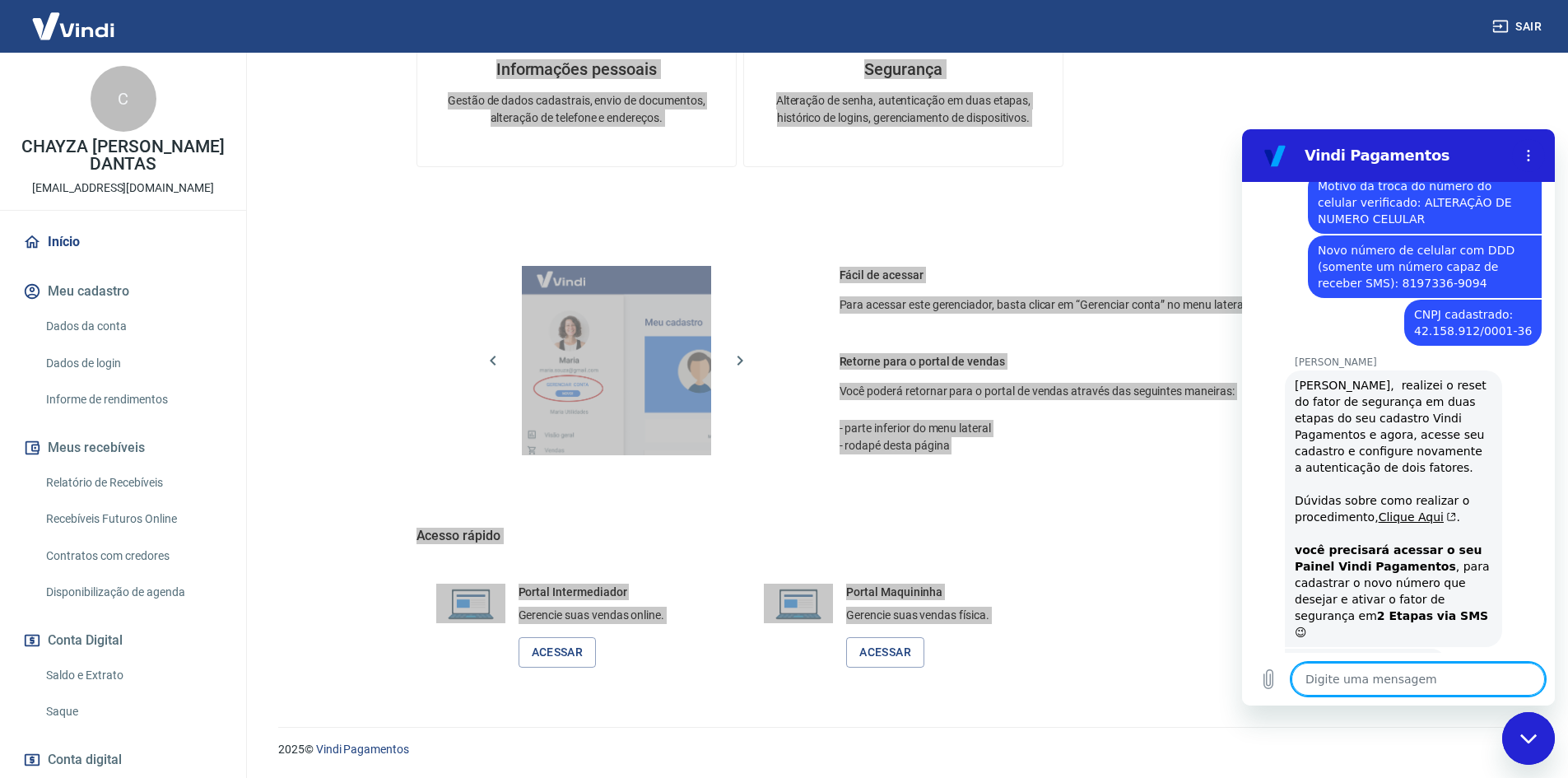
scroll to position [1589, 0]
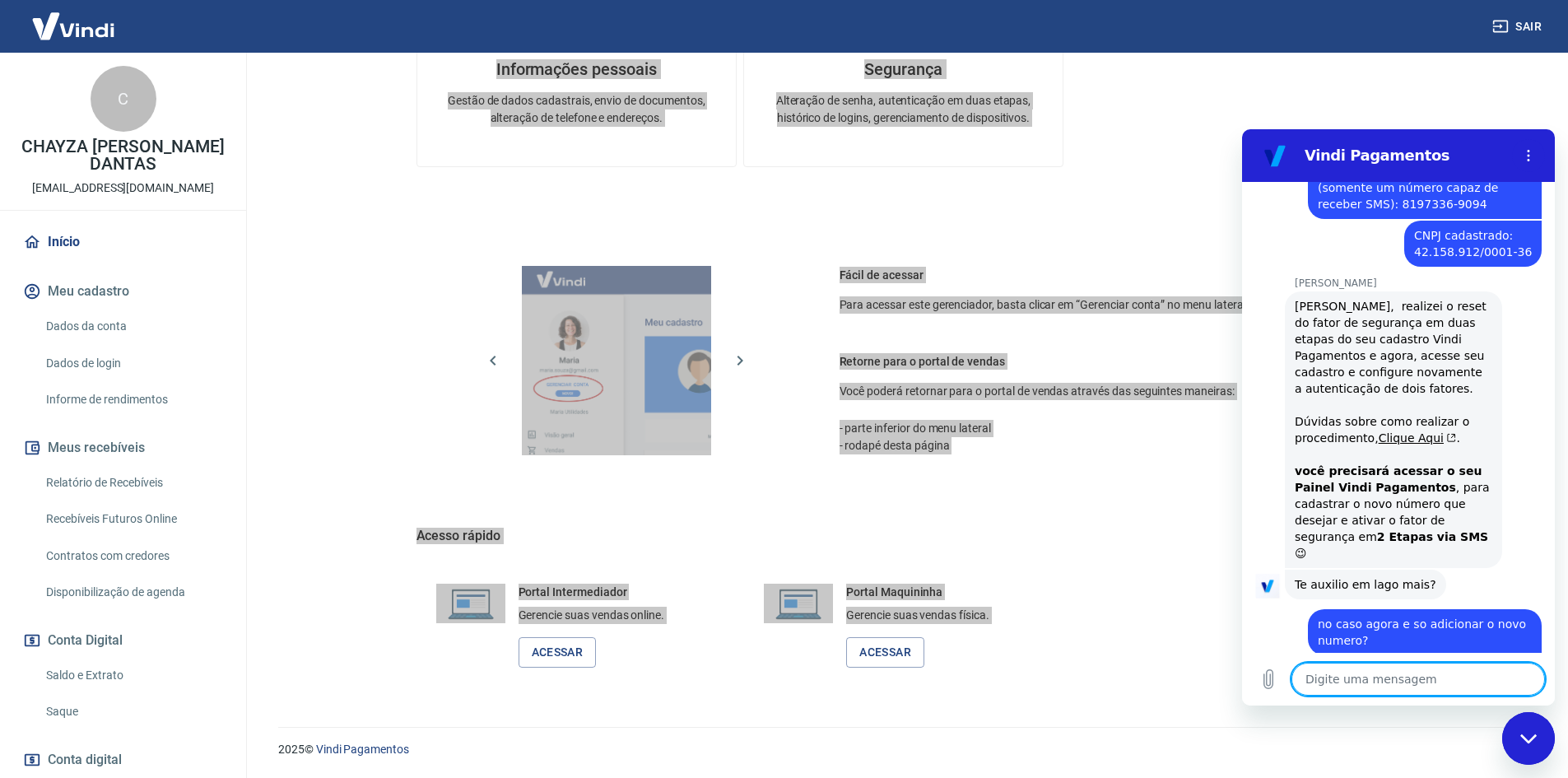
click at [1374, 686] on textarea at bounding box center [1418, 679] width 253 height 33
click at [1374, 683] on textarea at bounding box center [1418, 679] width 253 height 33
click at [1375, 683] on textarea at bounding box center [1418, 679] width 253 height 33
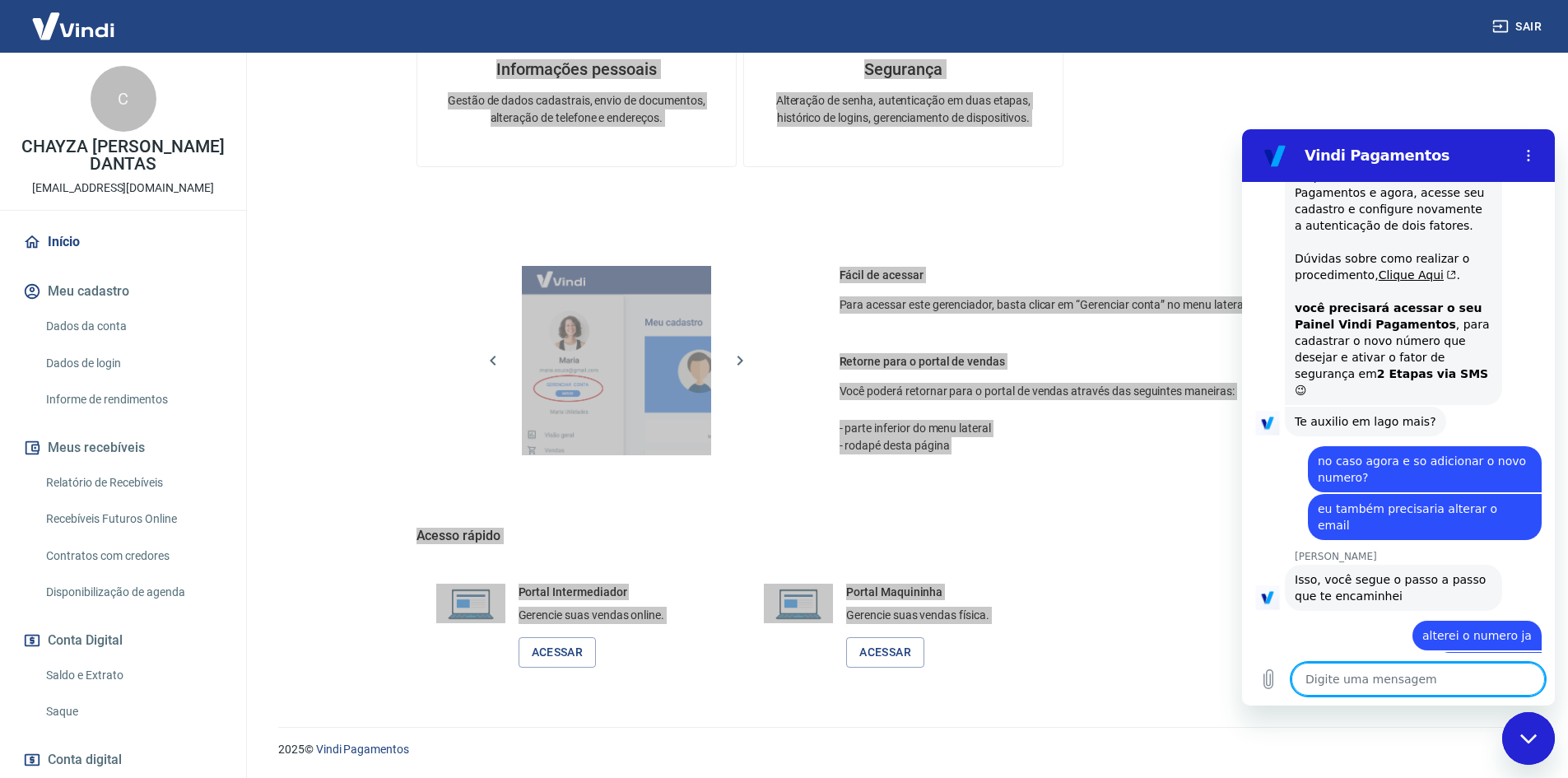
scroll to position [1756, 0]
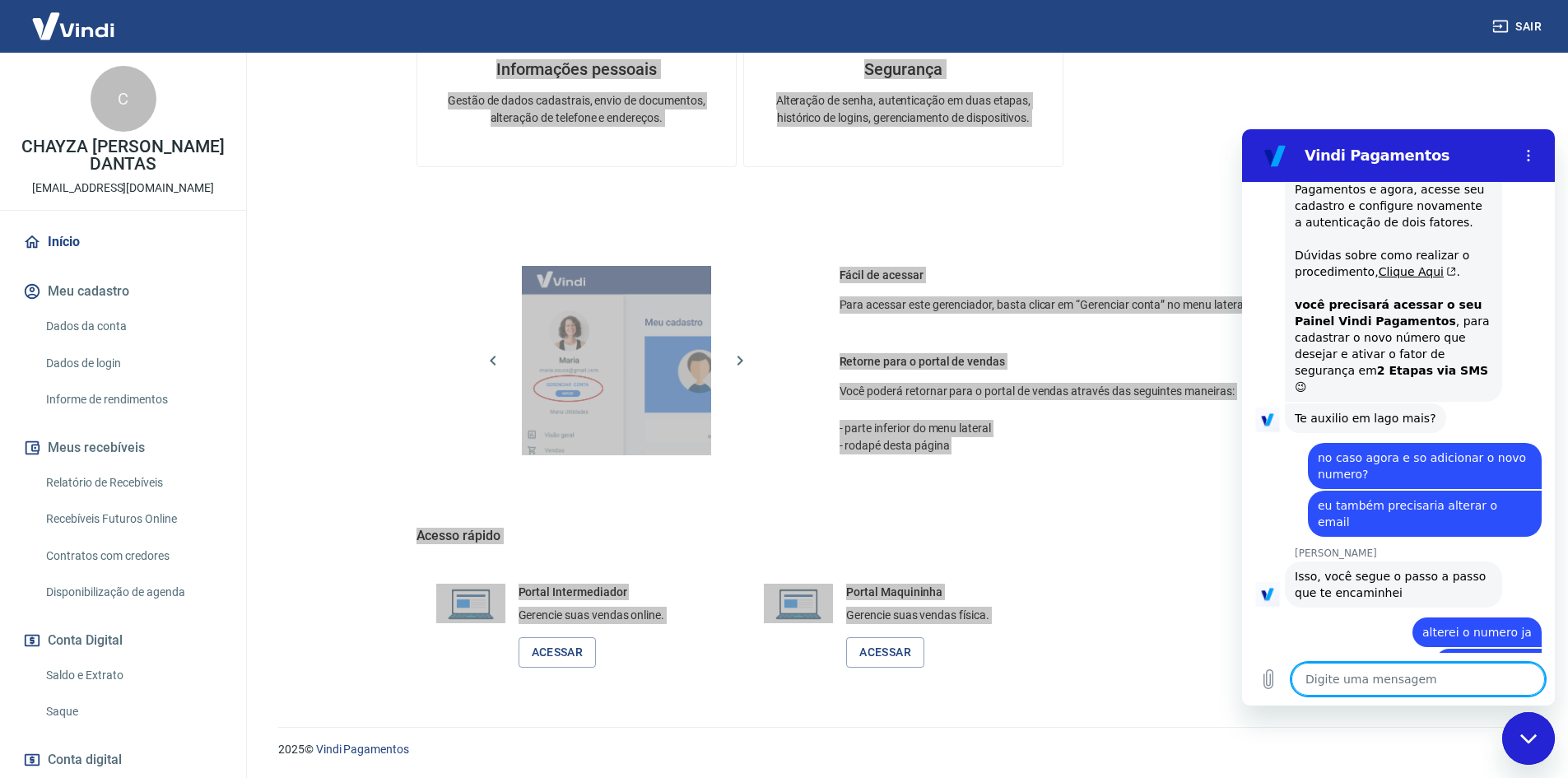
click at [1420, 760] on link "Como alterar o e-mail da conta?" at bounding box center [1387, 773] width 186 height 26
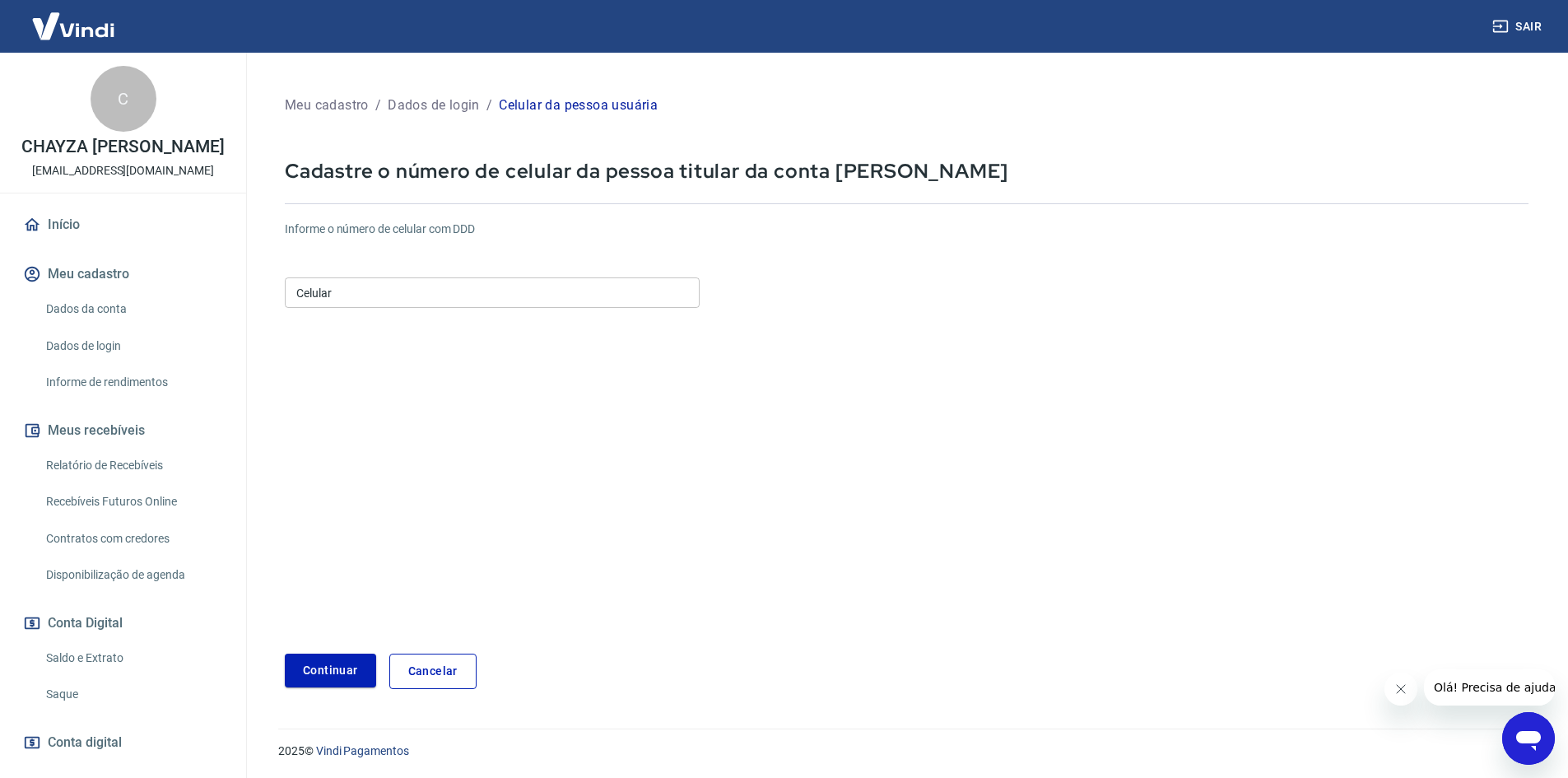
click at [419, 301] on input "Celular" at bounding box center [492, 292] width 414 height 31
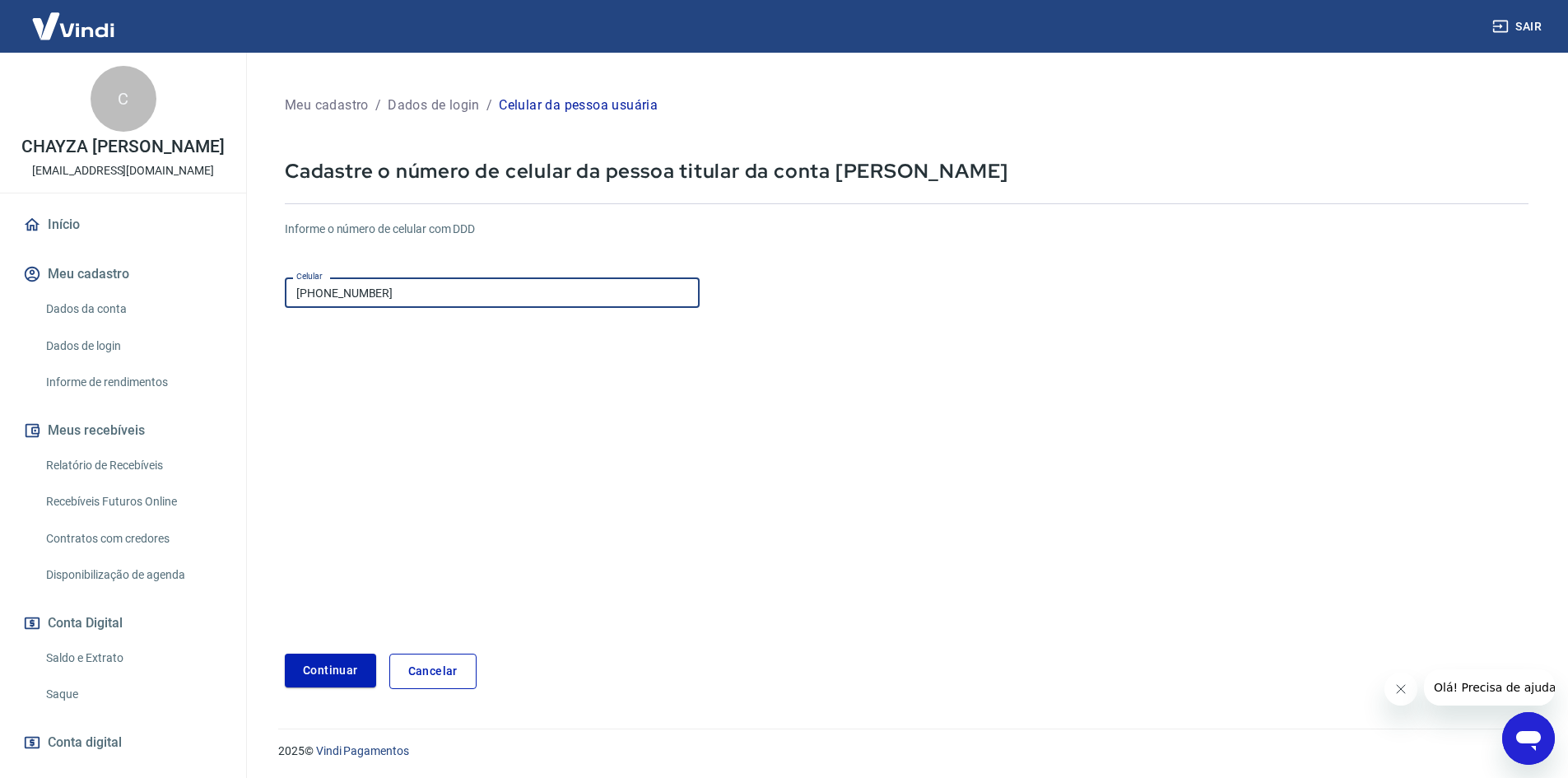
drag, startPoint x: 413, startPoint y: 282, endPoint x: 325, endPoint y: 285, distance: 88.1
click at [325, 285] on input "(81) 99453-8680" at bounding box center [492, 292] width 414 height 31
paste input "8194-5386"
drag, startPoint x: 408, startPoint y: 296, endPoint x: 371, endPoint y: 300, distance: 37.2
click at [342, 295] on input "(81) 98194-5386" at bounding box center [492, 292] width 414 height 31
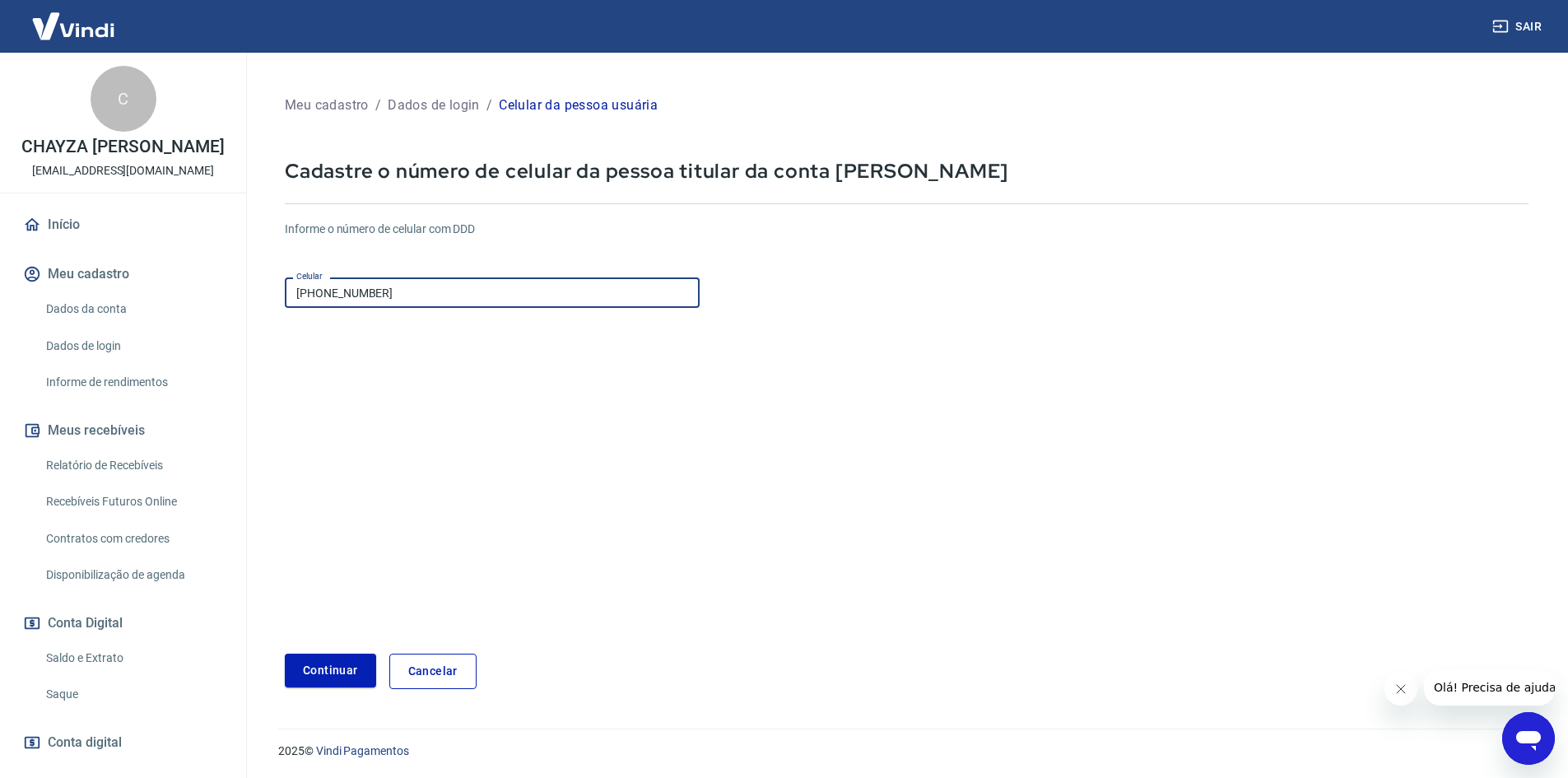
type input "(81) 99453-8680"
click at [1004, 333] on form "Informe o número de celular com DDD Celular (81) 99453-8680 Celular Continuar C…" at bounding box center [907, 448] width 1243 height 481
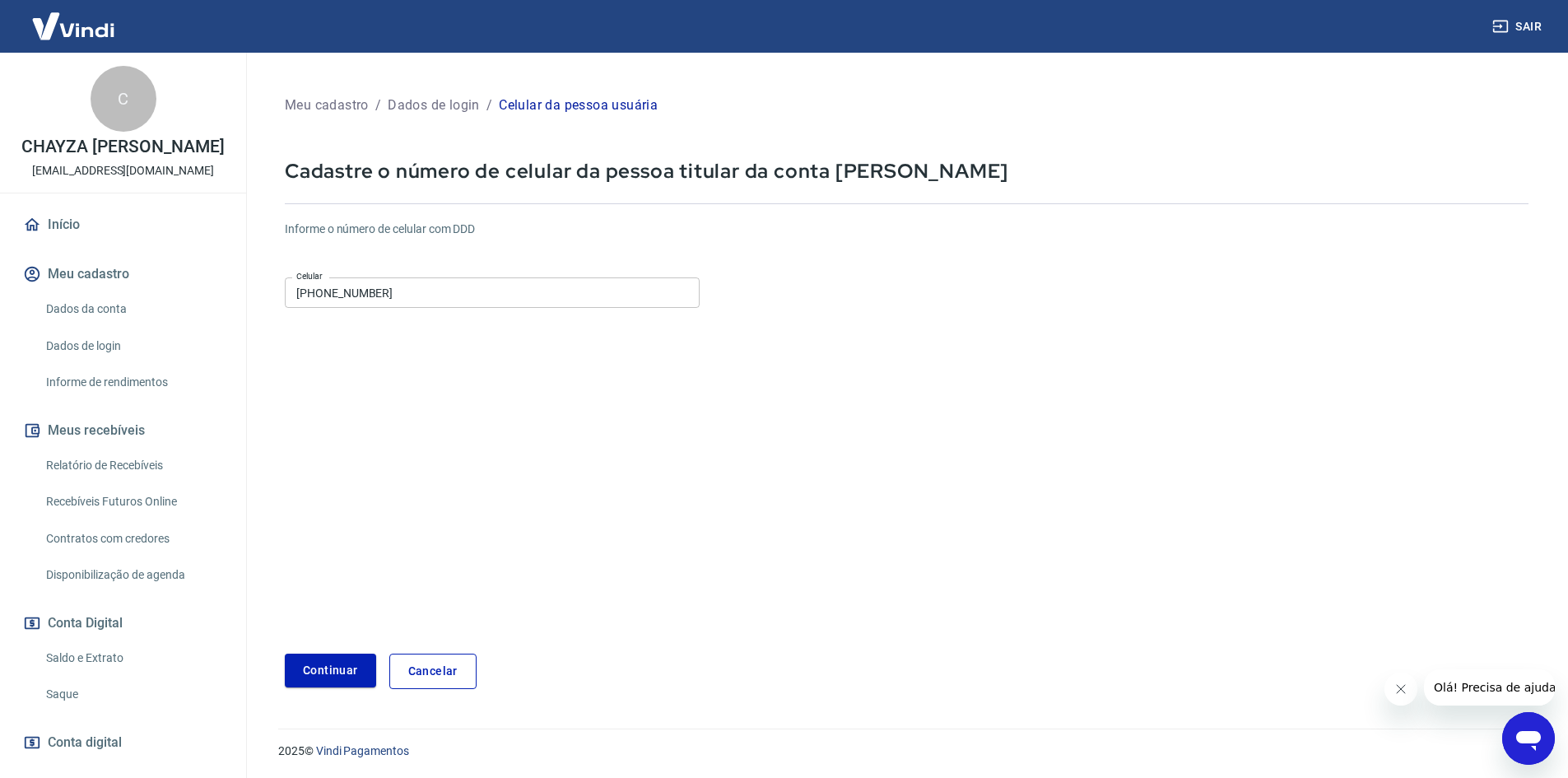
click at [486, 288] on input "(81) 99453-8680" at bounding box center [492, 292] width 414 height 31
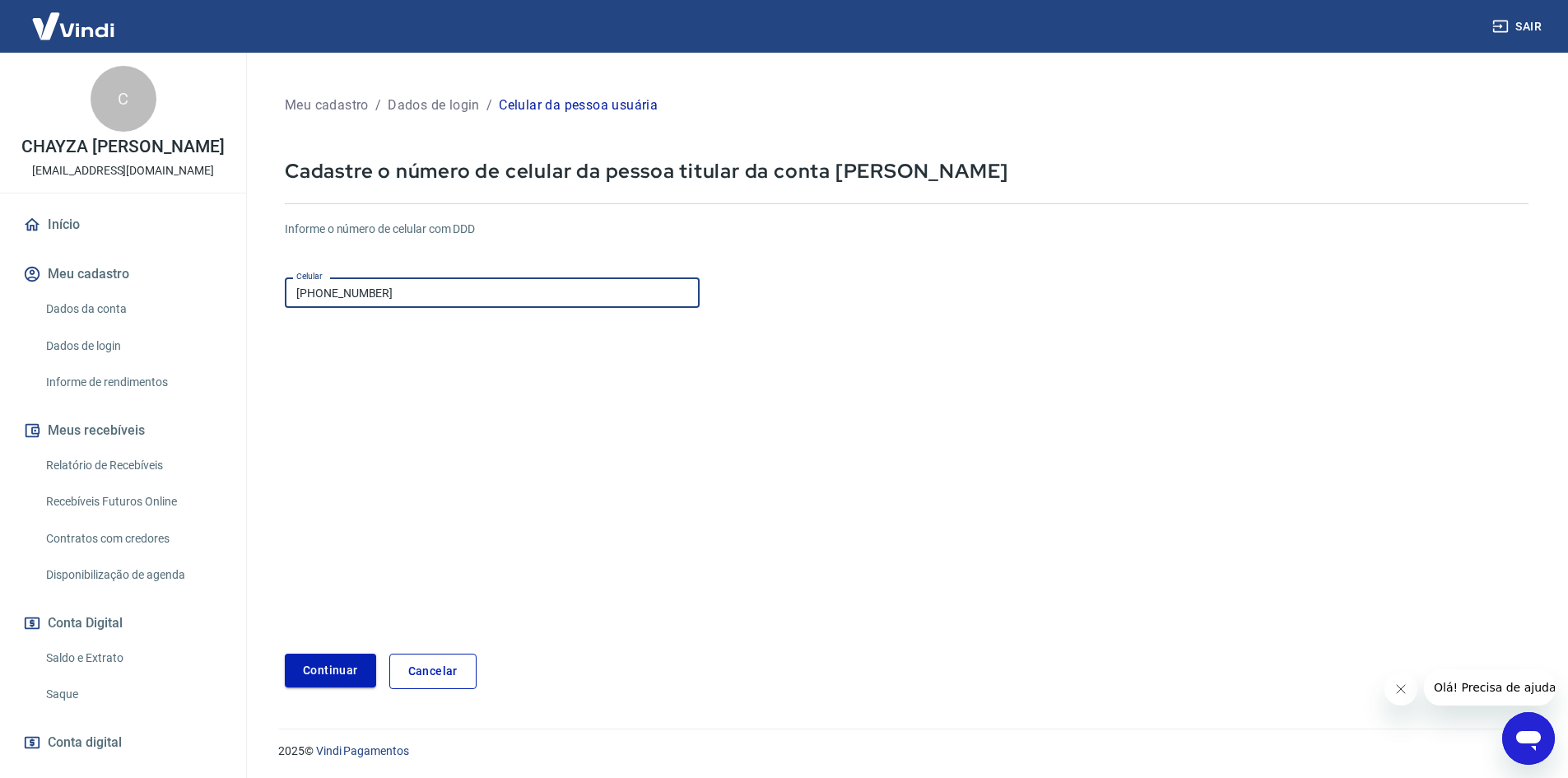
click at [340, 673] on button "Continuar" at bounding box center [330, 670] width 92 height 33
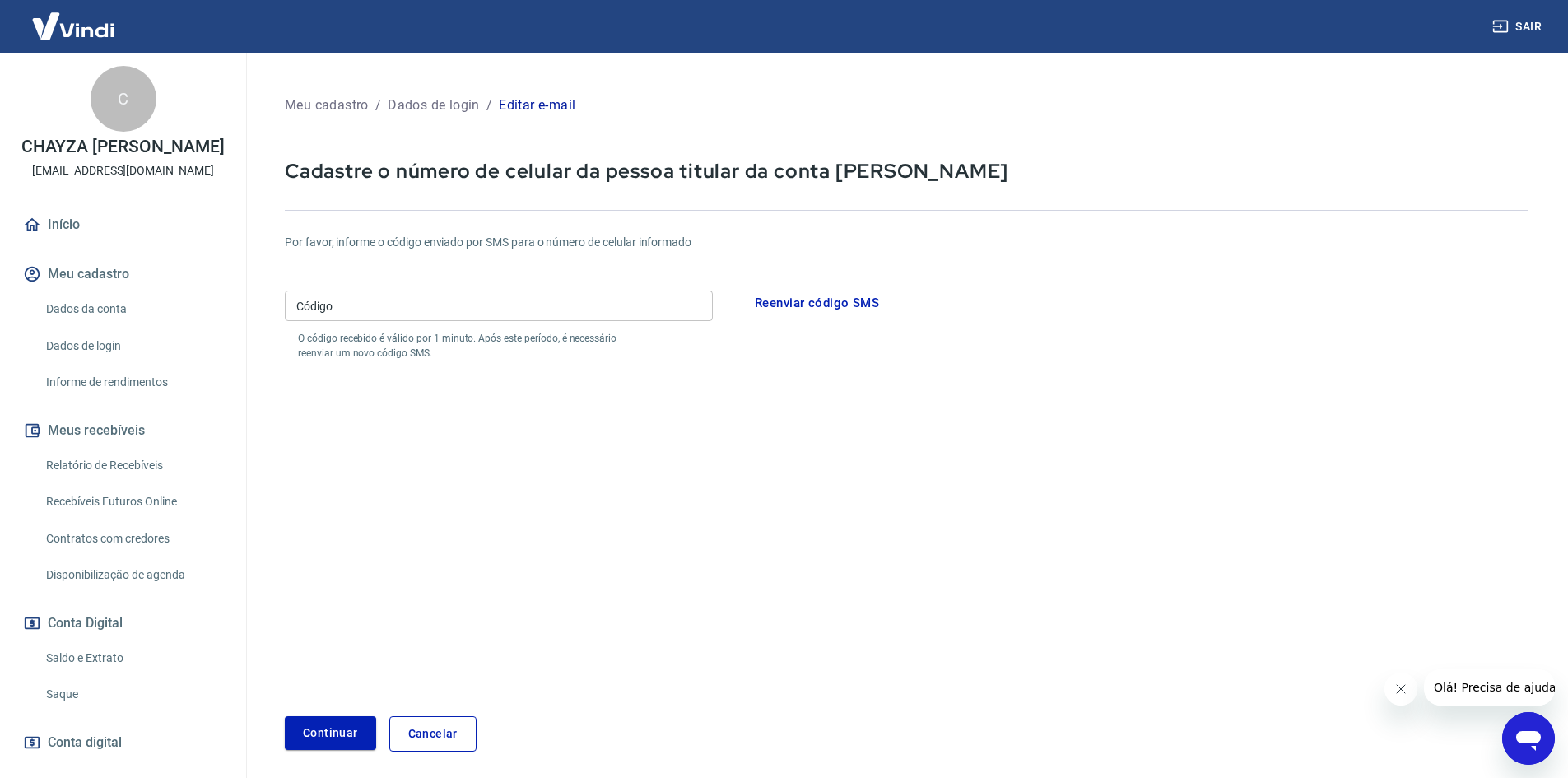
click at [532, 308] on input "Código" at bounding box center [499, 305] width 428 height 31
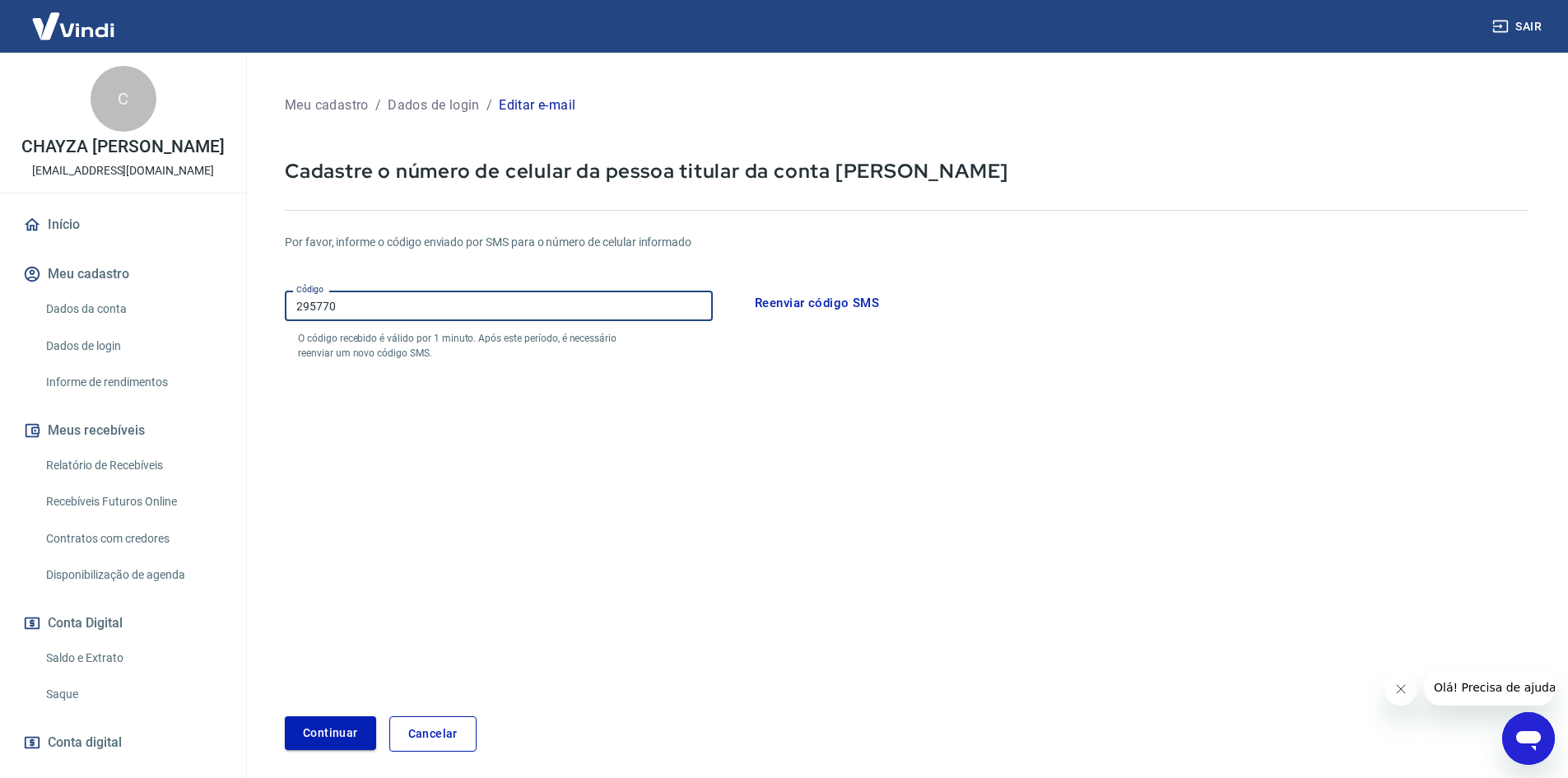
type input "295770"
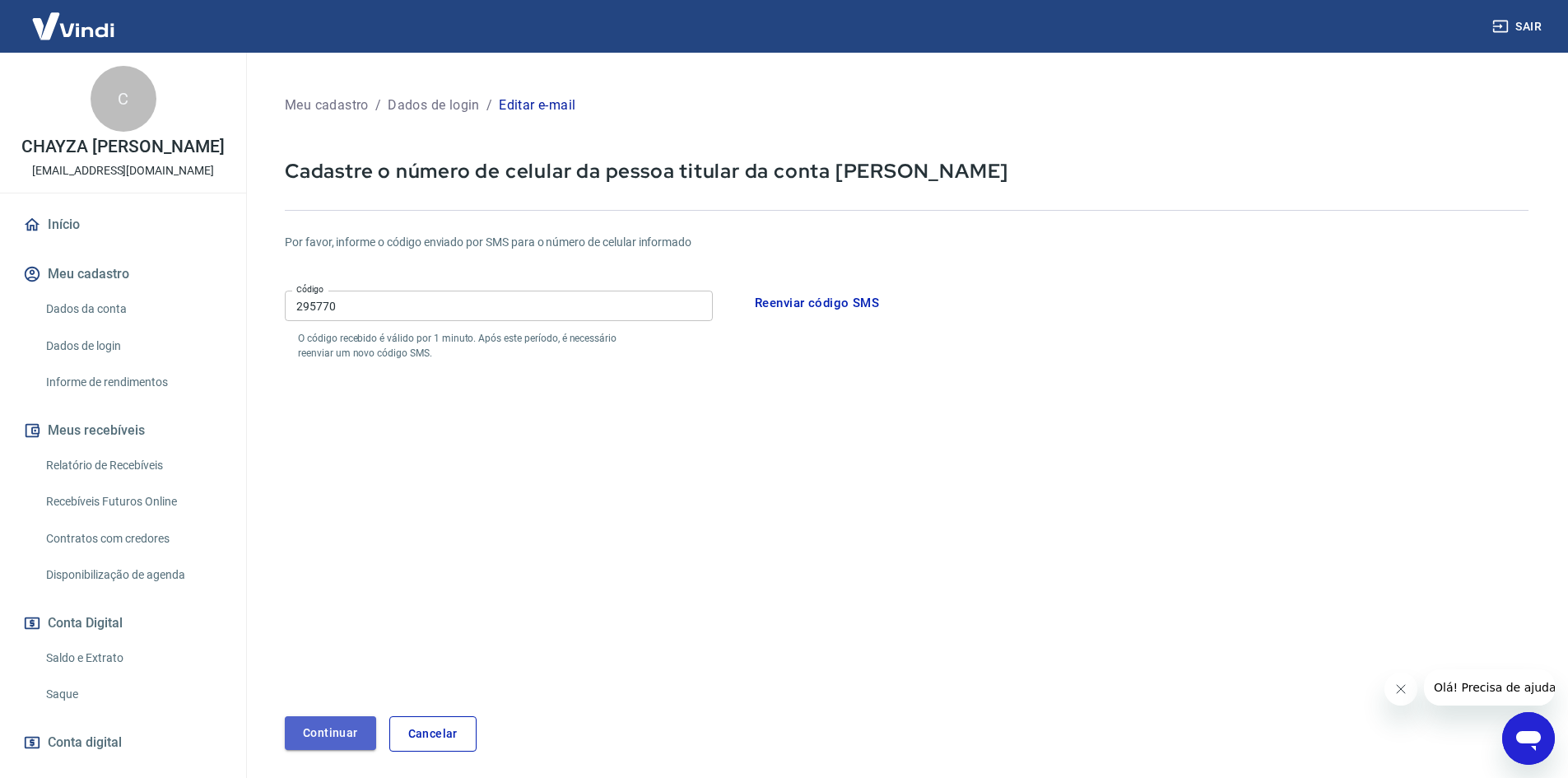
click at [352, 717] on button "Continuar" at bounding box center [330, 733] width 92 height 33
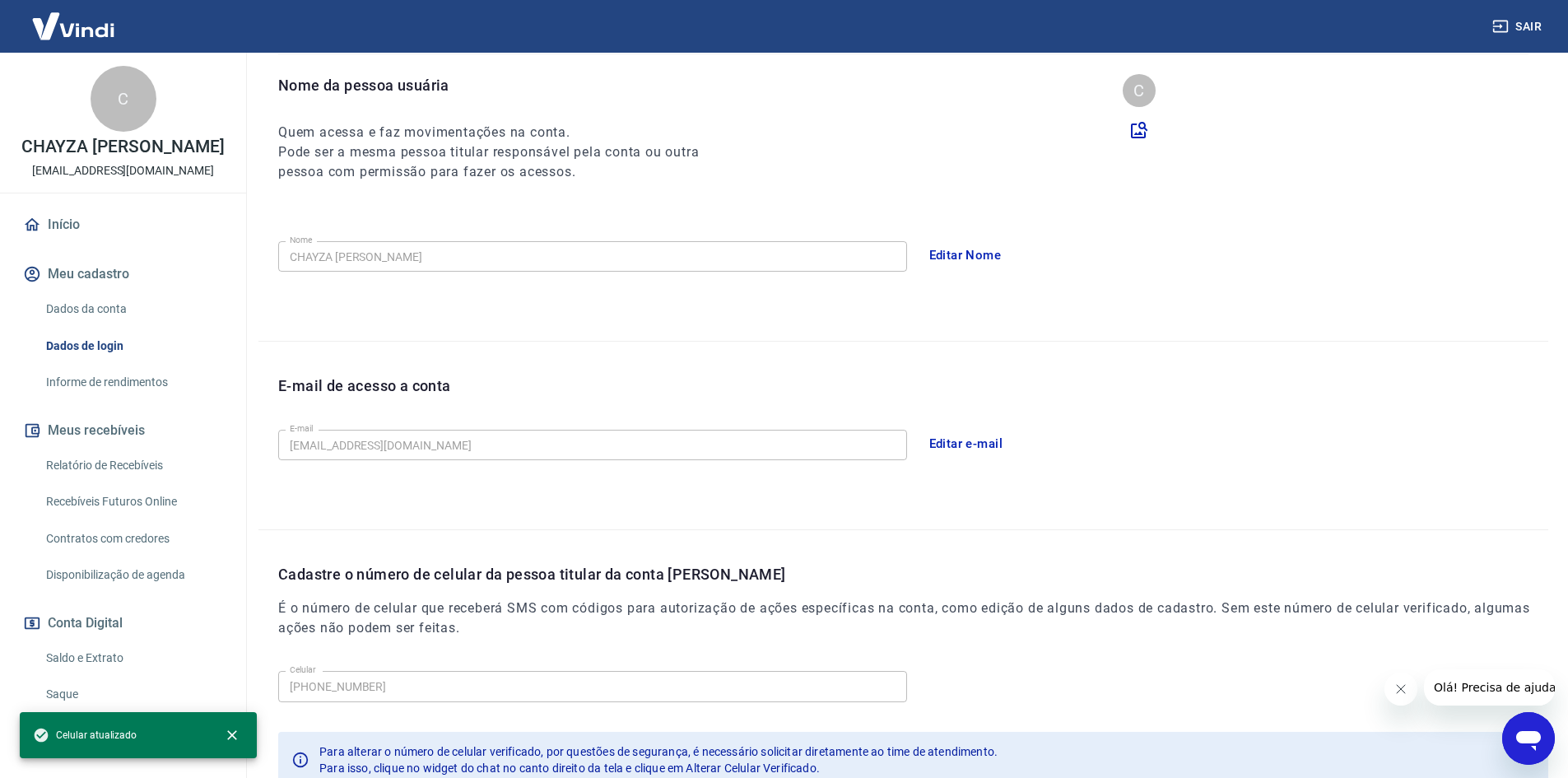
scroll to position [277, 0]
